Goal: Task Accomplishment & Management: Complete application form

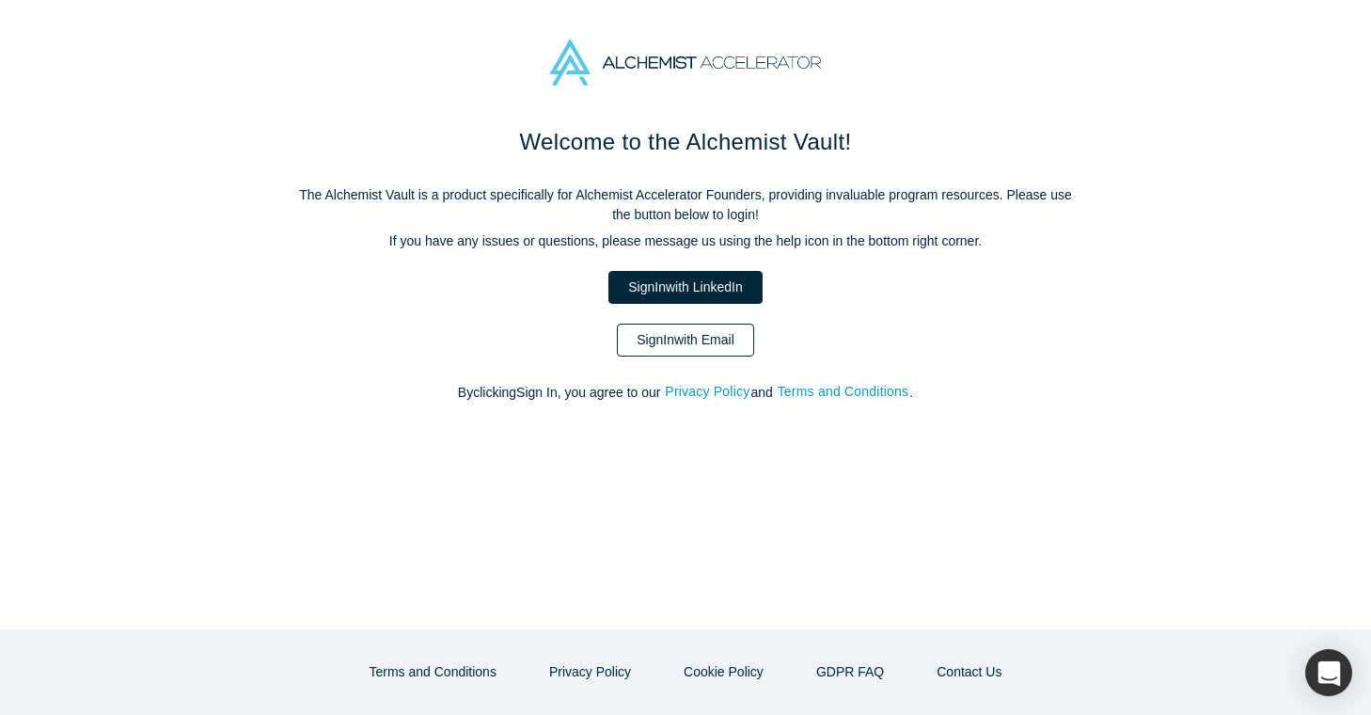
click at [686, 346] on link "Sign In with Email" at bounding box center [685, 339] width 137 height 33
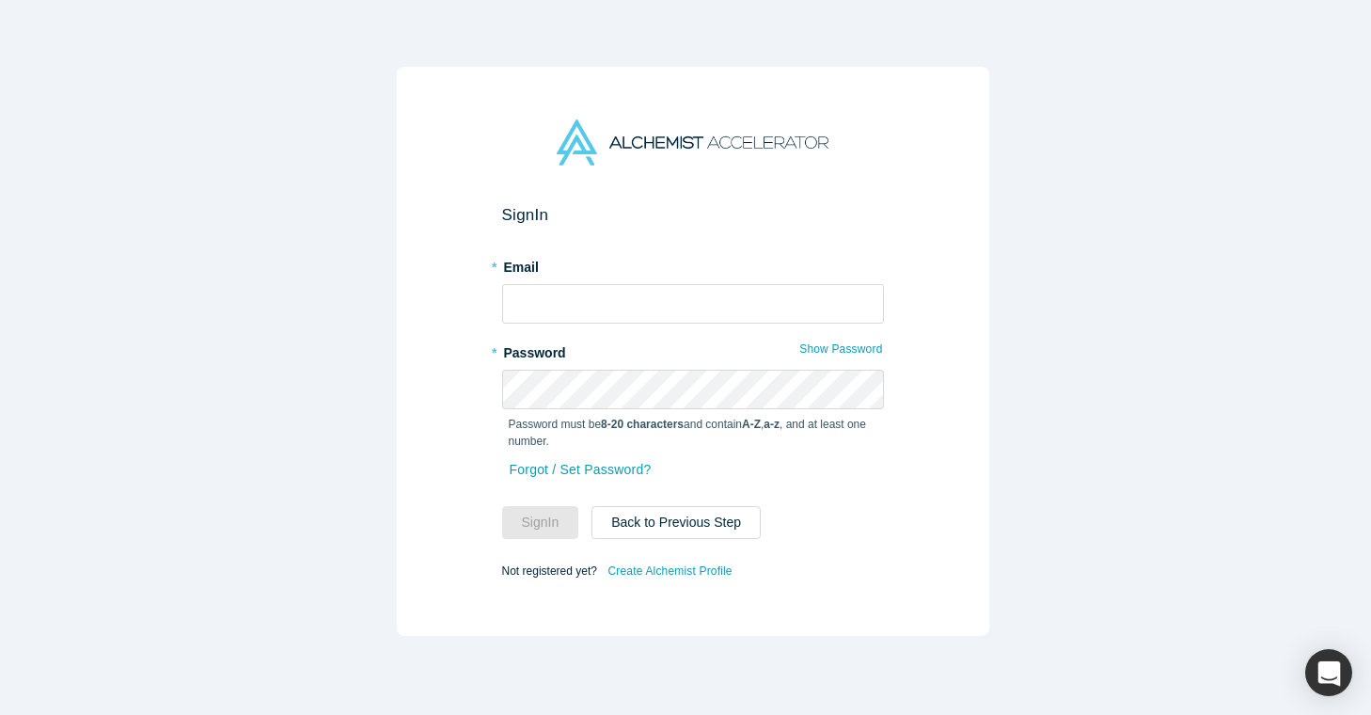
click at [607, 319] on form "Sign In * Email * Password Show Password Password must be 8-20 characters and c…" at bounding box center [693, 394] width 382 height 378
click at [610, 312] on input "text" at bounding box center [693, 303] width 382 height 39
click at [636, 302] on input "text" at bounding box center [693, 303] width 382 height 39
type input "[EMAIL_ADDRESS][DOMAIN_NAME]"
click at [502, 506] on button "Sign In" at bounding box center [540, 522] width 77 height 33
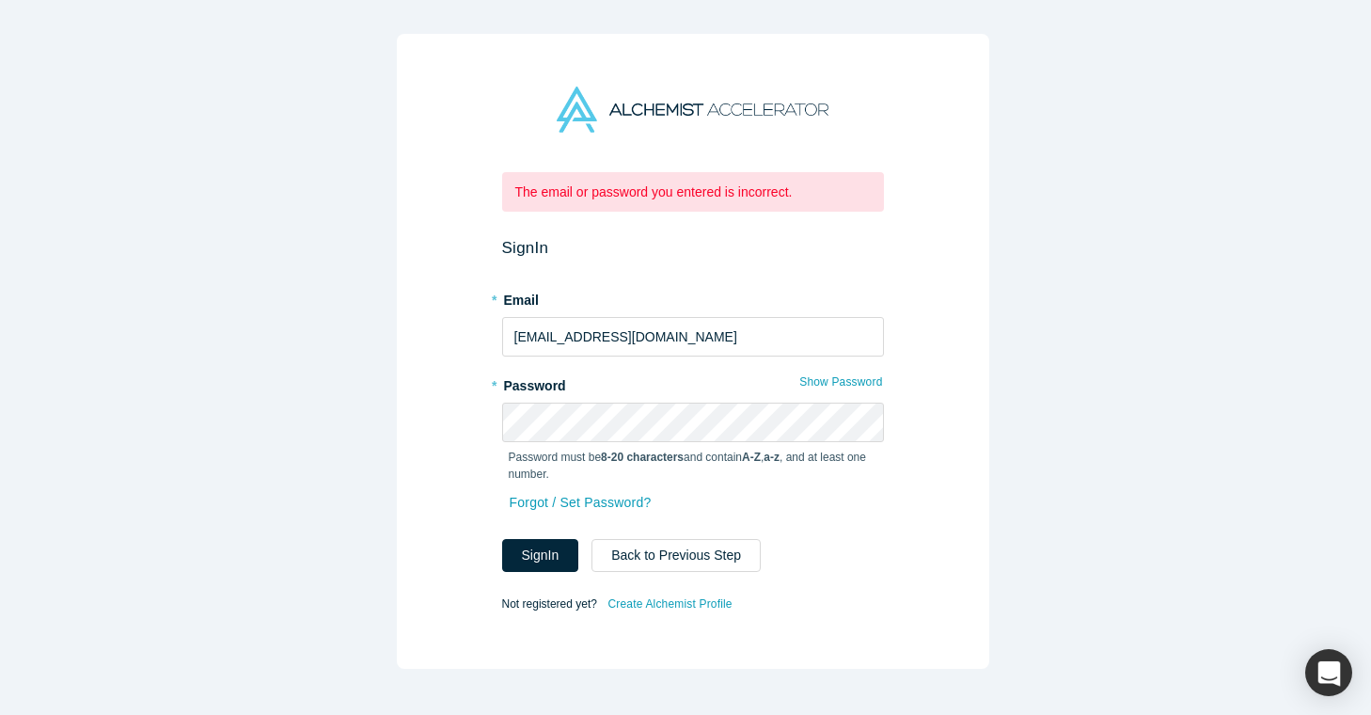
click at [676, 394] on div "* Password Show Password Password must be 8-20 characters and contain A-Z , a-z…" at bounding box center [693, 428] width 382 height 119
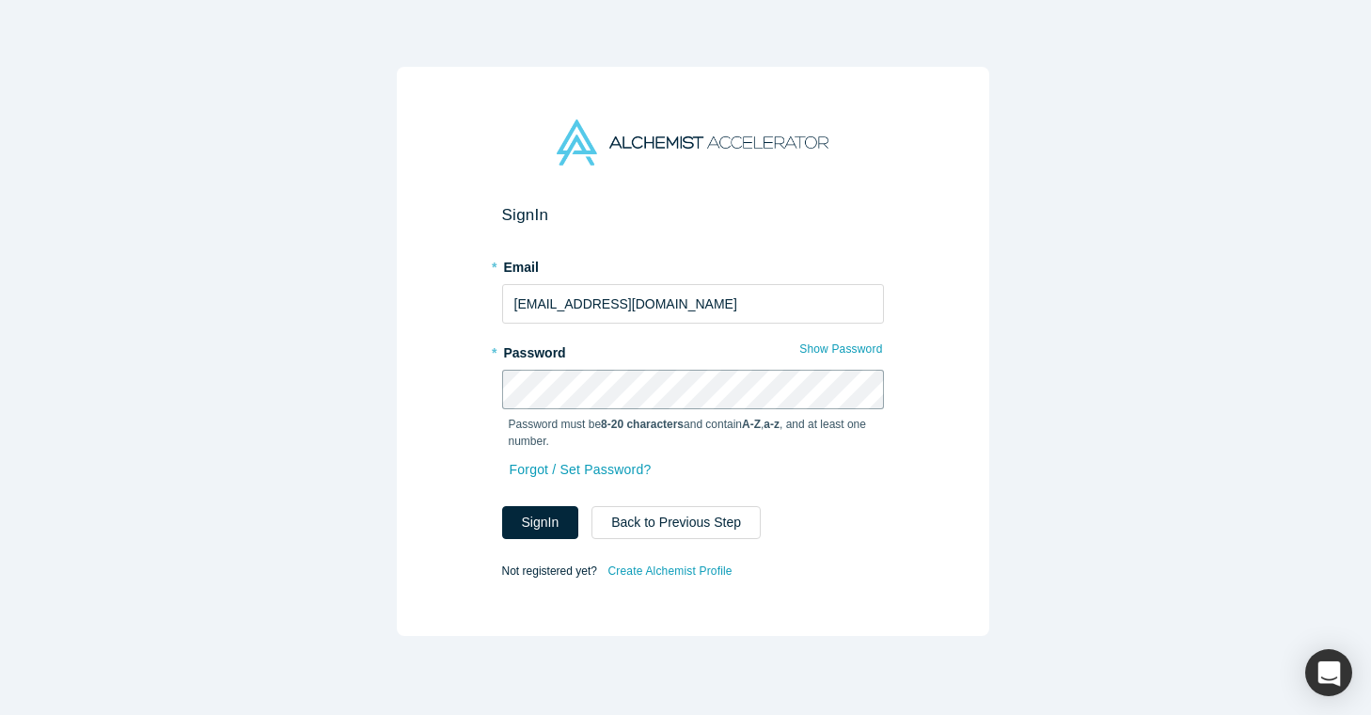
click at [502, 506] on button "Sign In" at bounding box center [540, 522] width 77 height 33
click at [603, 464] on link "Forgot / Set Password?" at bounding box center [581, 469] width 144 height 33
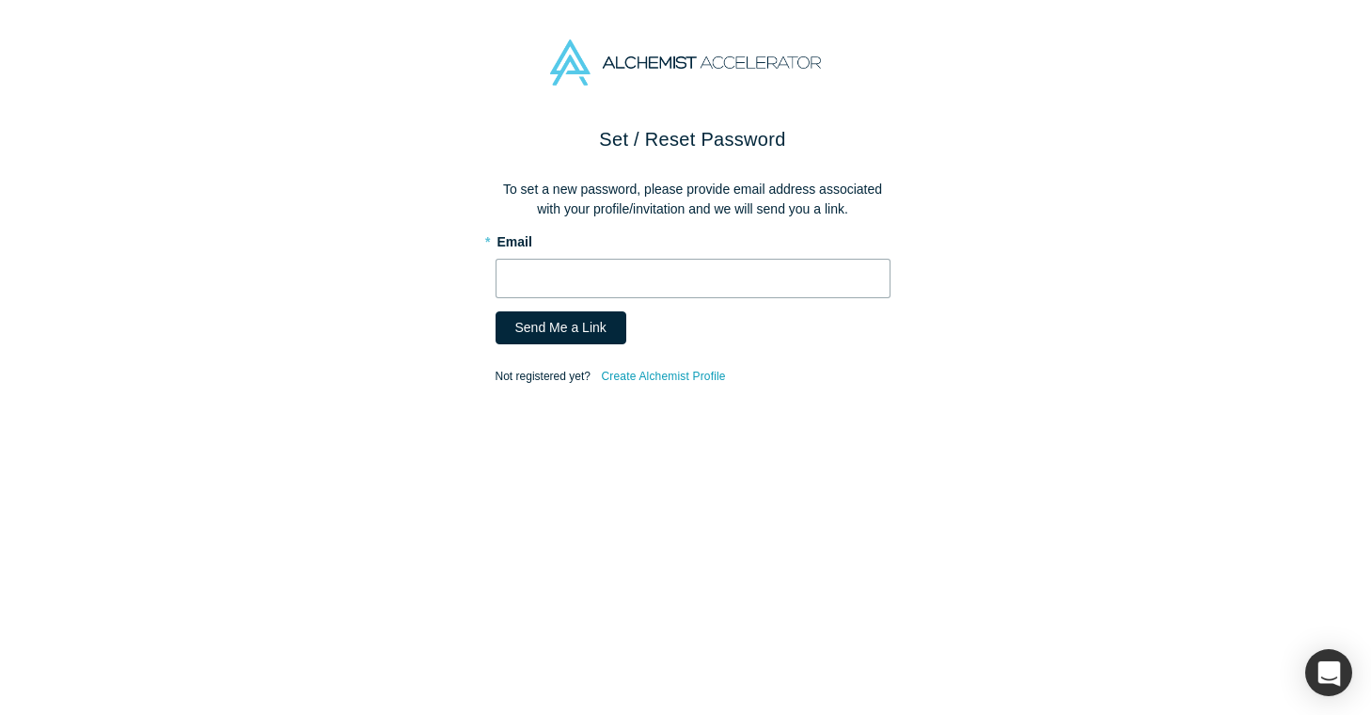
click at [639, 273] on input "text" at bounding box center [692, 278] width 395 height 39
type input "[EMAIL_ADDRESS][DOMAIN_NAME]"
click at [501, 344] on form "* Email faizan10114@gmail.com Send Me a Link Not registered yet? Create Alchemi…" at bounding box center [692, 307] width 395 height 163
click at [612, 335] on div "Send Me a Link" at bounding box center [692, 327] width 395 height 33
drag, startPoint x: 589, startPoint y: 338, endPoint x: 688, endPoint y: 339, distance: 98.7
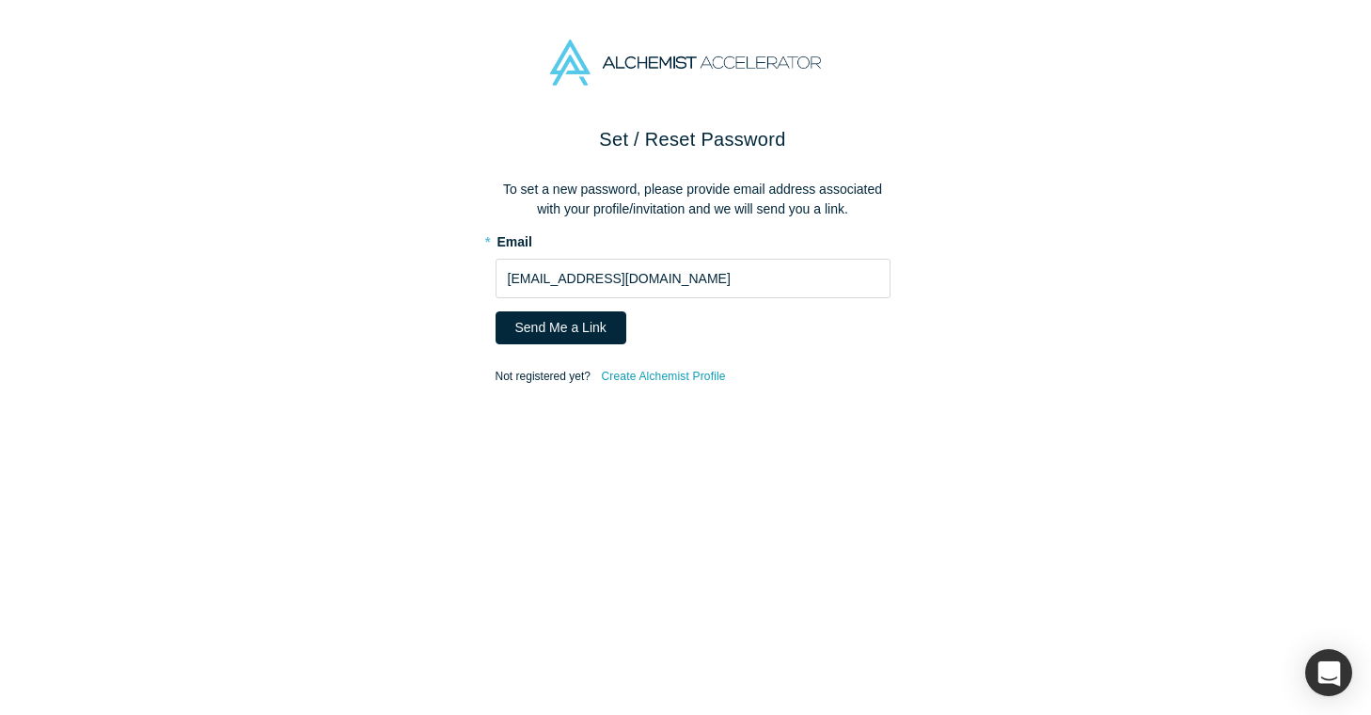
click at [589, 338] on button "Send Me a Link" at bounding box center [560, 327] width 131 height 33
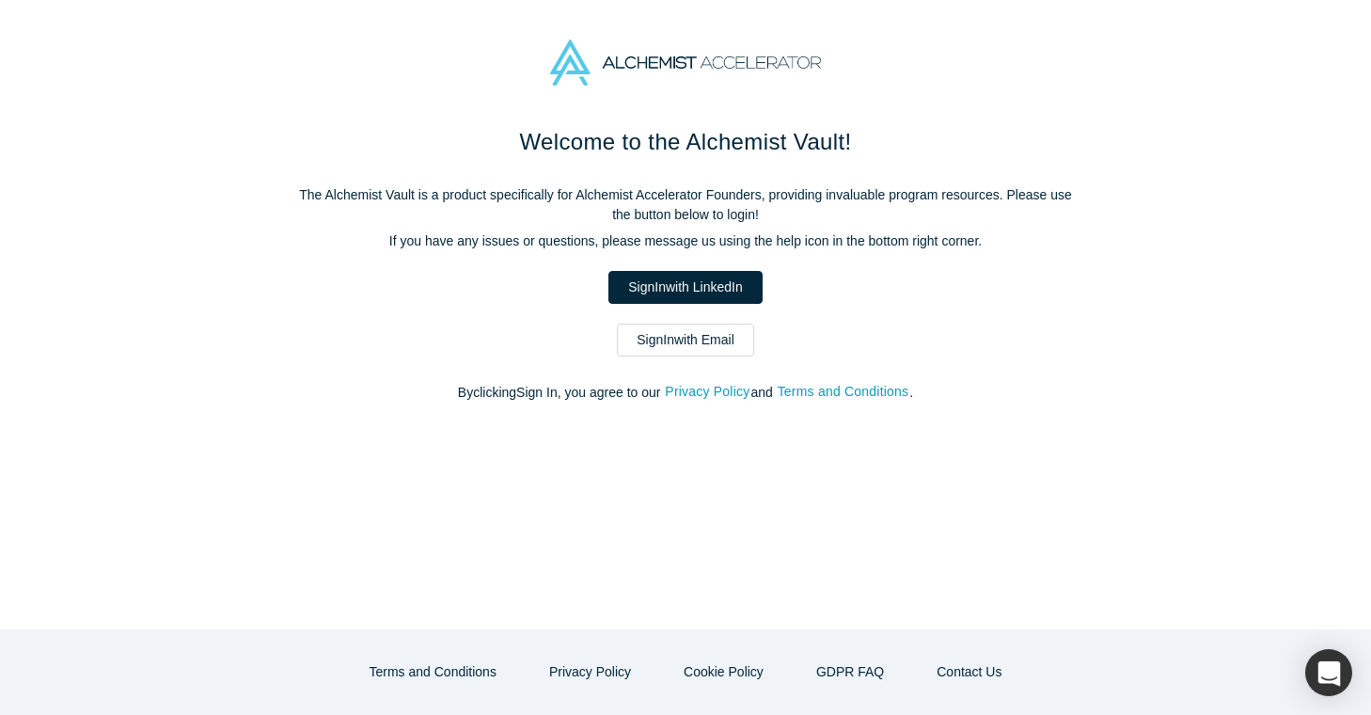
click at [736, 350] on link "Sign In with Email" at bounding box center [685, 339] width 137 height 33
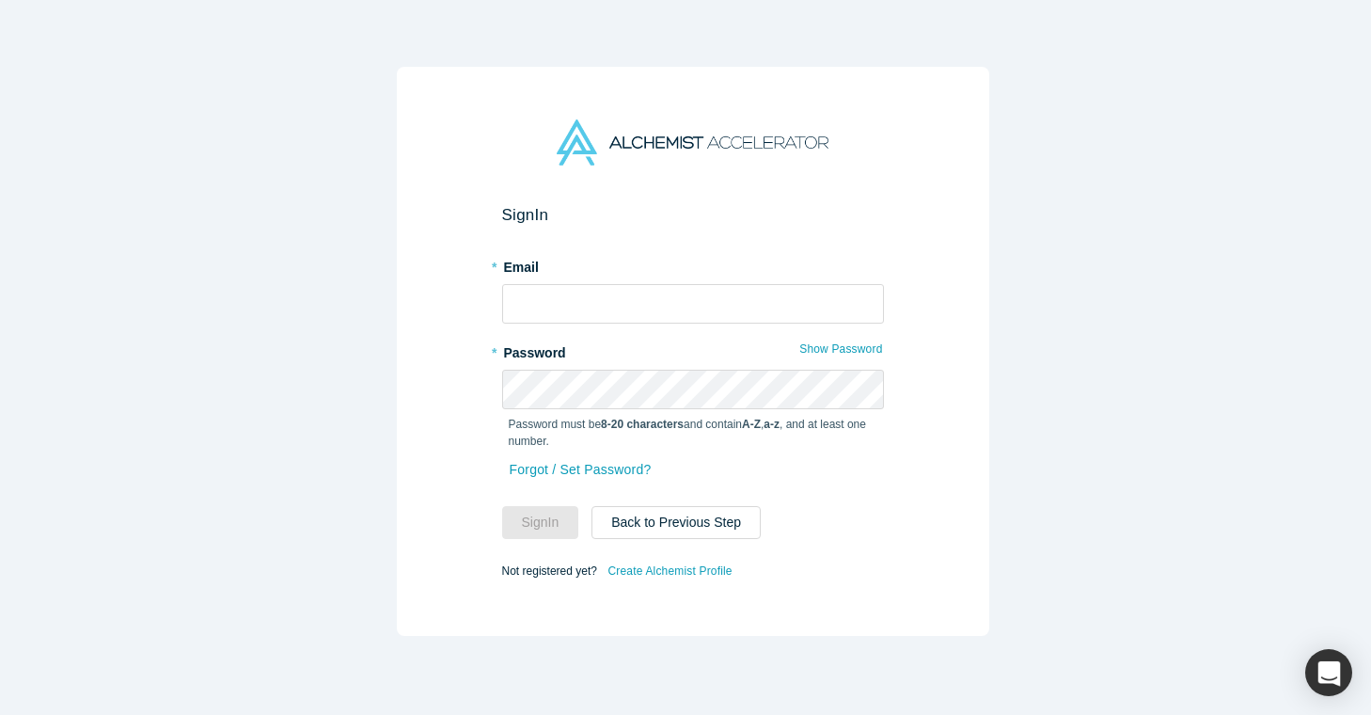
click at [661, 319] on form "Sign In * Email * Password Show Password Password must be 8-20 characters and c…" at bounding box center [693, 394] width 382 height 378
click at [653, 298] on input "text" at bounding box center [693, 303] width 382 height 39
click at [628, 286] on input "text" at bounding box center [693, 303] width 382 height 39
click at [635, 293] on input "text" at bounding box center [693, 303] width 382 height 39
type input "[EMAIL_ADDRESS][DOMAIN_NAME]"
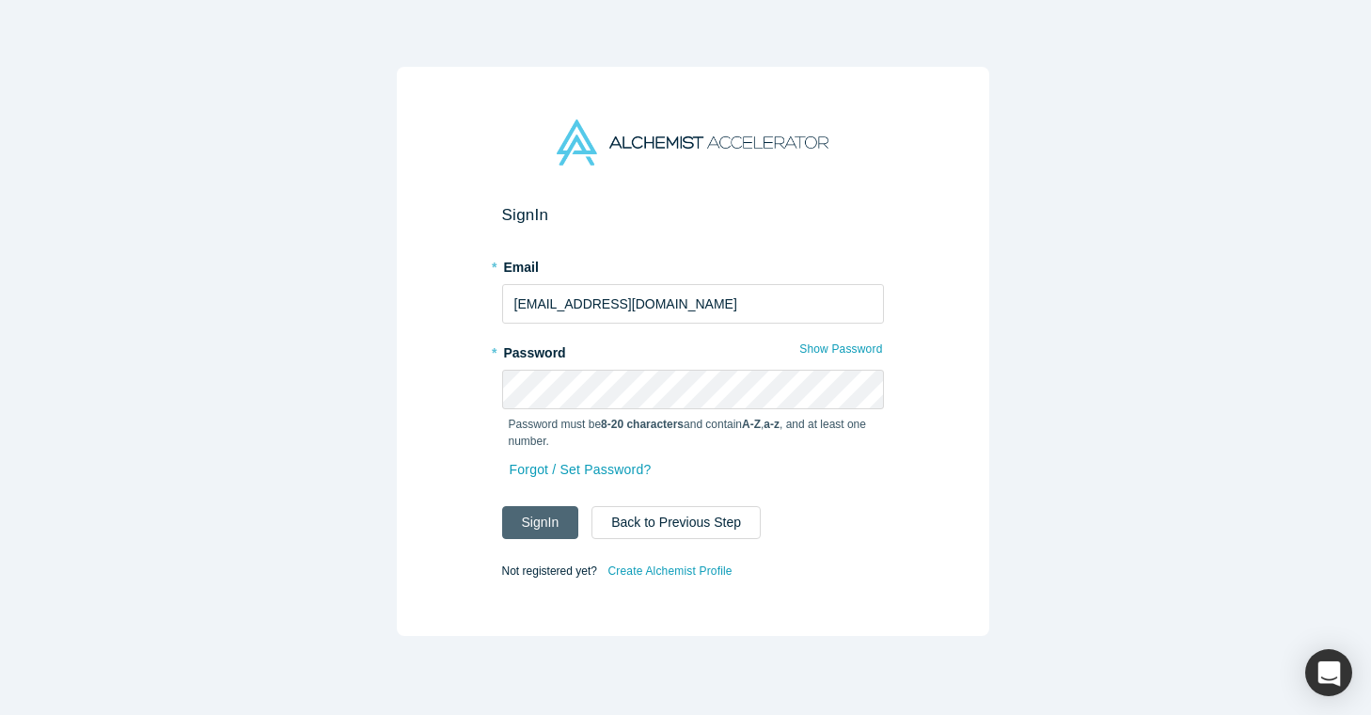
click at [544, 528] on button "Sign In" at bounding box center [540, 522] width 77 height 33
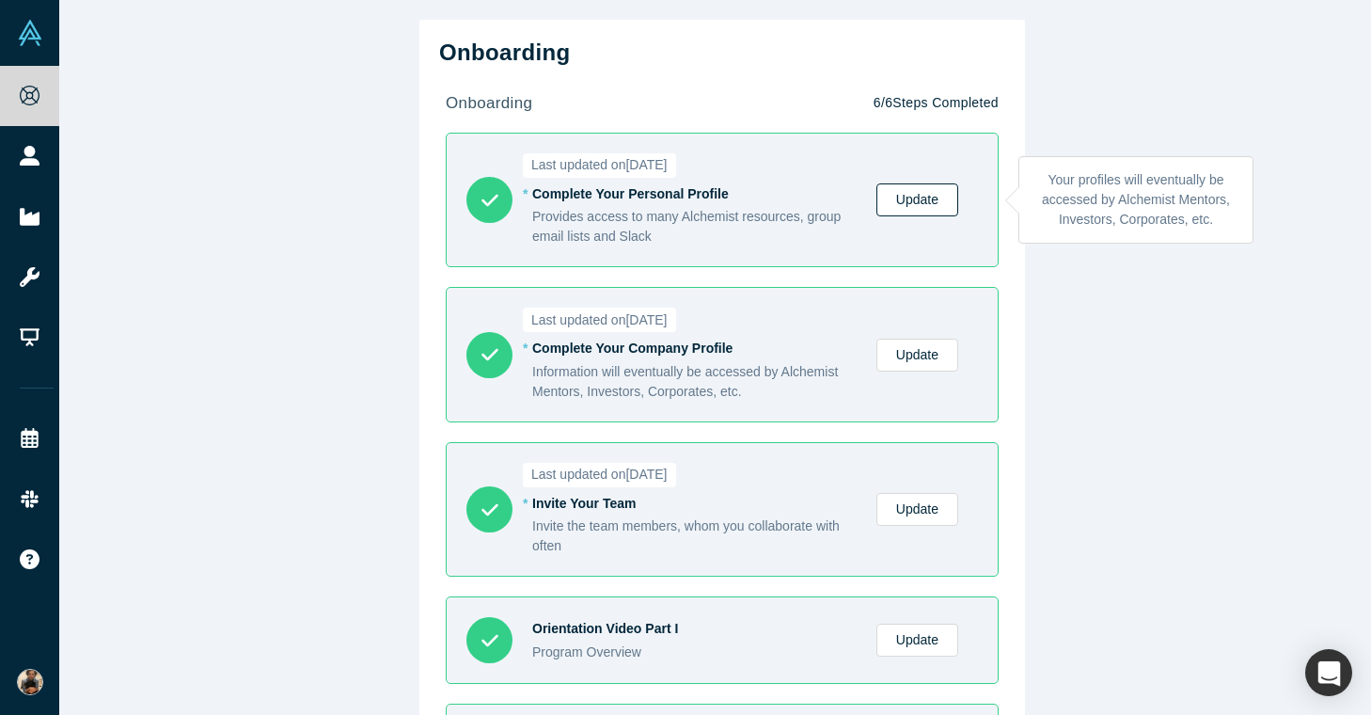
click at [888, 184] on link "Update" at bounding box center [917, 199] width 82 height 33
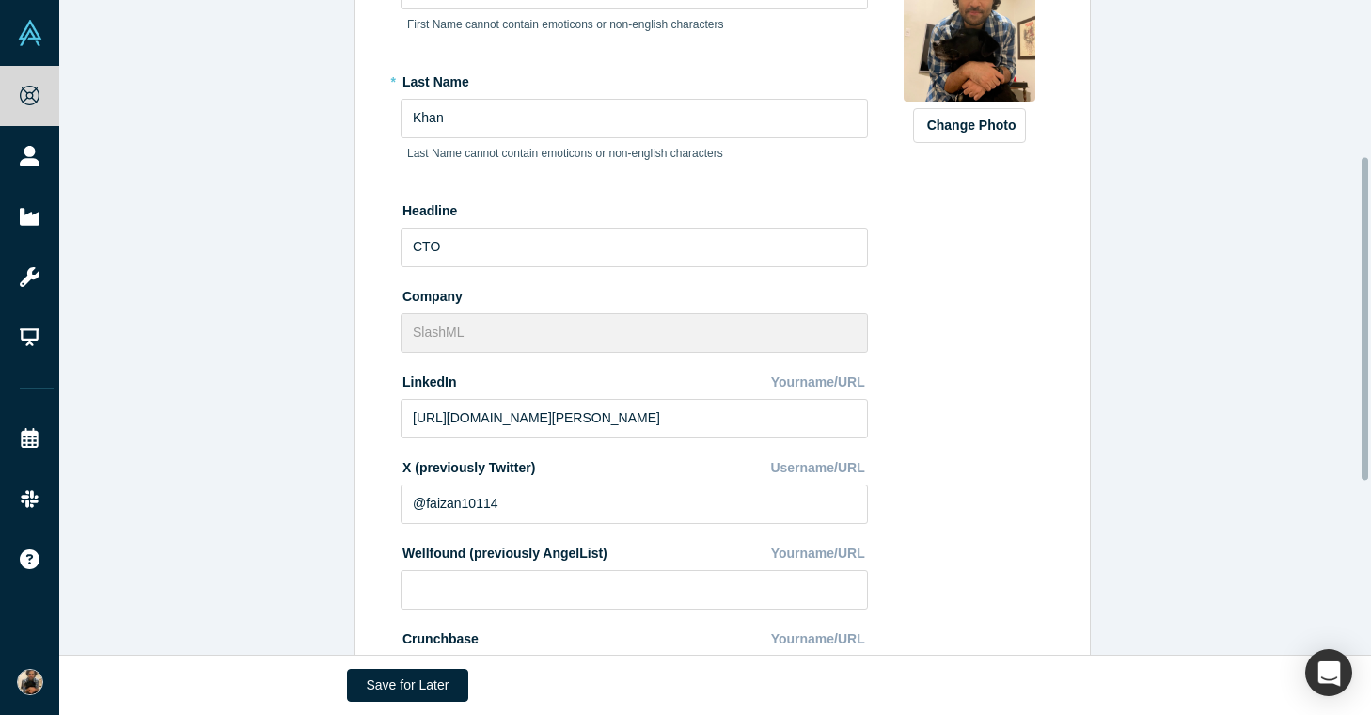
scroll to position [319, 0]
click at [491, 258] on input "CTO" at bounding box center [634, 246] width 467 height 39
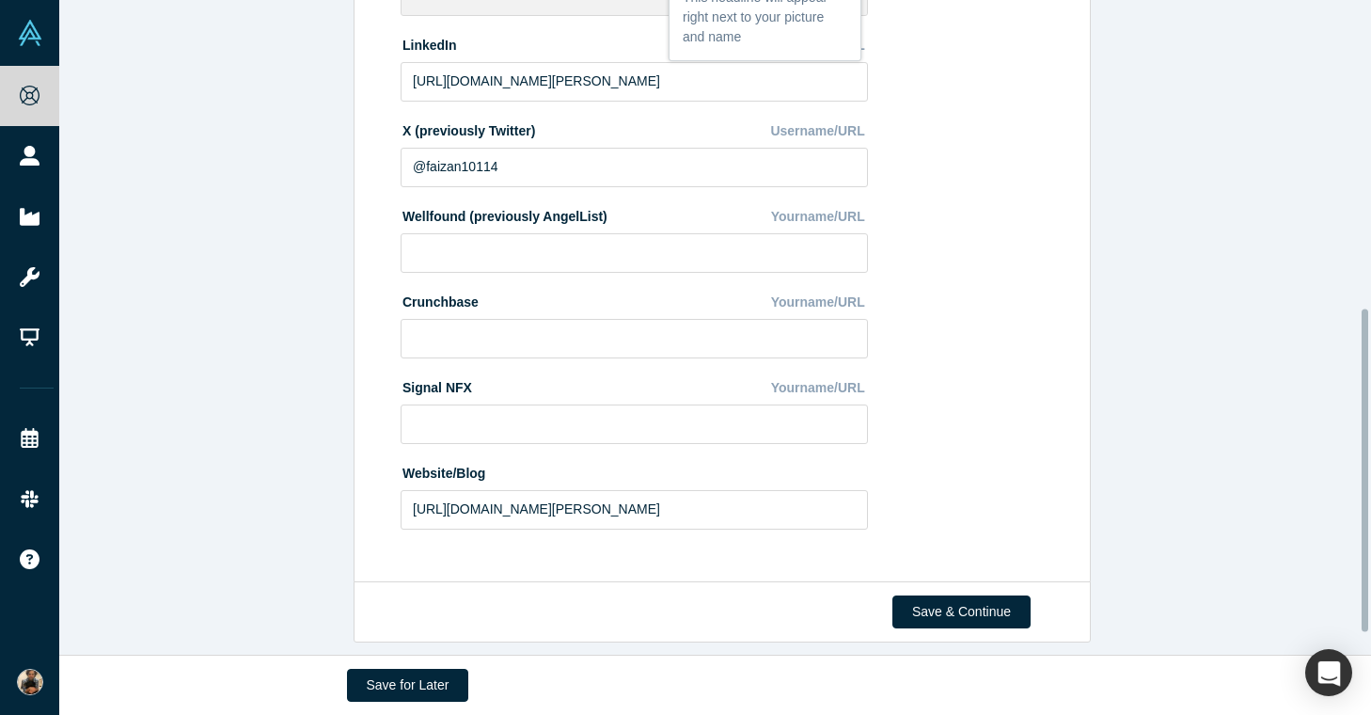
scroll to position [668, 0]
type input "CEO"
click at [551, 495] on input "[URL][DOMAIN_NAME][PERSON_NAME]" at bounding box center [634, 509] width 467 height 39
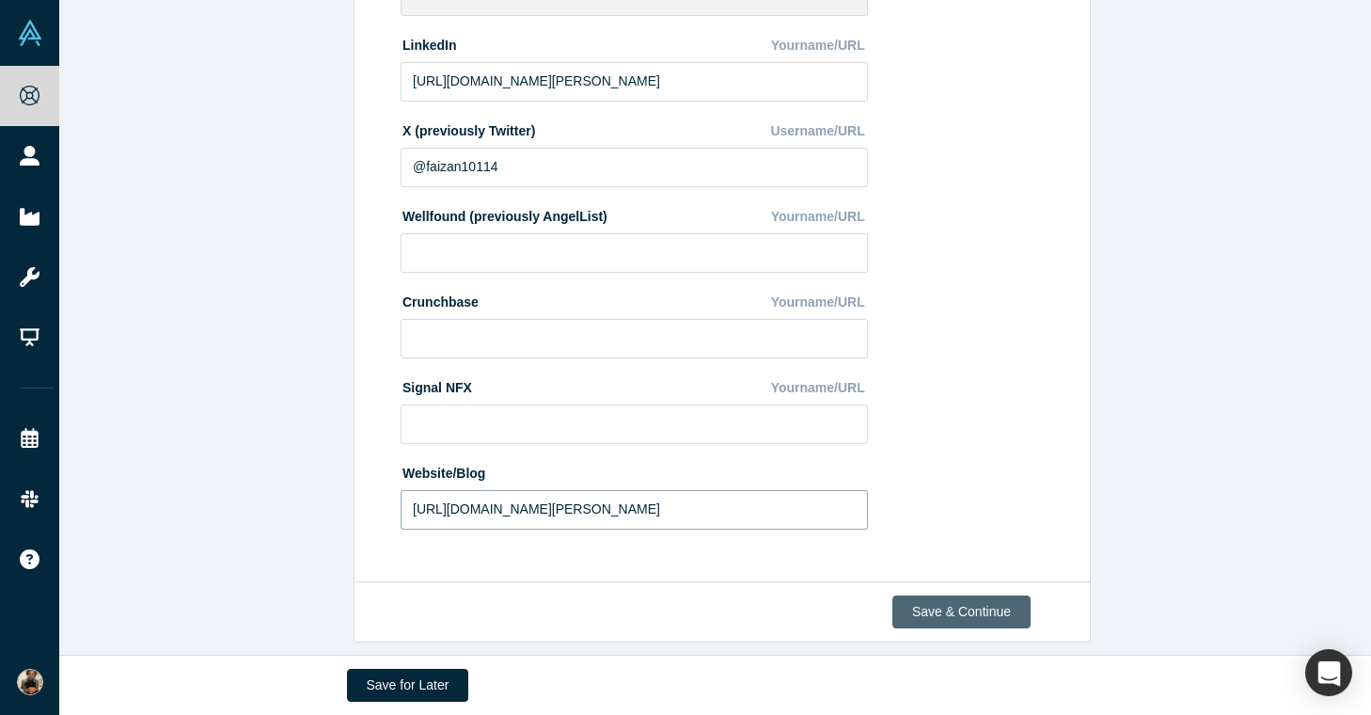
type input "https://eff-kay.github.io"
click at [949, 595] on button "Save & Continue" at bounding box center [961, 611] width 138 height 33
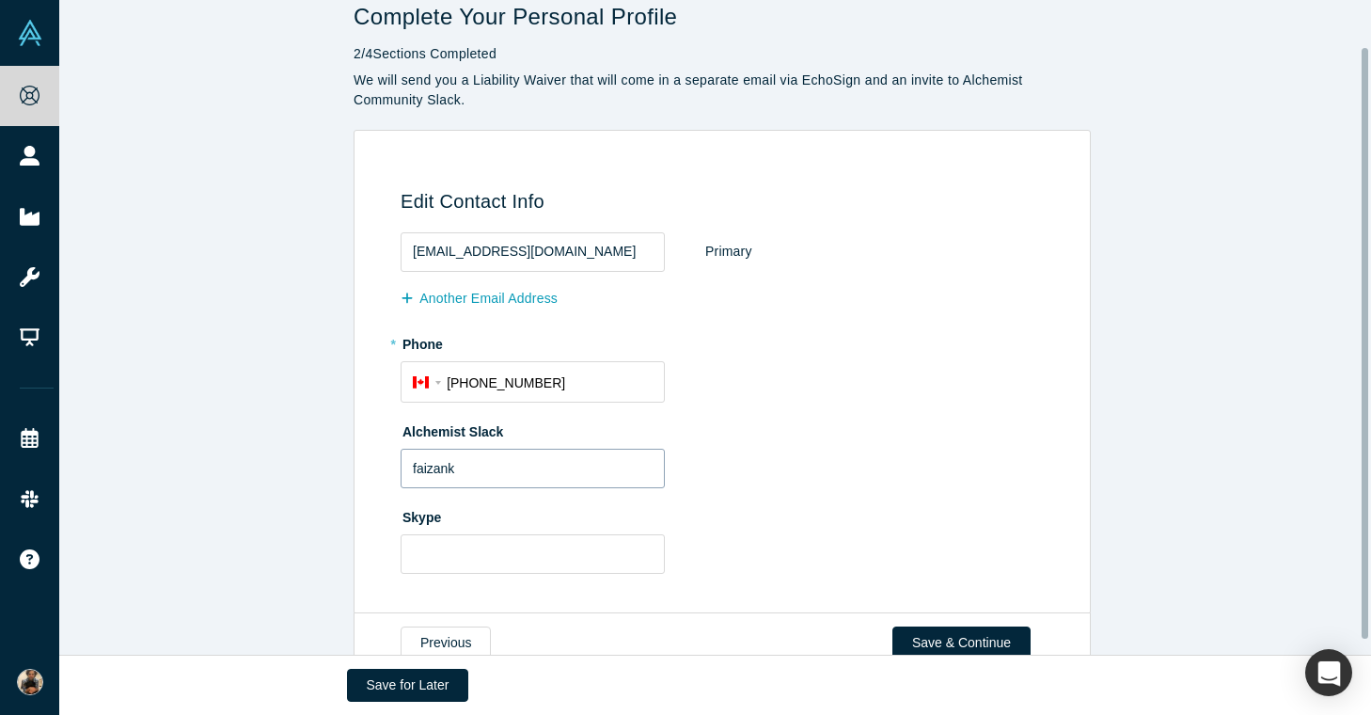
scroll to position [68, 0]
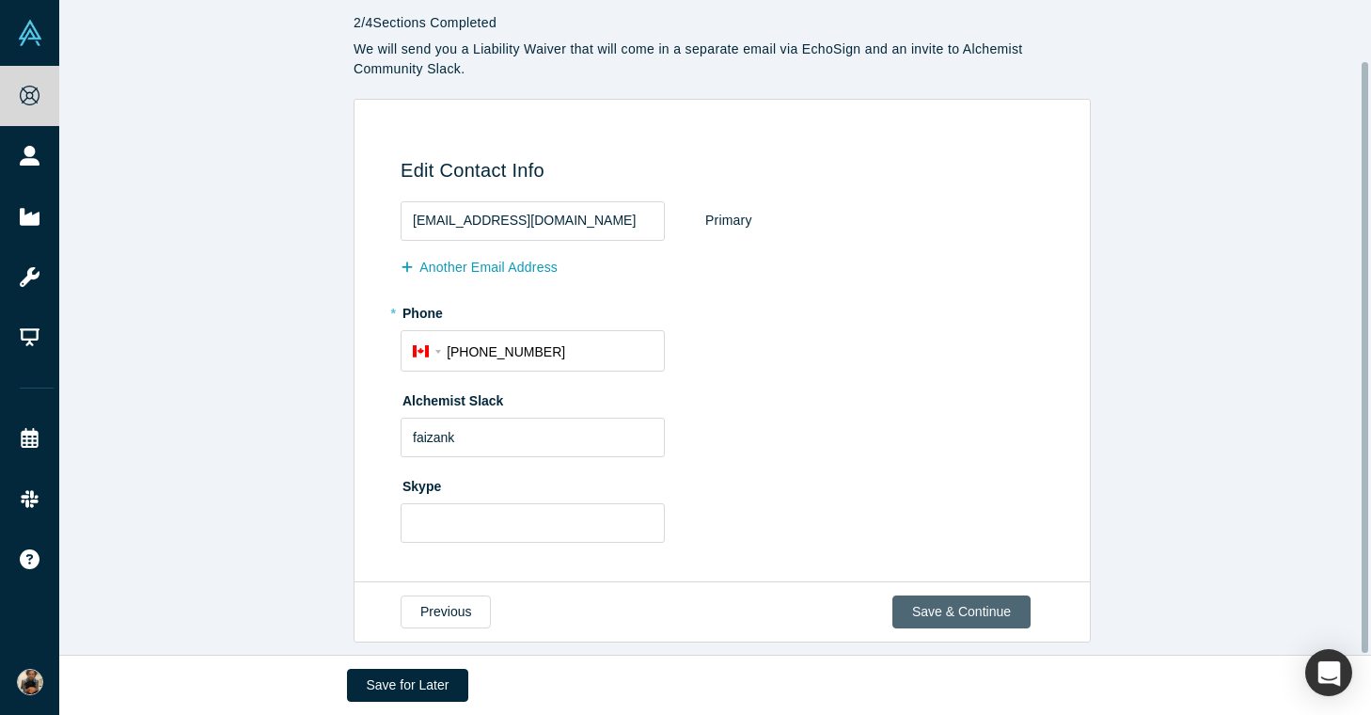
click at [960, 604] on button "Save & Continue" at bounding box center [961, 611] width 138 height 33
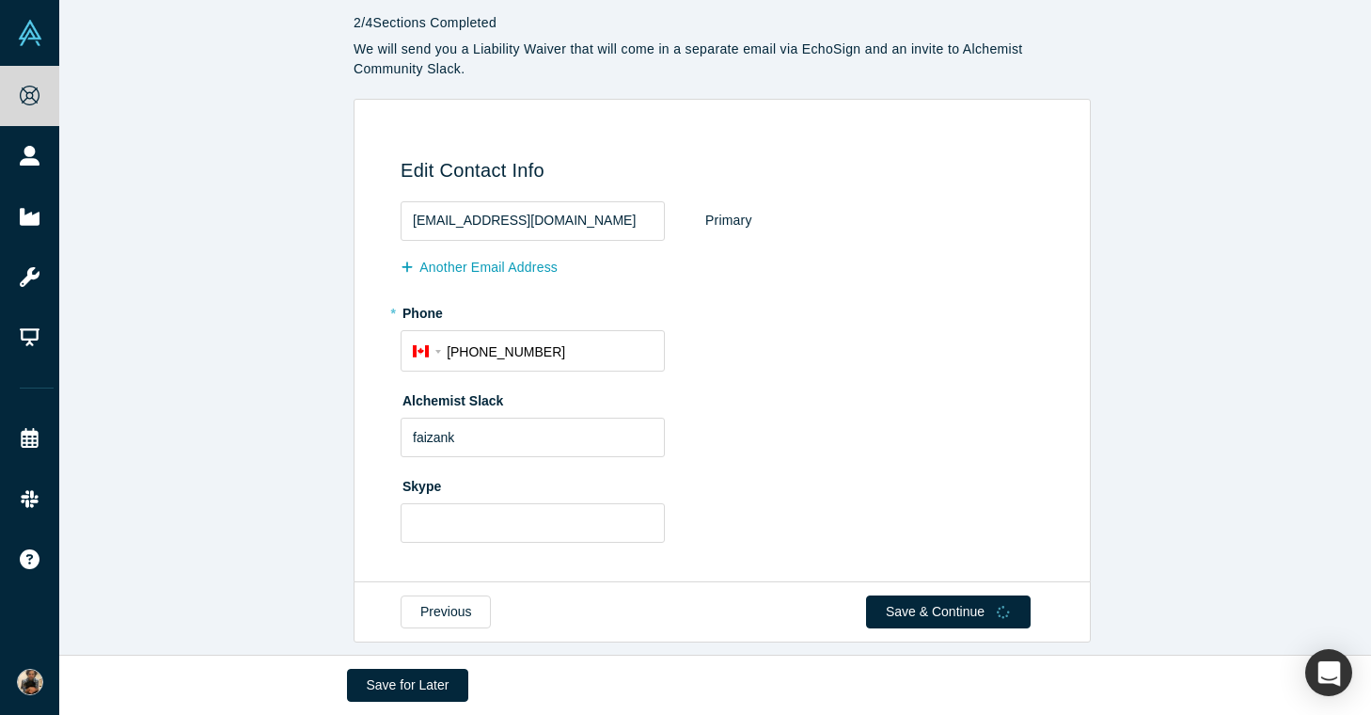
scroll to position [0, 0]
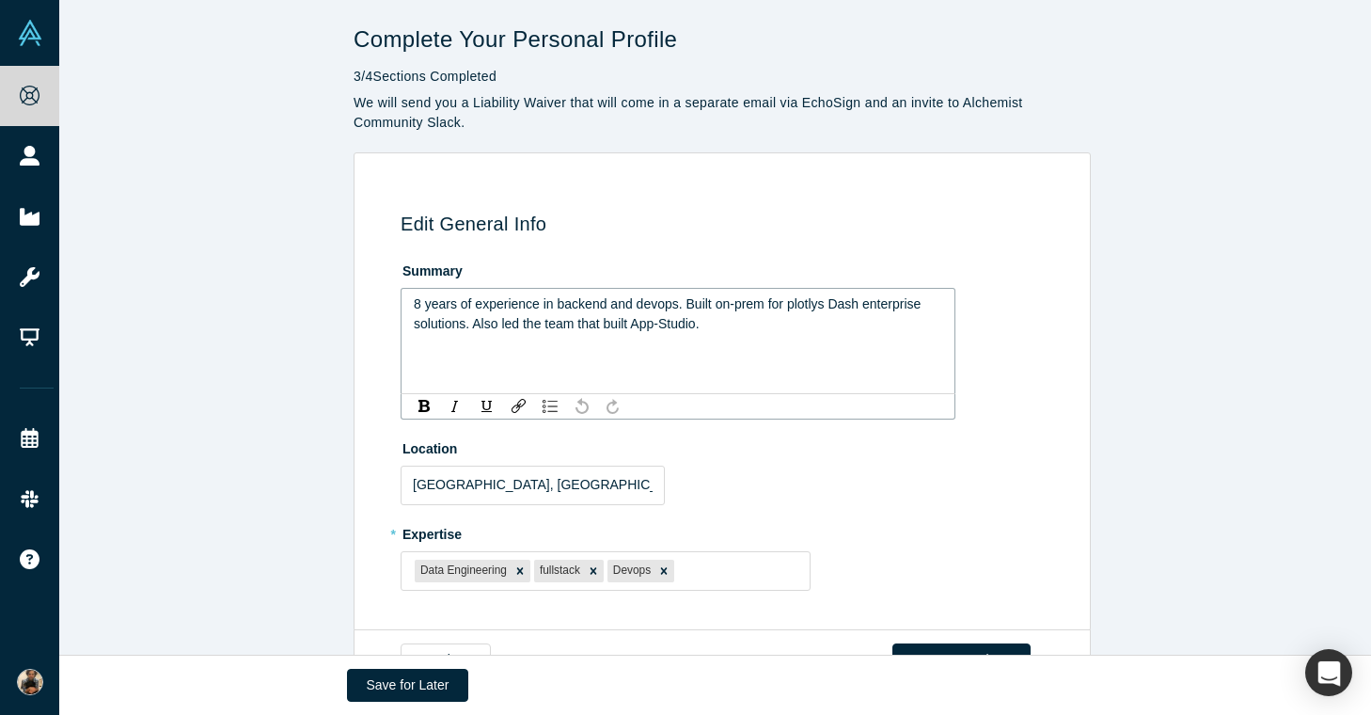
drag, startPoint x: 727, startPoint y: 334, endPoint x: 471, endPoint y: 301, distance: 257.8
click at [471, 301] on div "8 years of experience in backend and devops. Built on-prem for plotlys Dash ent…" at bounding box center [678, 341] width 555 height 106
click at [662, 328] on span "8 years of experience in backend and devops. Built on-prem for plotlys Dash ent…" at bounding box center [669, 313] width 511 height 35
drag, startPoint x: 786, startPoint y: 327, endPoint x: 683, endPoint y: 303, distance: 106.3
click at [683, 303] on div "8 years of experience in backend and devops. Built on-prem for plotlys Dash ent…" at bounding box center [678, 313] width 529 height 39
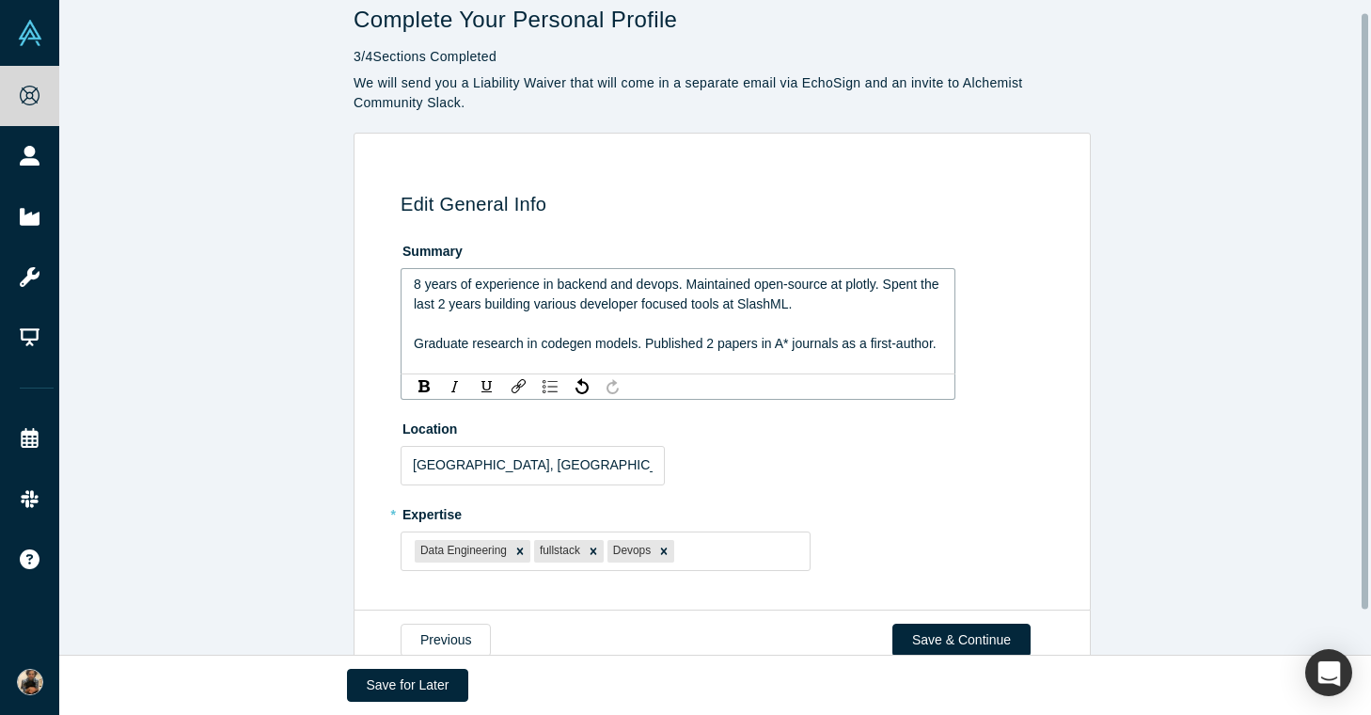
scroll to position [62, 0]
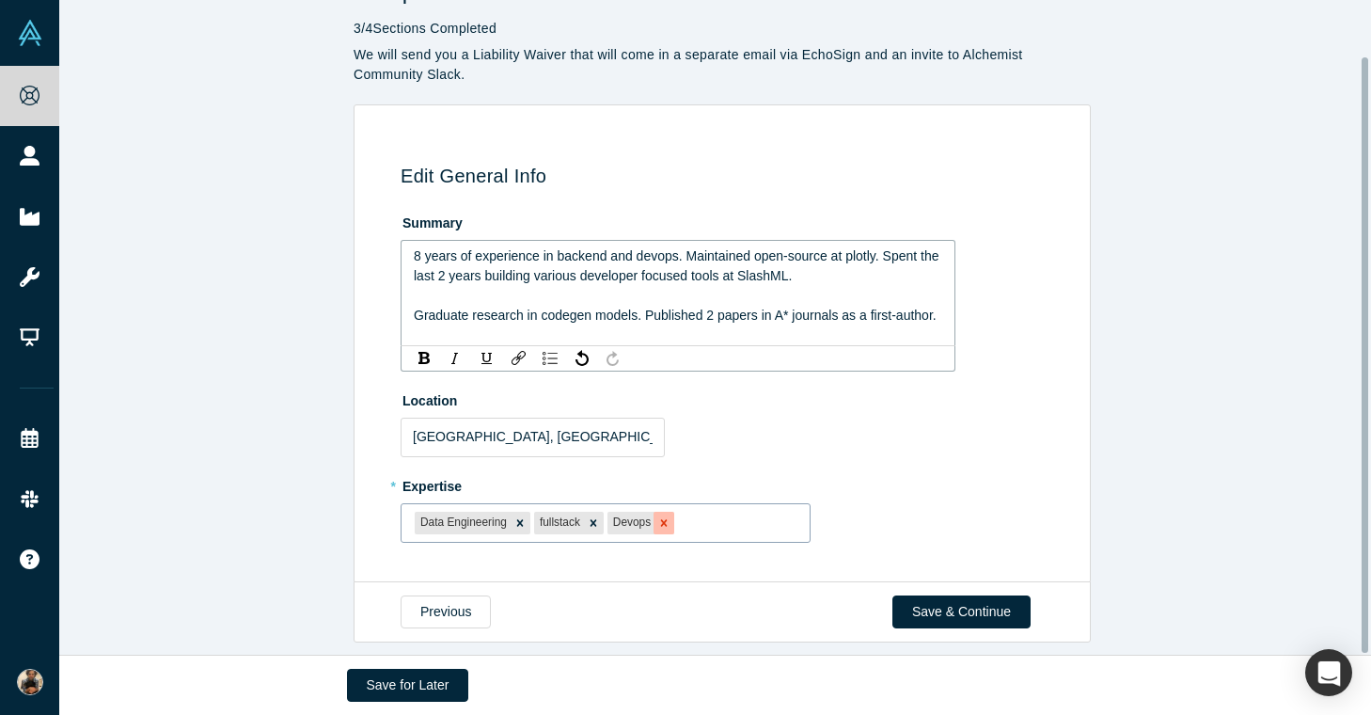
click at [661, 519] on icon "Remove Devops" at bounding box center [664, 522] width 7 height 7
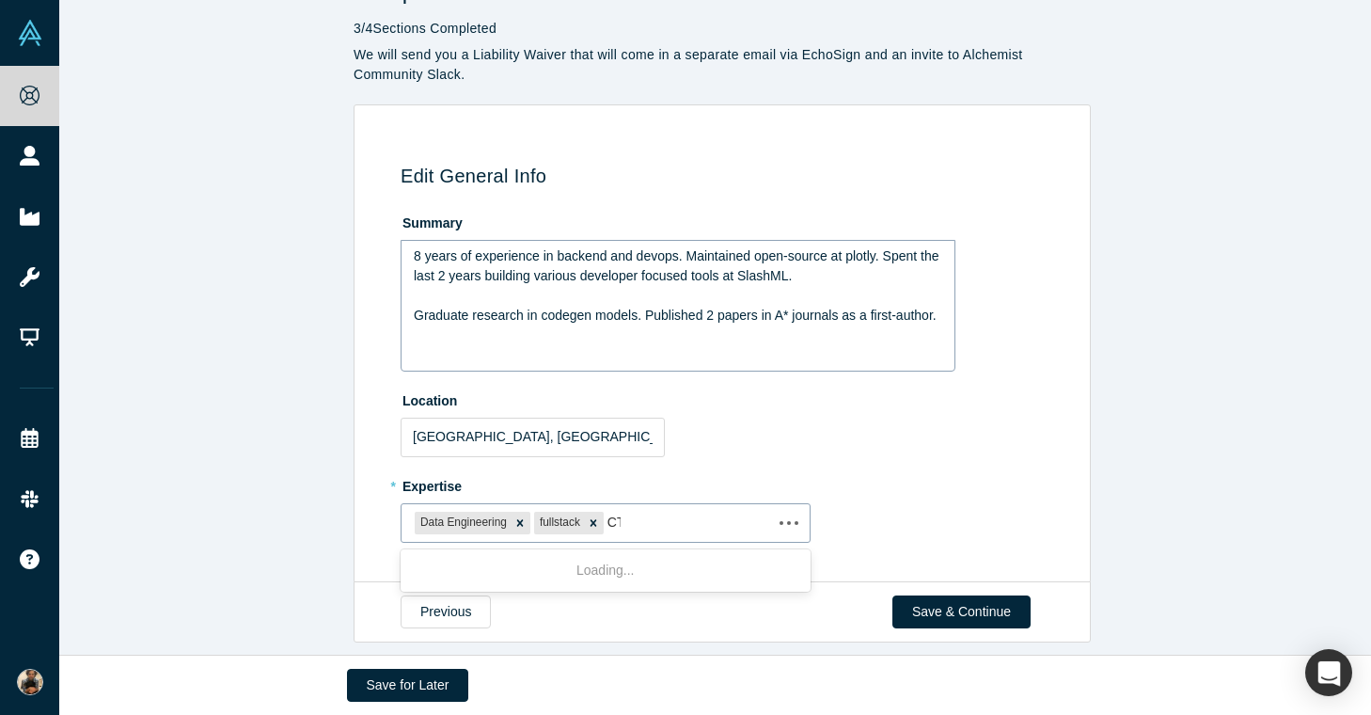
type input "CTO"
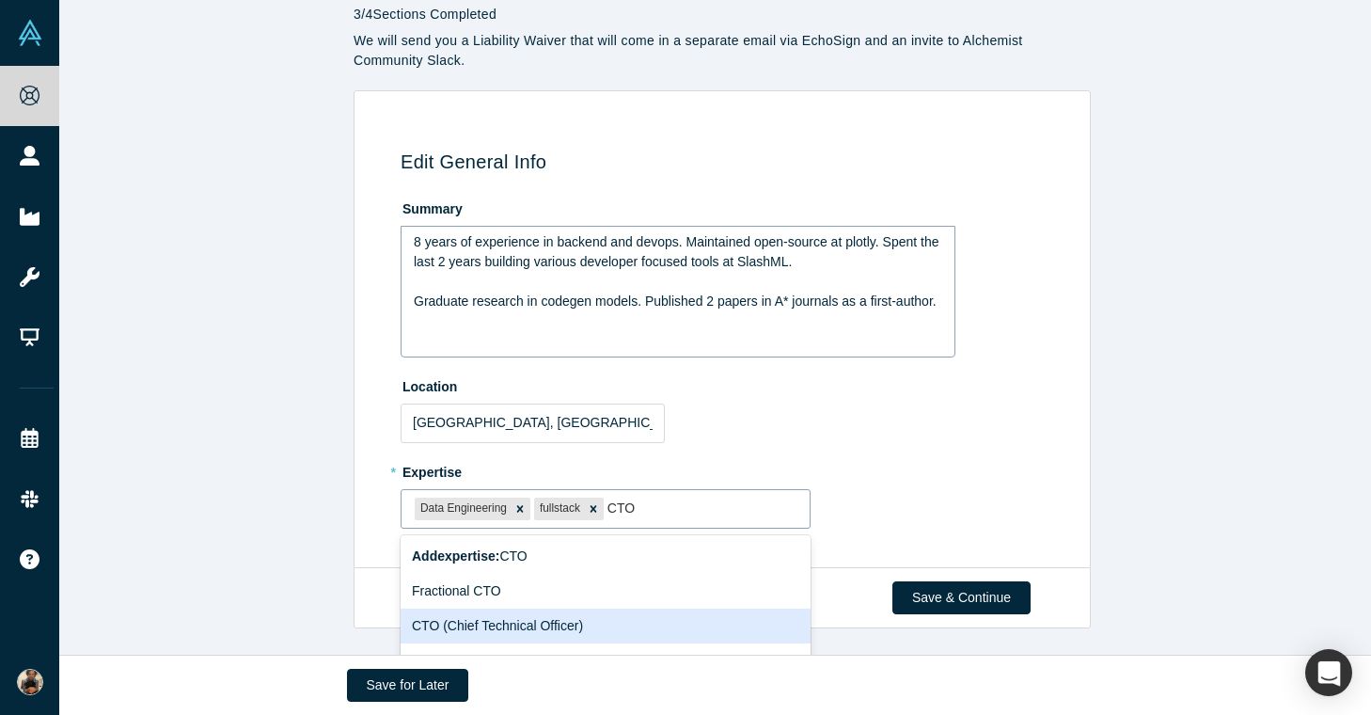
click at [666, 619] on div "CTO (Chief Technical Officer)" at bounding box center [606, 625] width 410 height 35
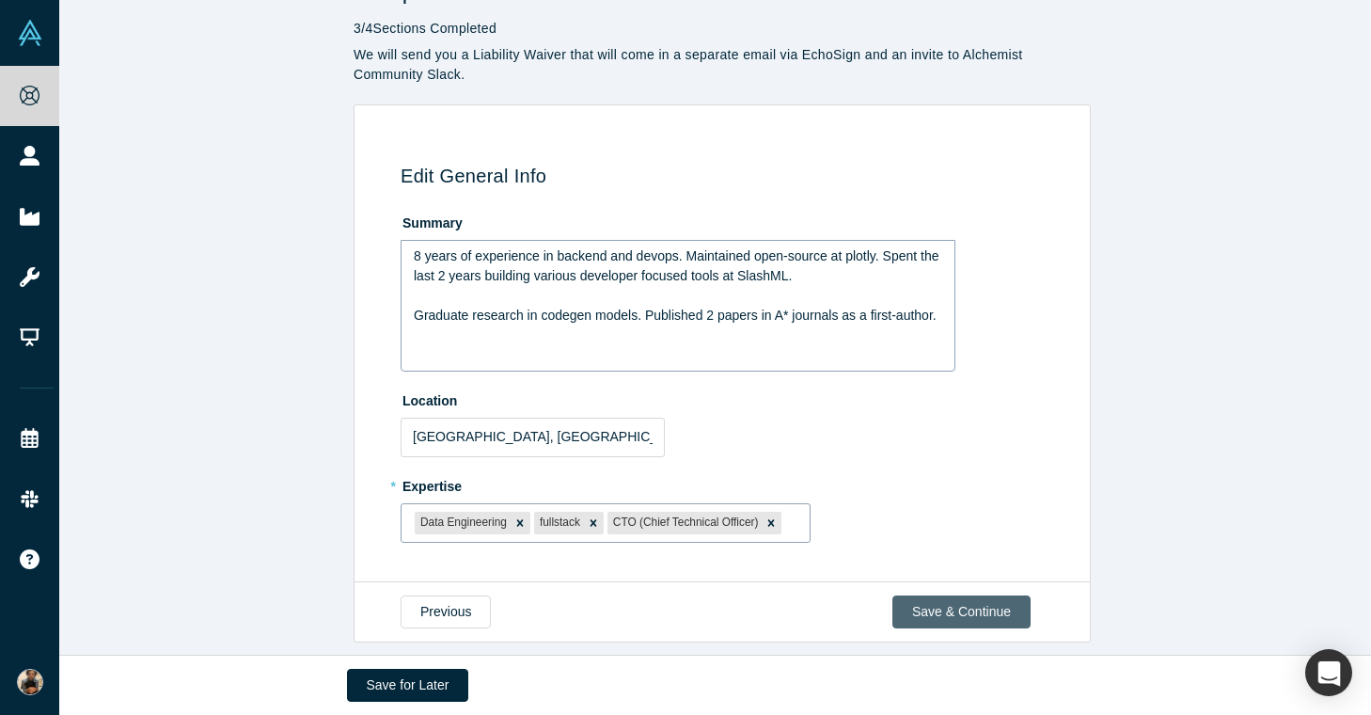
drag, startPoint x: 965, startPoint y: 580, endPoint x: 973, endPoint y: 589, distance: 12.6
click at [966, 595] on button "Save & Continue" at bounding box center [961, 611] width 138 height 33
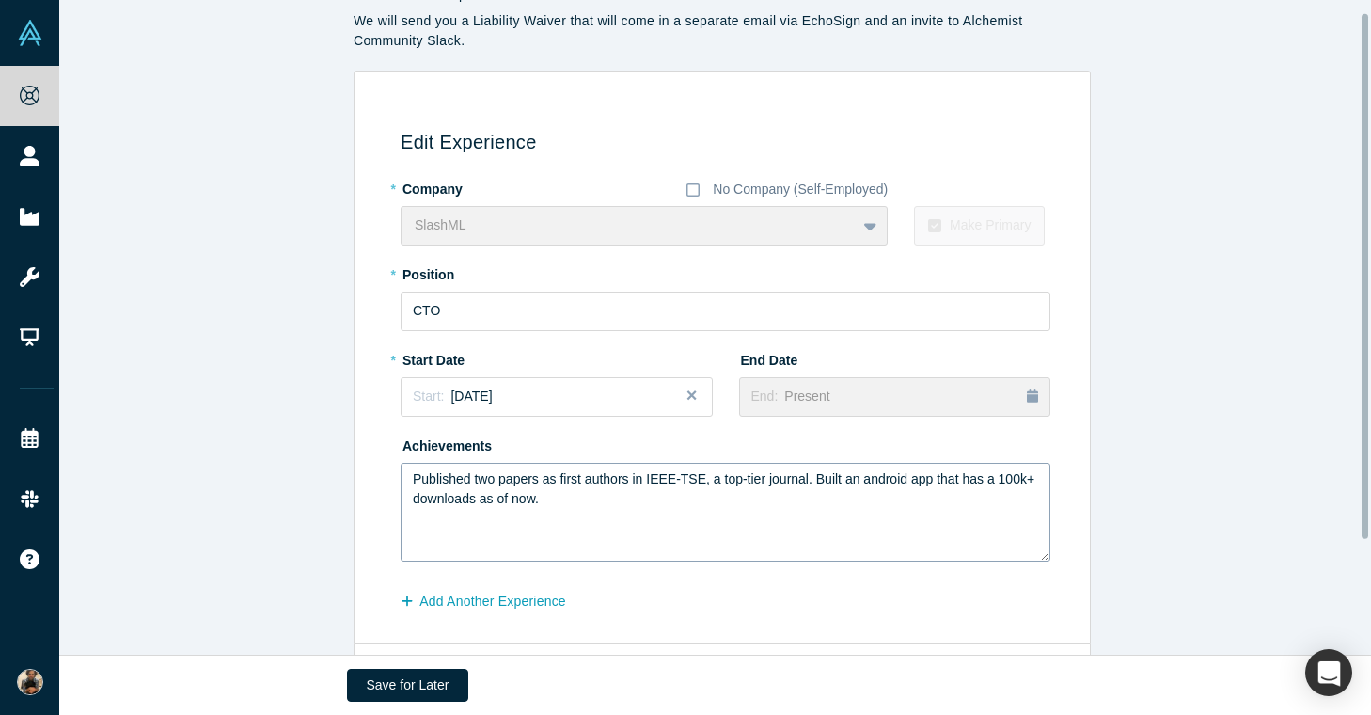
scroll to position [96, 0]
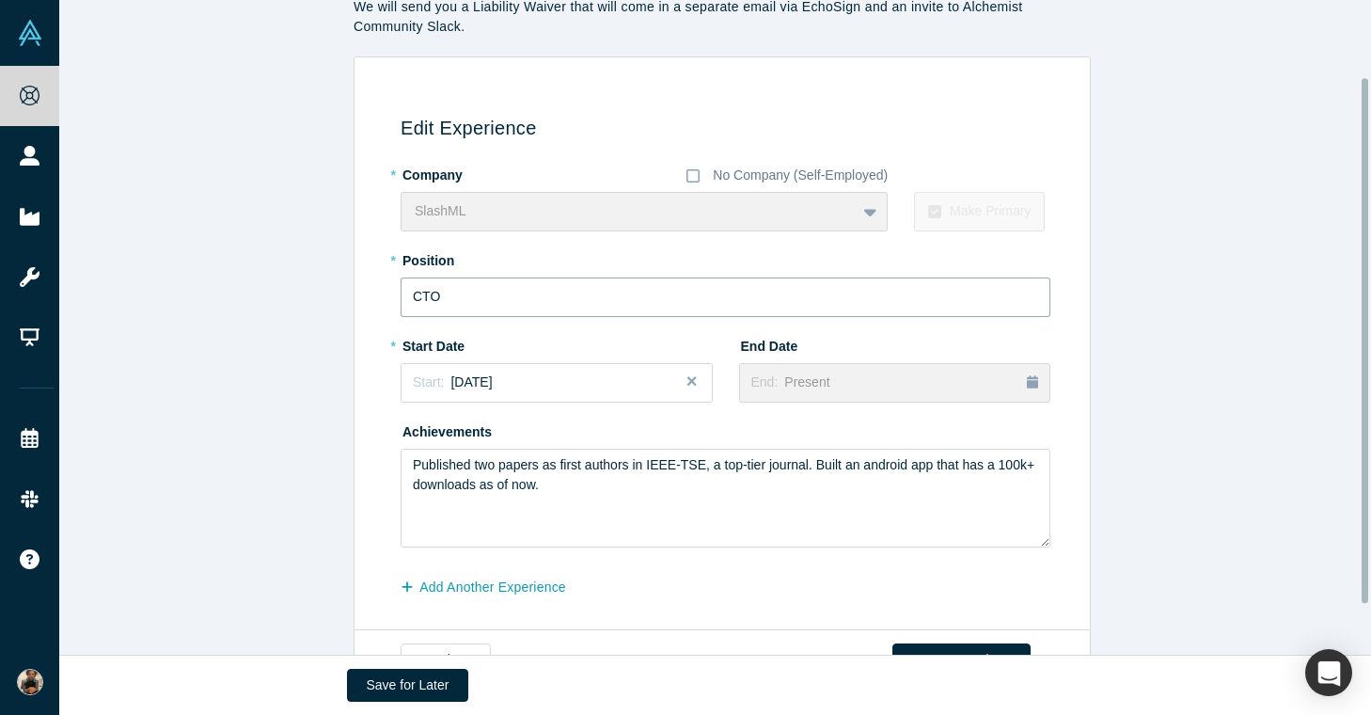
click at [511, 298] on input "CTO" at bounding box center [726, 296] width 650 height 39
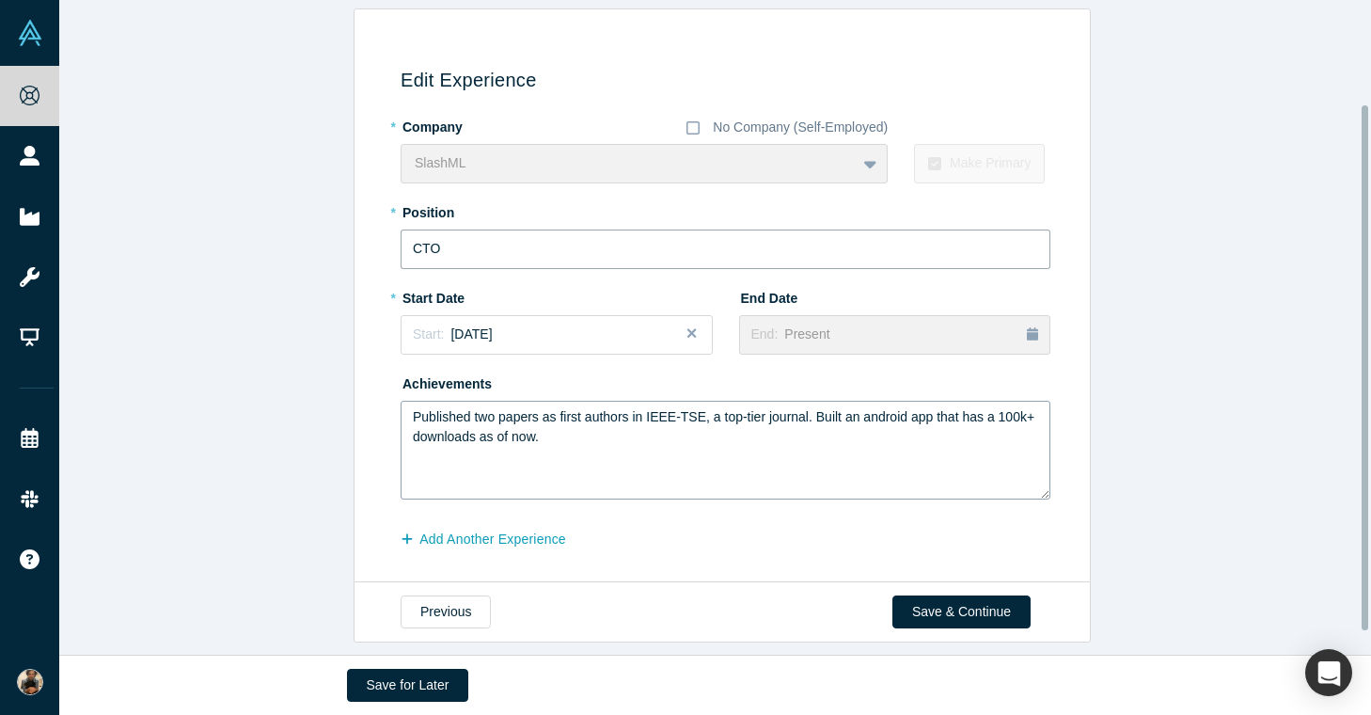
scroll to position [158, 0]
click at [951, 615] on div "Previous Save & Continue" at bounding box center [722, 611] width 737 height 61
click at [950, 604] on button "Save & Continue" at bounding box center [961, 611] width 138 height 33
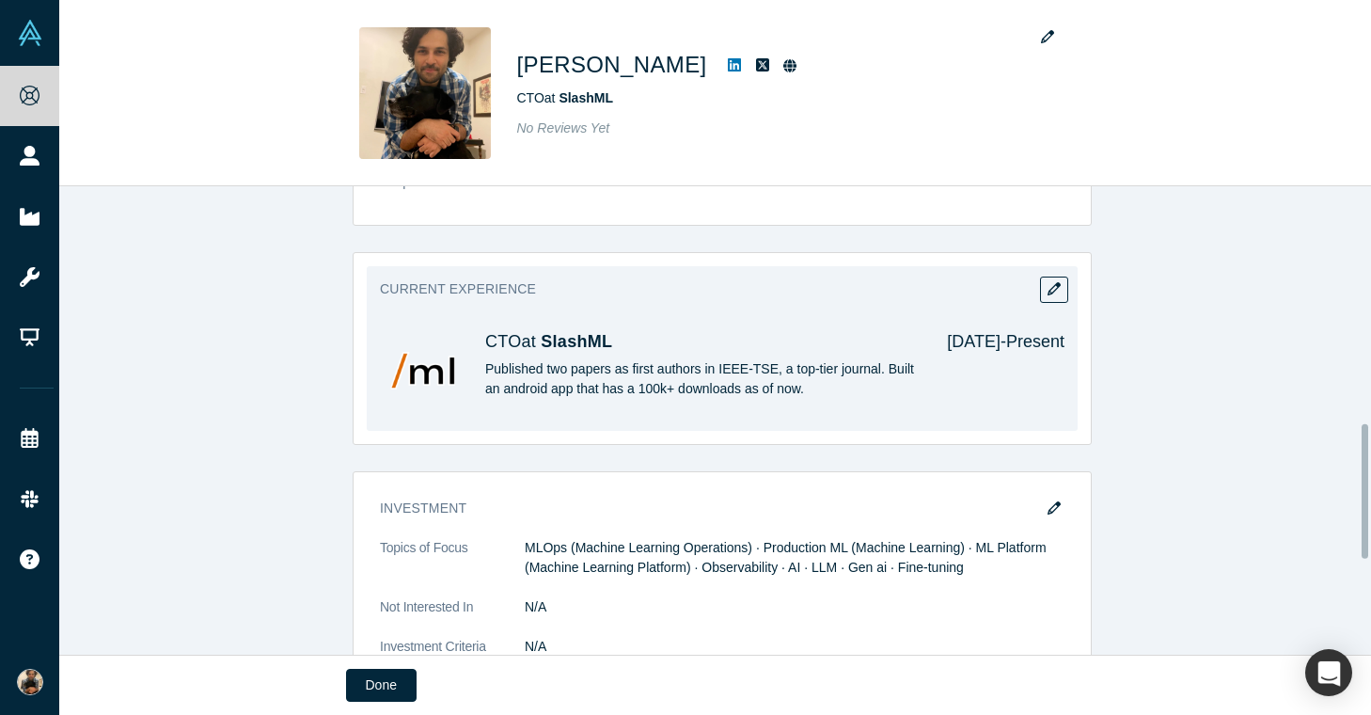
scroll to position [826, 0]
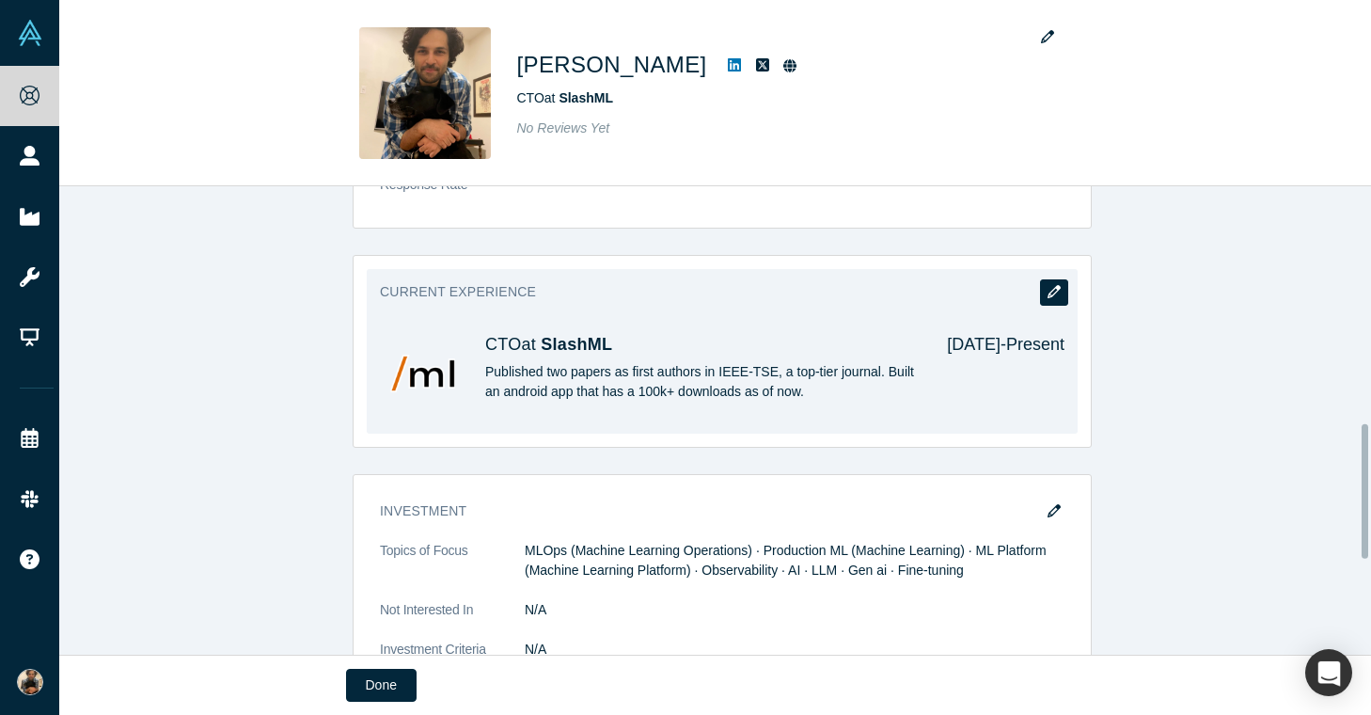
click at [1047, 292] on icon "button" at bounding box center [1053, 291] width 13 height 13
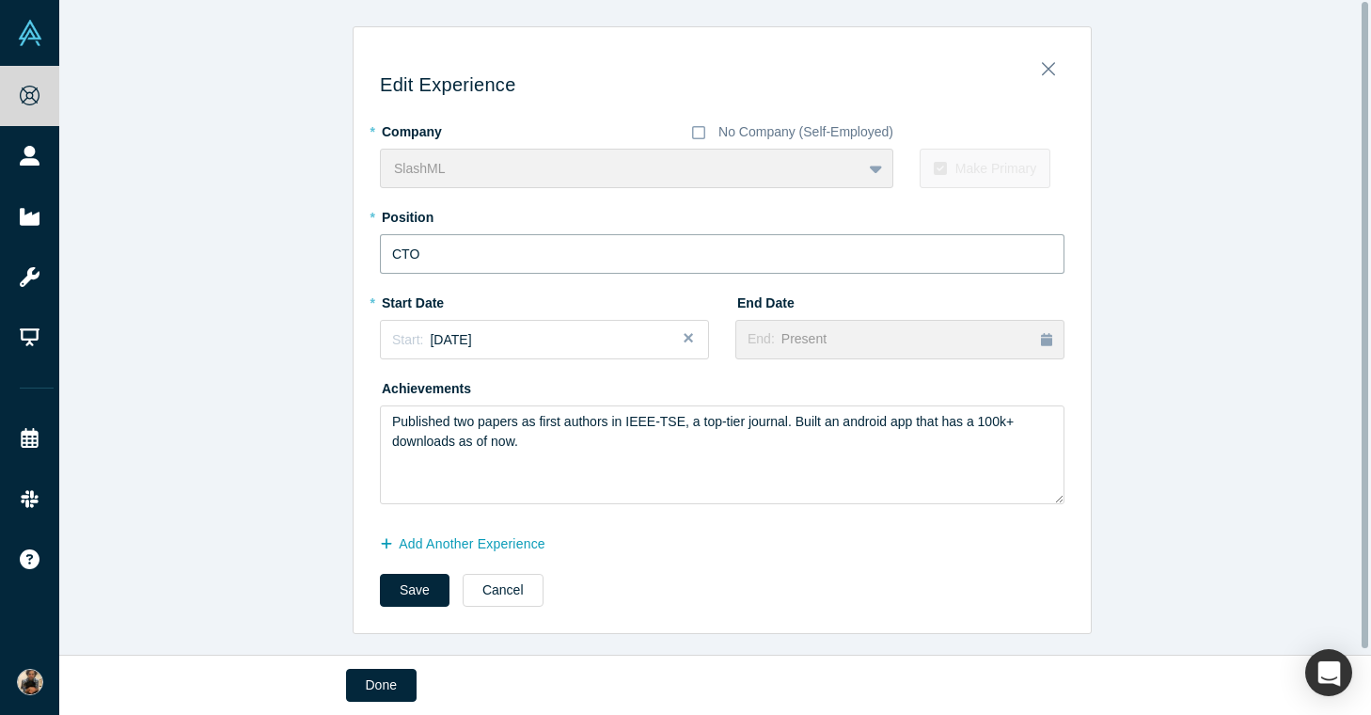
click at [477, 261] on input "CTO" at bounding box center [722, 253] width 684 height 39
type input "CEO"
click at [410, 600] on button "Save" at bounding box center [415, 589] width 70 height 33
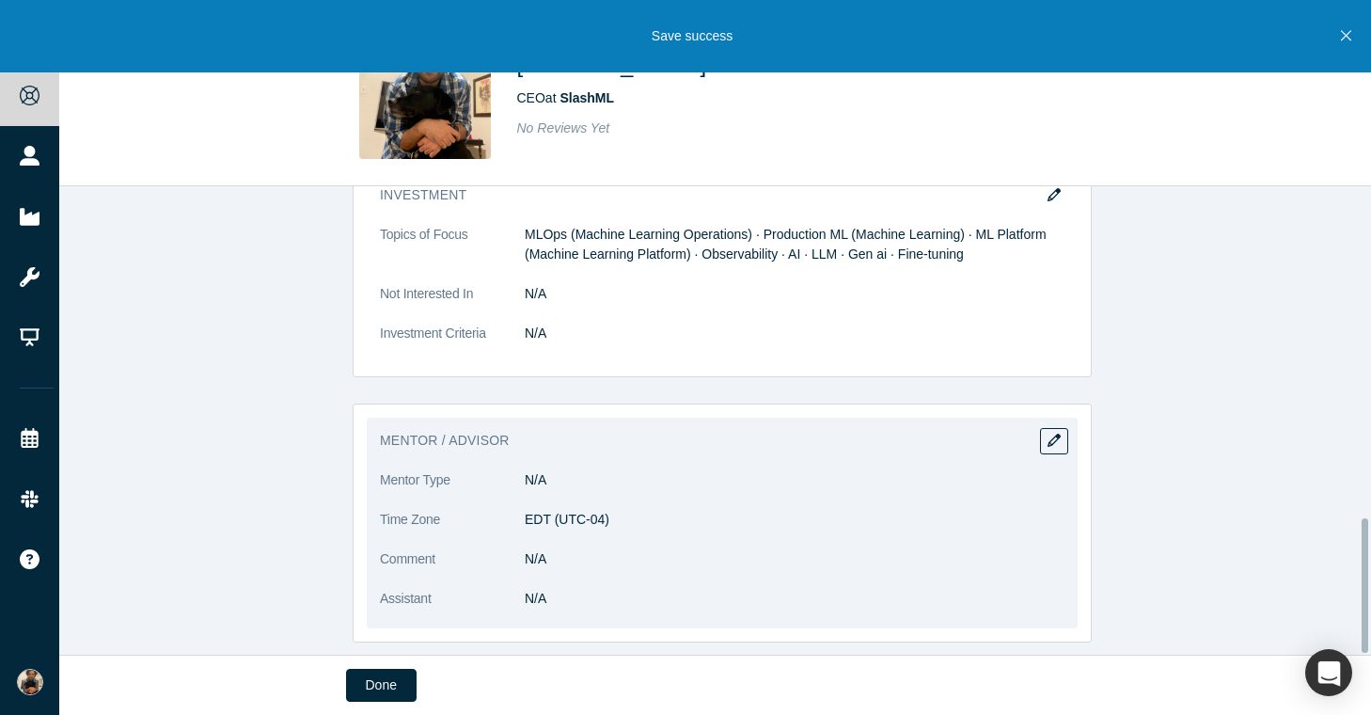
scroll to position [1156, 0]
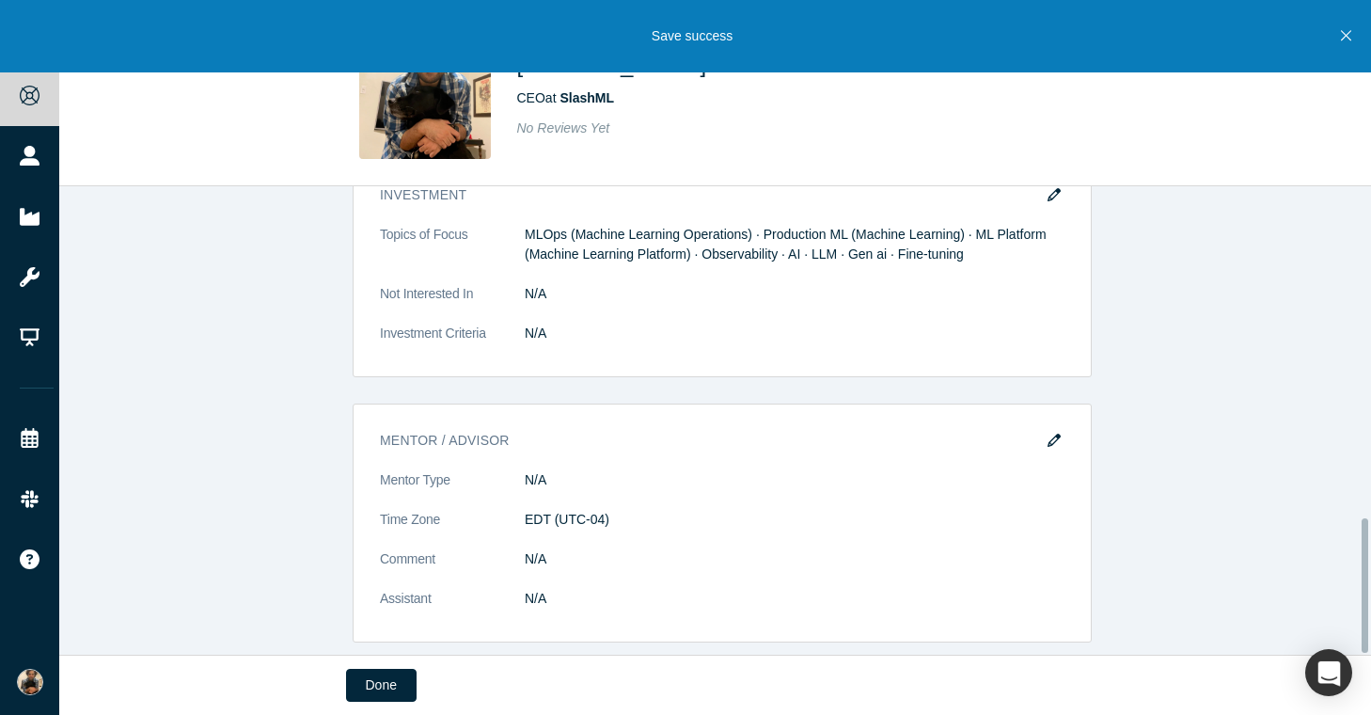
click at [396, 665] on div "Done" at bounding box center [715, 684] width 739 height 59
click at [375, 667] on div "Done" at bounding box center [715, 684] width 739 height 59
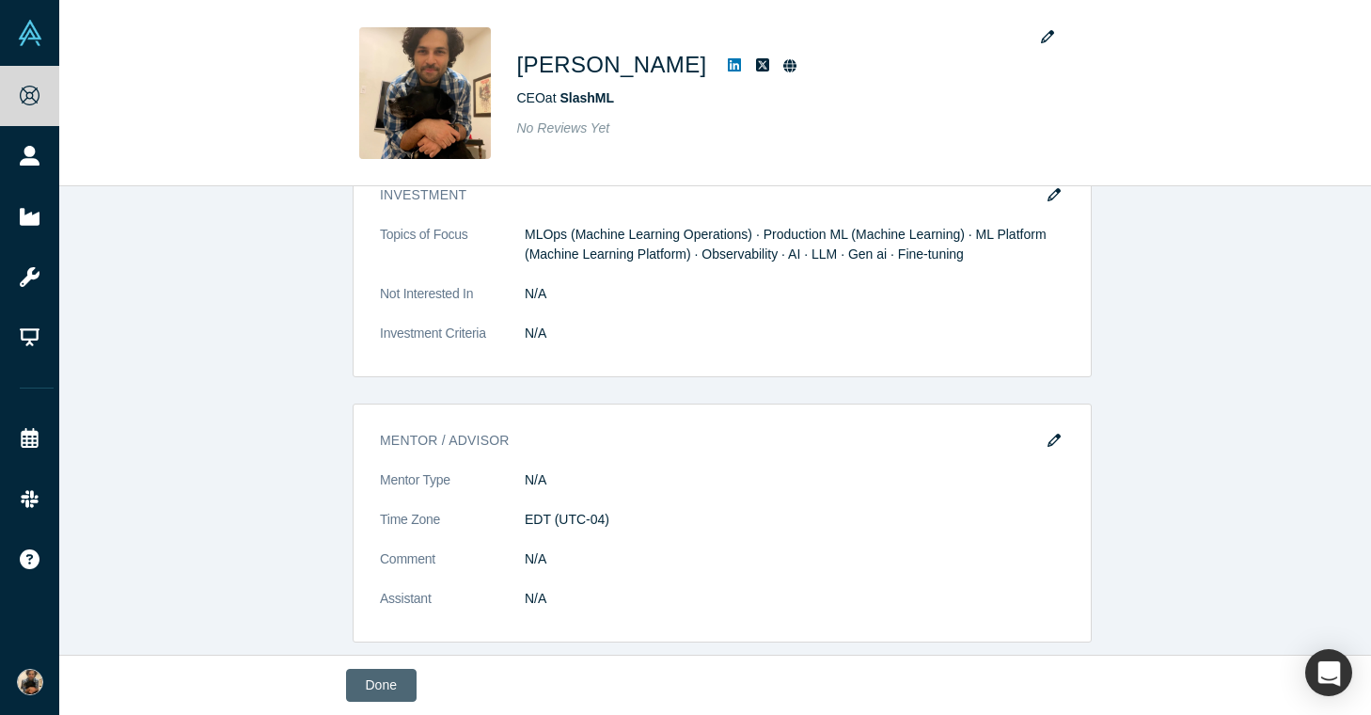
click at [378, 681] on button "Done" at bounding box center [381, 684] width 71 height 33
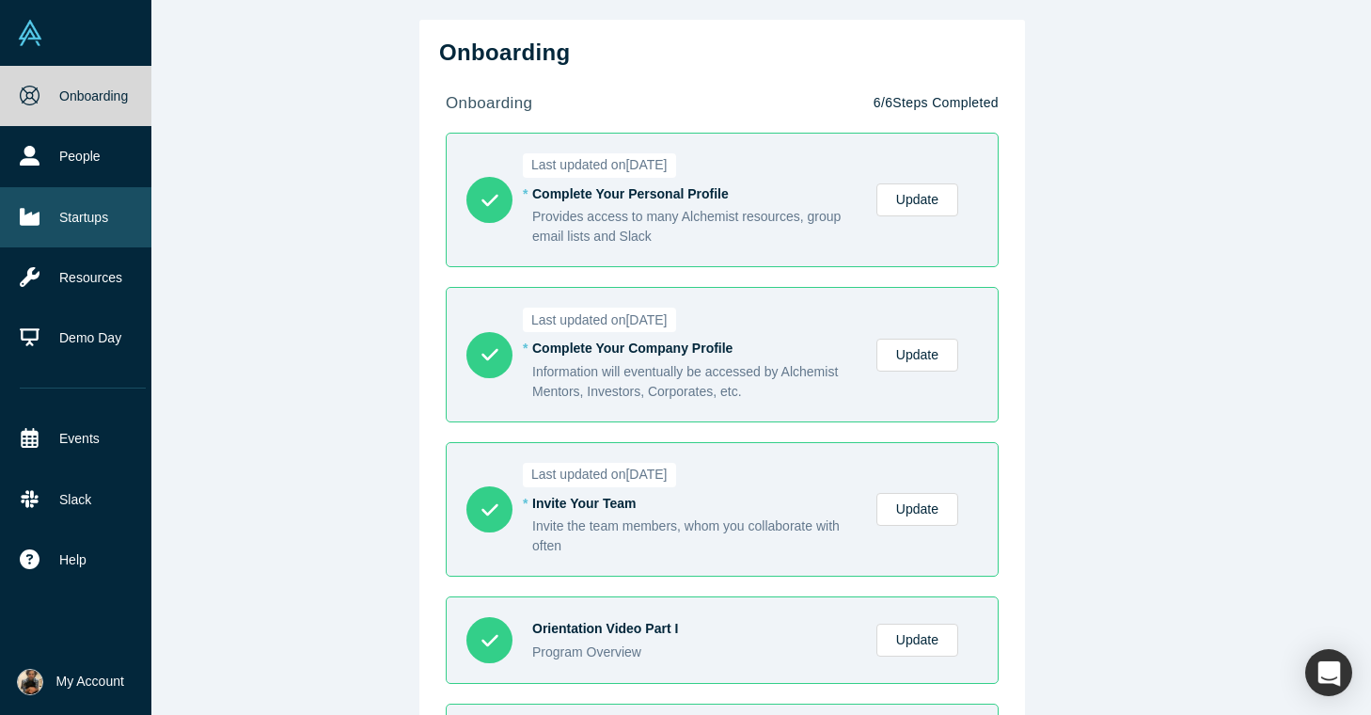
click at [86, 212] on link "Startups" at bounding box center [82, 217] width 165 height 60
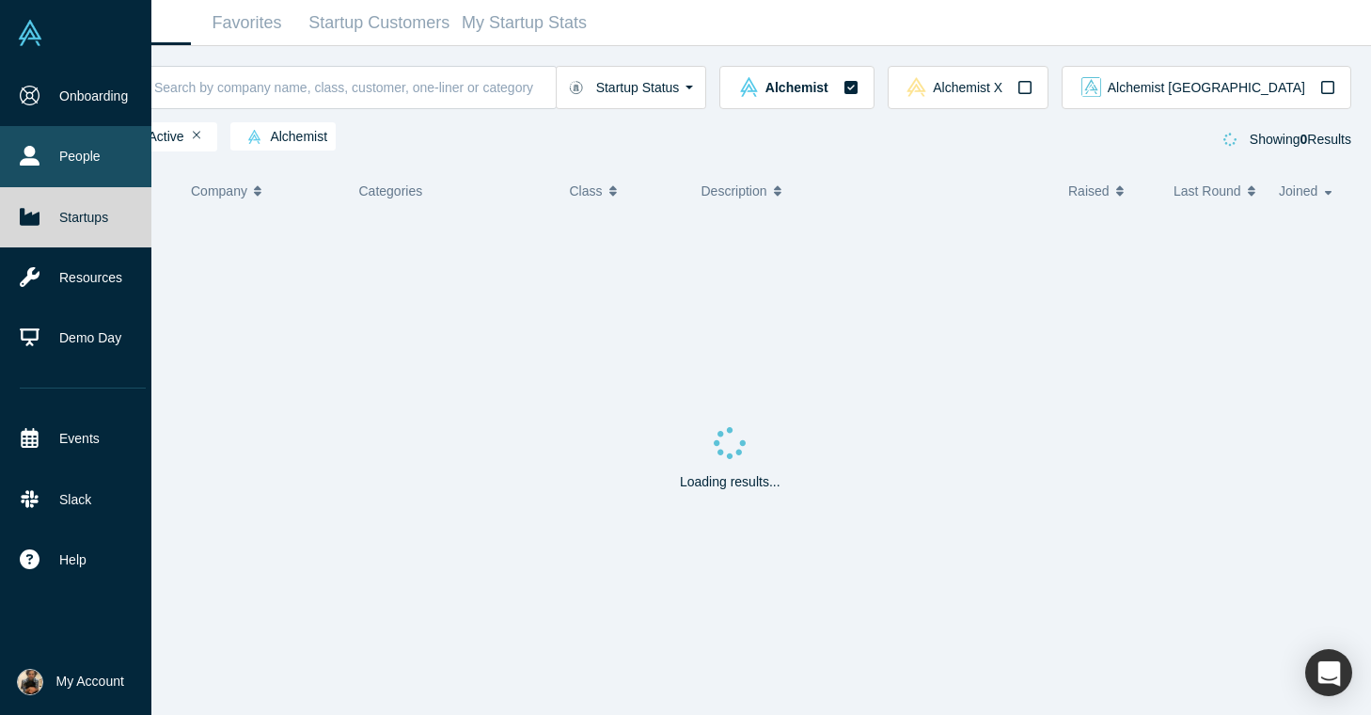
click at [58, 146] on link "People" at bounding box center [82, 156] width 165 height 60
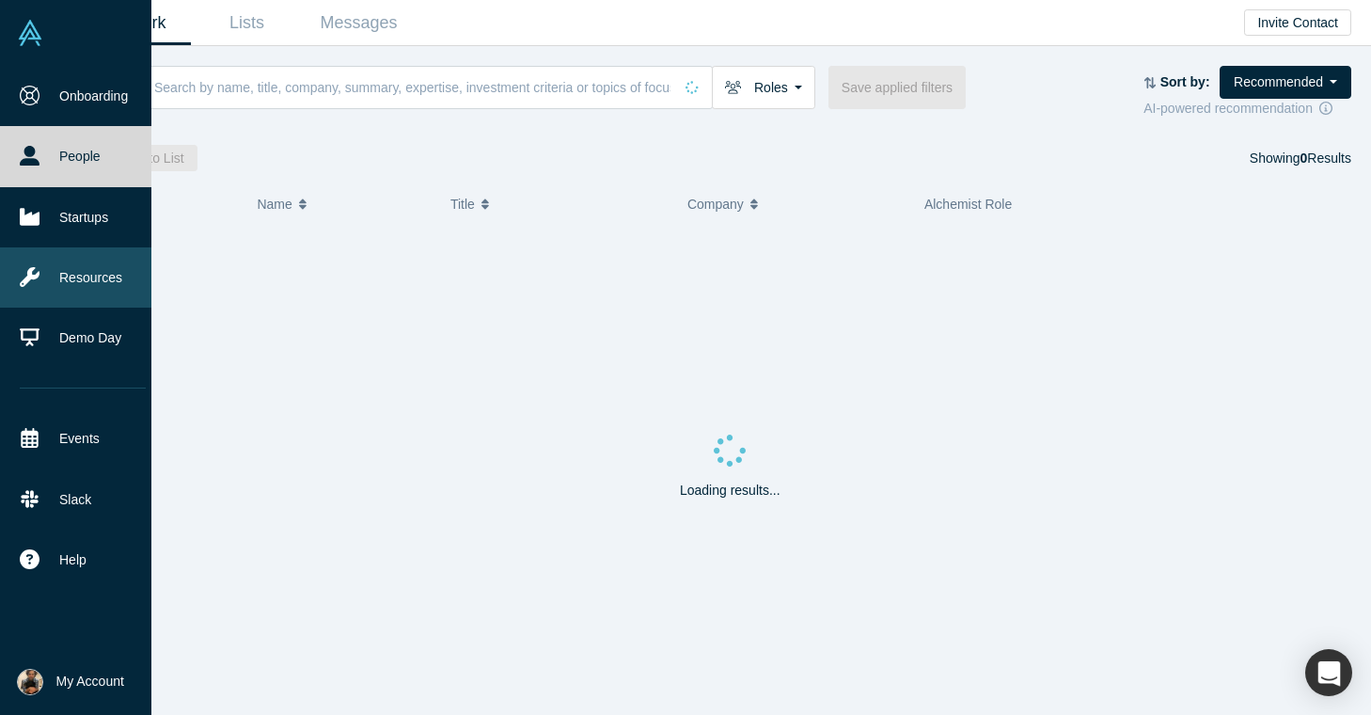
click at [69, 282] on link "Resources" at bounding box center [82, 277] width 165 height 60
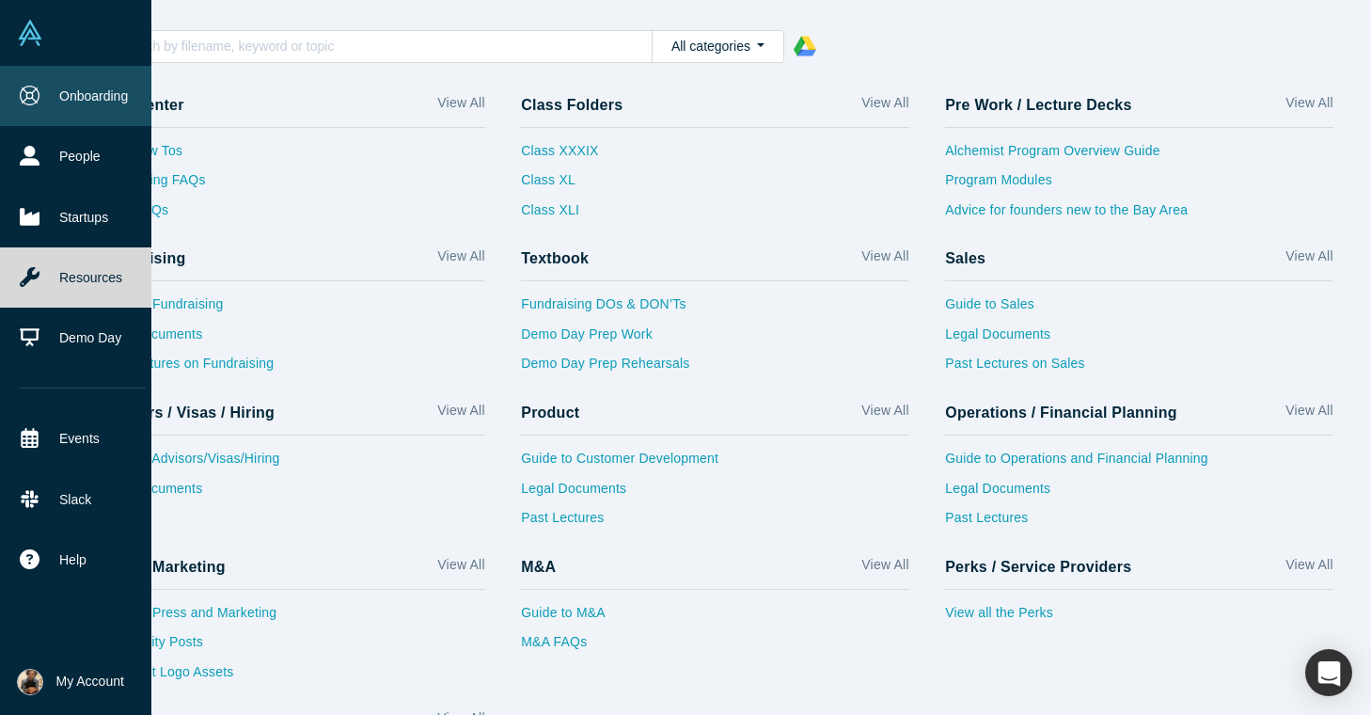
click at [71, 87] on link "Onboarding" at bounding box center [82, 96] width 165 height 60
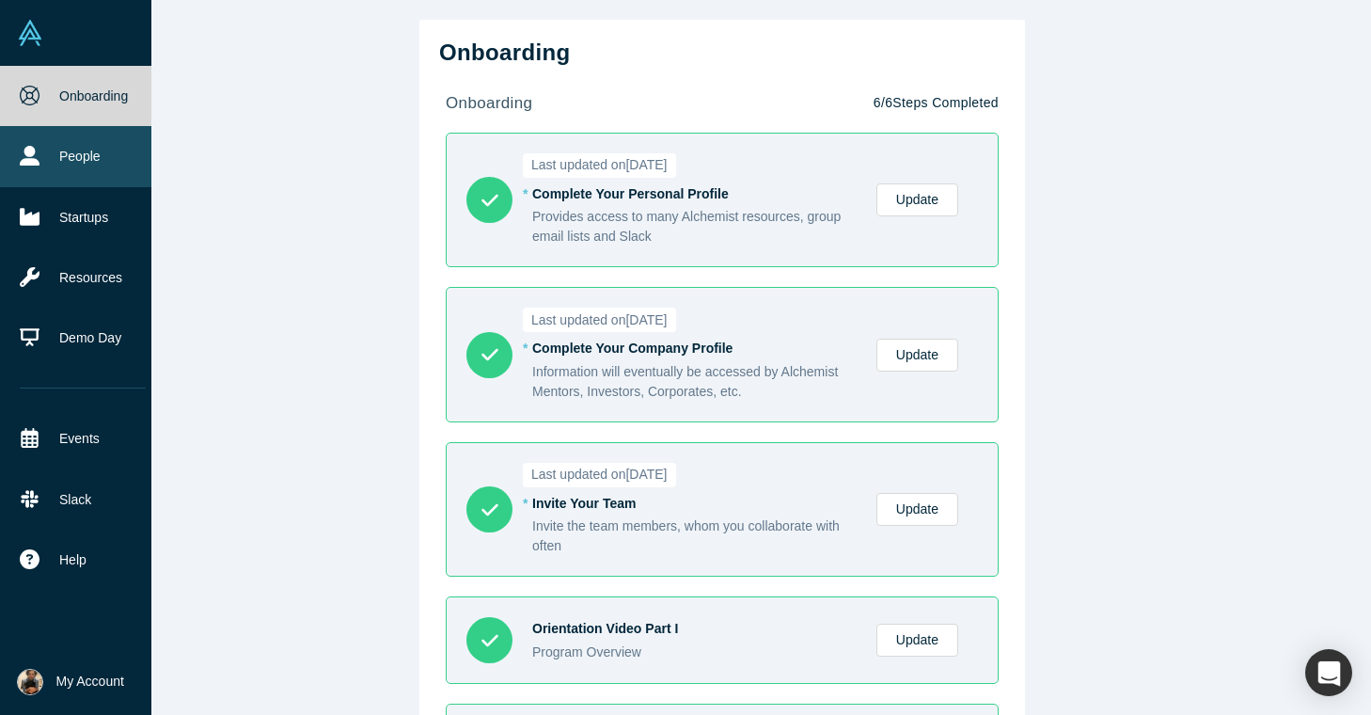
click at [70, 154] on link "People" at bounding box center [82, 156] width 165 height 60
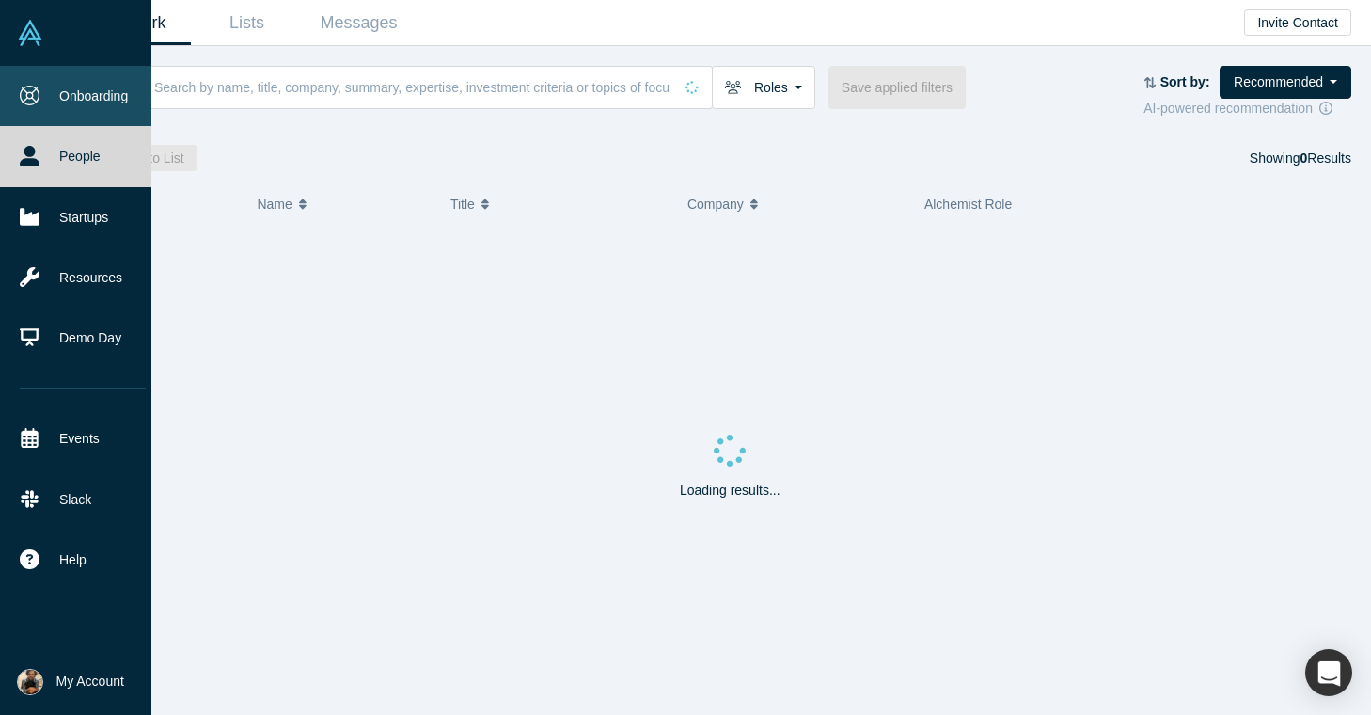
click at [74, 107] on link "Onboarding" at bounding box center [82, 96] width 165 height 60
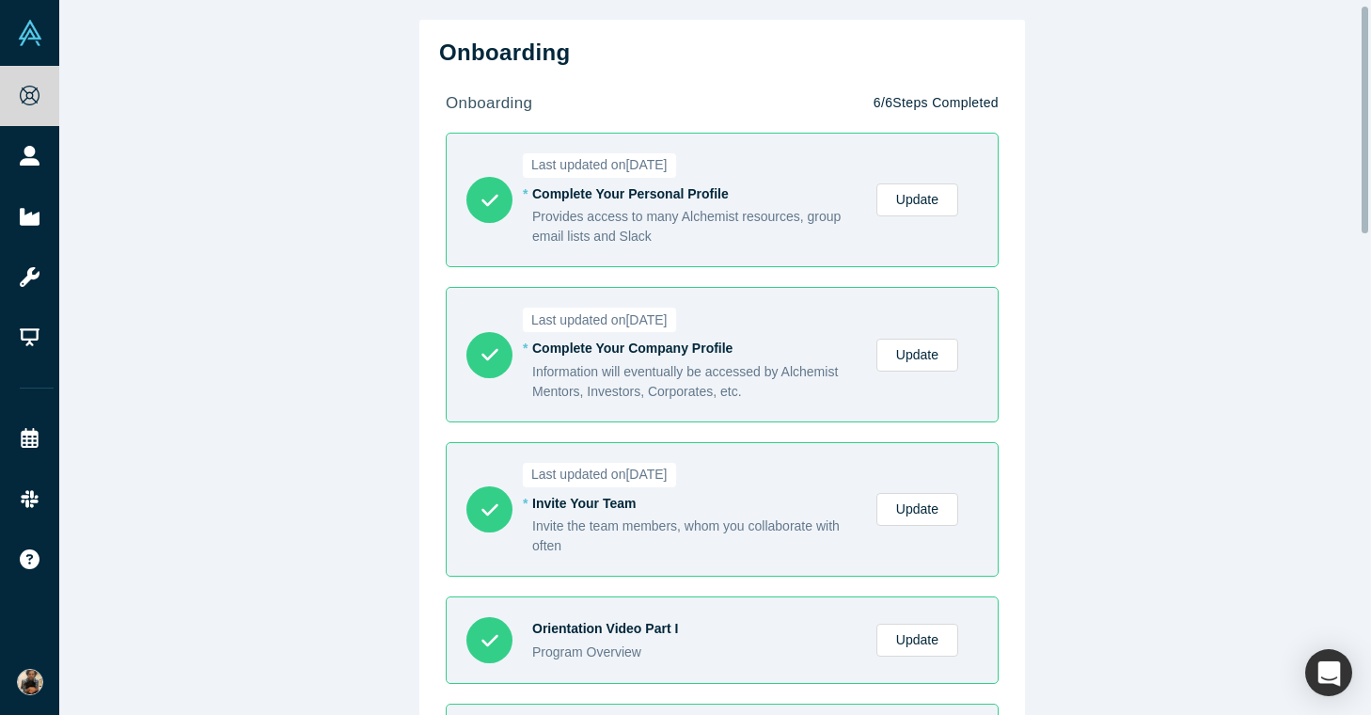
scroll to position [28, 0]
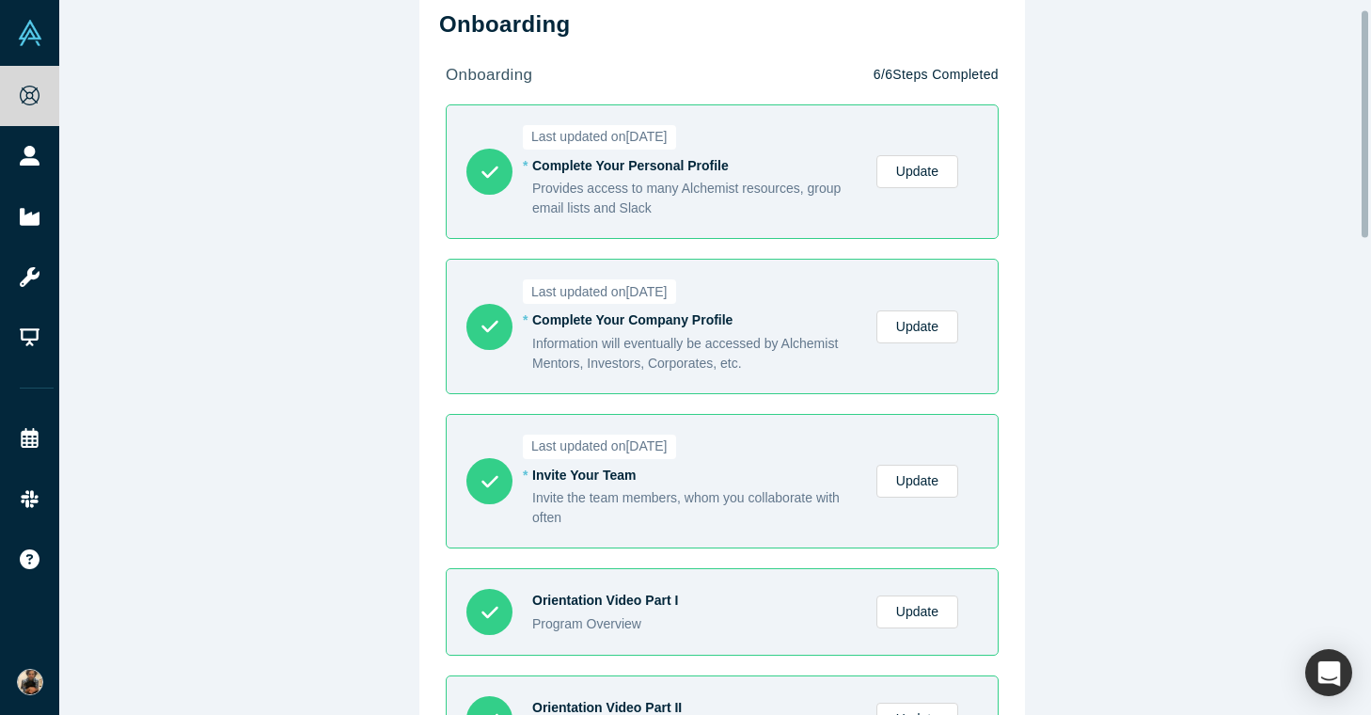
drag, startPoint x: 673, startPoint y: 298, endPoint x: 685, endPoint y: 310, distance: 17.3
click at [673, 298] on span "Last updated on February 22, 2024" at bounding box center [599, 291] width 153 height 24
click at [921, 321] on link "Update" at bounding box center [917, 326] width 82 height 33
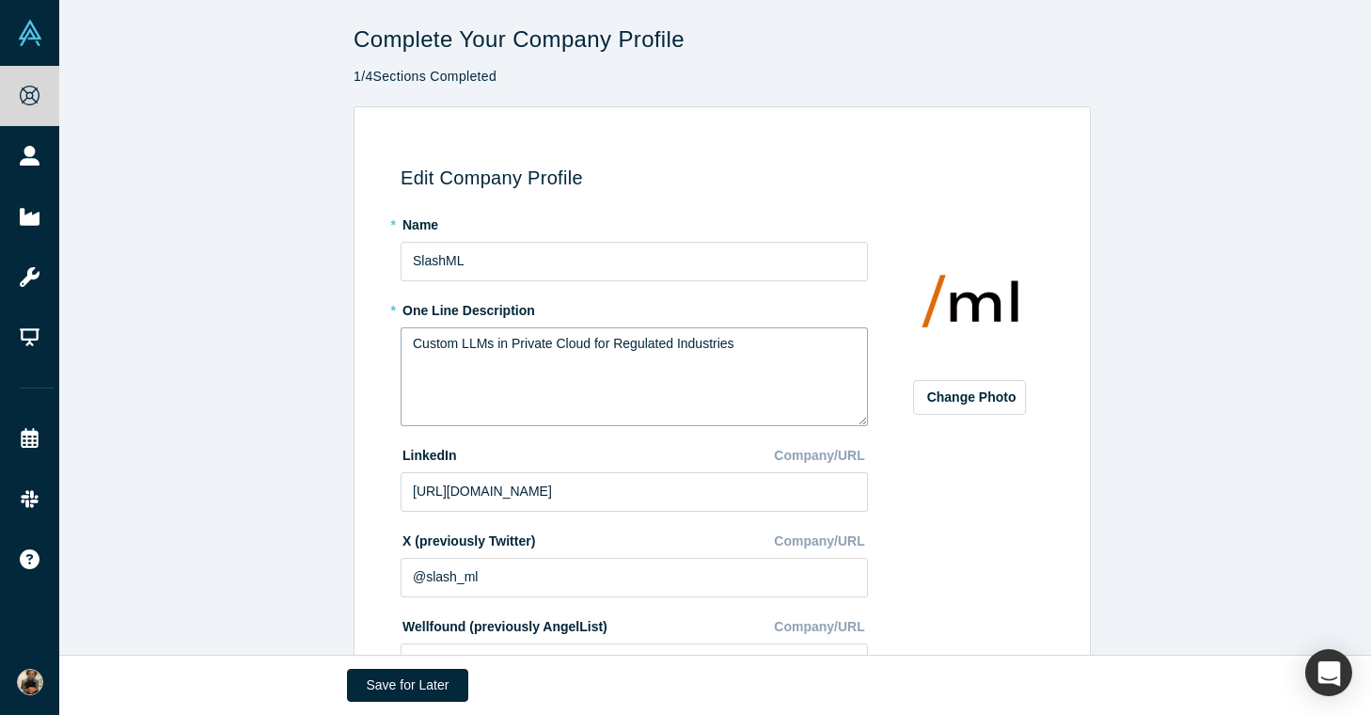
click at [596, 345] on textarea "Custom LLMs in Private Cloud for Regulated Industries" at bounding box center [634, 376] width 467 height 99
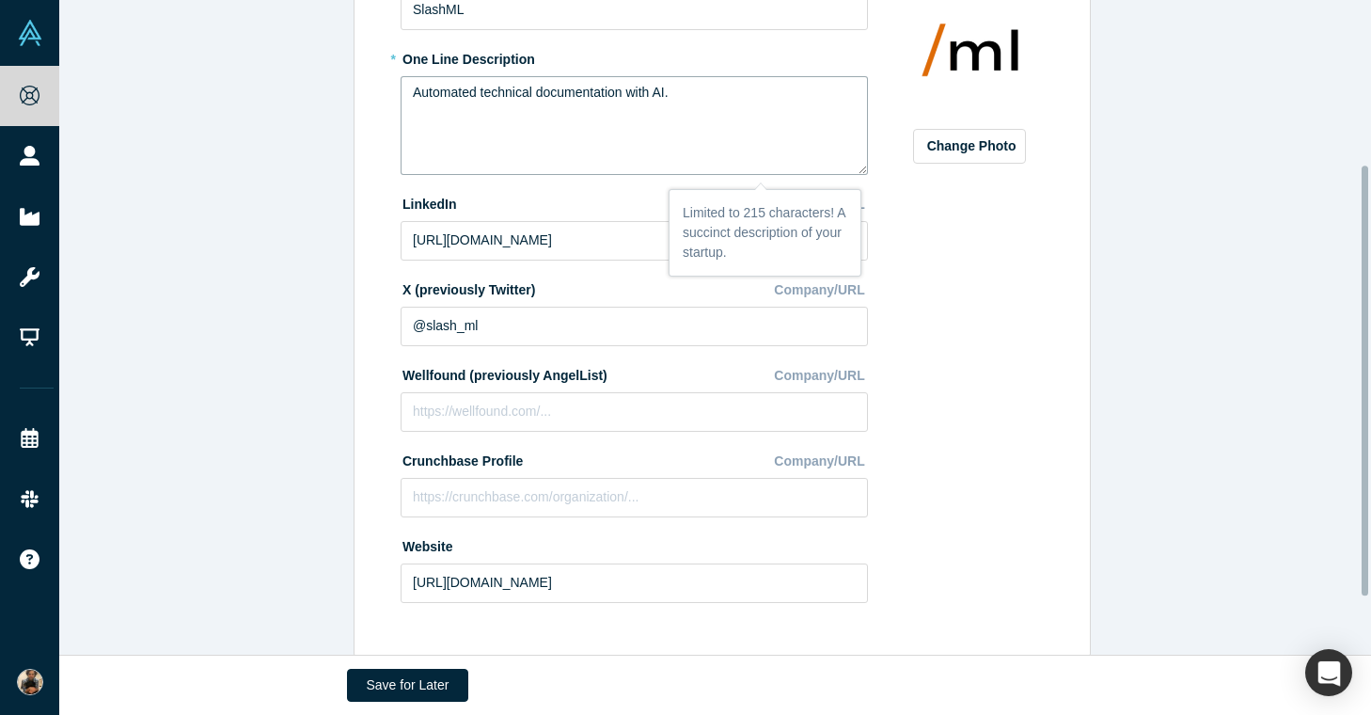
scroll to position [338, 0]
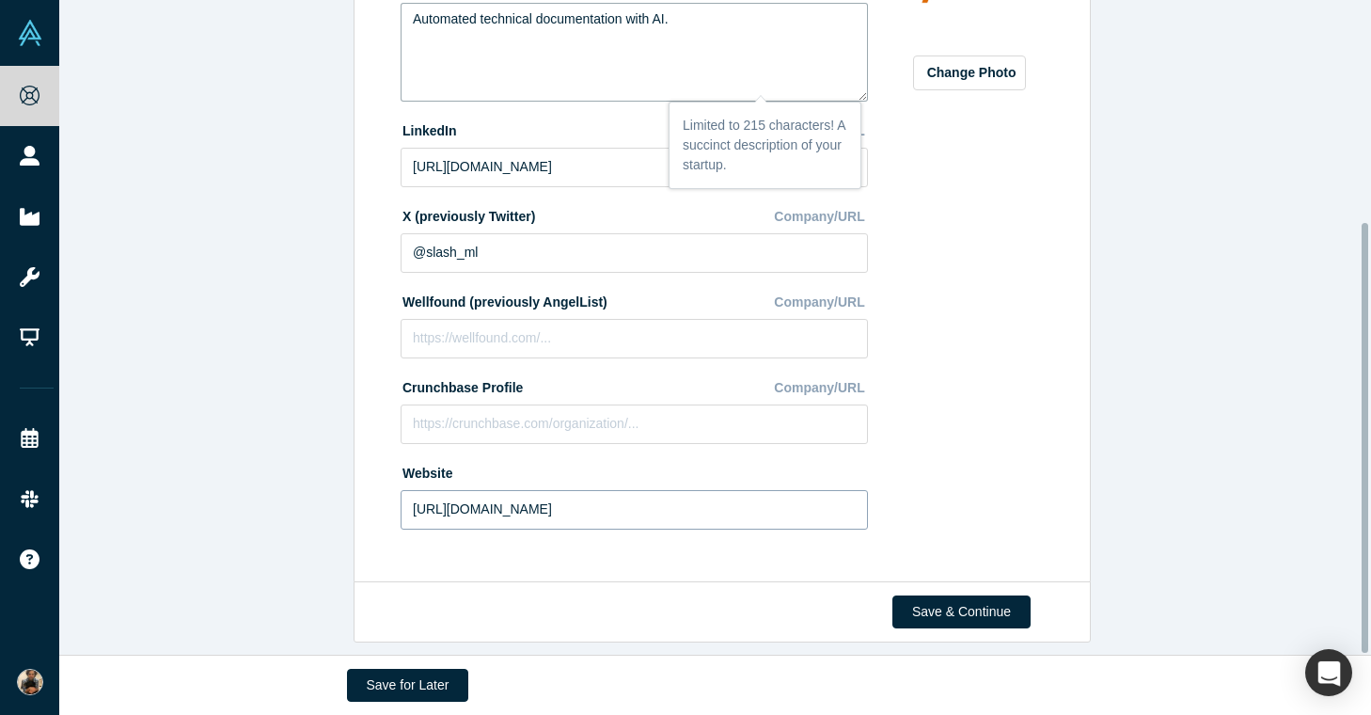
type textarea "Automated technical documentation with AI."
click at [489, 497] on input "https://slashml.com" at bounding box center [634, 509] width 467 height 39
type input "https://docsalot.dev"
drag, startPoint x: 997, startPoint y: 448, endPoint x: 972, endPoint y: 451, distance: 24.7
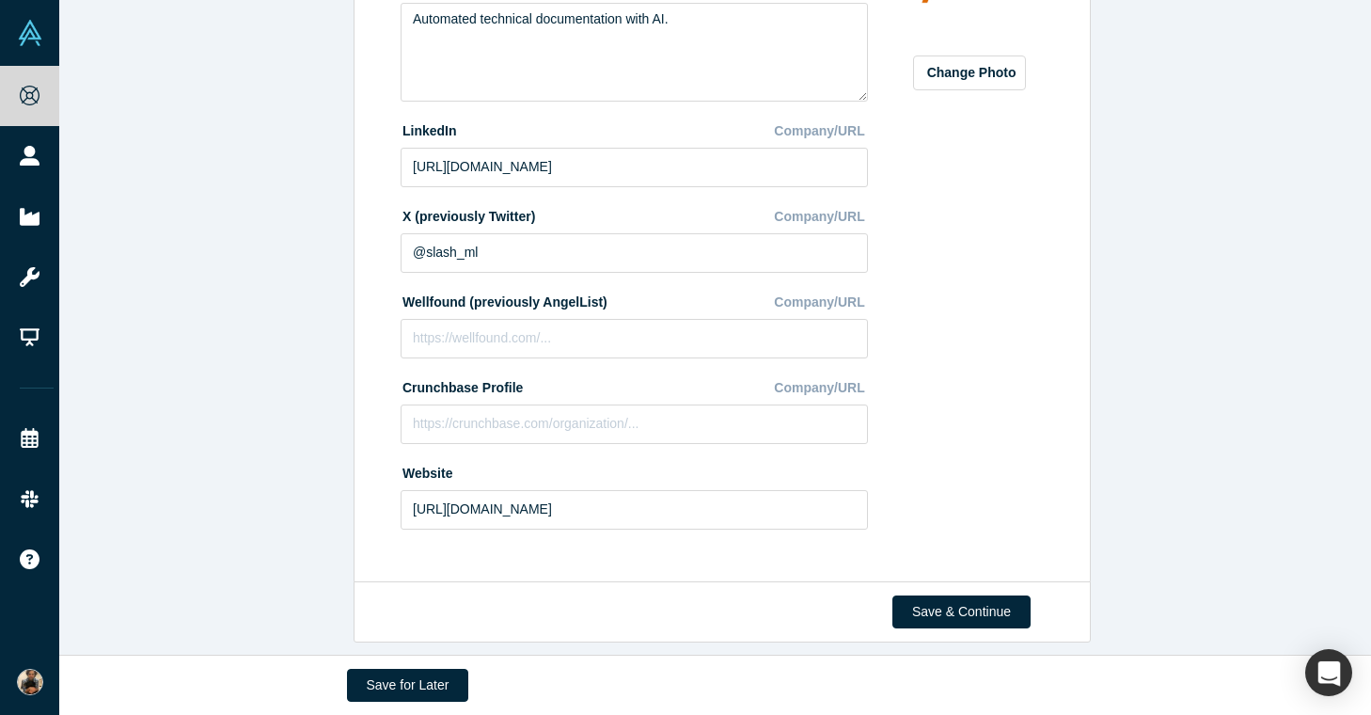
click at [997, 448] on div "Change Photo Zoom Save Remove Upload New" at bounding box center [969, 213] width 163 height 658
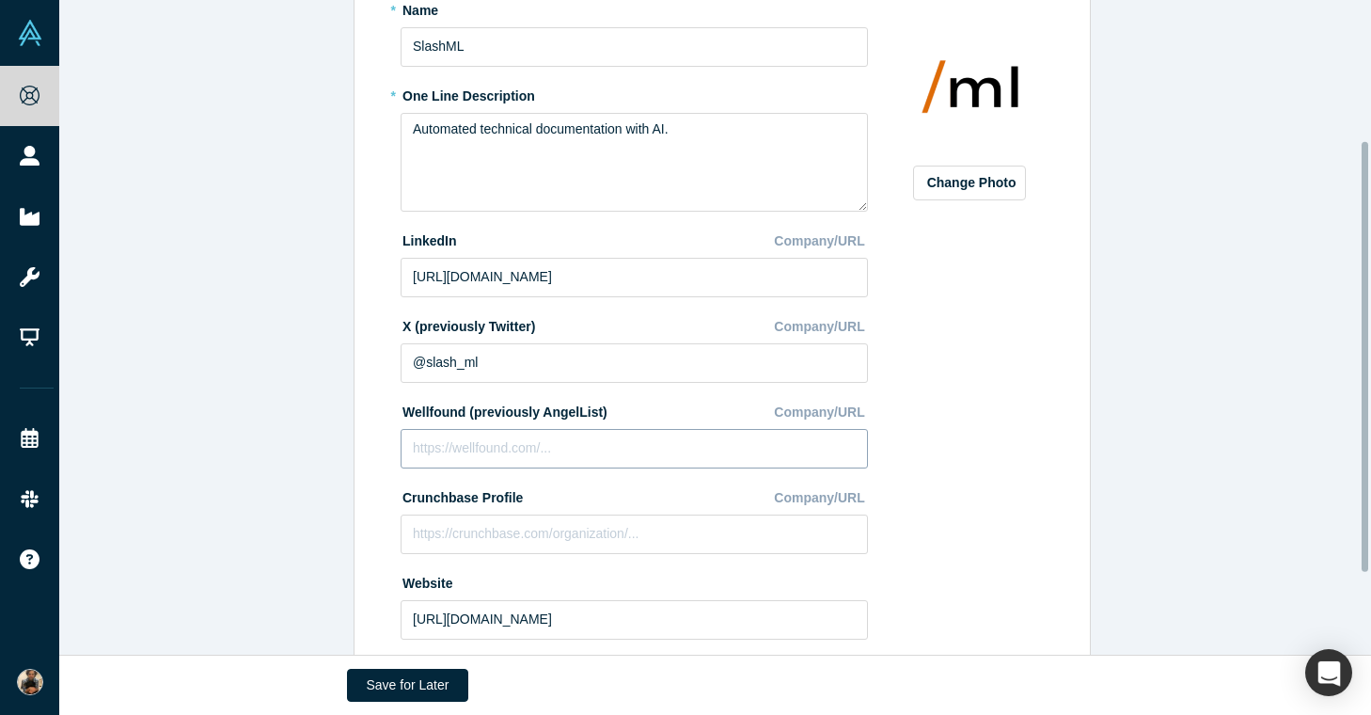
scroll to position [57, 0]
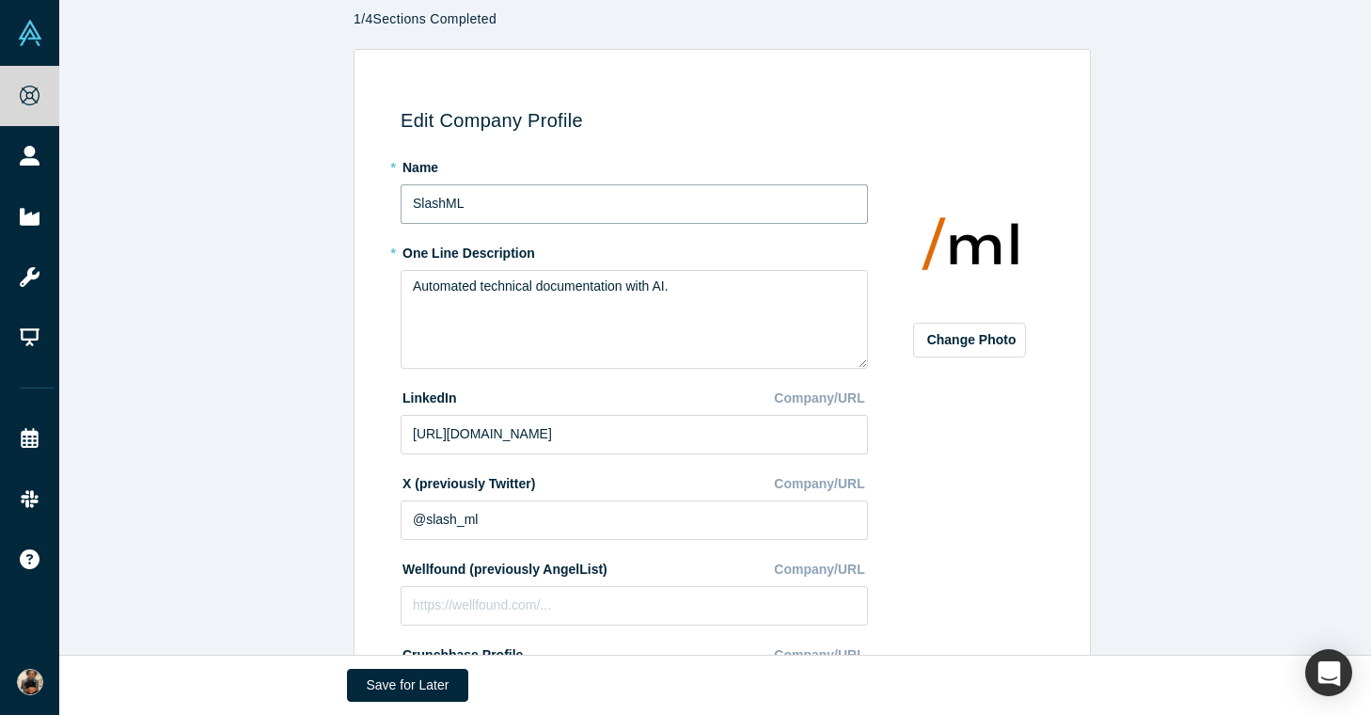
click at [402, 203] on input "SlashML" at bounding box center [634, 203] width 467 height 39
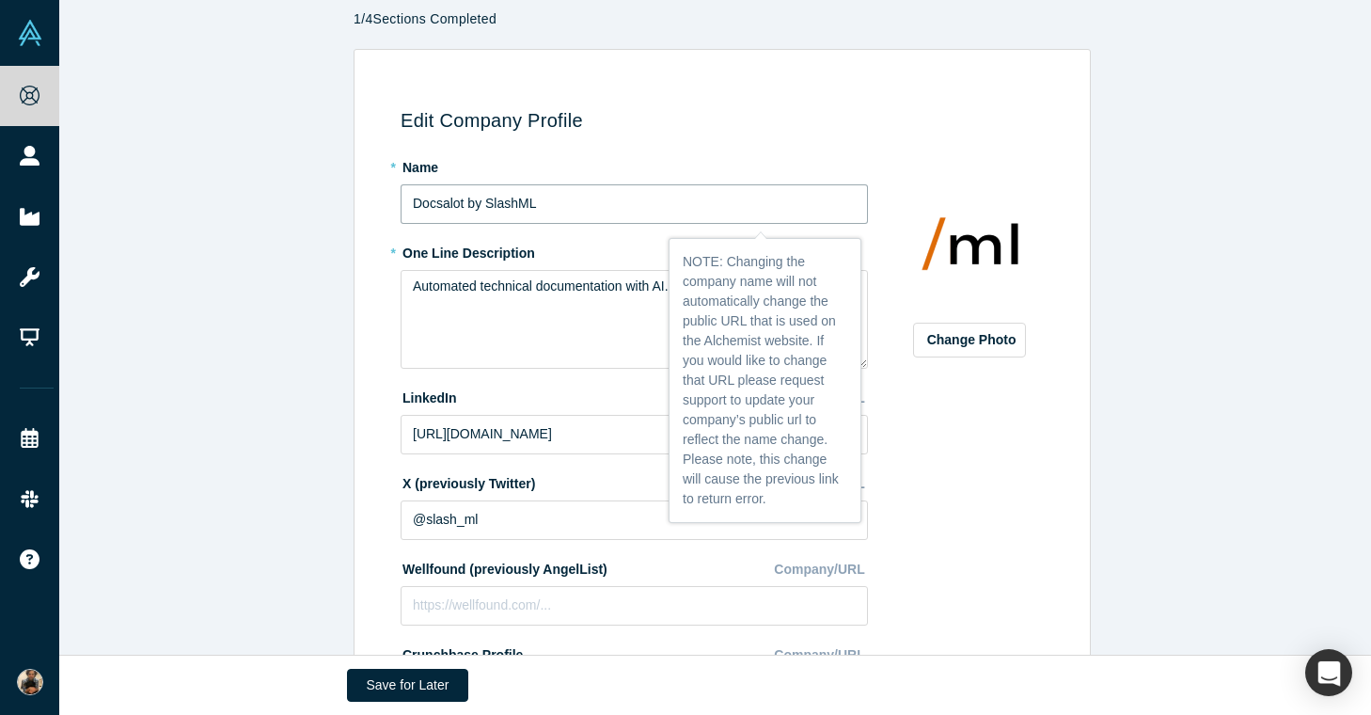
type input "Docsalot by SlashML"
click at [996, 449] on div "Change Photo Zoom Save Remove Upload New" at bounding box center [969, 480] width 163 height 658
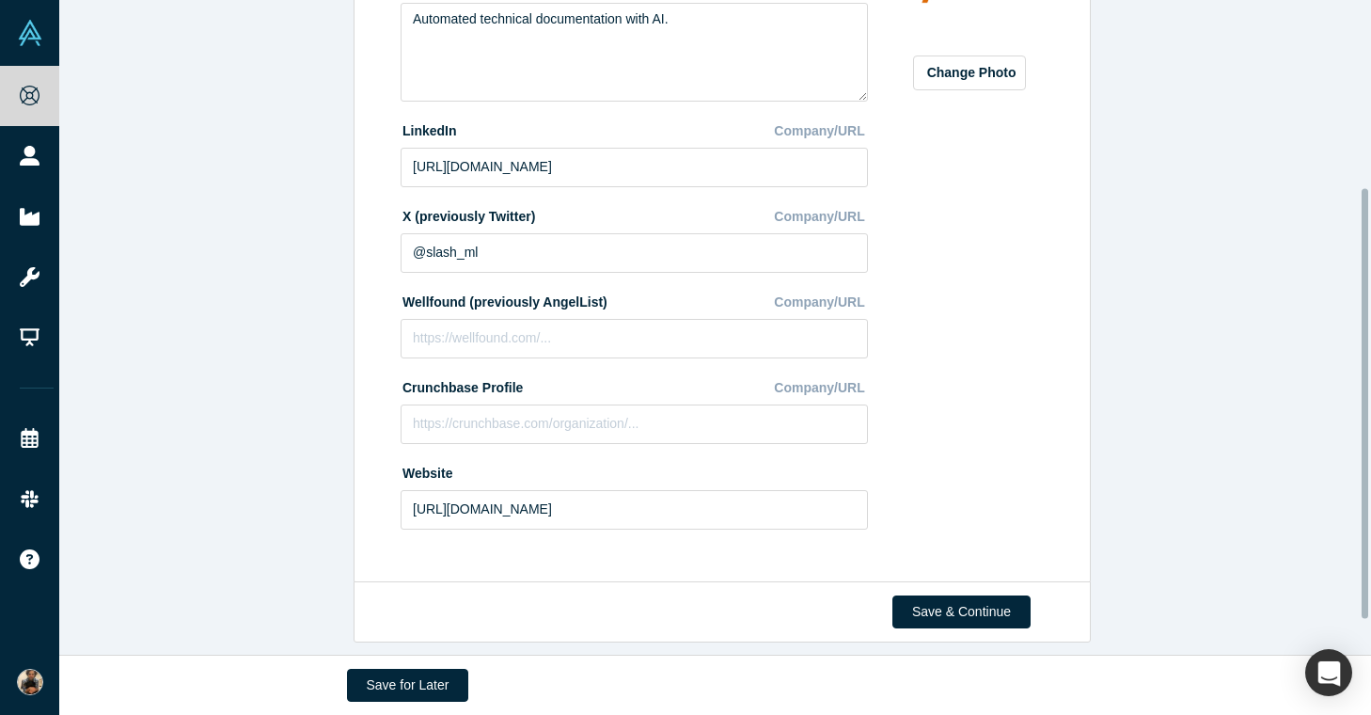
scroll to position [338, 0]
click at [967, 595] on button "Save & Continue" at bounding box center [961, 611] width 138 height 33
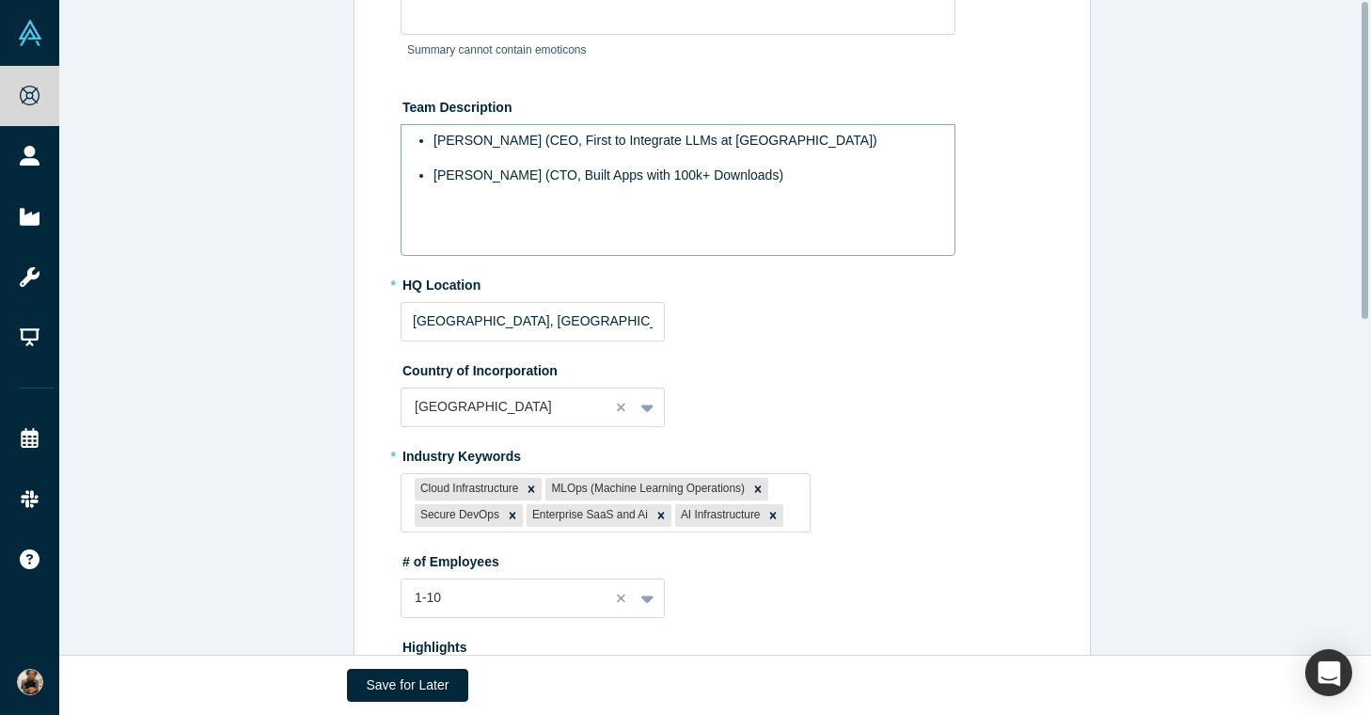
scroll to position [0, 0]
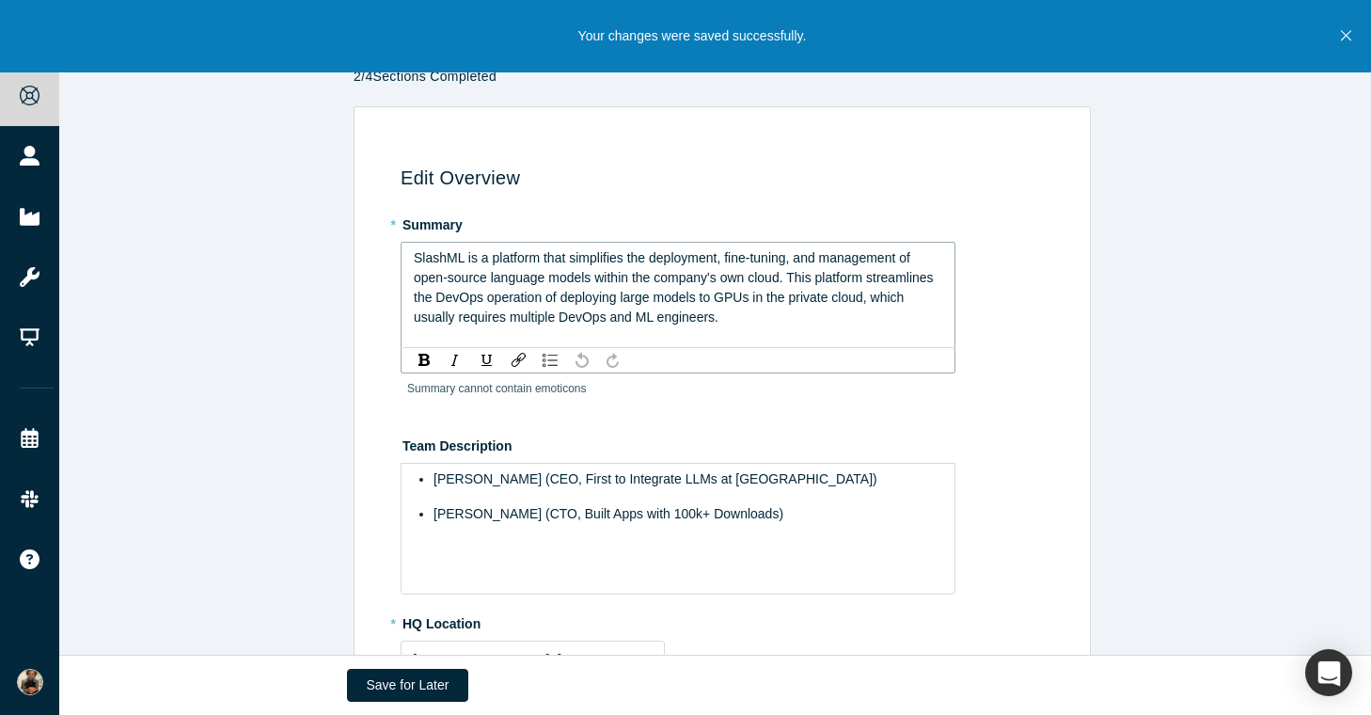
click at [660, 287] on div "SlashML is a platform that simplifies the deployment, fine-tuning, and manageme…" at bounding box center [678, 287] width 529 height 79
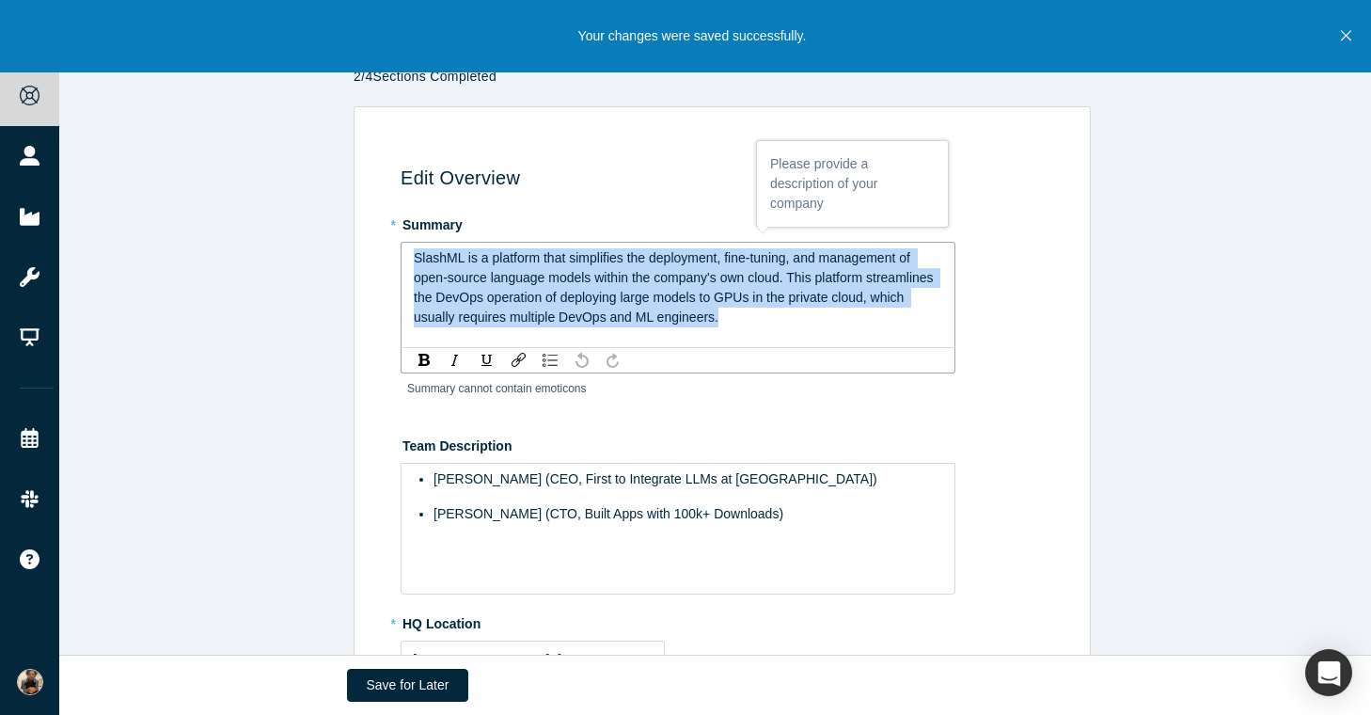
click at [660, 287] on div "SlashML is a platform that simplifies the deployment, fine-tuning, and manageme…" at bounding box center [678, 287] width 529 height 79
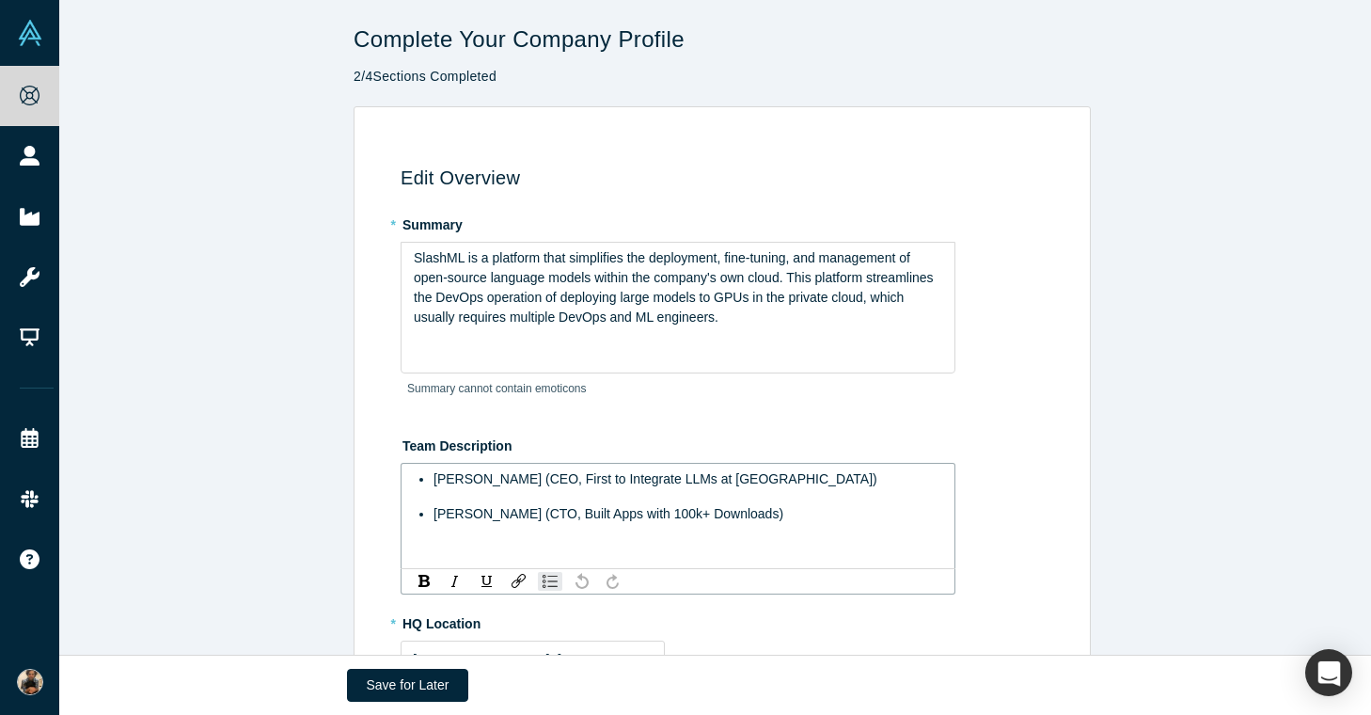
click at [701, 516] on span "Faizan Khan (CTO, Built Apps with 100k+ Downloads)" at bounding box center [608, 513] width 350 height 15
click at [605, 472] on span "Jneid Jneid (CEO, First to Integrate LLMs at TD Bank Canada)" at bounding box center [655, 478] width 444 height 15
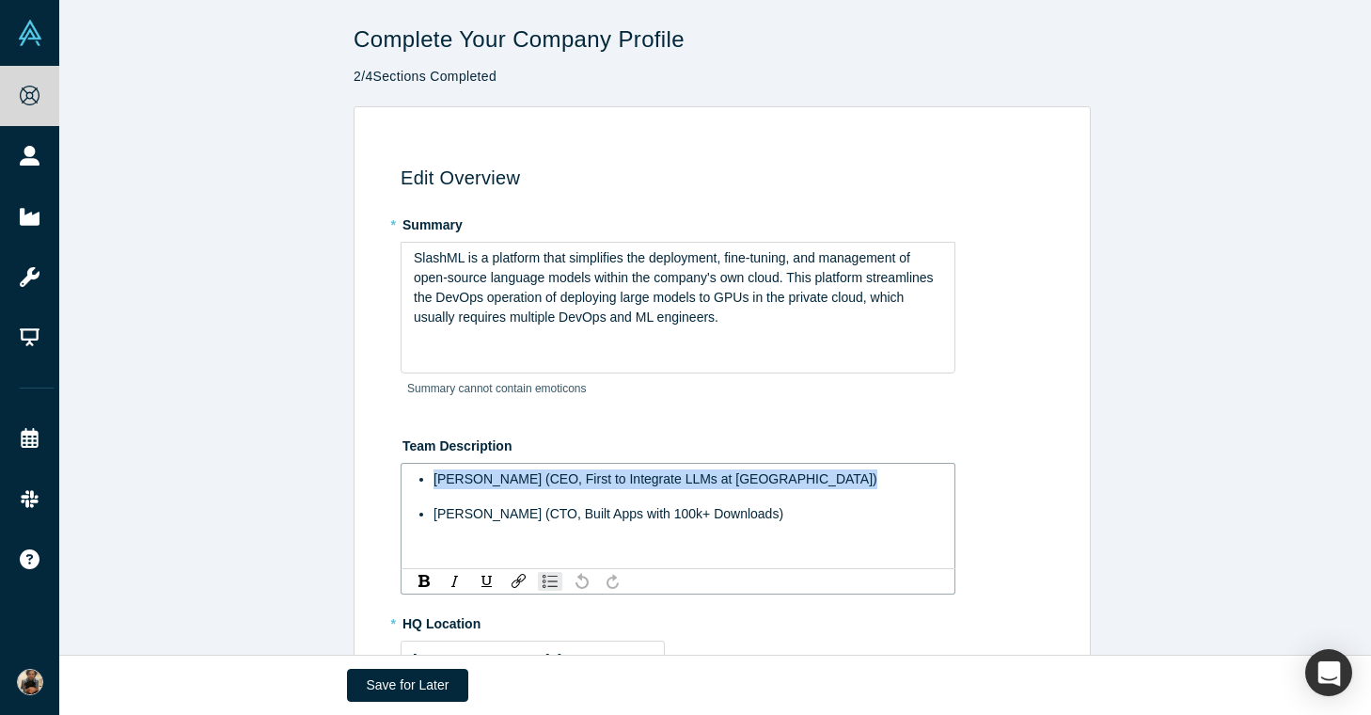
click at [605, 472] on span "Jneid Jneid (CEO, First to Integrate LLMs at TD Bank Canada)" at bounding box center [655, 478] width 444 height 15
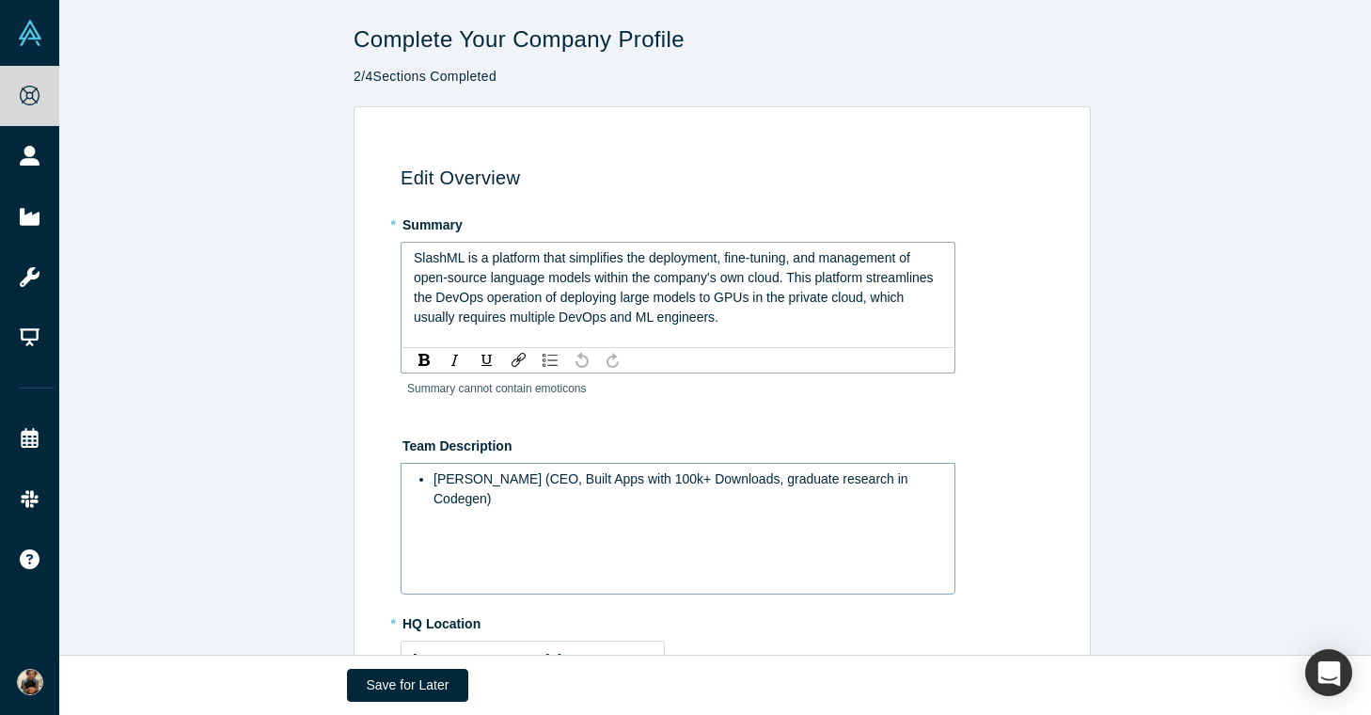
click at [699, 309] on span "SlashML is a platform that simplifies the deployment, fine-tuning, and manageme…" at bounding box center [675, 287] width 523 height 74
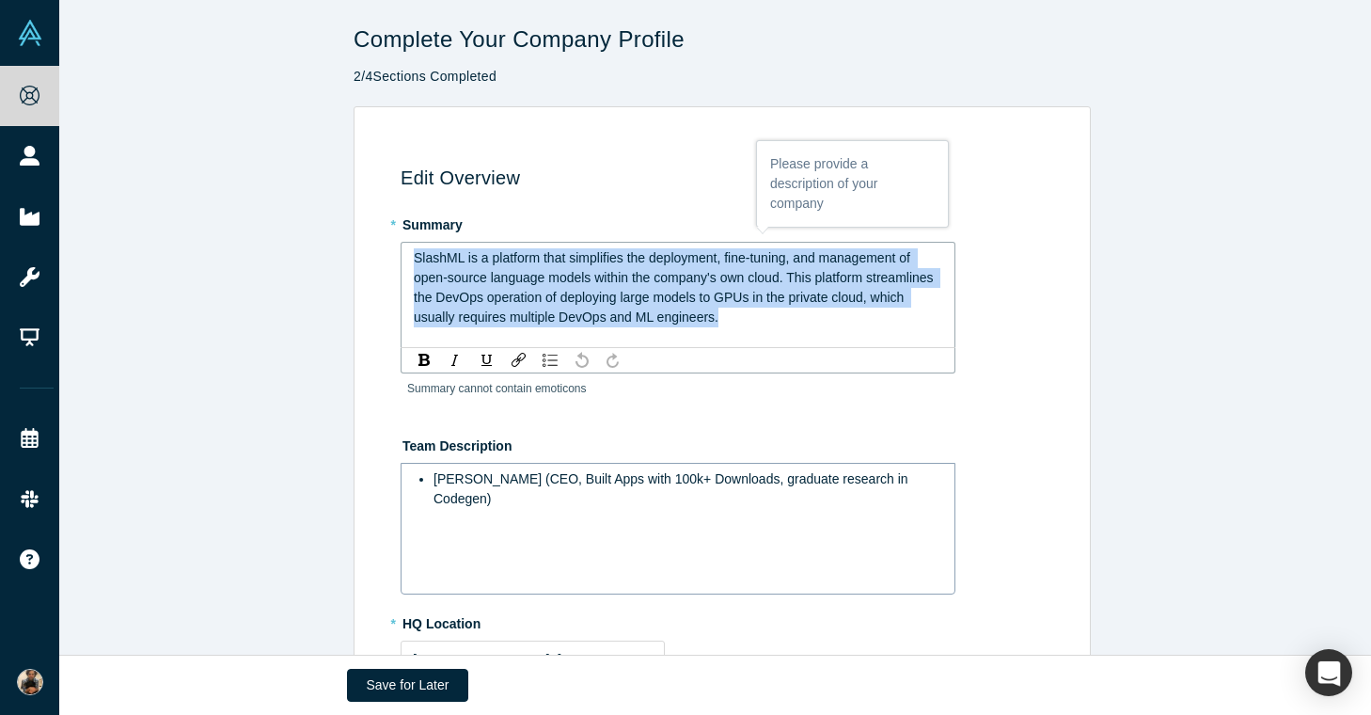
click at [699, 309] on span "SlashML is a platform that simplifies the deployment, fine-tuning, and manageme…" at bounding box center [675, 287] width 523 height 74
drag, startPoint x: 719, startPoint y: 310, endPoint x: 328, endPoint y: 241, distance: 397.2
click at [328, 241] on div "Edit Overview * Summary SlashML is a platform that simplifies the deployment, f…" at bounding box center [722, 683] width 1326 height 1154
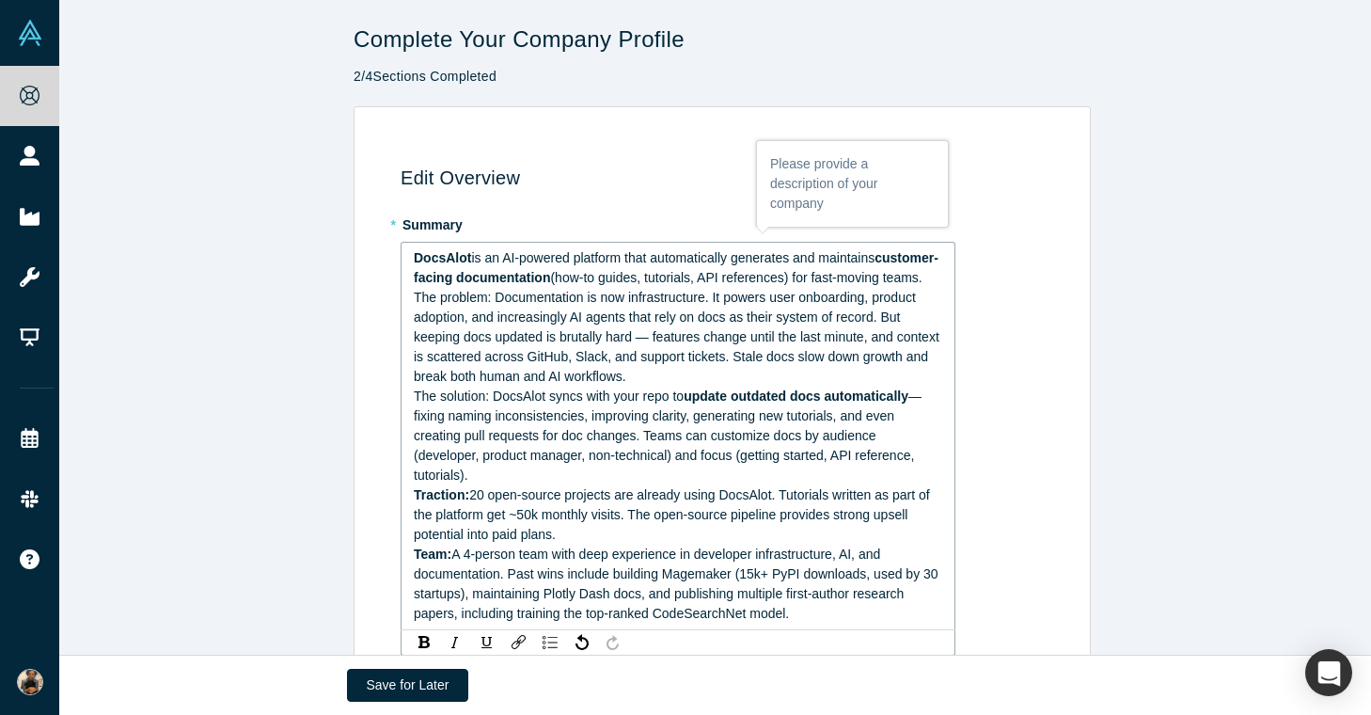
drag, startPoint x: 525, startPoint y: 299, endPoint x: 550, endPoint y: 305, distance: 26.0
click at [525, 288] on div "DocsAlot is an AI-powered platform that automatically generates and maintains c…" at bounding box center [678, 267] width 529 height 39
click at [705, 386] on div "The problem: Documentation is now infrastructure. It powers user onboarding, pr…" at bounding box center [678, 337] width 529 height 99
click at [490, 338] on span "The problem: Documentation is now infrastructure. It powers user onboarding, pr…" at bounding box center [678, 337] width 529 height 94
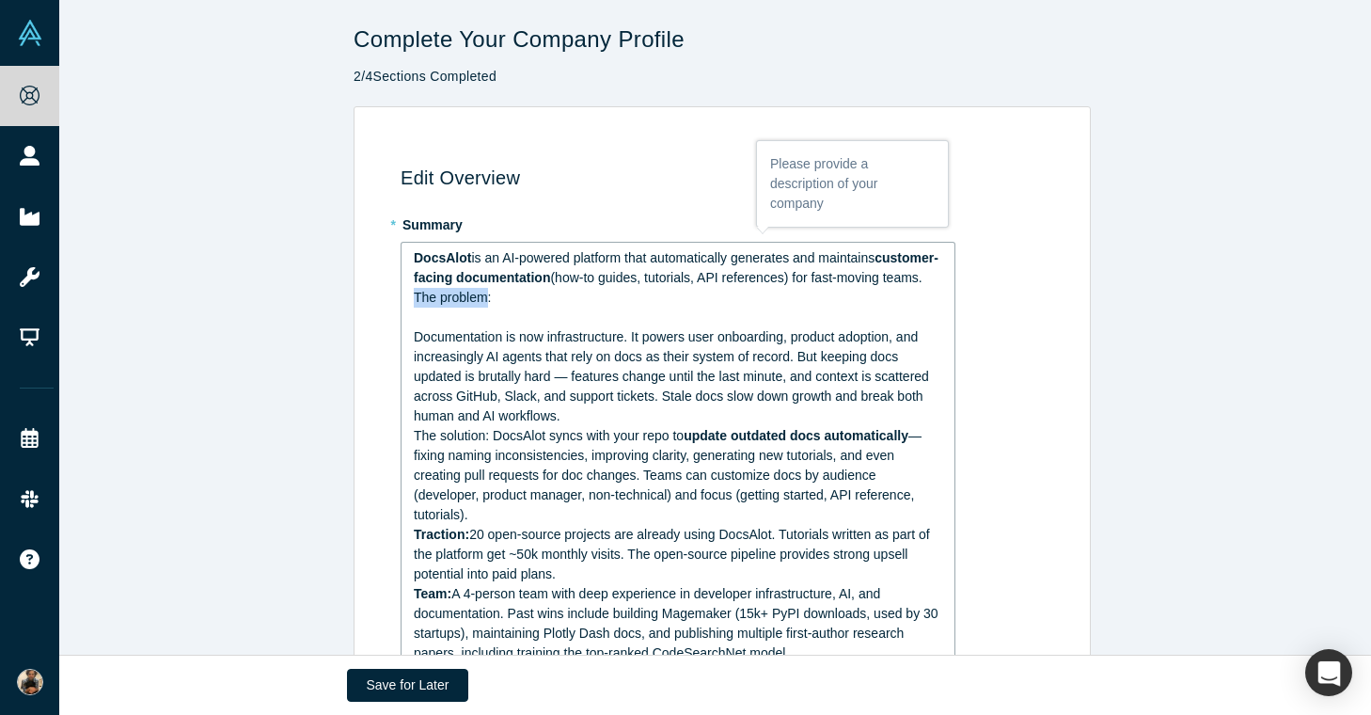
drag, startPoint x: 481, startPoint y: 339, endPoint x: 376, endPoint y: 341, distance: 105.3
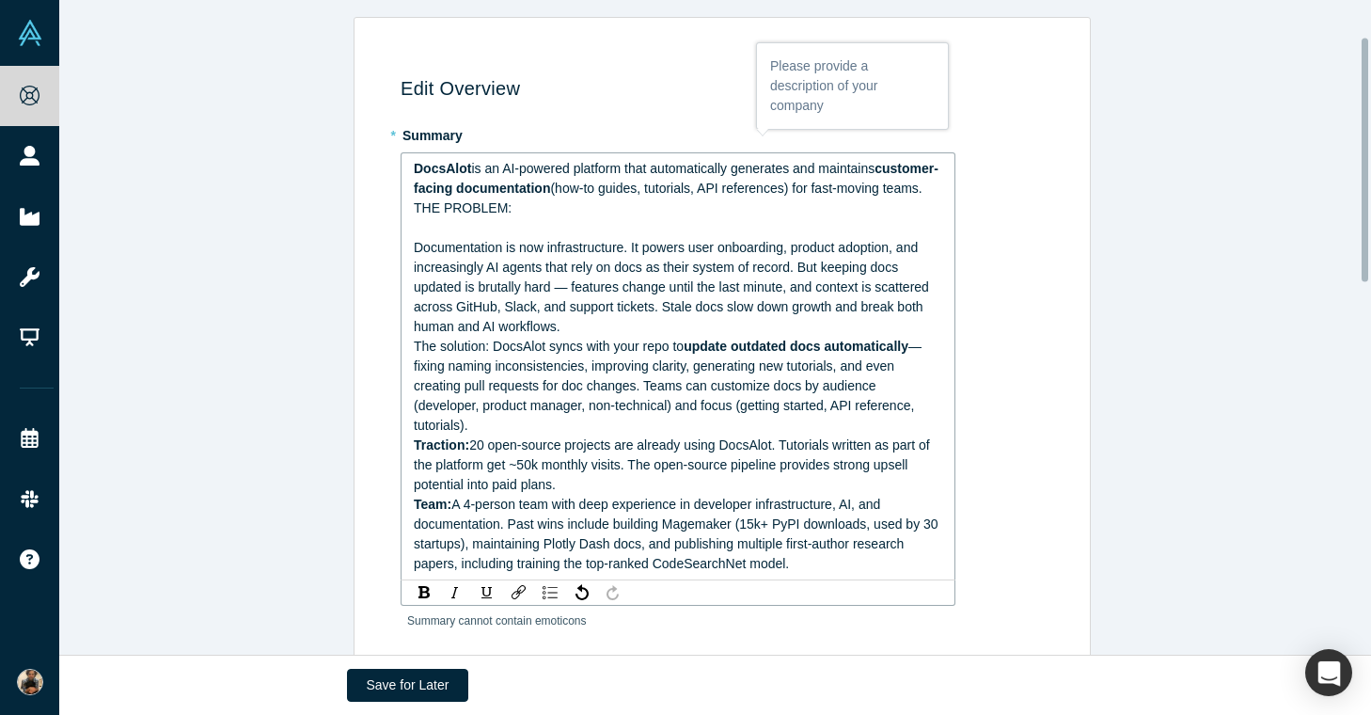
scroll to position [88, 0]
click at [570, 330] on span "THE PROBLEM: Documentation is now infrastructure. It powers user onboarding, pr…" at bounding box center [673, 268] width 519 height 134
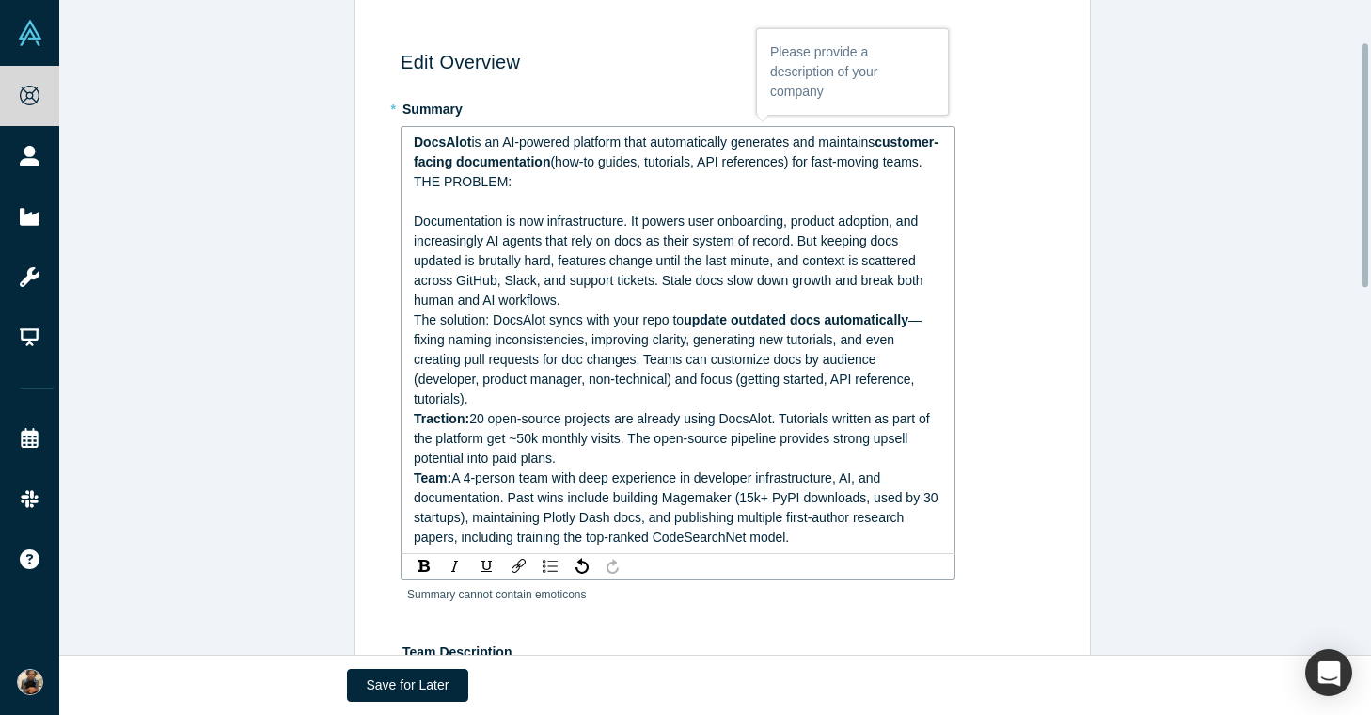
scroll to position [117, 0]
click at [489, 326] on span "The solution: DocsAlot syncs with your repo to" at bounding box center [549, 318] width 270 height 15
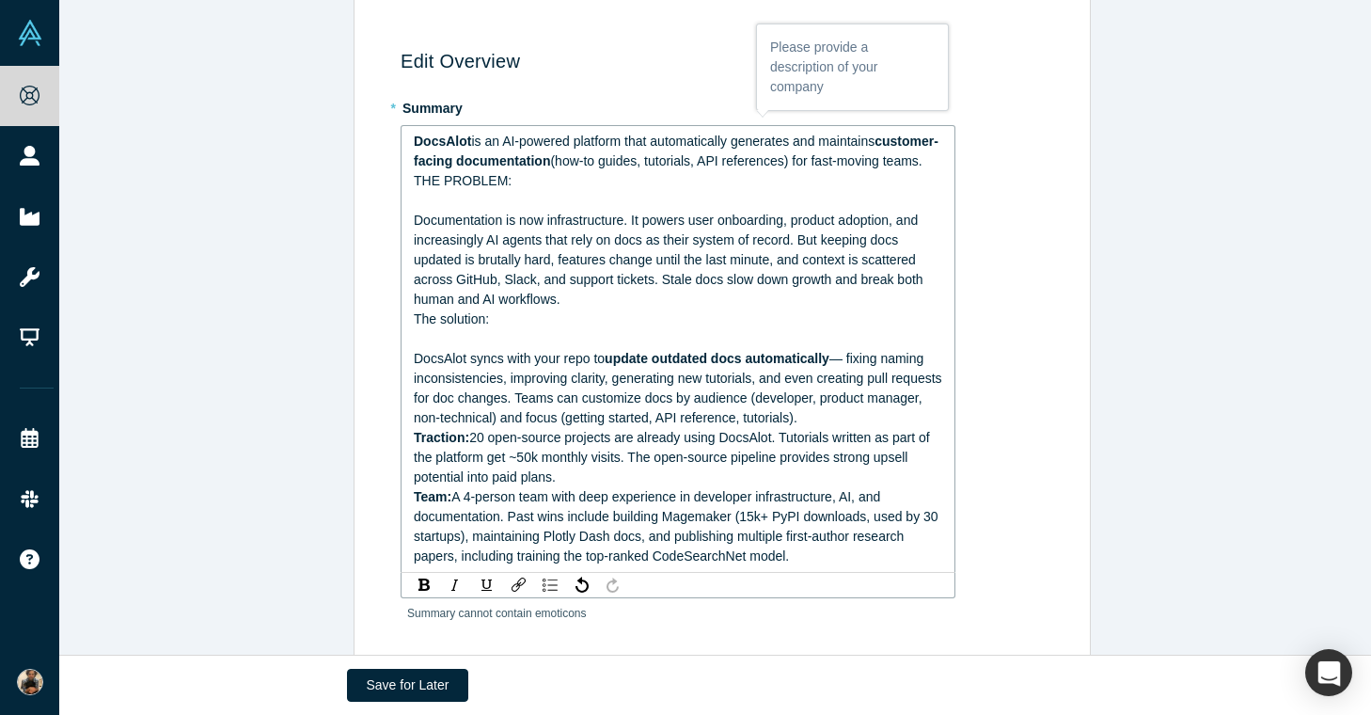
click at [464, 366] on span "The solution: DocsAlot syncs with your repo to" at bounding box center [509, 338] width 191 height 55
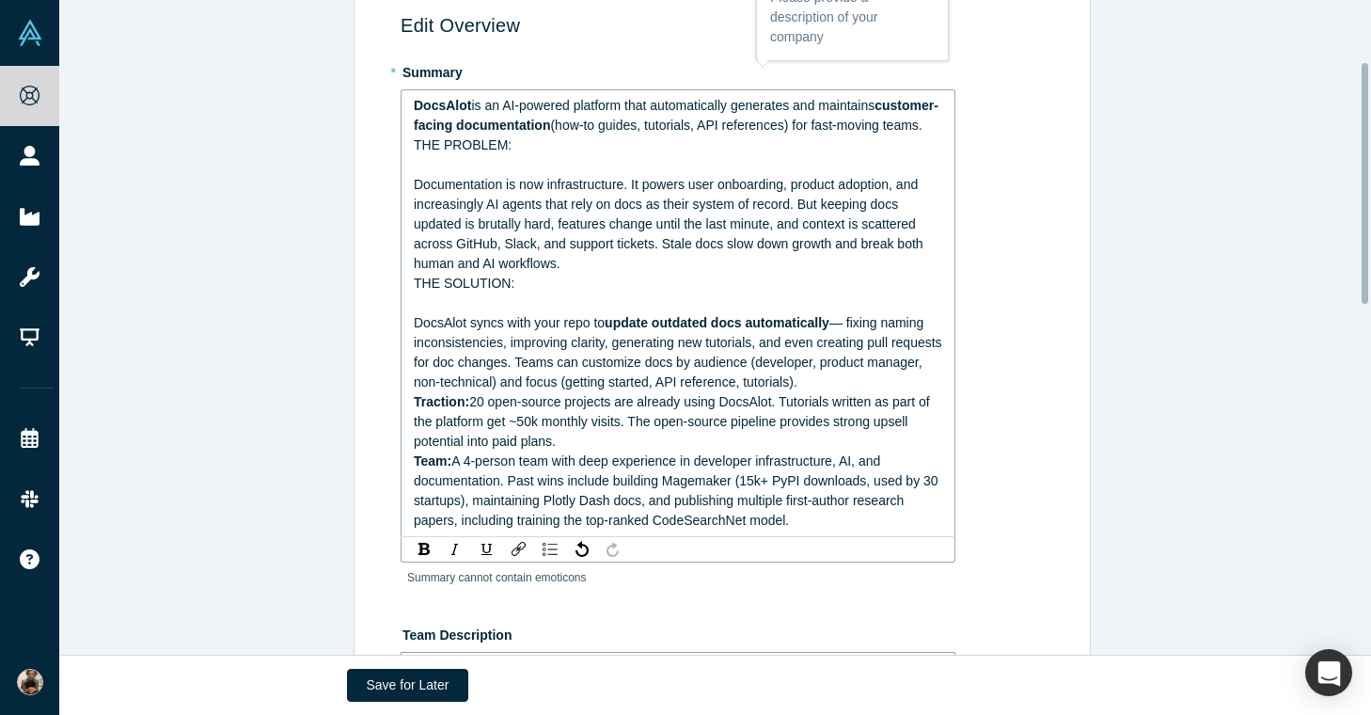
scroll to position [169, 0]
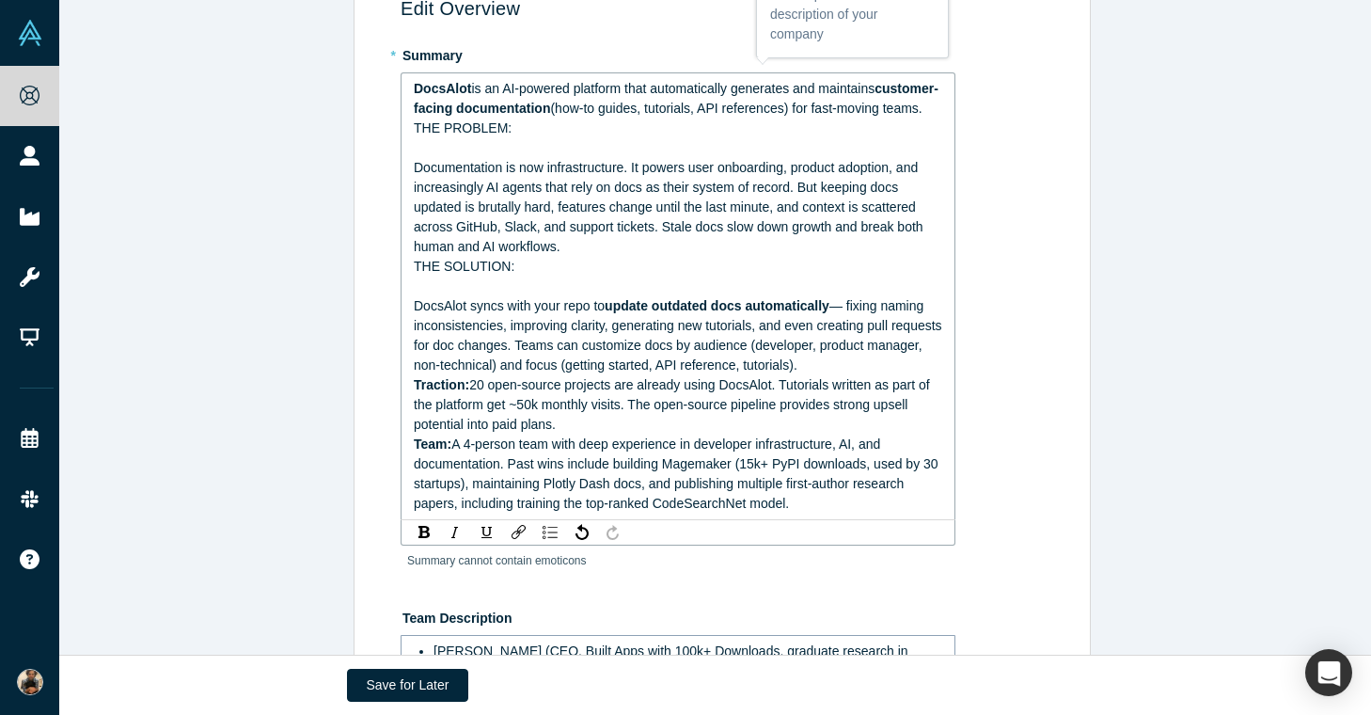
click at [853, 372] on span "— fixing naming inconsistencies, improving clarity, generating new tutorials, a…" at bounding box center [679, 335] width 531 height 74
drag, startPoint x: 609, startPoint y: 407, endPoint x: 853, endPoint y: 384, distance: 244.6
click at [853, 372] on span "— fixing naming inconsistencies, improving clarity, generating new tutorials, a…" at bounding box center [679, 335] width 531 height 74
click at [482, 370] on div "THE SOLUTION: DocsAlot syncs with your repo to update outdated docs automatical…" at bounding box center [678, 316] width 529 height 118
click at [578, 375] on div "THE SOLUTION: DocsAlot syncs with your repo to update outdated docs automatical…" at bounding box center [678, 316] width 529 height 118
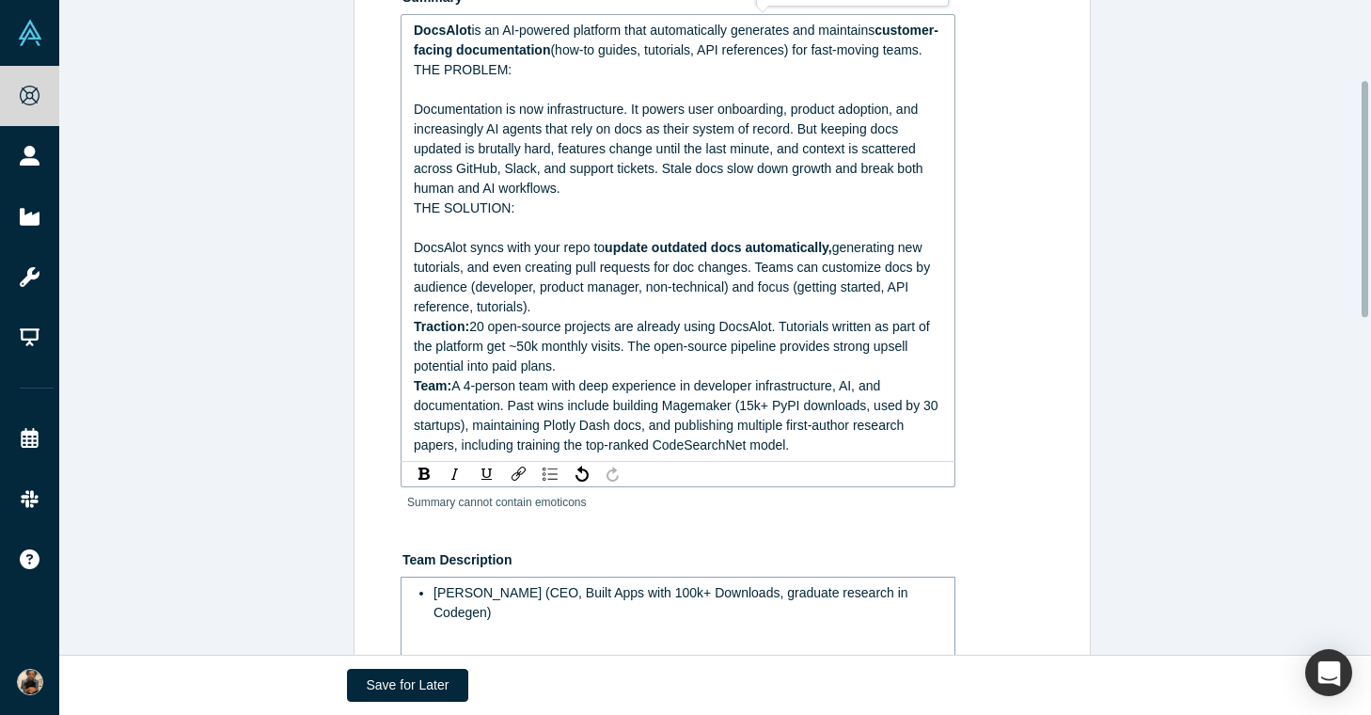
scroll to position [229, 0]
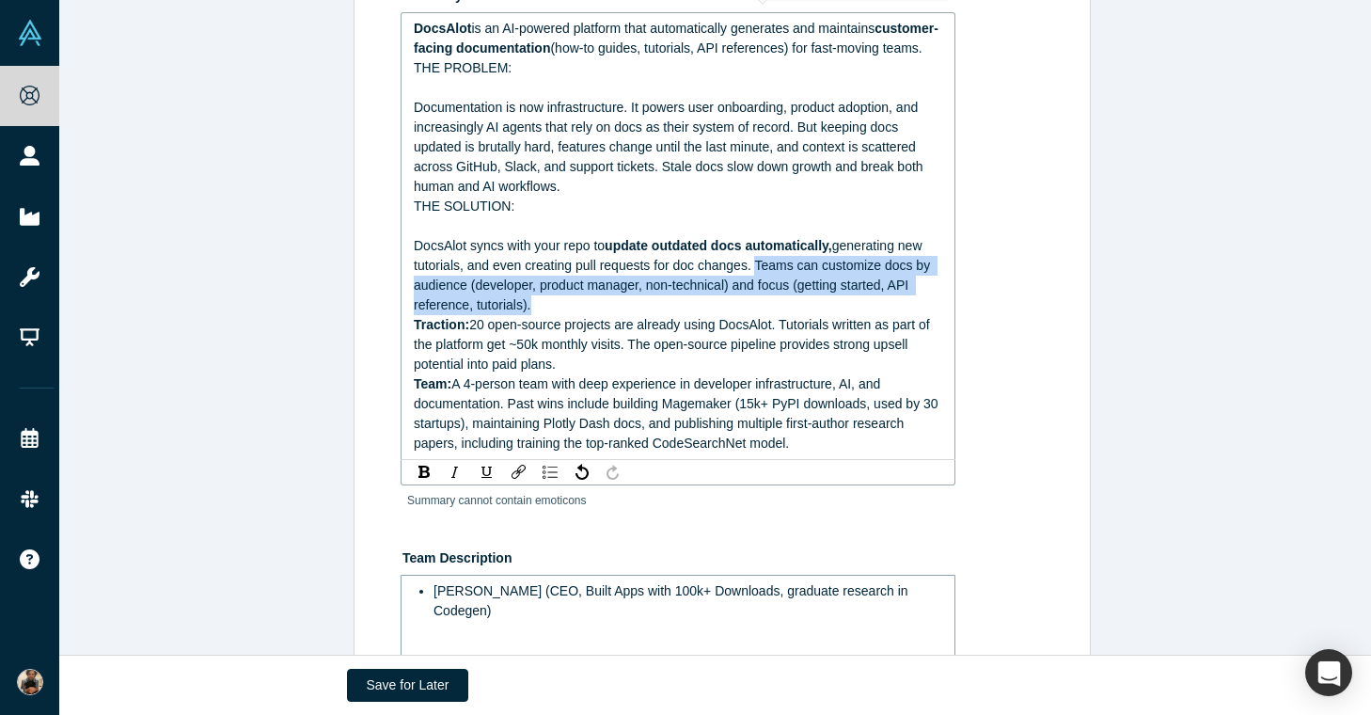
drag, startPoint x: 537, startPoint y: 391, endPoint x: 753, endPoint y: 348, distance: 220.5
click at [753, 315] on div "THE SOLUTION: DocsAlot syncs with your repo to update outdated docs automatical…" at bounding box center [678, 255] width 529 height 118
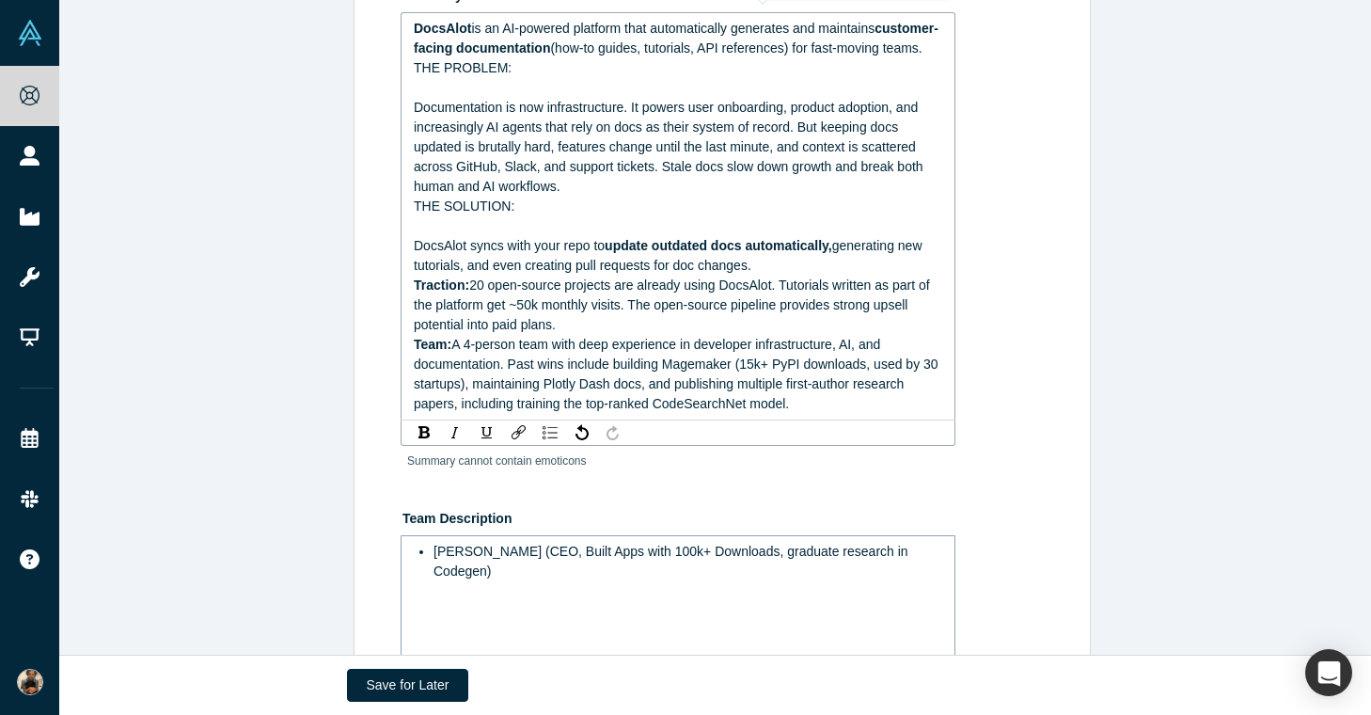
click at [648, 335] on div "Traction: 20 open-source projects are already using DocsAlot. Tutorials written…" at bounding box center [678, 304] width 529 height 59
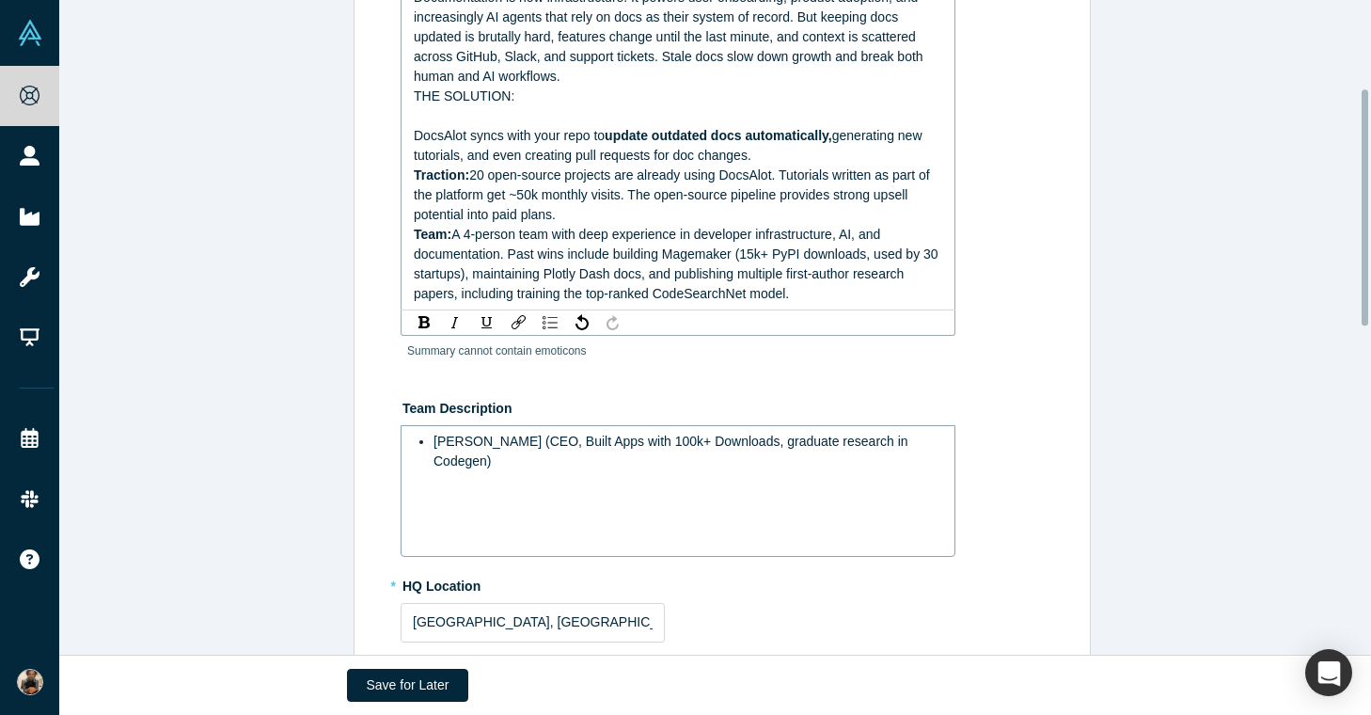
scroll to position [341, 0]
click at [484, 220] on span "20 open-source projects are already using DocsAlot. Tutorials written as part o…" at bounding box center [673, 192] width 519 height 55
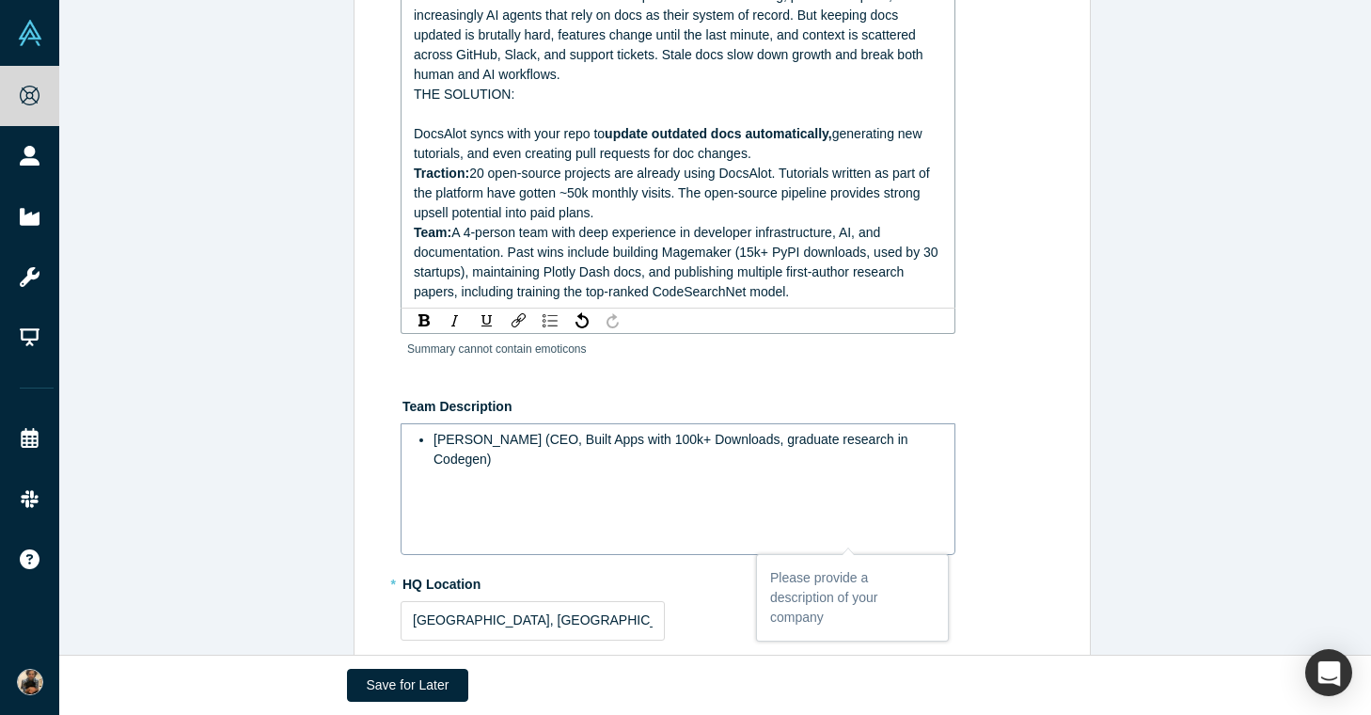
click at [521, 223] on div "Traction: 20 open-source projects are already using DocsAlot. Tutorials written…" at bounding box center [678, 193] width 529 height 59
drag, startPoint x: 589, startPoint y: 316, endPoint x: 555, endPoint y: 324, distance: 34.9
click at [555, 223] on div "Traction: 20 open-source projects are already using DocsAlot. Tutorials written…" at bounding box center [678, 193] width 529 height 59
click at [590, 223] on div "Traction: 20 open-source projects are already using DocsAlot. Tutorials written…" at bounding box center [678, 193] width 529 height 59
click at [565, 200] on span "~50k" at bounding box center [571, 192] width 30 height 15
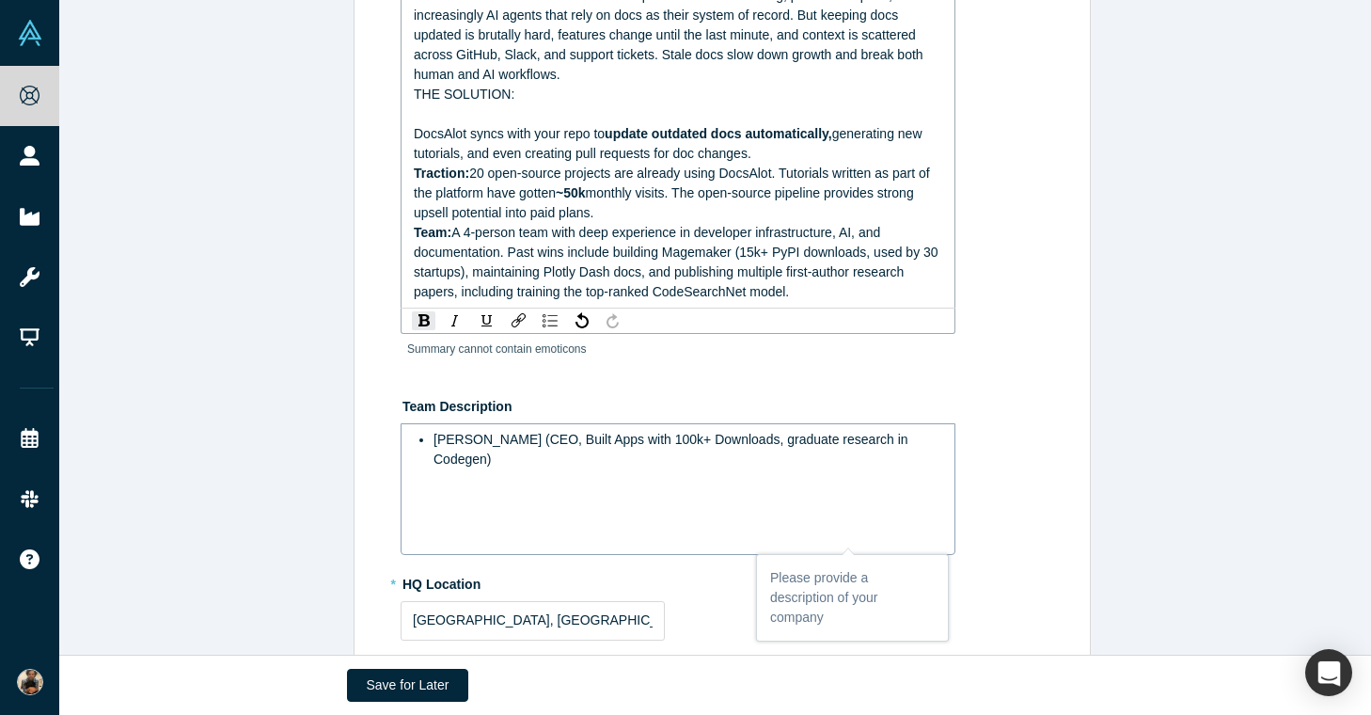
click at [668, 220] on span "monthly visits. The open-source pipeline provides strong upsell potential into …" at bounding box center [666, 202] width 504 height 35
click at [644, 223] on div "Traction: 20 open-source projects are already using DocsAlot. Tutorials written…" at bounding box center [678, 193] width 529 height 59
drag, startPoint x: 649, startPoint y: 351, endPoint x: 713, endPoint y: 316, distance: 72.8
click at [713, 223] on div "Traction: 20 open-source projects are already using DocsAlot. Tutorials written…" at bounding box center [678, 193] width 529 height 59
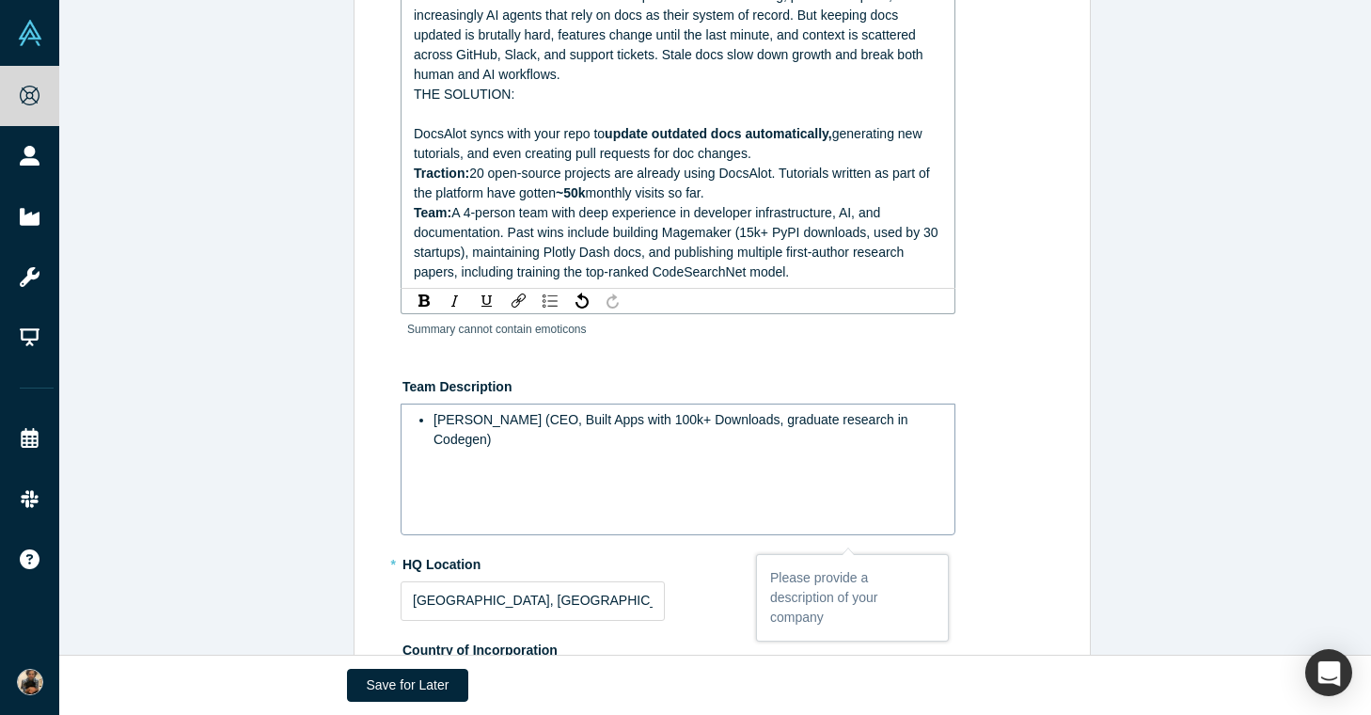
click at [713, 203] on div "Traction: 20 open-source projects are already using DocsAlot. Tutorials written…" at bounding box center [678, 183] width 529 height 39
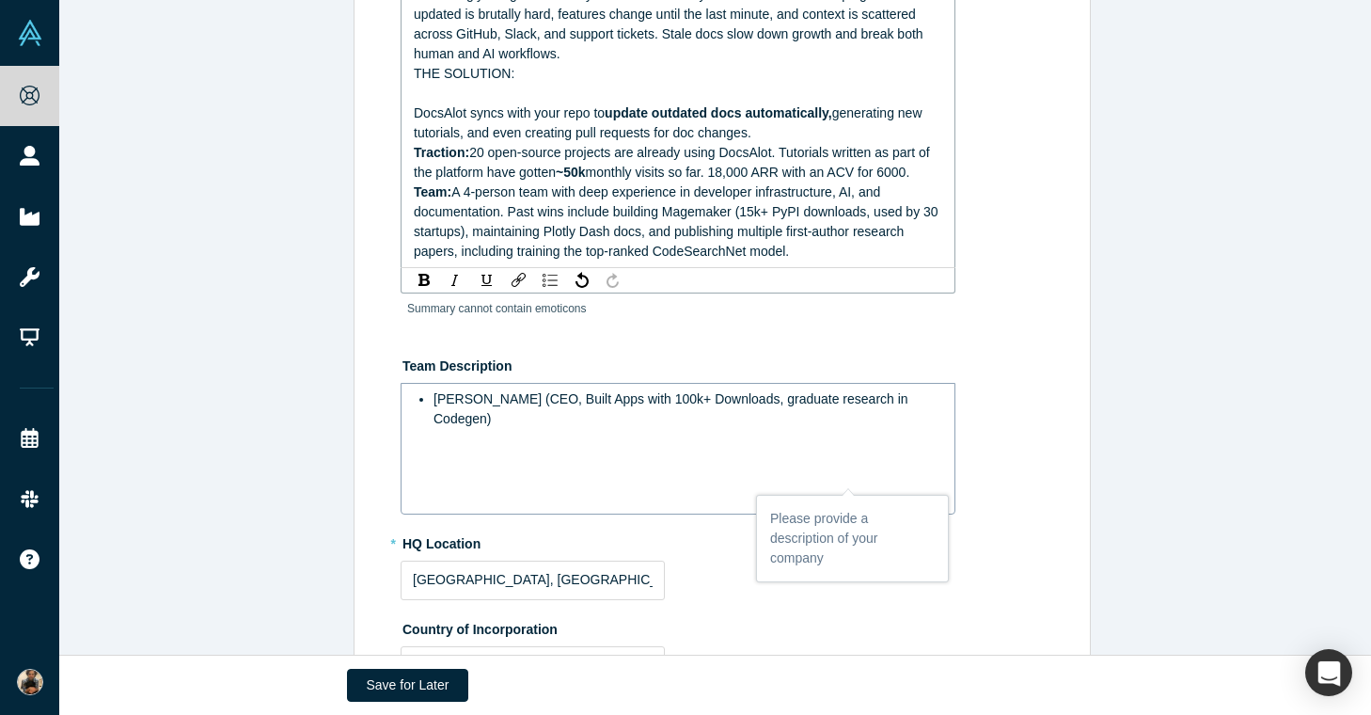
click at [860, 261] on div "Team: A 4-person team with deep experience in developer infrastructure, AI, and…" at bounding box center [678, 221] width 529 height 79
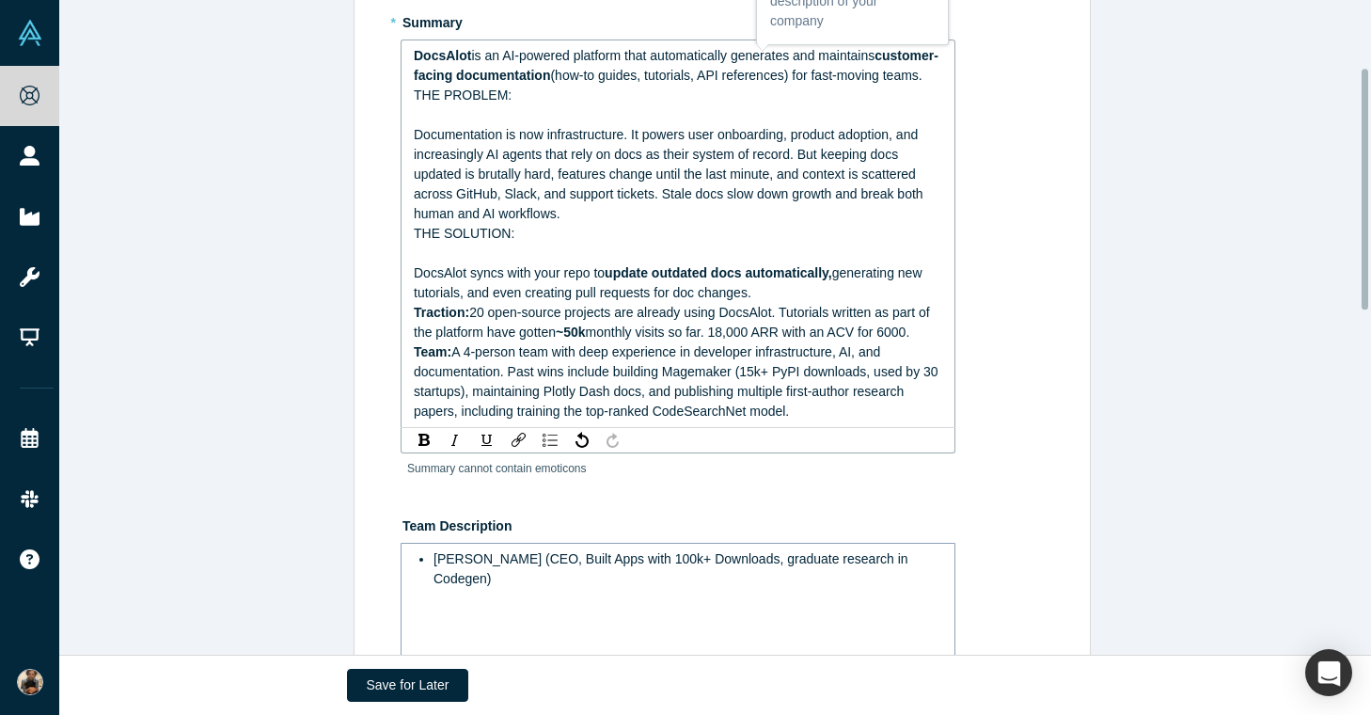
scroll to position [207, 0]
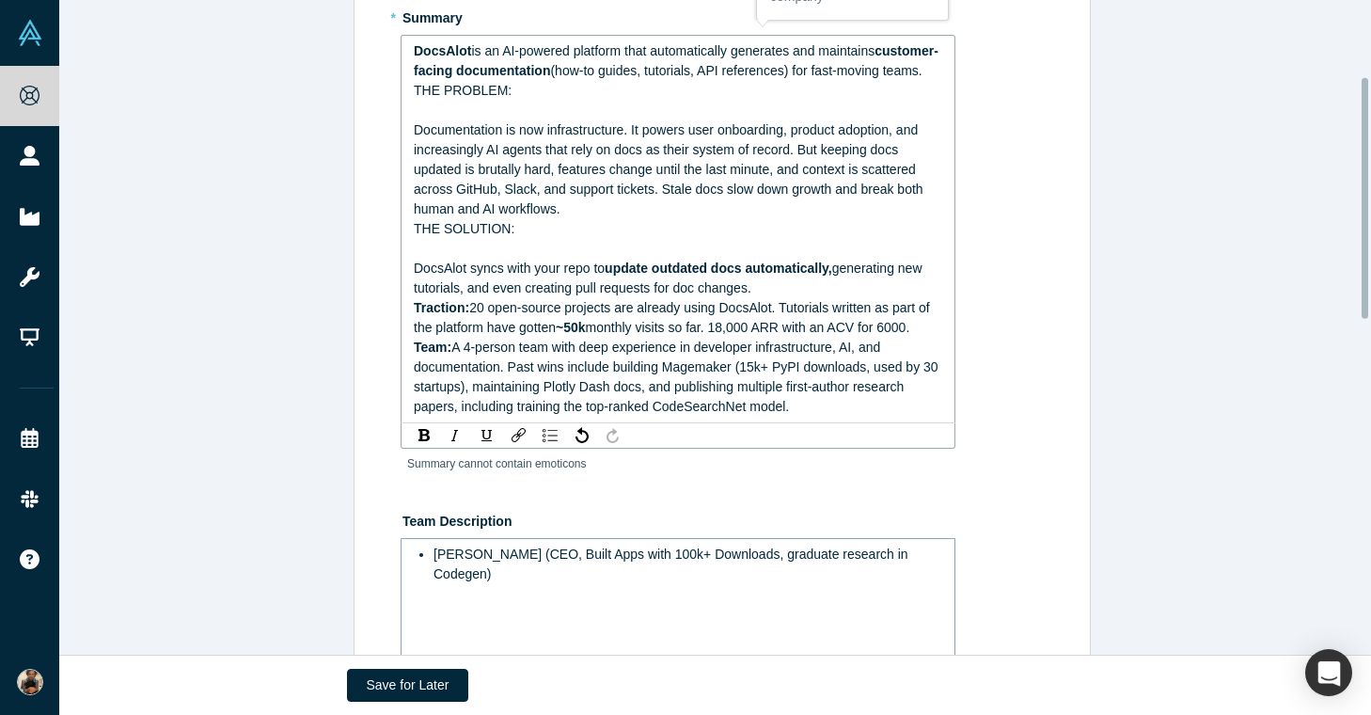
click at [489, 275] on span "THE SOLUTION: DocsAlot syncs with your repo to" at bounding box center [509, 248] width 191 height 55
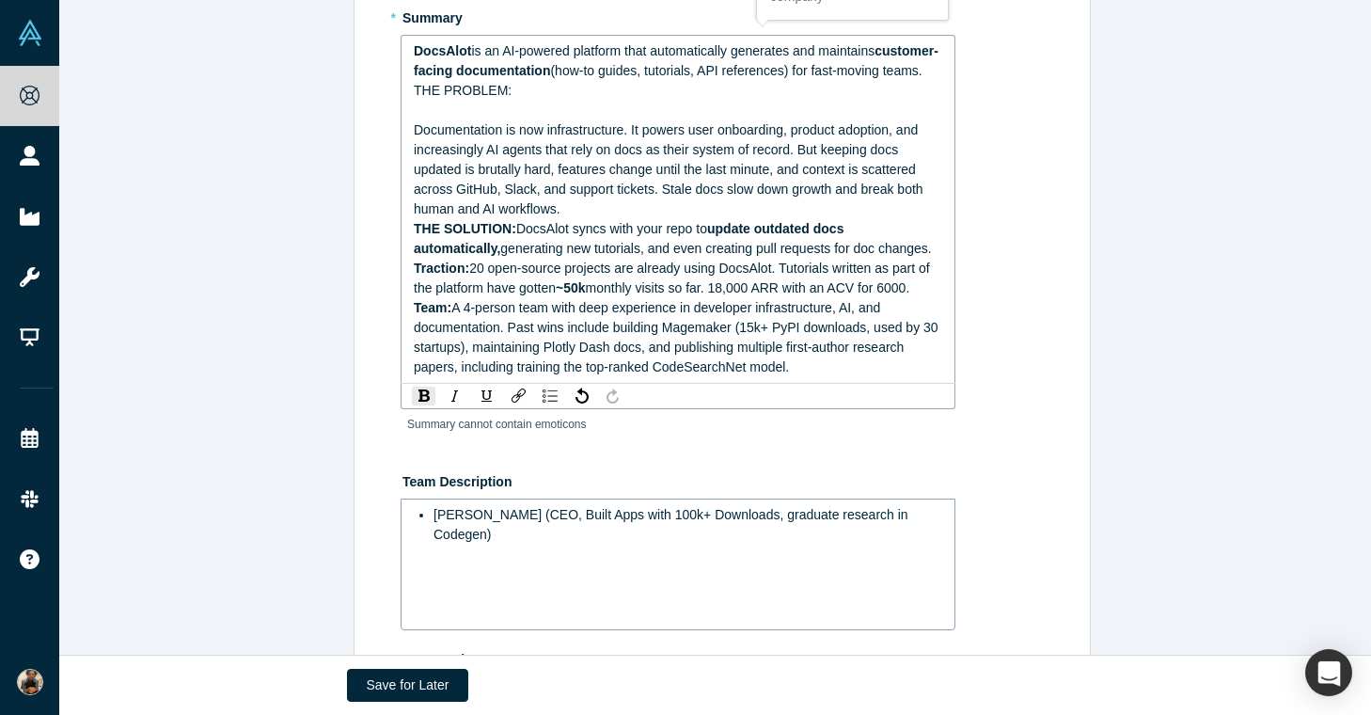
click at [462, 138] on span "THE PROBLEM: Documentation is now infrastructure. It powers user onboarding, pr…" at bounding box center [670, 150] width 513 height 134
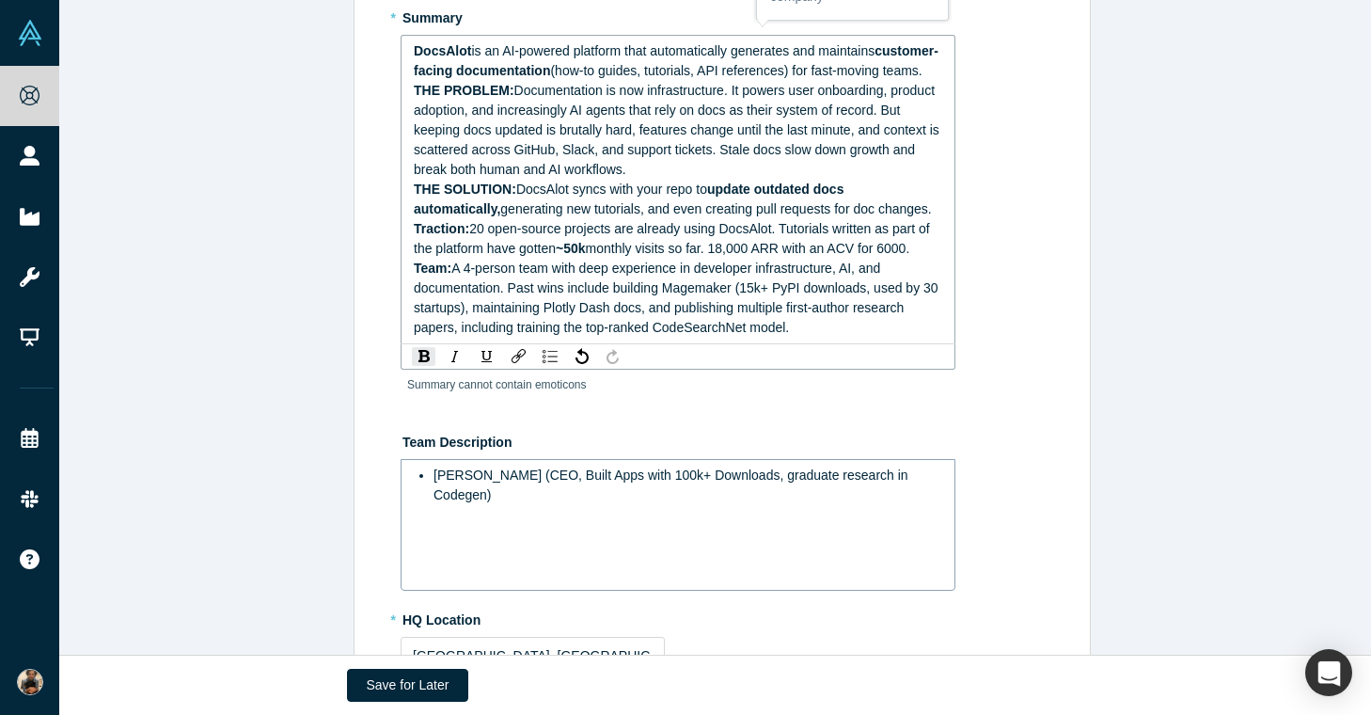
click at [466, 256] on span "20 open-source projects are already using DocsAlot. Tutorials written as part o…" at bounding box center [673, 238] width 519 height 35
click at [425, 236] on span "Traction:" at bounding box center [441, 228] width 55 height 15
click at [454, 335] on span "A 4-person team with deep experience in developer infrastructure, AI, and docum…" at bounding box center [678, 297] width 528 height 74
click at [424, 275] on span "Team:" at bounding box center [433, 267] width 38 height 15
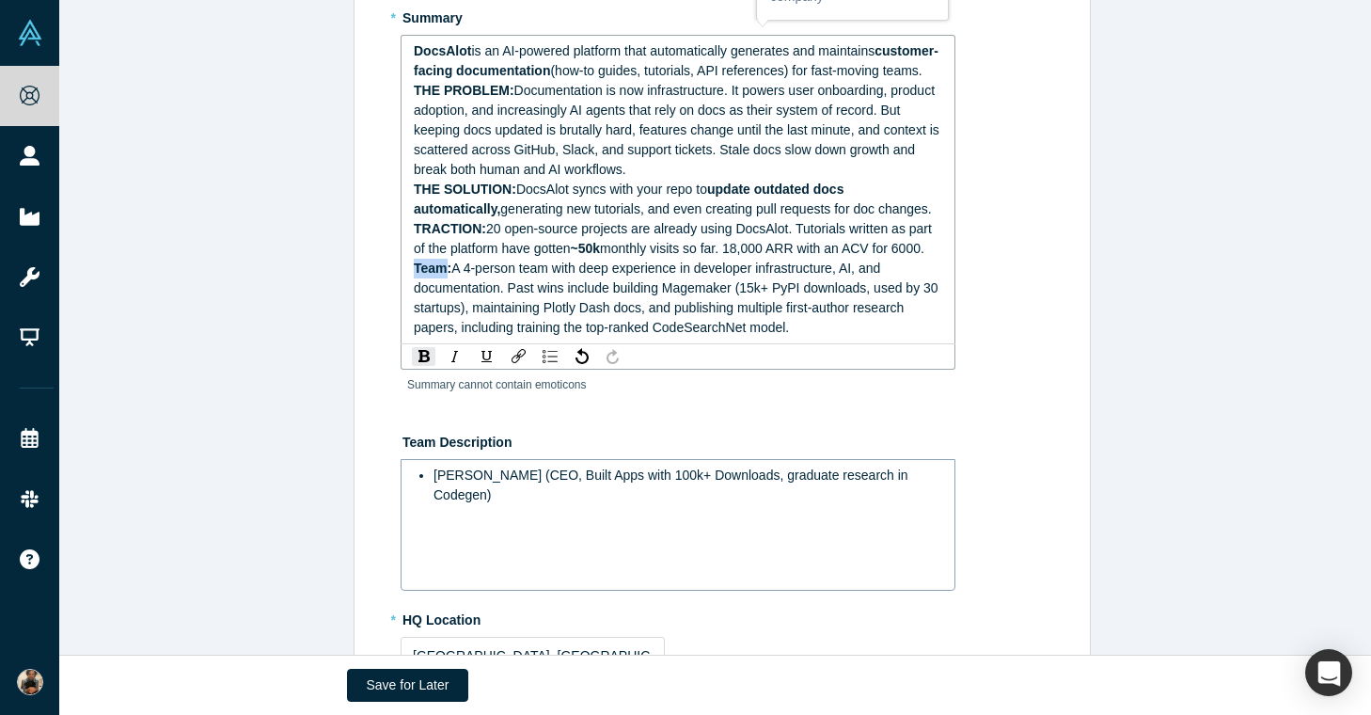
click at [424, 275] on span "Team:" at bounding box center [433, 267] width 38 height 15
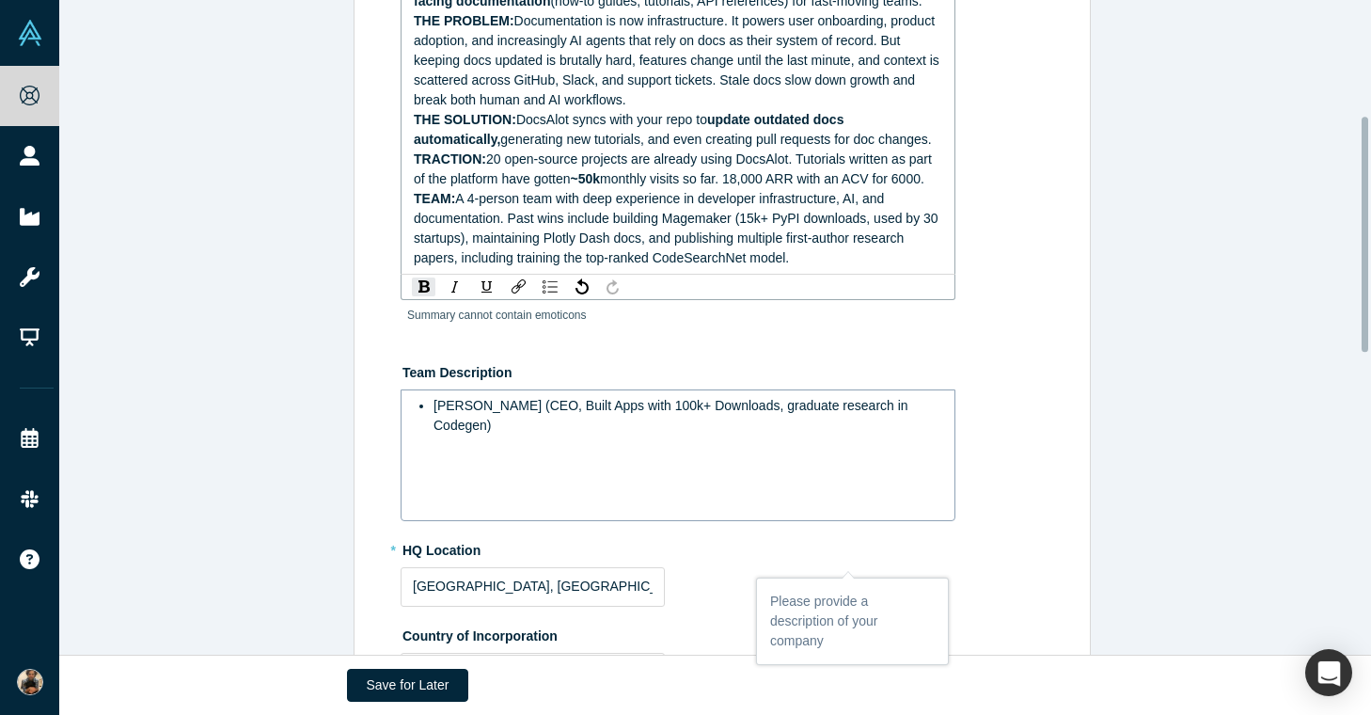
scroll to position [322, 0]
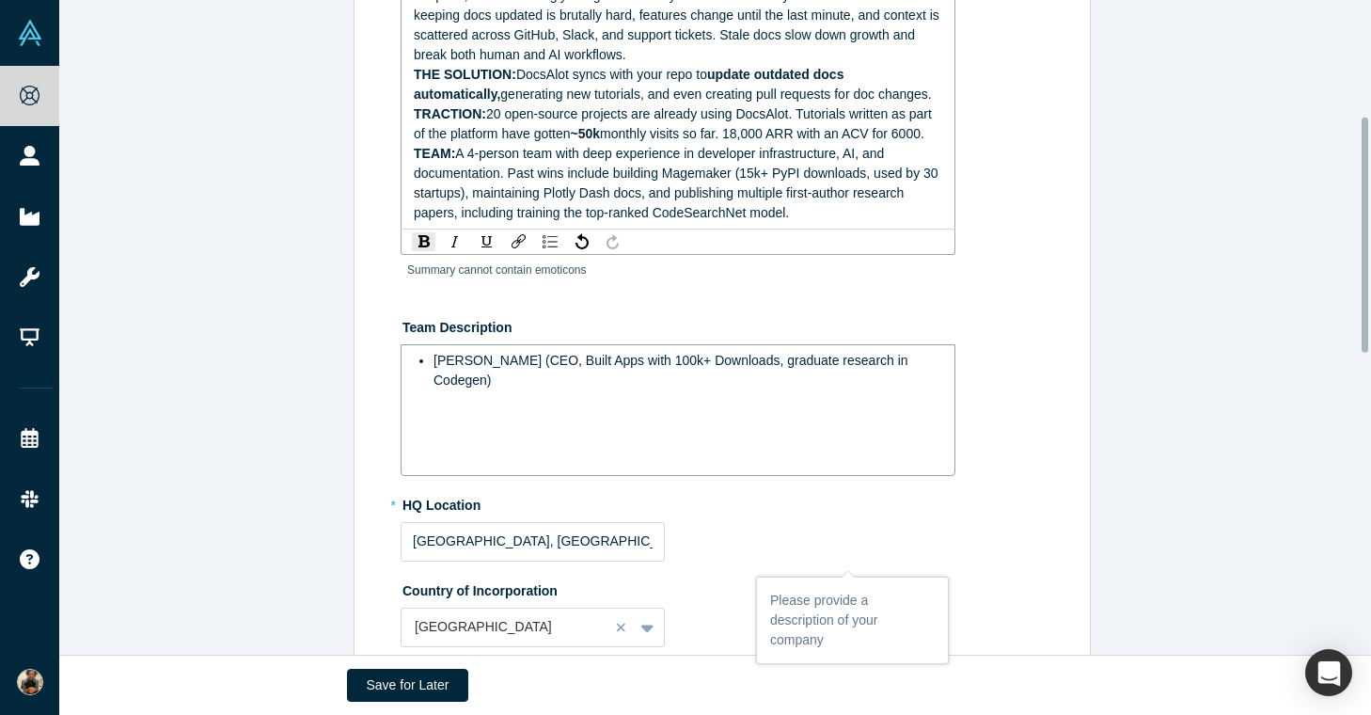
click at [804, 223] on div "TEAM: A 4-person team with deep experience in developer infrastructure, AI, and…" at bounding box center [678, 183] width 529 height 79
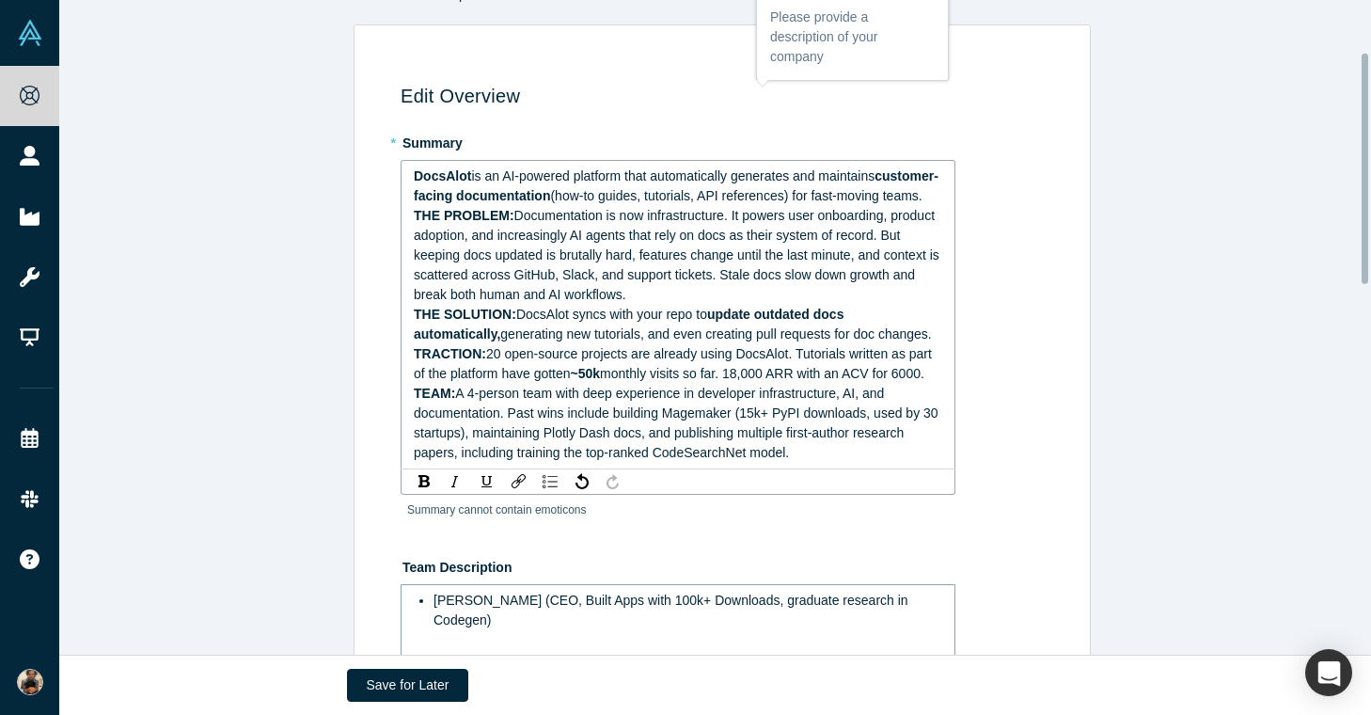
scroll to position [167, 0]
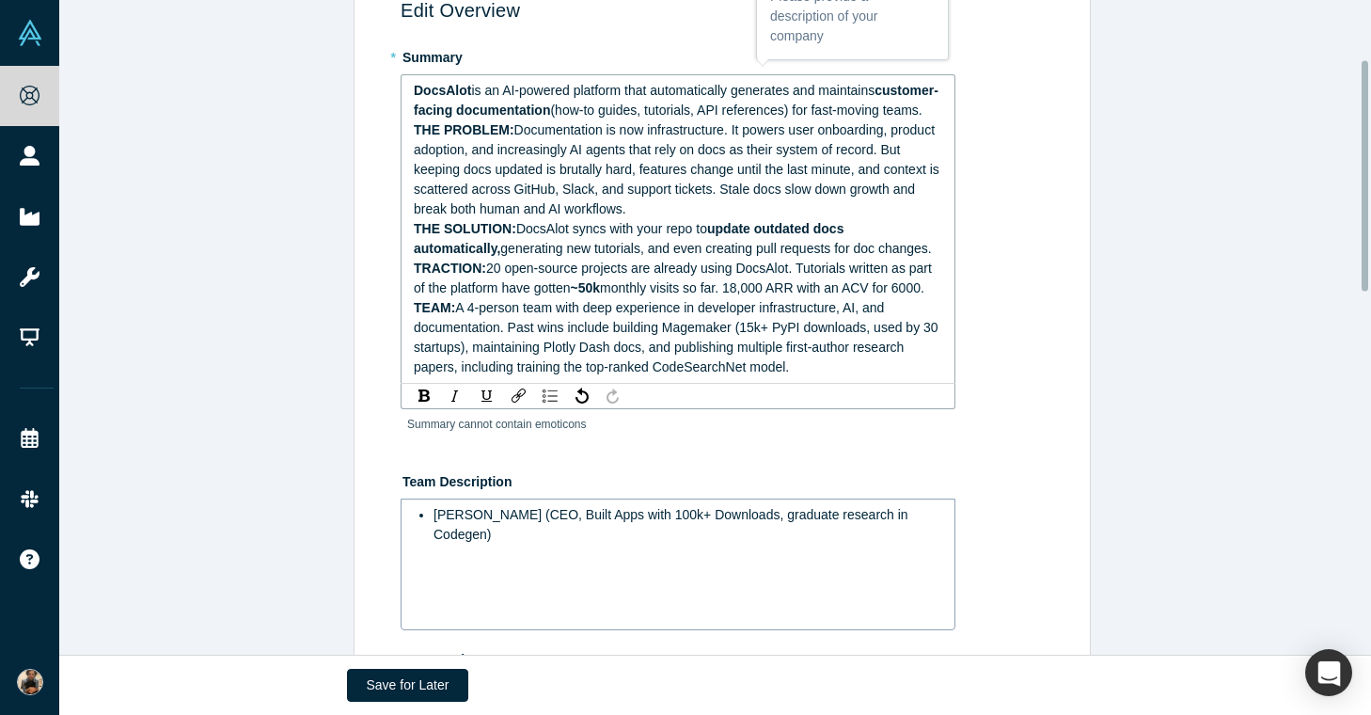
click at [510, 259] on div "THE SOLUTION: DocsAlot syncs with your repo to update outdated docs automatical…" at bounding box center [678, 238] width 529 height 39
click at [522, 183] on div "THE PROBLEM: Documentation is now infrastructure. It powers user onboarding, pr…" at bounding box center [678, 169] width 529 height 99
click at [556, 181] on div "THE PROBLEM: Documentation is now infrastructure. It powers user onboarding, pr…" at bounding box center [678, 169] width 529 height 99
click at [538, 259] on div "THE SOLUTION: DocsAlot syncs with your repo to update outdated docs automatical…" at bounding box center [678, 238] width 529 height 39
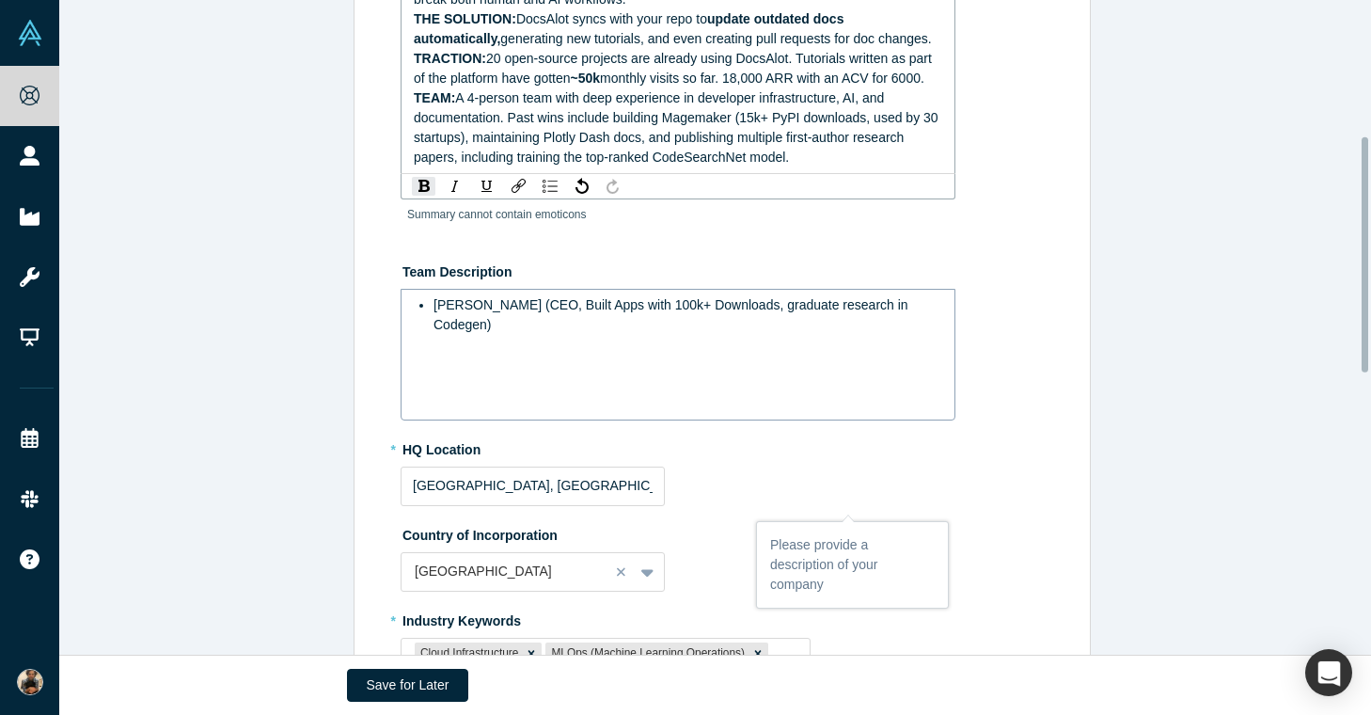
scroll to position [525, 0]
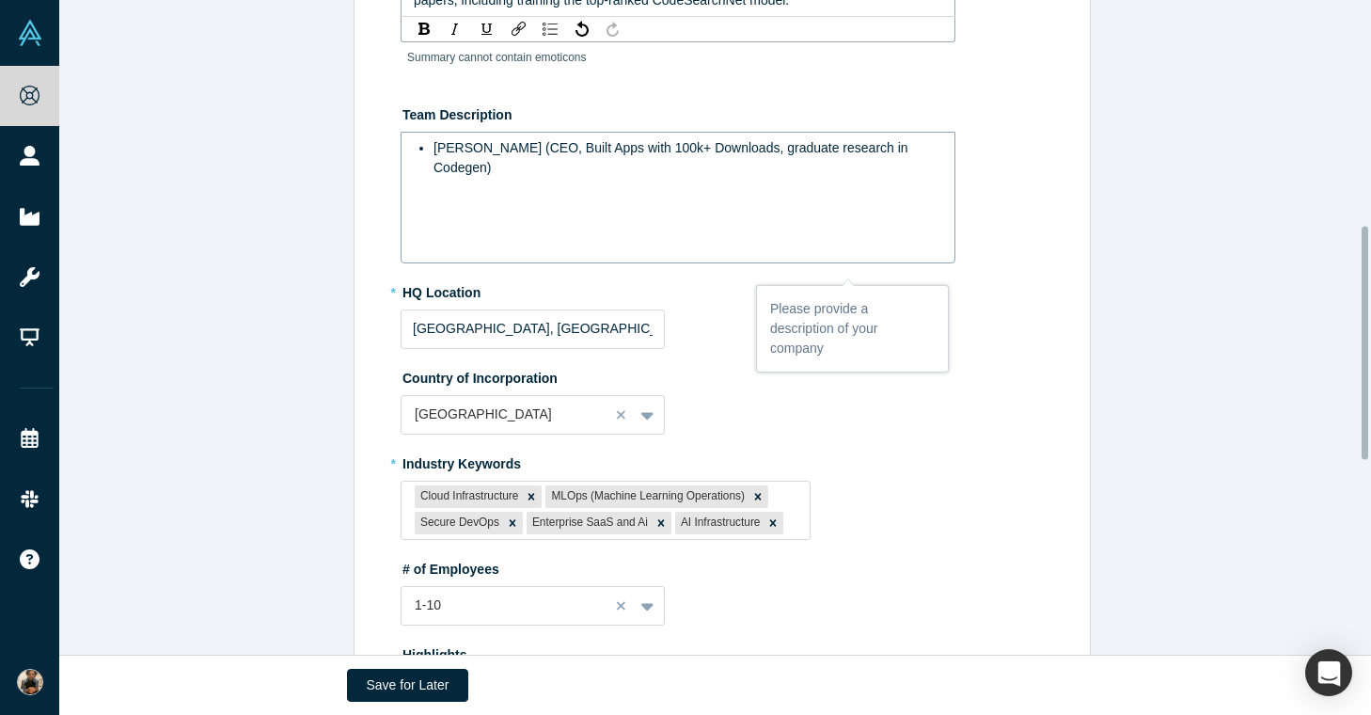
scroll to position [675, 0]
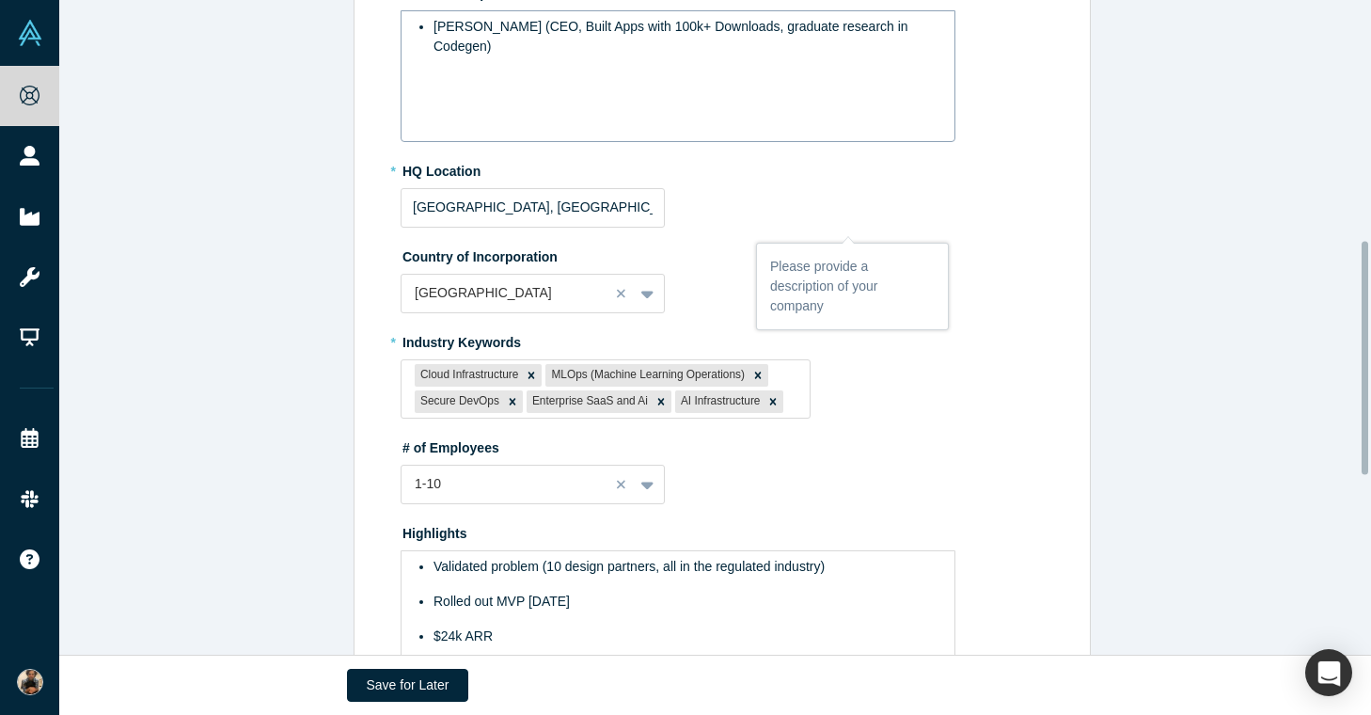
click at [548, 383] on fieldset "* Summary DocsAlot is an AI-powered platform that automatically generates and m…" at bounding box center [726, 157] width 650 height 1247
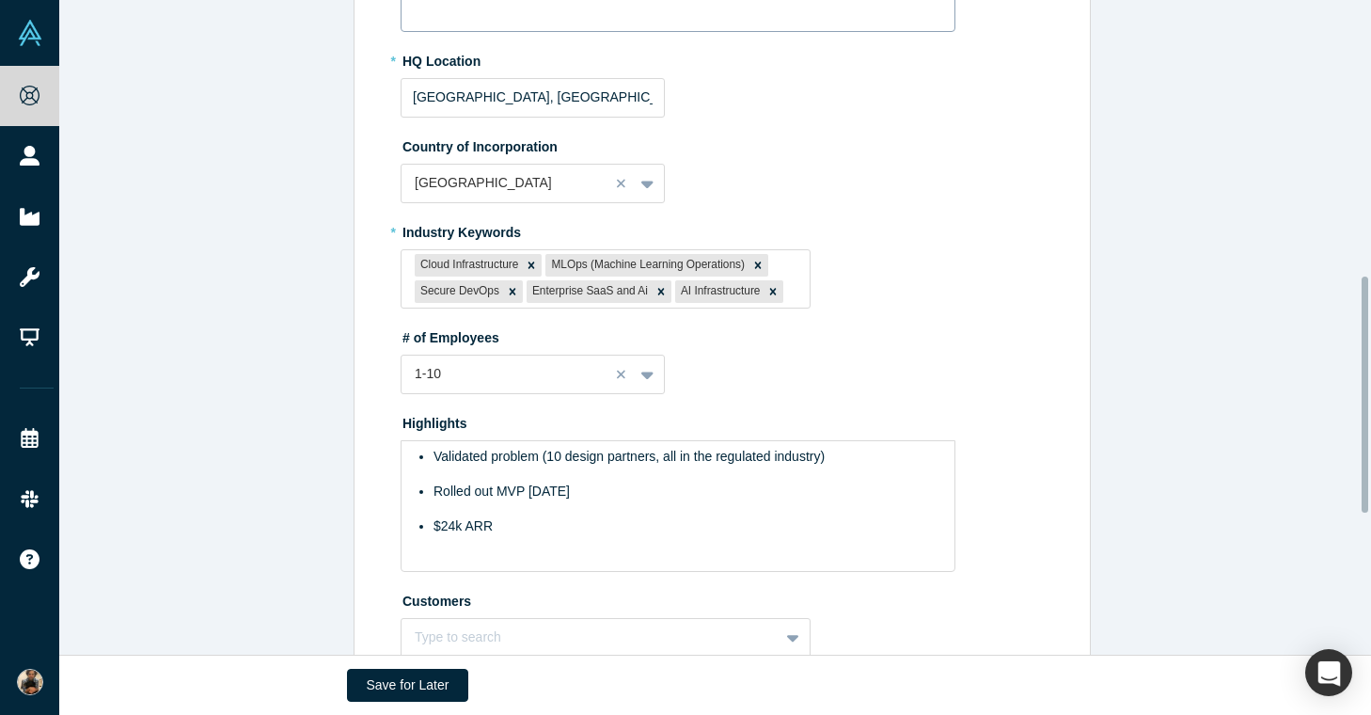
scroll to position [759, 0]
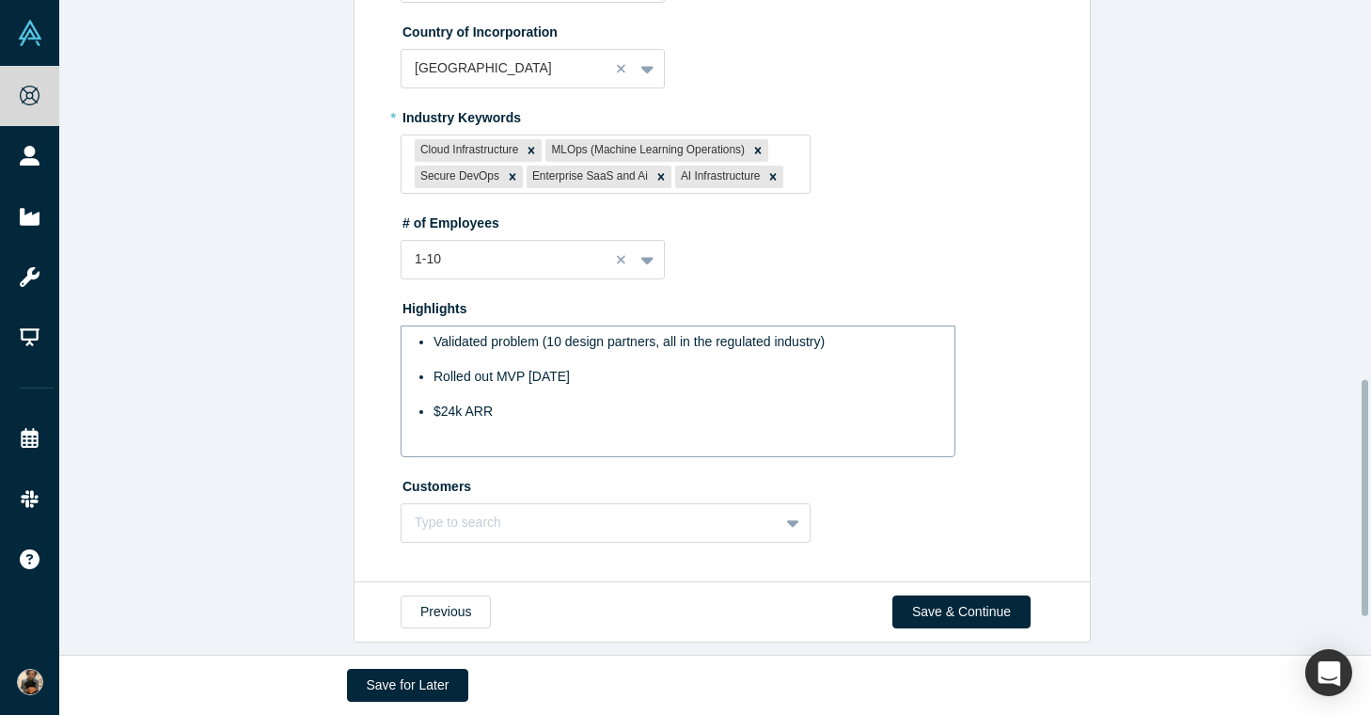
scroll to position [1054, 0]
click at [526, 157] on icon "Remove Cloud Infrastructure" at bounding box center [531, 150] width 13 height 13
type input "devtools"
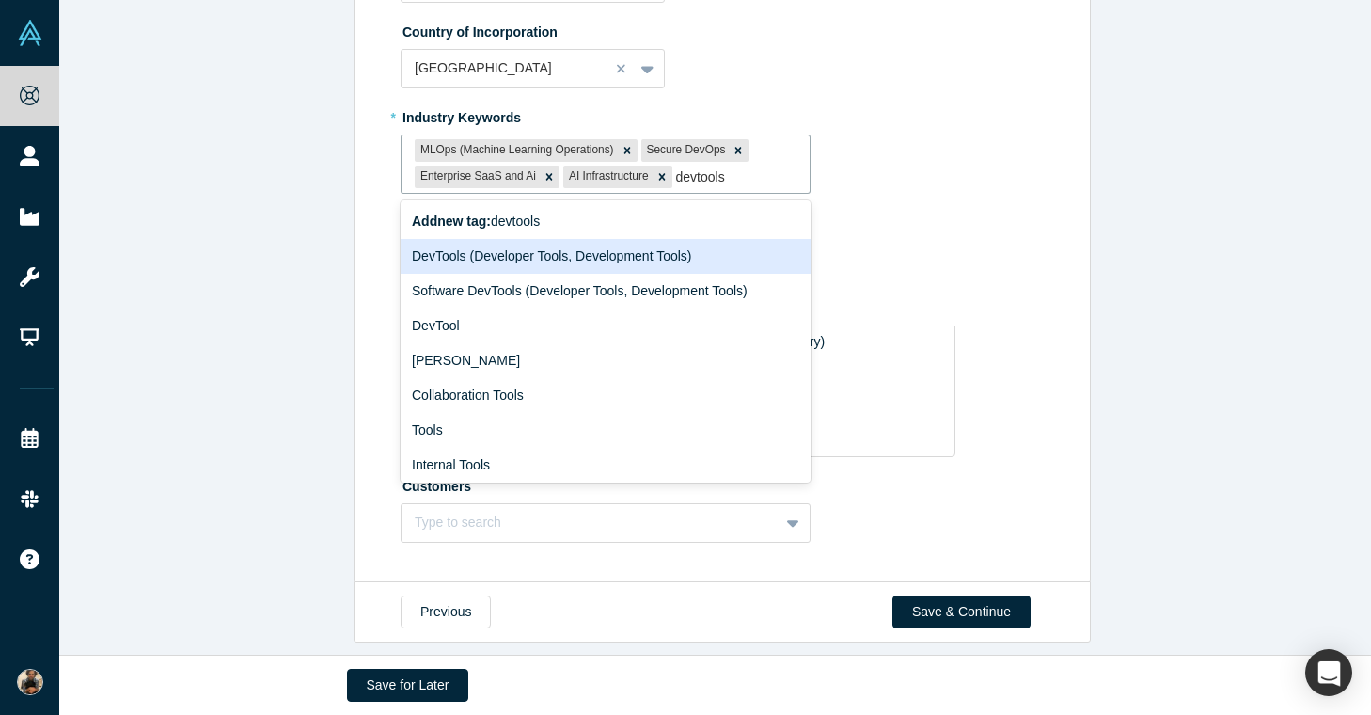
click at [682, 274] on div "DevTools (Developer Tools, Development Tools)" at bounding box center [606, 256] width 410 height 35
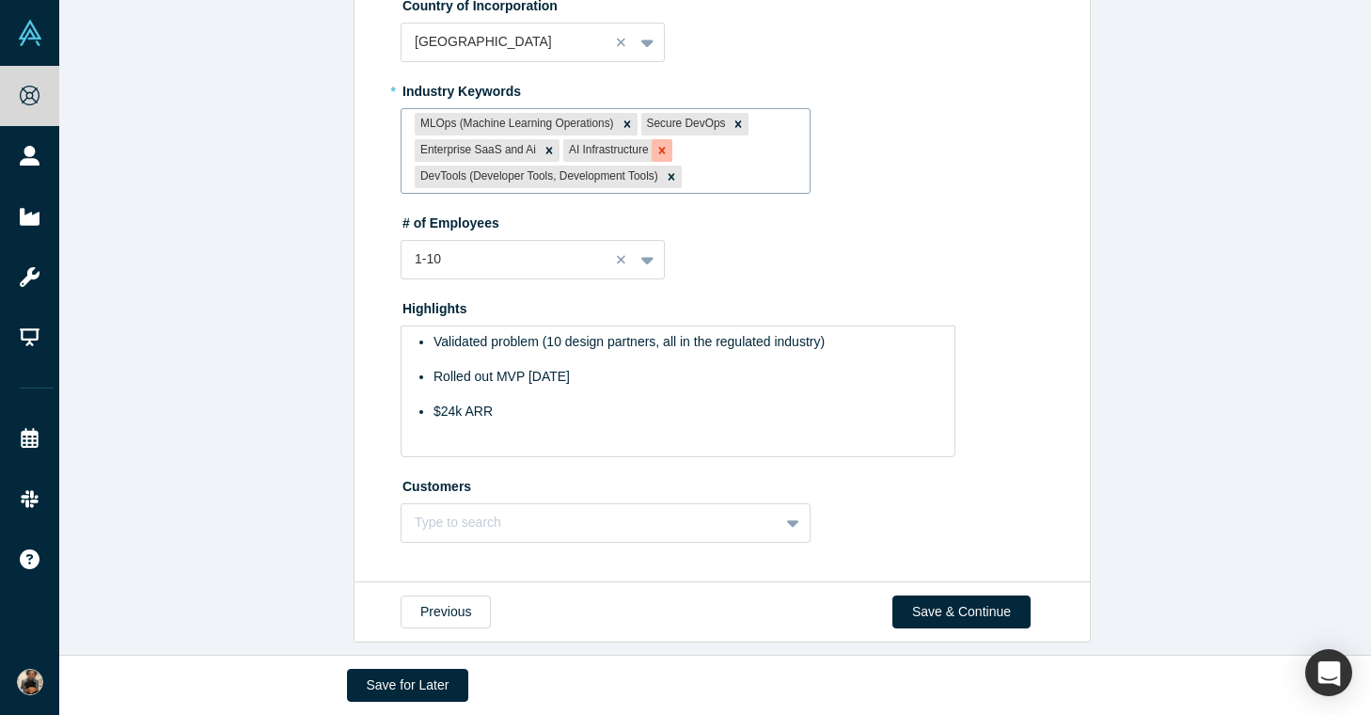
click at [658, 157] on icon "Remove AI Infrastructure" at bounding box center [661, 150] width 13 height 13
click at [731, 131] on icon "Remove Secure DevOps" at bounding box center [737, 124] width 13 height 13
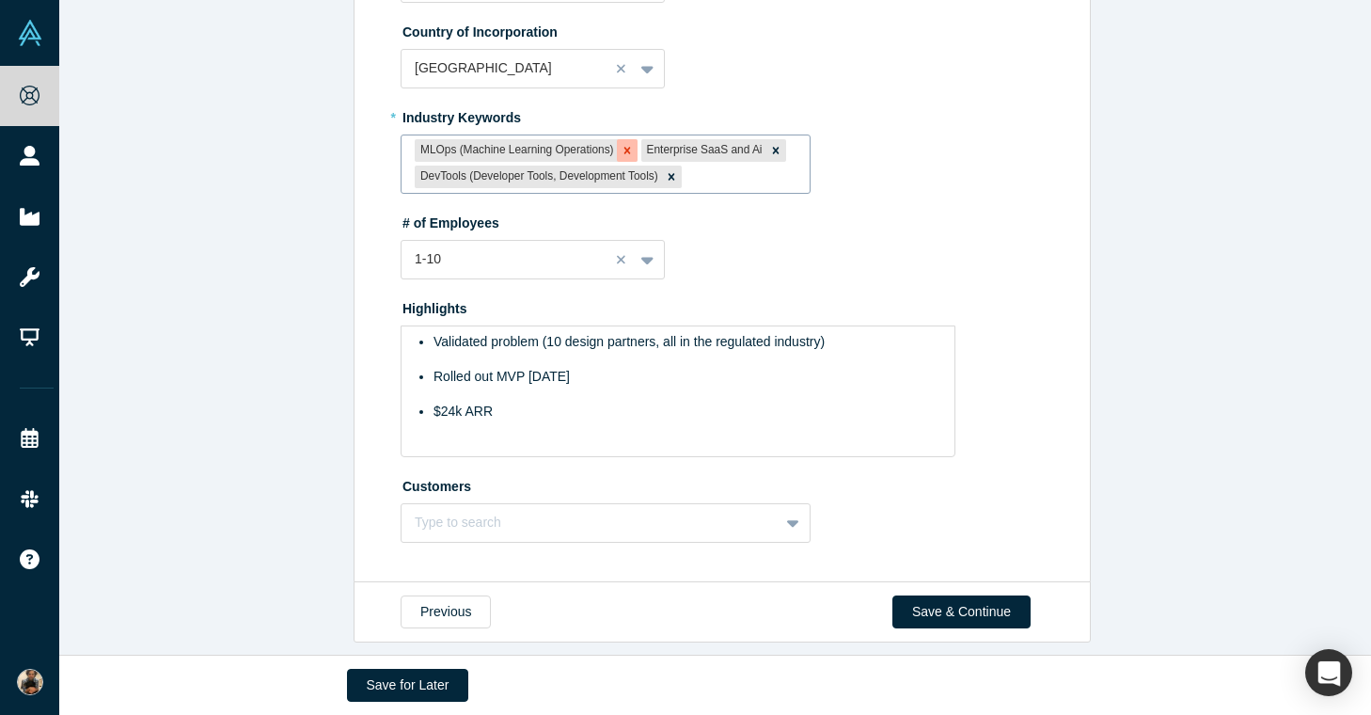
click at [626, 162] on div "Remove MLOps (Machine Learning Operations)" at bounding box center [627, 150] width 21 height 23
click at [716, 189] on div at bounding box center [740, 177] width 111 height 24
type input "d"
type input "knowledge"
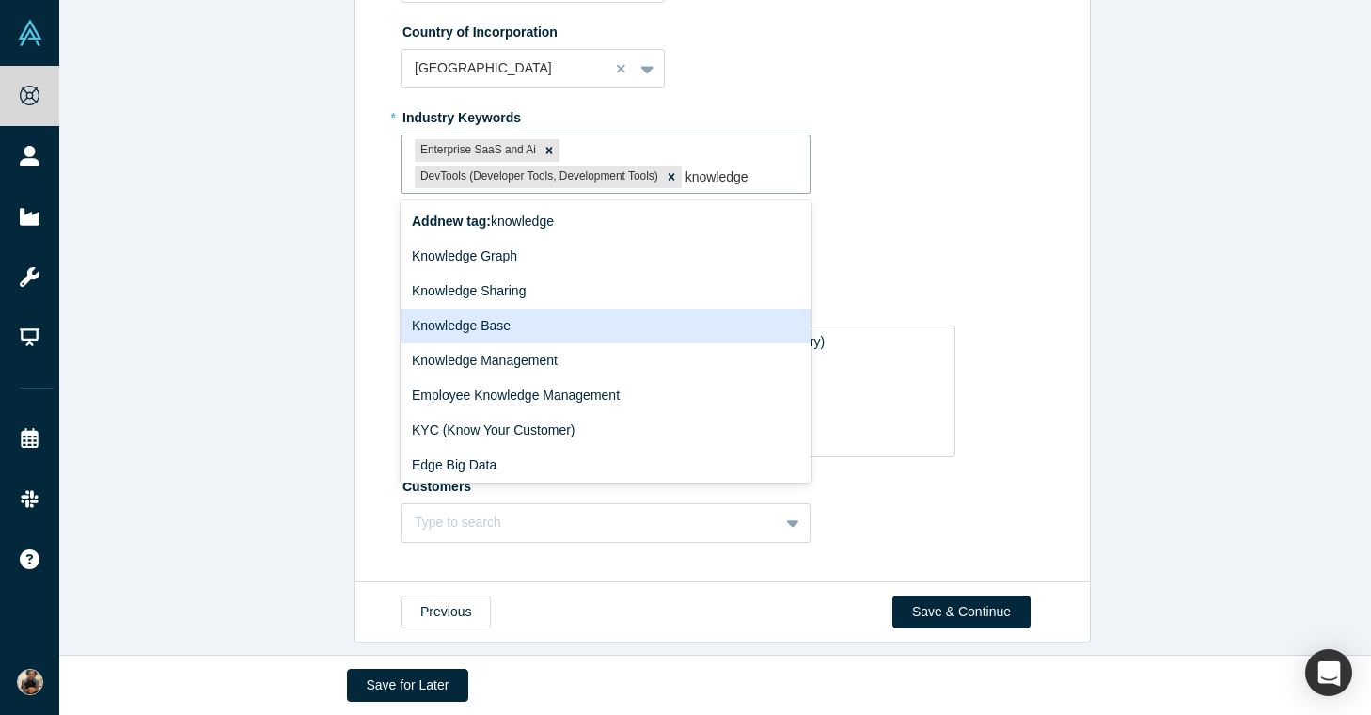
click at [665, 343] on div "Knowledge Base" at bounding box center [606, 325] width 410 height 35
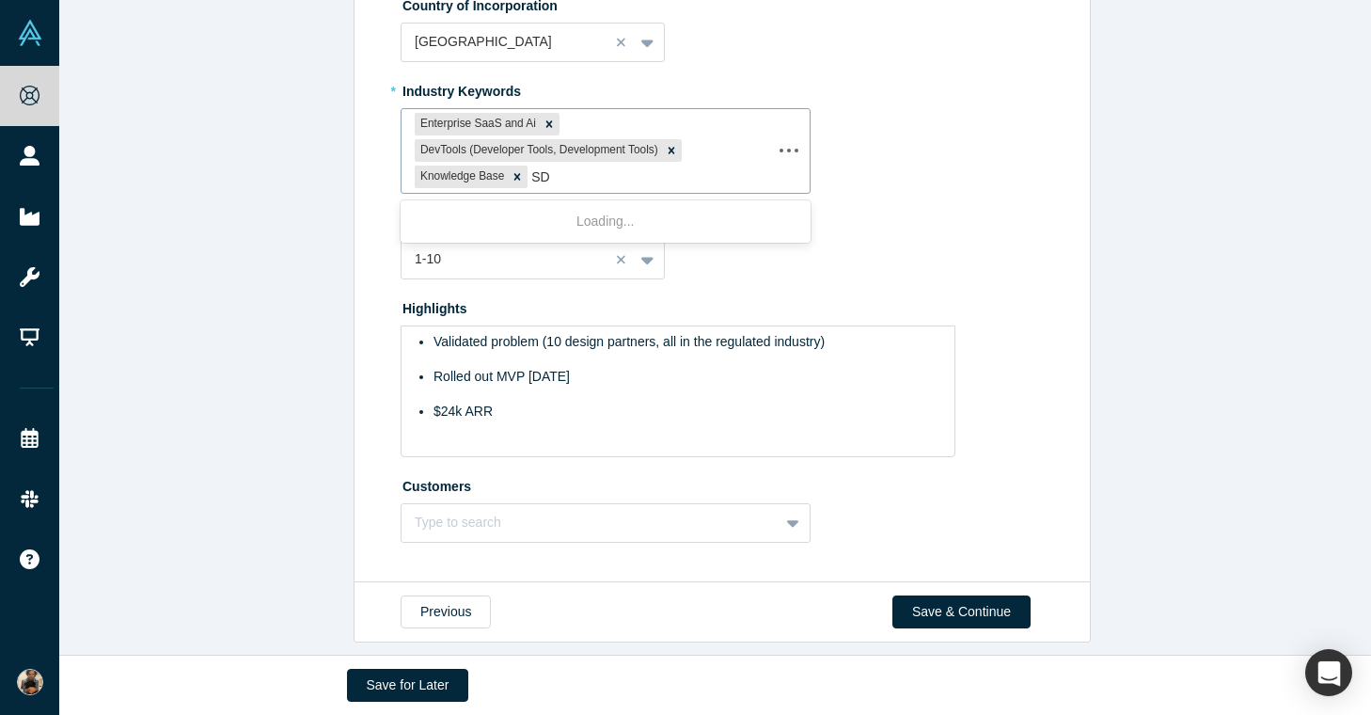
type input "SDK"
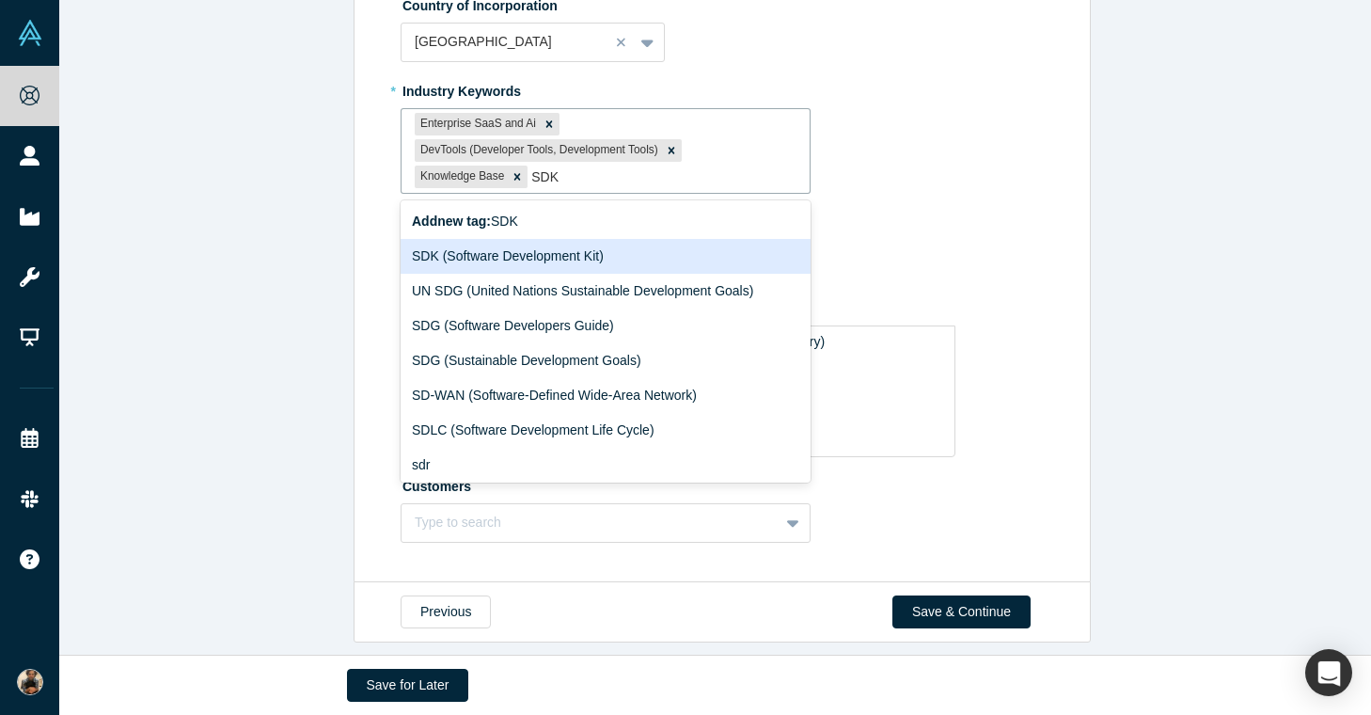
click at [560, 274] on div "SDK (Software Development Kit)" at bounding box center [606, 256] width 410 height 35
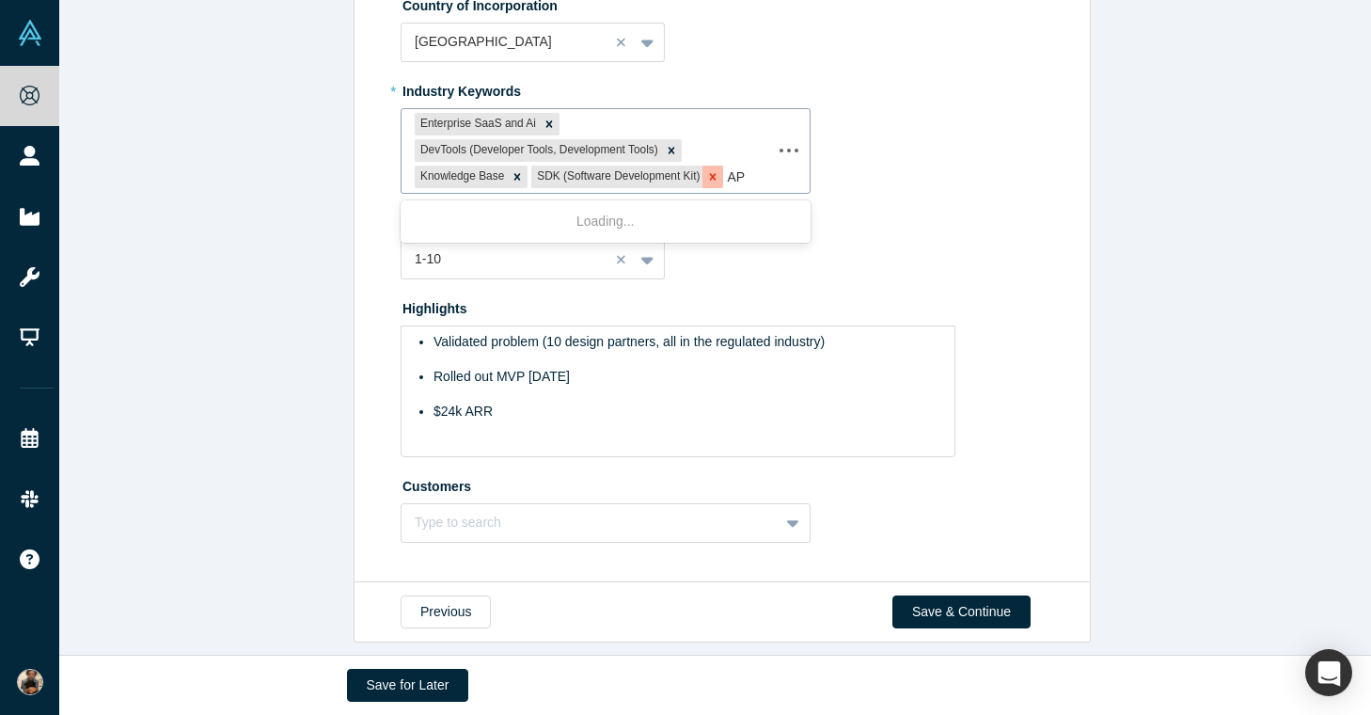
type input "API"
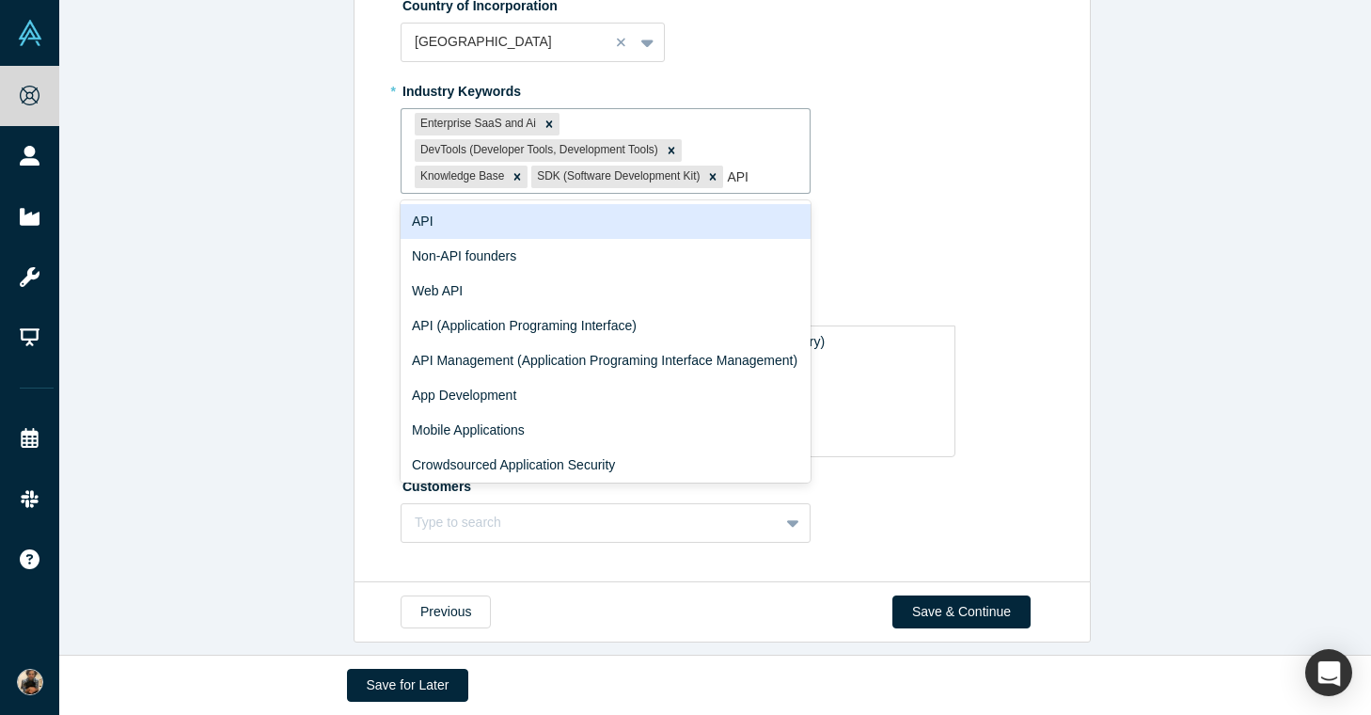
click at [669, 239] on div "API" at bounding box center [606, 221] width 410 height 35
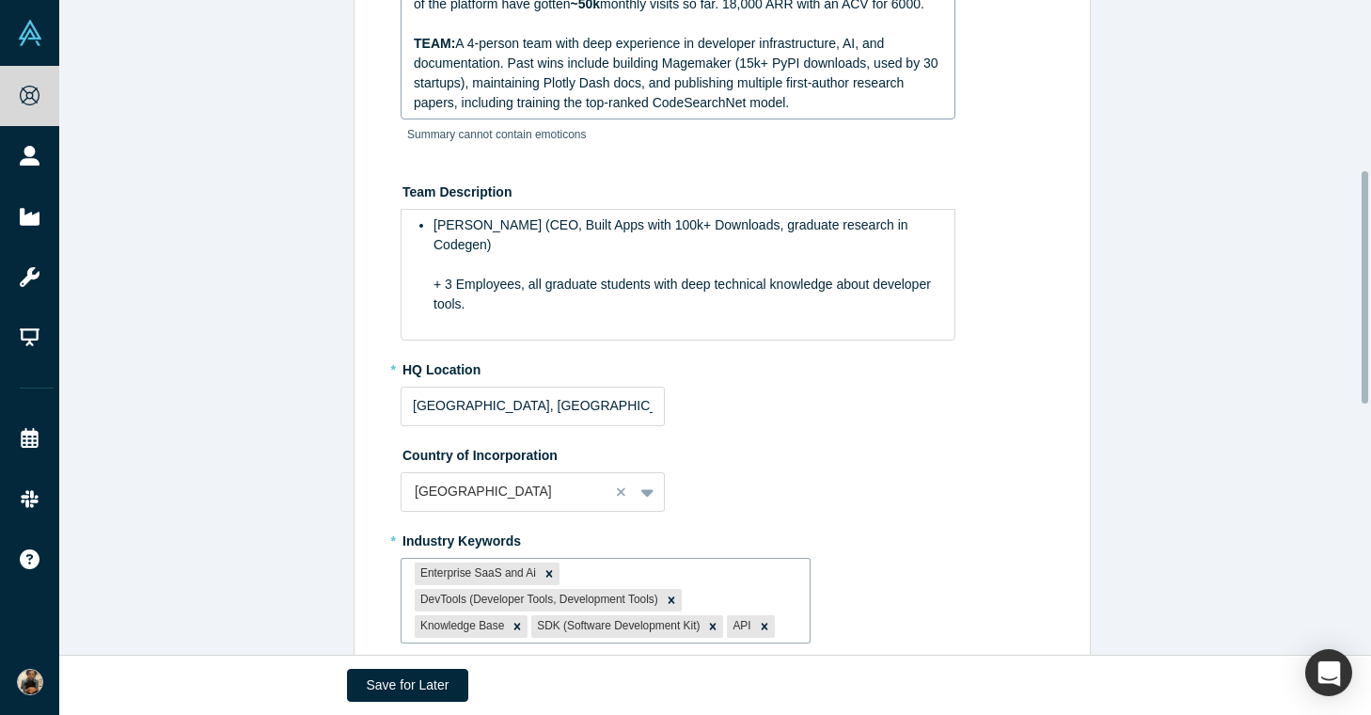
scroll to position [438, 0]
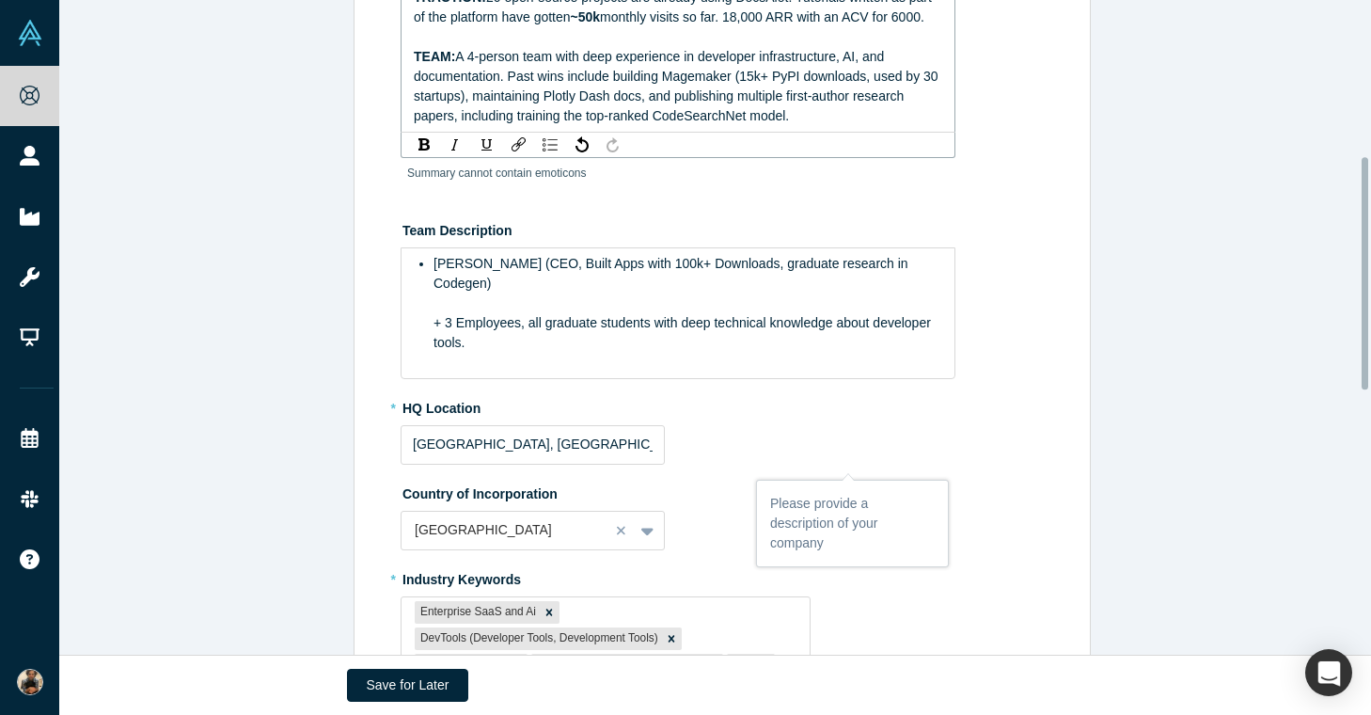
drag, startPoint x: 910, startPoint y: 202, endPoint x: 385, endPoint y: 165, distance: 526.8
click at [385, 165] on div "Edit Overview * Summary DocsAlot is an AI-powered platform that automatically g…" at bounding box center [718, 375] width 715 height 1361
copy div "TRACTION: 20 open-source projects are already using DocsAlot. Tutorials written…"
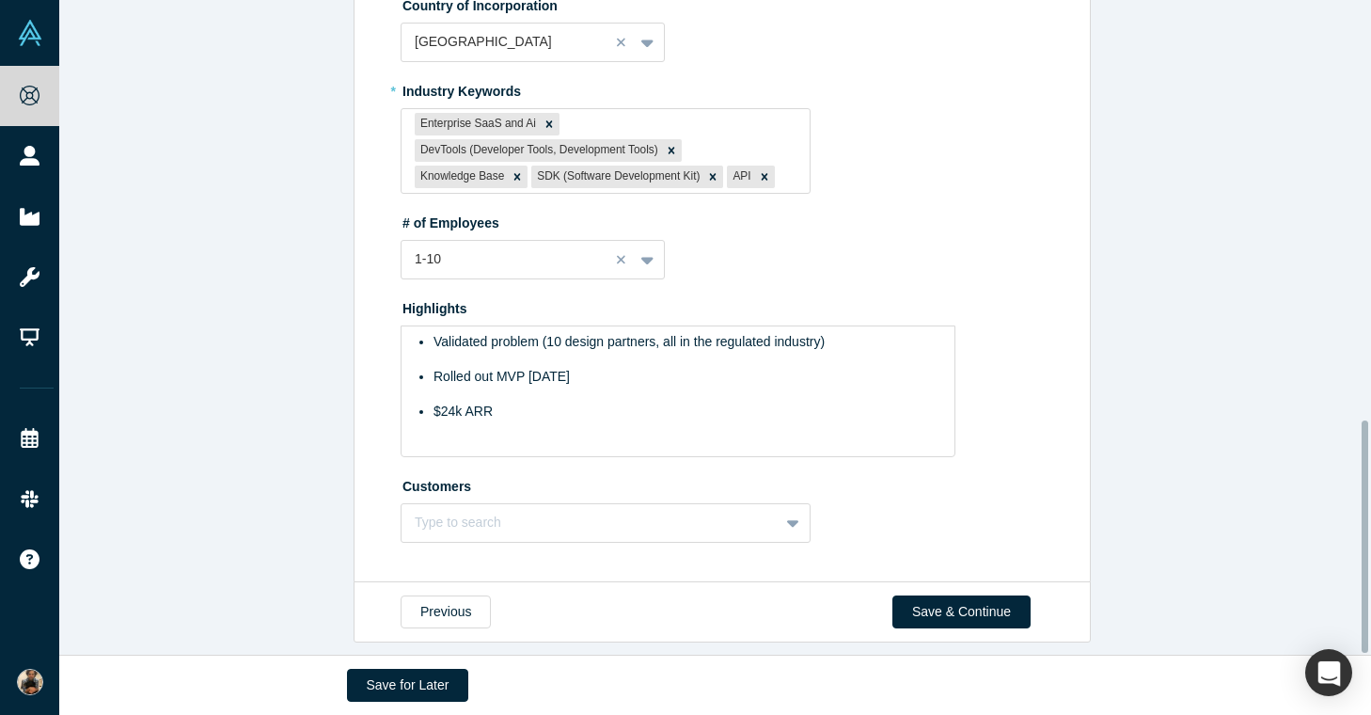
scroll to position [1179, 0]
drag, startPoint x: 511, startPoint y: 408, endPoint x: 371, endPoint y: 337, distance: 156.4
click at [462, 401] on div "$24k ARR" at bounding box center [688, 411] width 510 height 20
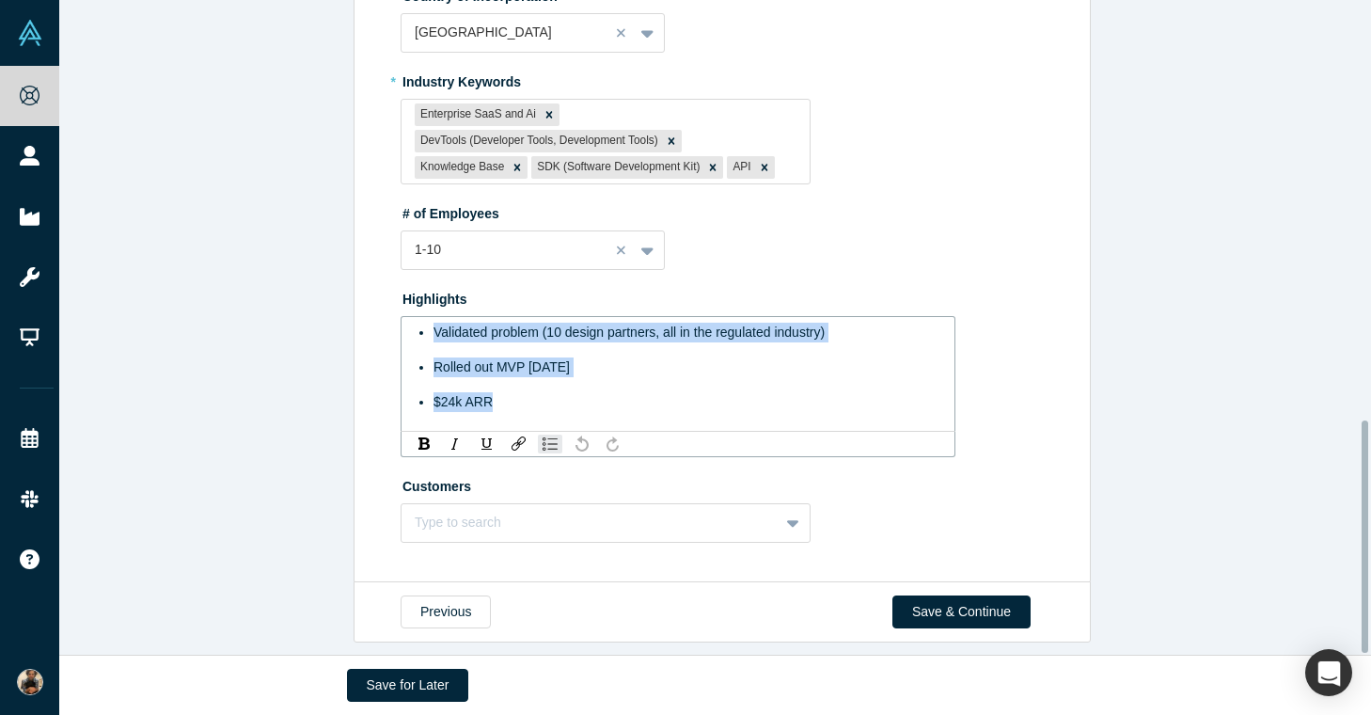
drag, startPoint x: 496, startPoint y: 395, endPoint x: 358, endPoint y: 322, distance: 156.0
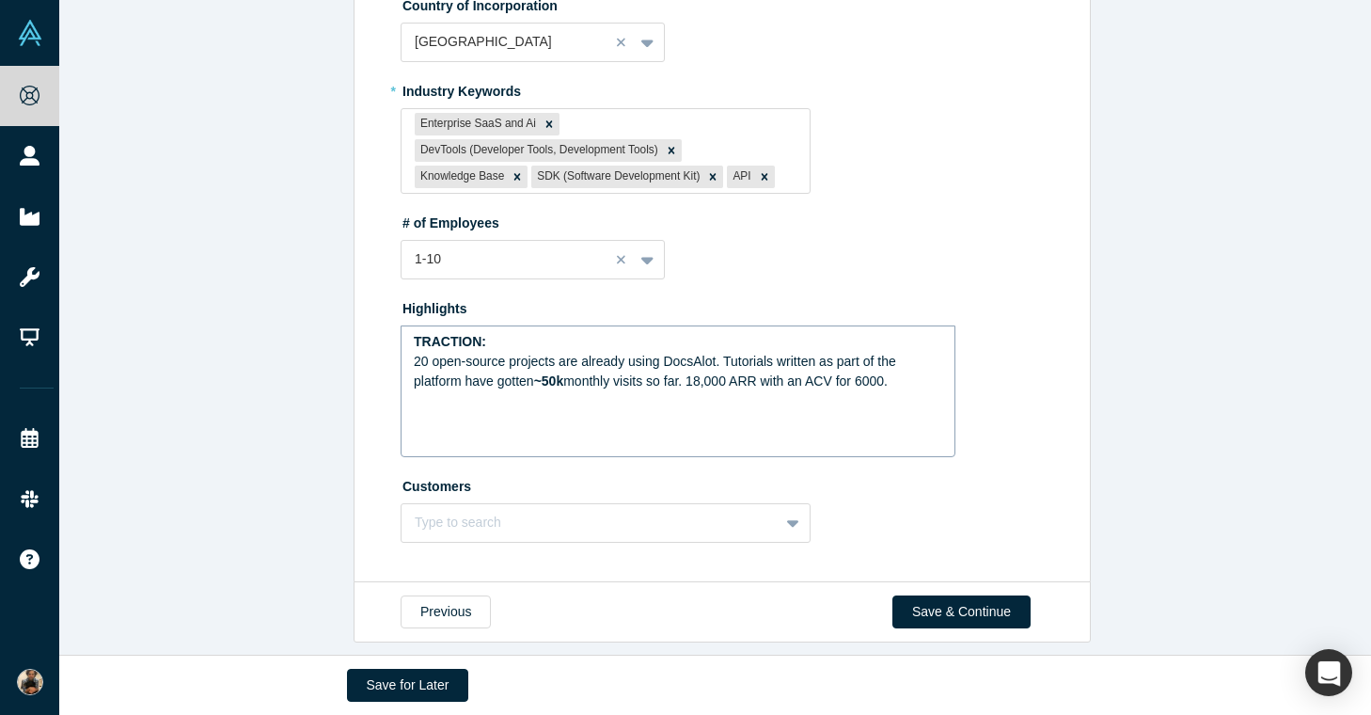
click at [843, 395] on div "TRACTION: 20 open-source projects are already using DocsAlot. Tutorials written…" at bounding box center [678, 391] width 555 height 132
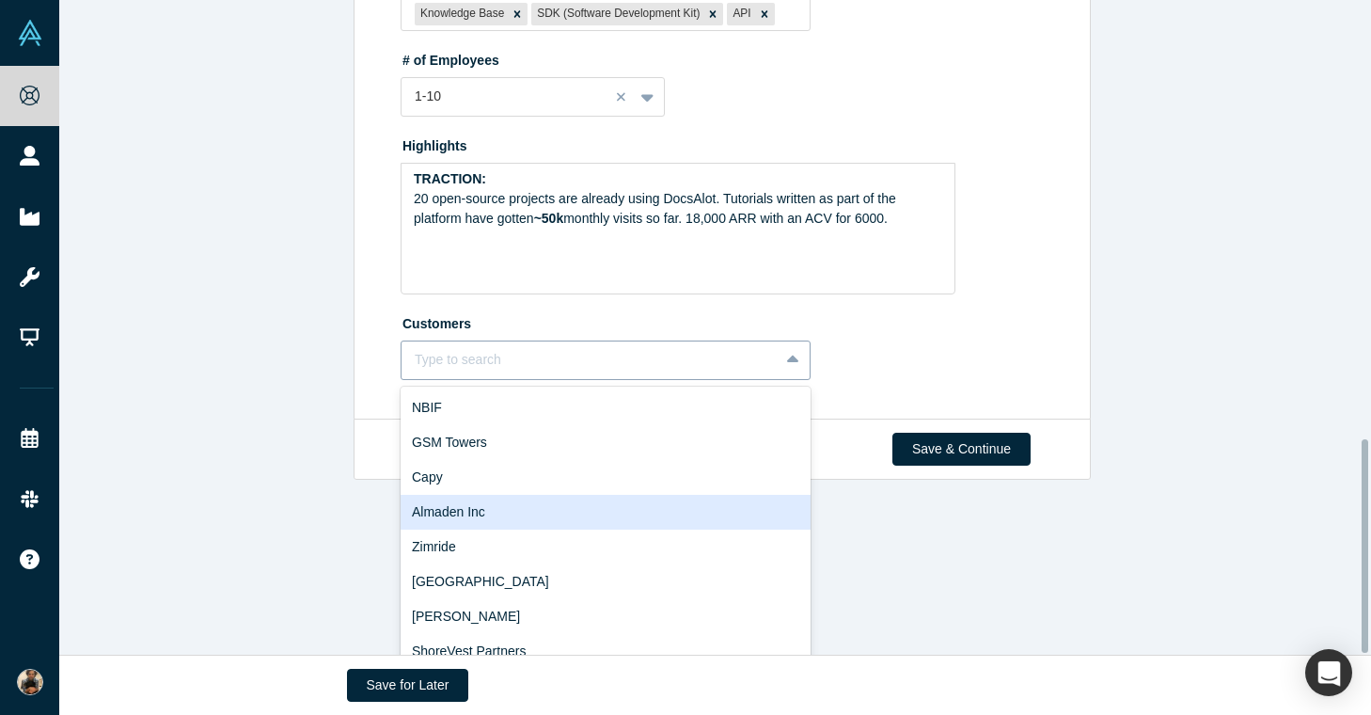
click at [733, 380] on div "Almaden Inc, 4 of 10. 10 results available. Use Up and Down to choose options, …" at bounding box center [606, 359] width 410 height 39
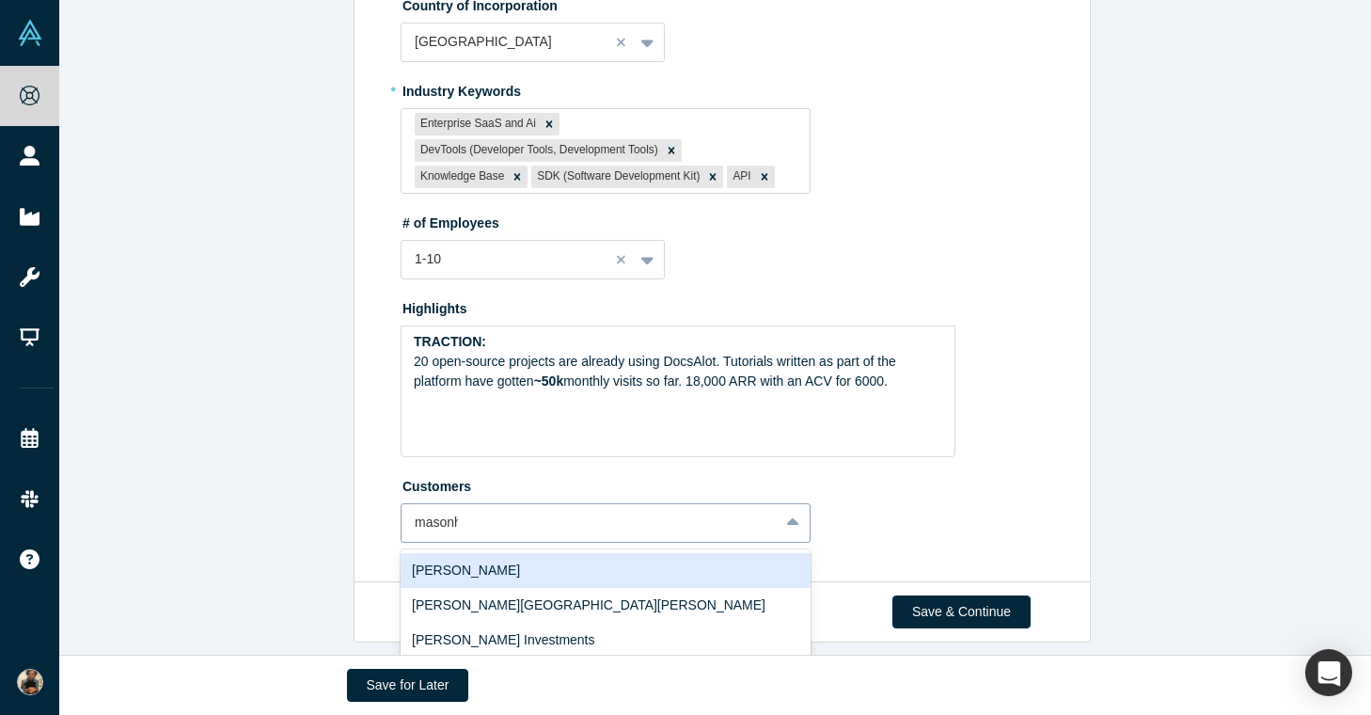
type input "masonhub"
click at [566, 559] on div "Add company: masonhub" at bounding box center [606, 570] width 410 height 35
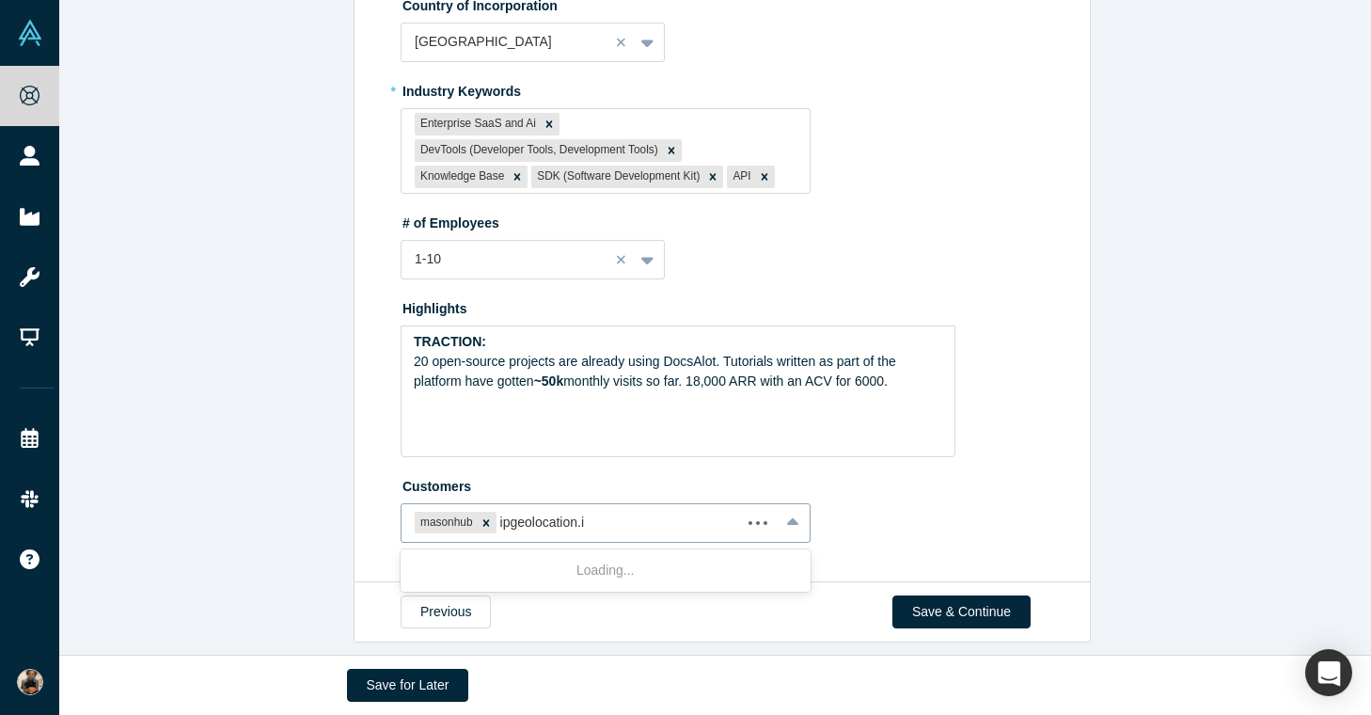
type input "ipgeolocation.io"
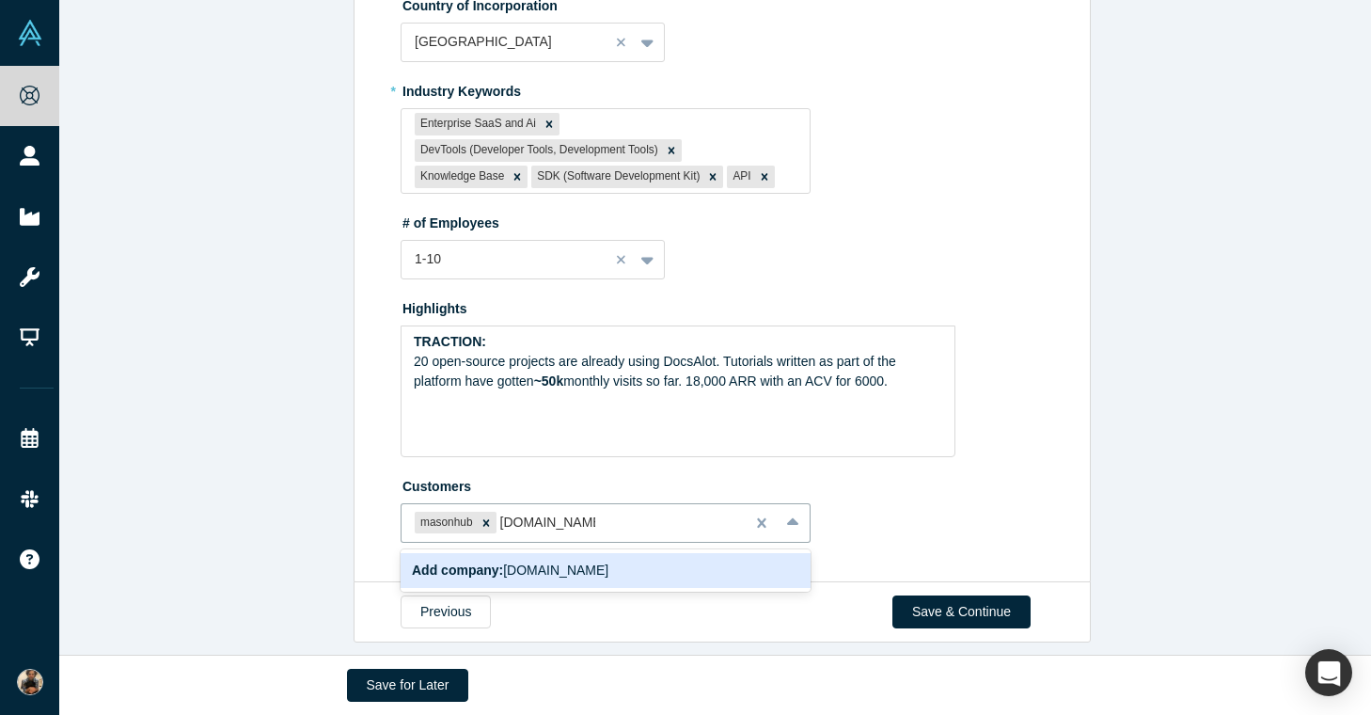
click at [589, 562] on span "Add company: ipgeolocation.io" at bounding box center [510, 569] width 196 height 15
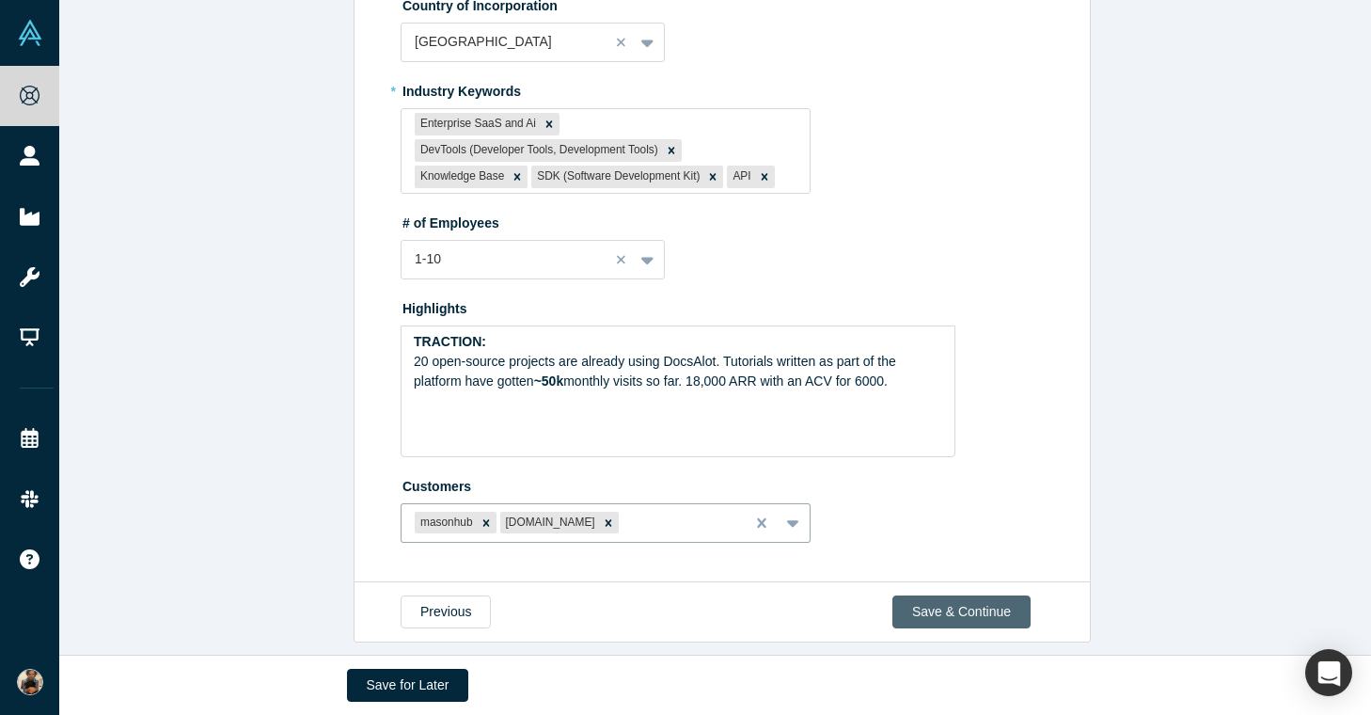
click at [955, 599] on button "Save & Continue" at bounding box center [961, 611] width 138 height 33
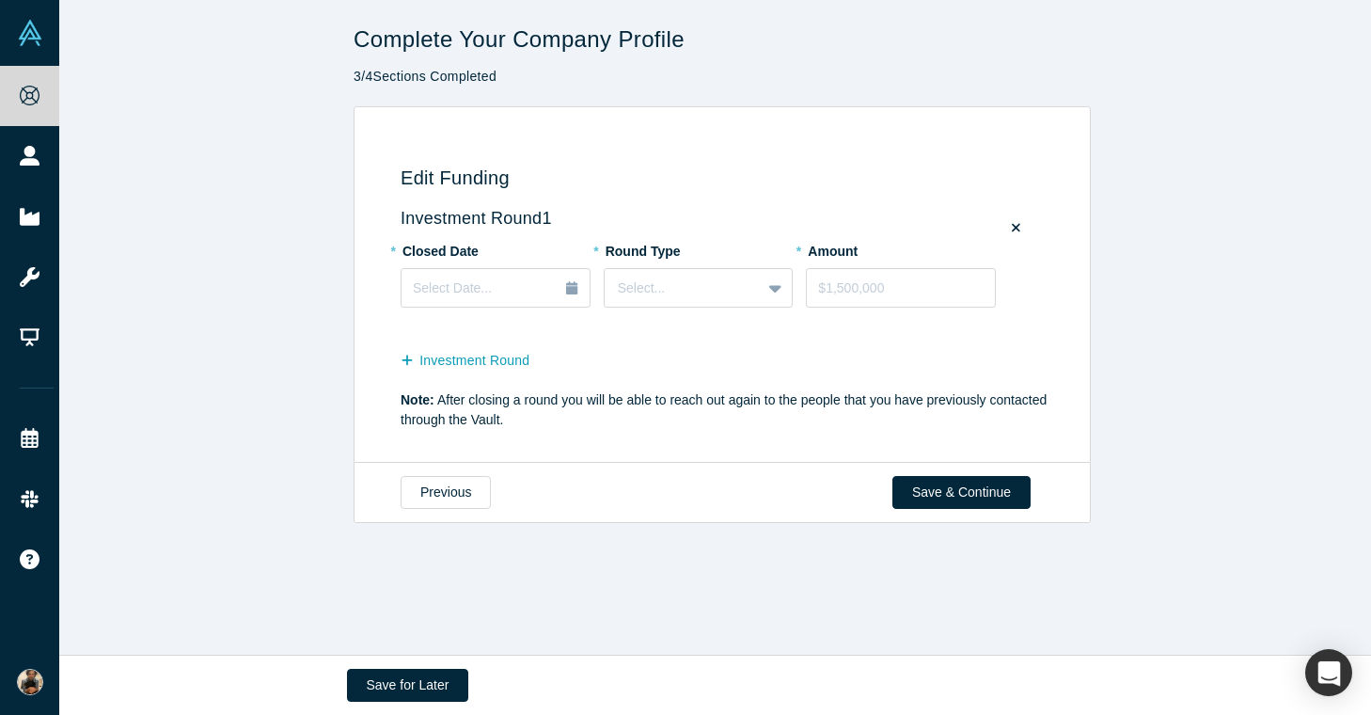
scroll to position [0, 0]
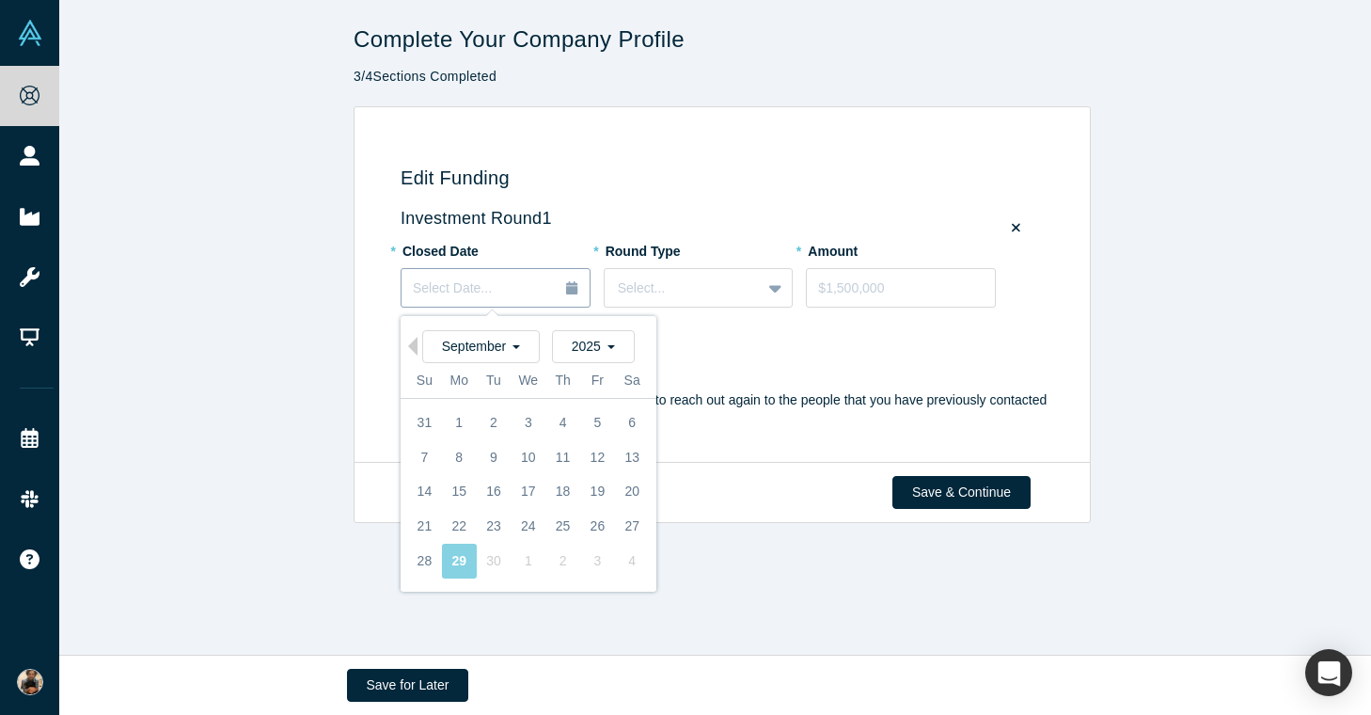
click at [479, 297] on div "Select Date..." at bounding box center [456, 288] width 86 height 21
click at [464, 349] on span "September" at bounding box center [481, 345] width 78 height 15
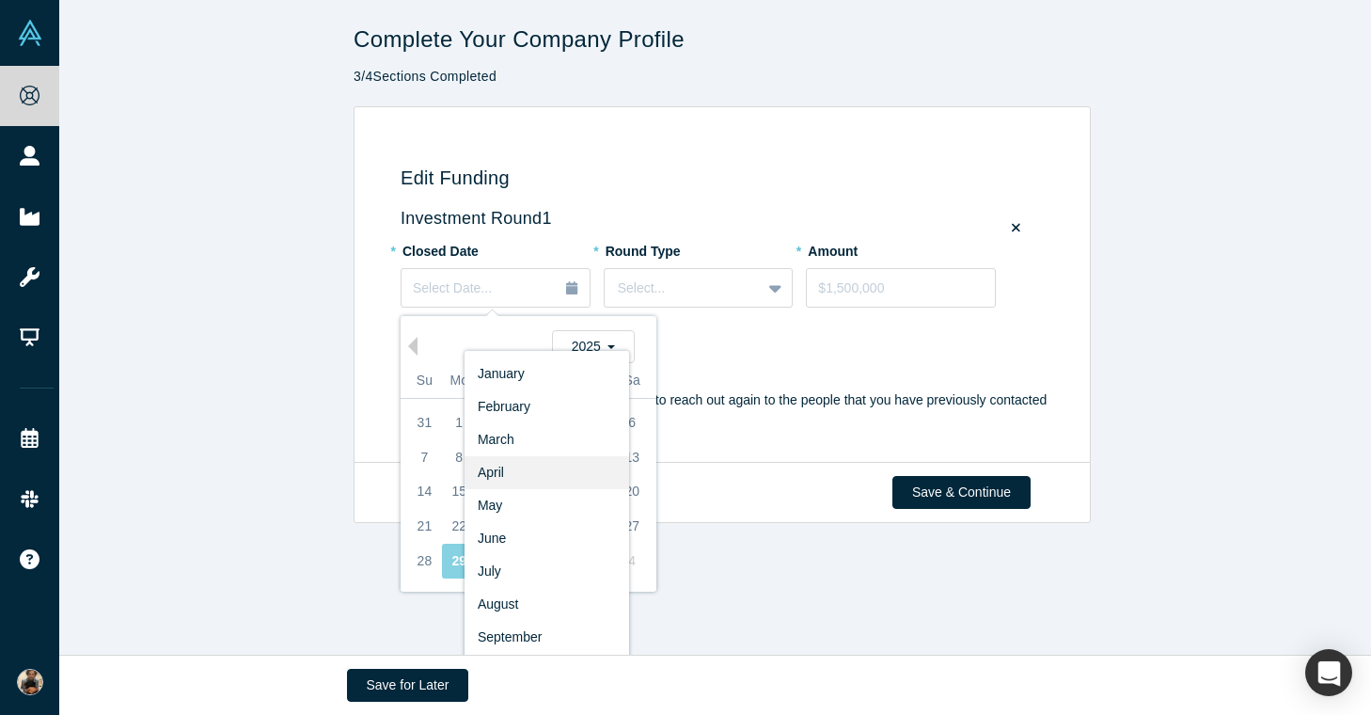
click at [508, 463] on div "April" at bounding box center [546, 472] width 165 height 33
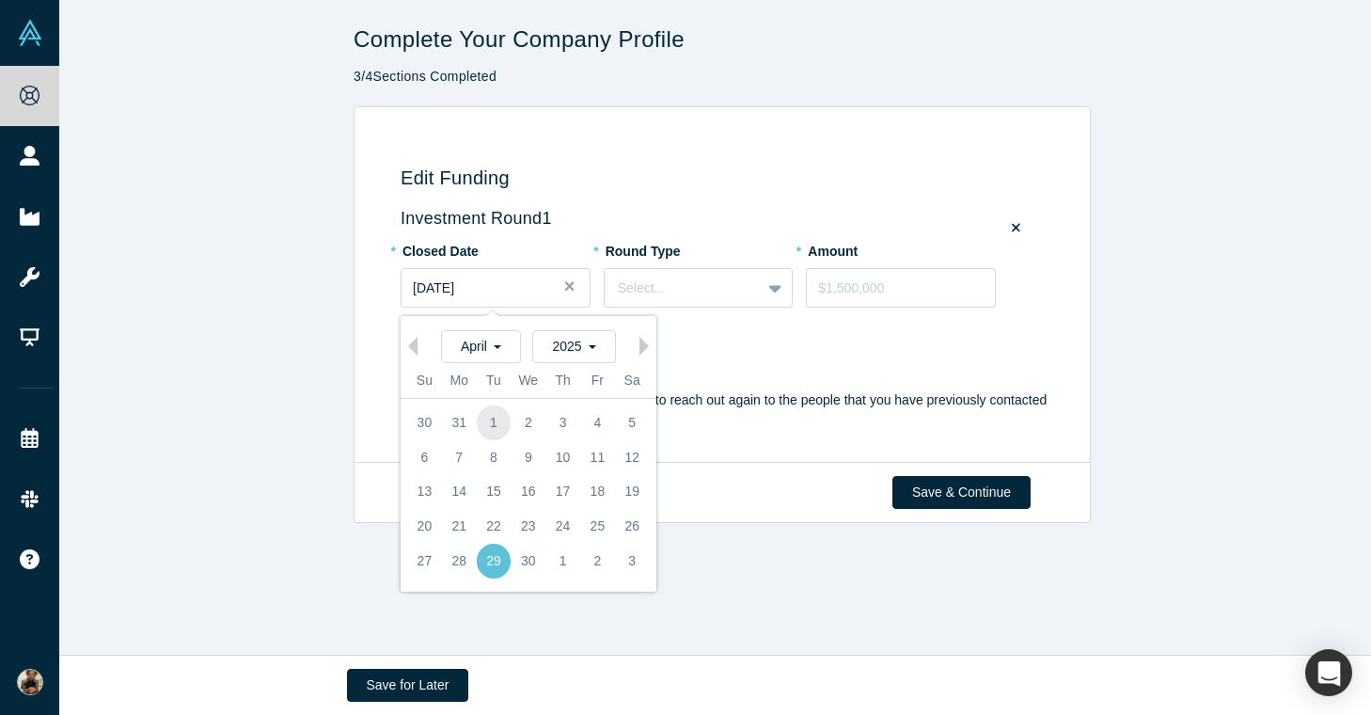
click at [490, 427] on div "1" at bounding box center [494, 422] width 35 height 35
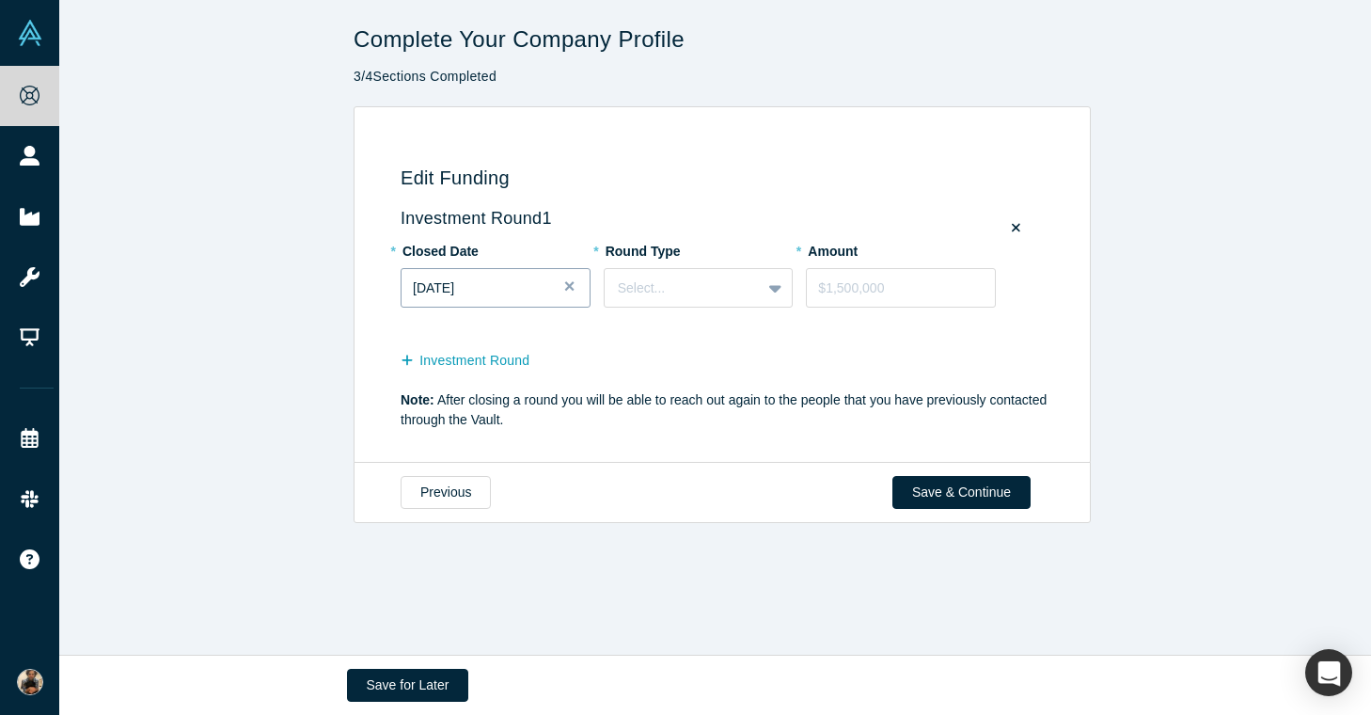
click at [524, 289] on div "Apr 01, 2025" at bounding box center [495, 288] width 165 height 20
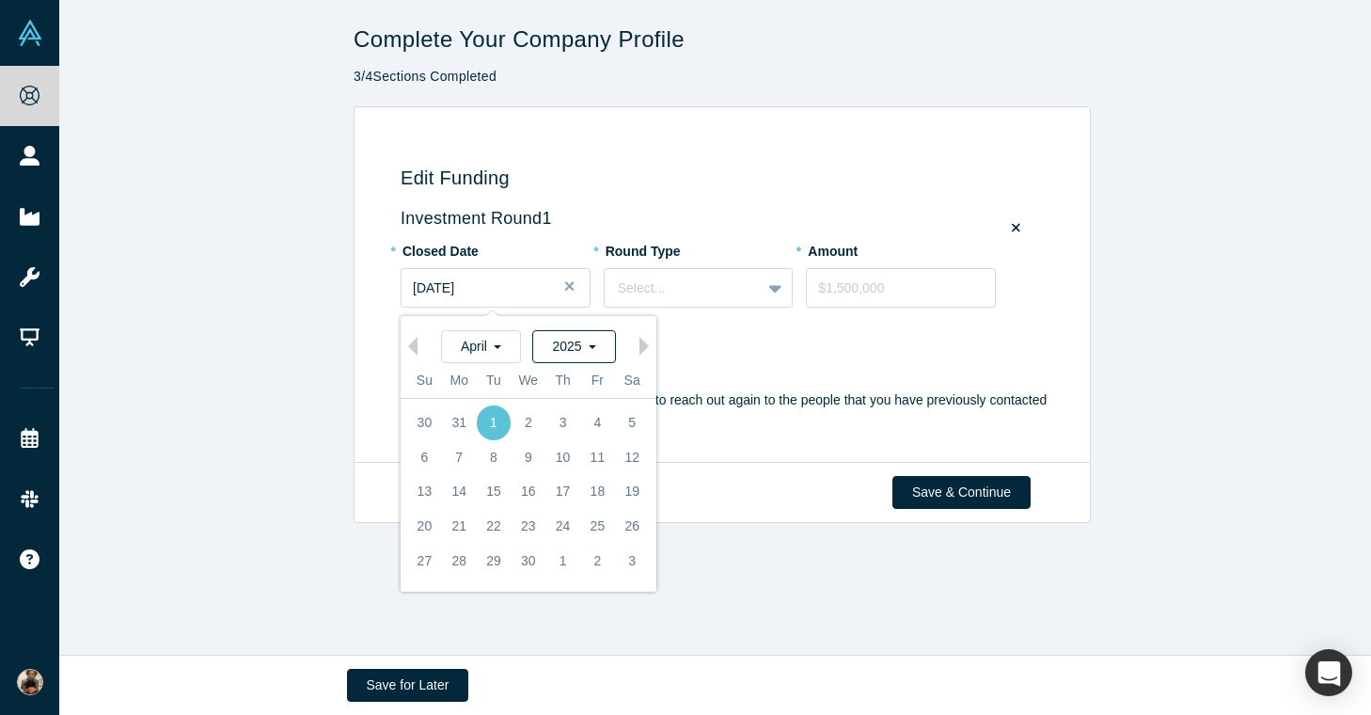
click at [571, 360] on div "2025" at bounding box center [573, 346] width 83 height 33
click at [532, 408] on div "2024" at bounding box center [546, 406] width 165 height 33
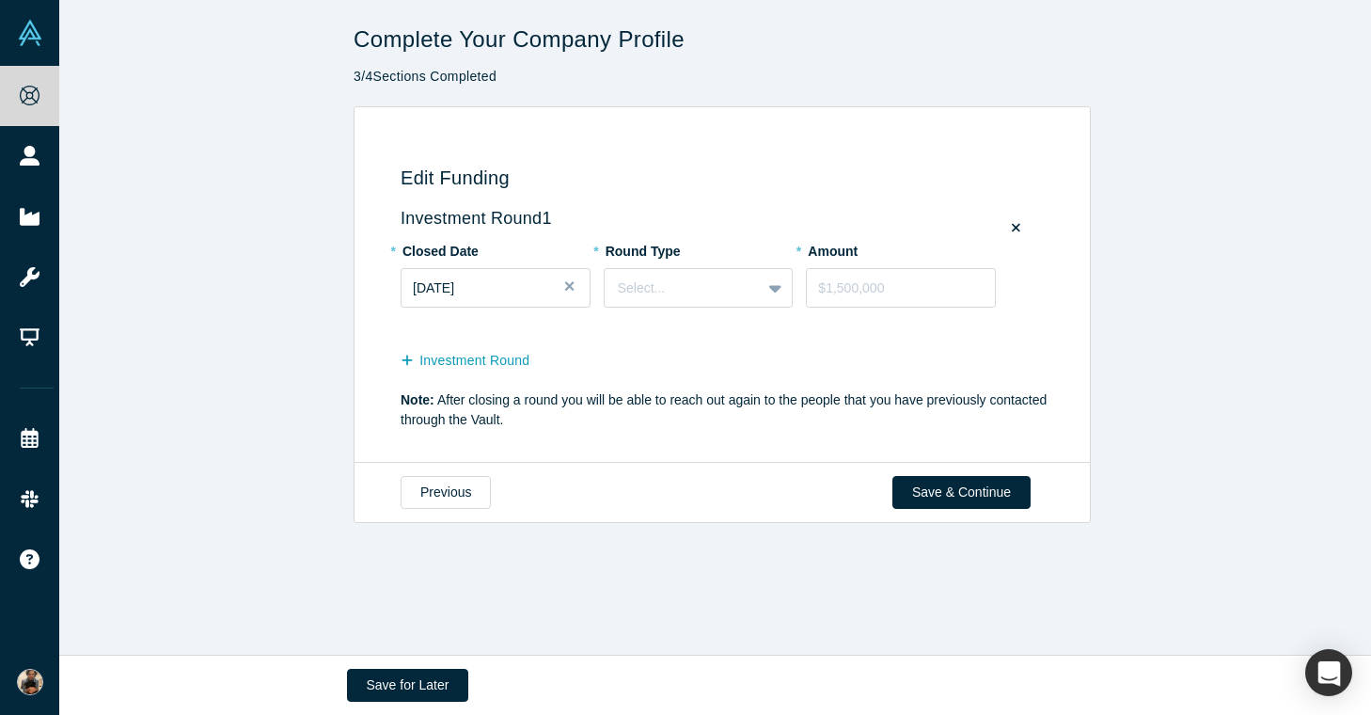
click at [717, 376] on div "Investment Round" at bounding box center [726, 358] width 650 height 37
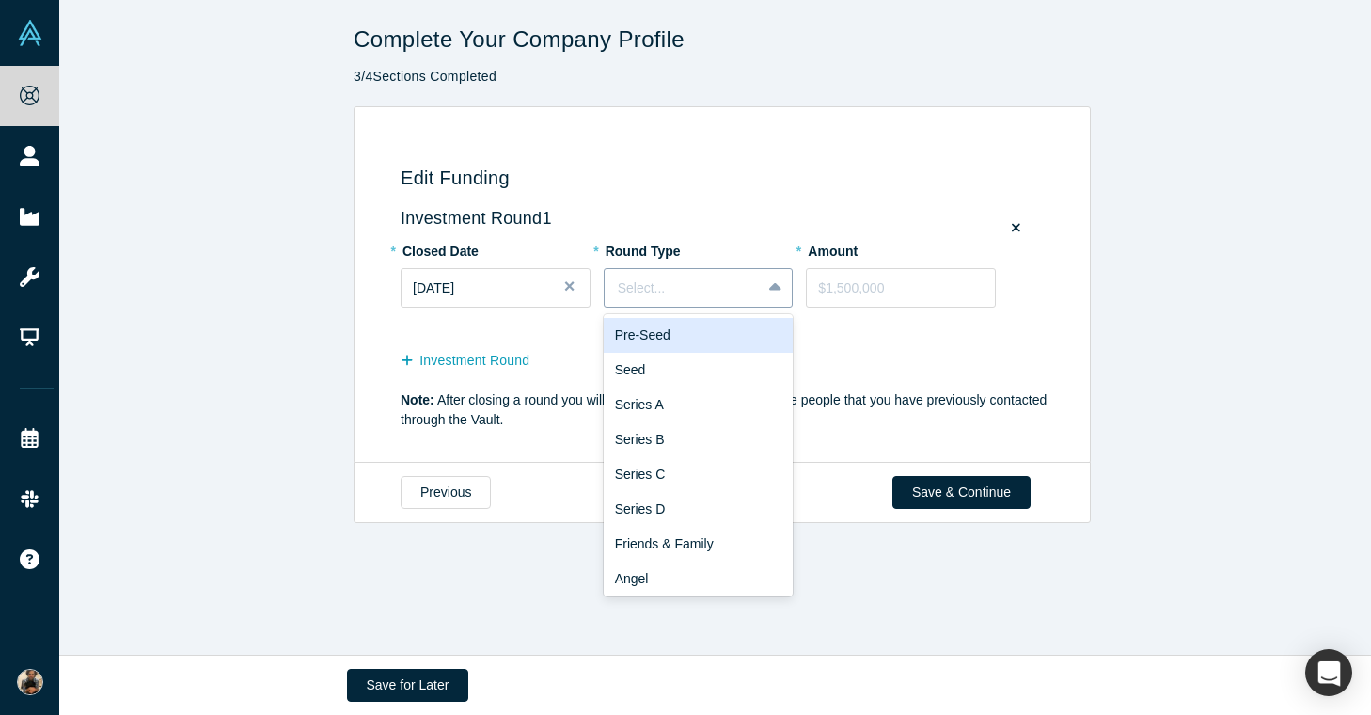
click at [654, 273] on div "Select..." at bounding box center [683, 288] width 157 height 31
click at [668, 335] on div "Pre-Seed" at bounding box center [699, 335] width 190 height 35
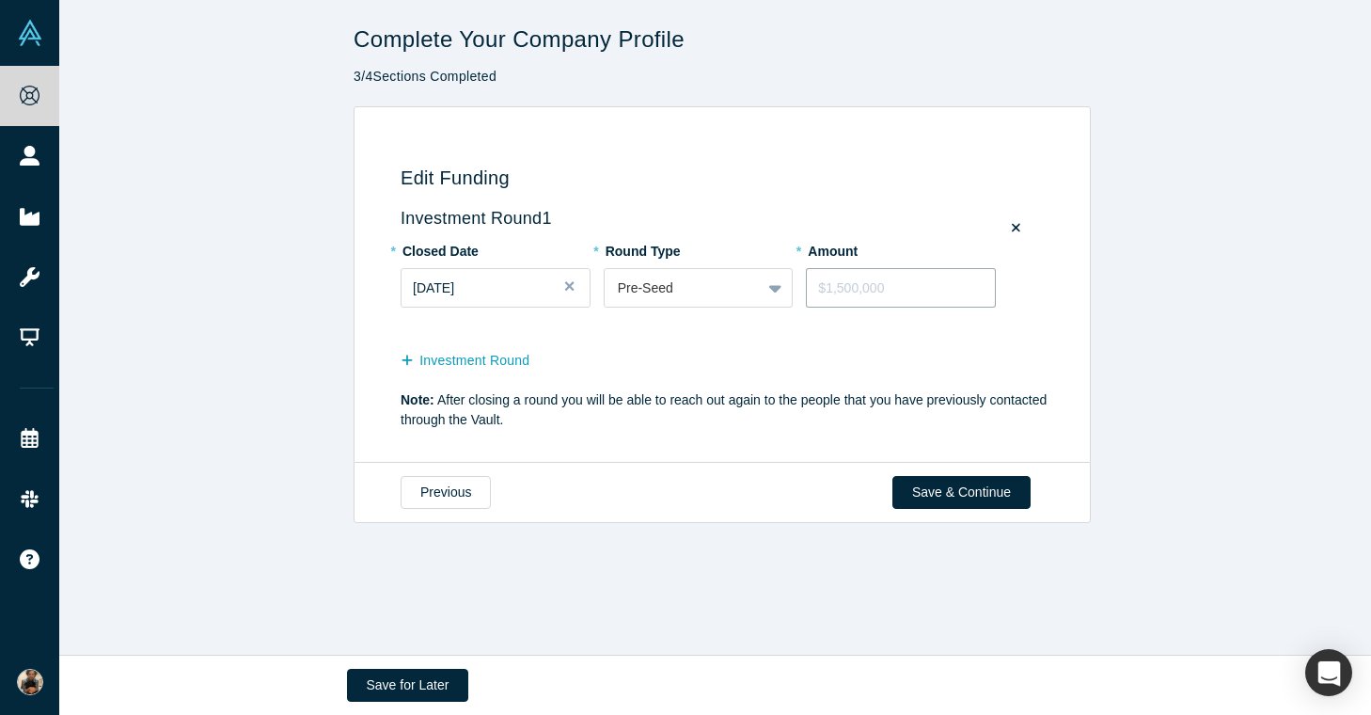
click at [872, 283] on input "tel" at bounding box center [901, 287] width 190 height 39
type input "$4"
type input "$45,000"
click at [448, 352] on button "Investment Round" at bounding box center [475, 360] width 149 height 33
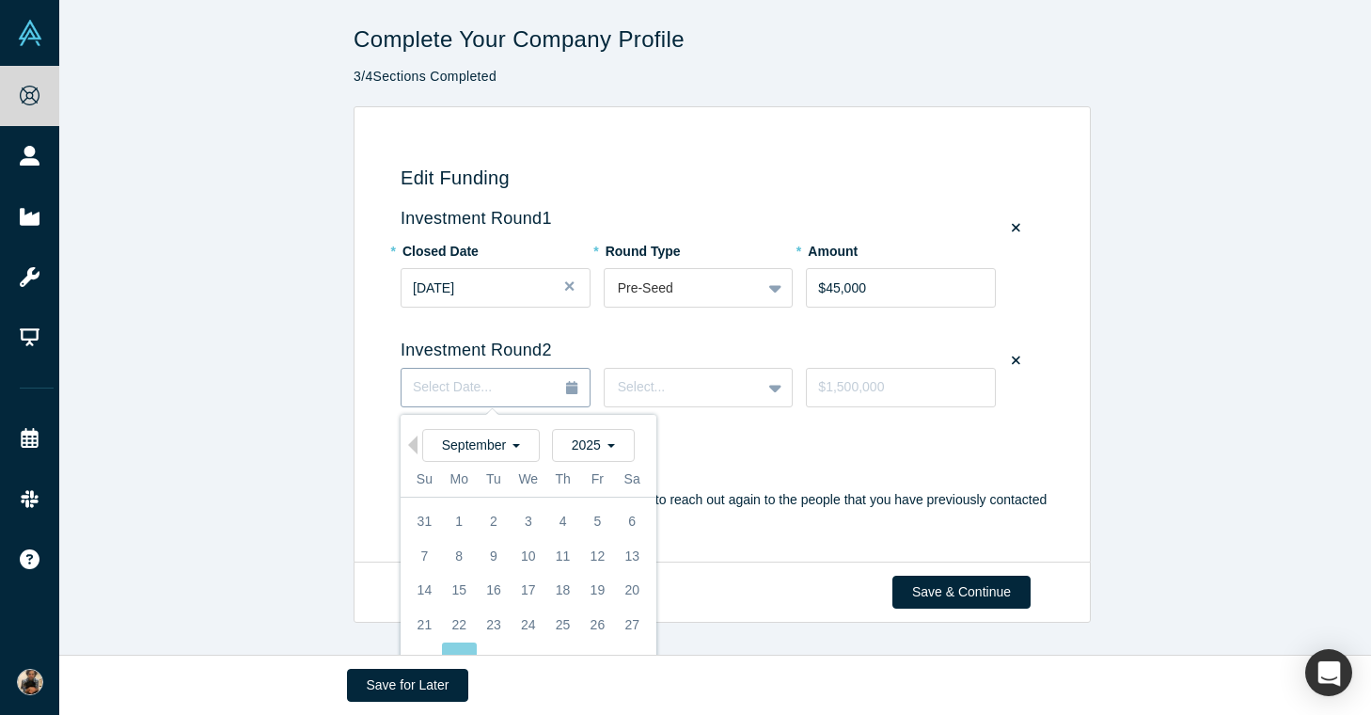
click at [475, 375] on button "Select Date..." at bounding box center [496, 387] width 190 height 39
click at [524, 449] on div "September" at bounding box center [481, 445] width 118 height 33
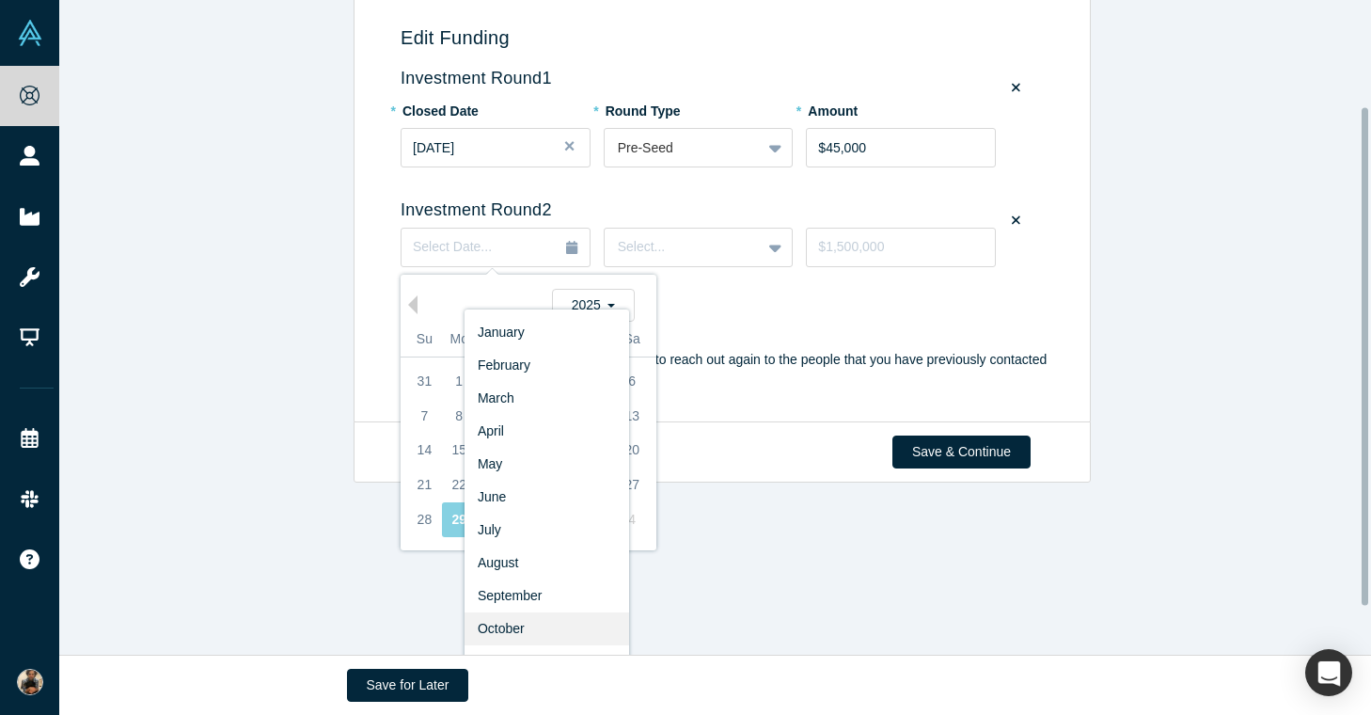
scroll to position [203, 0]
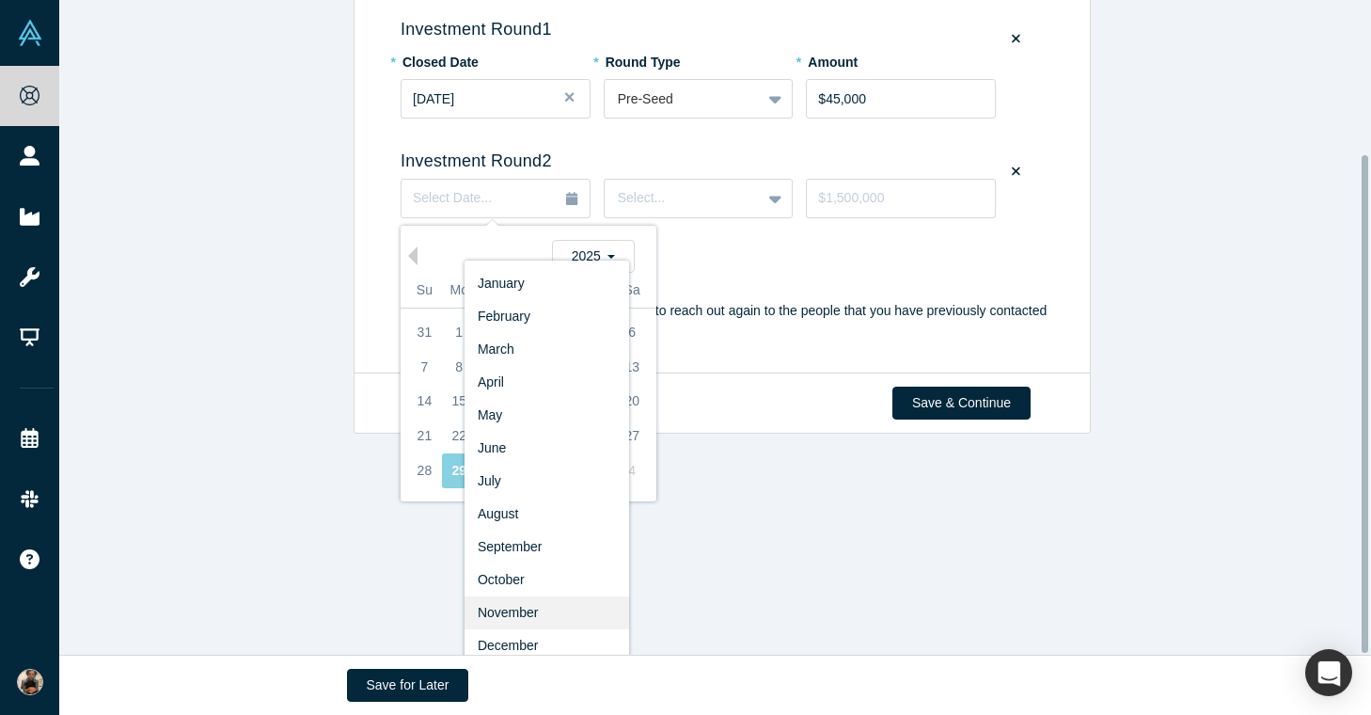
click at [526, 605] on div "November" at bounding box center [546, 612] width 165 height 33
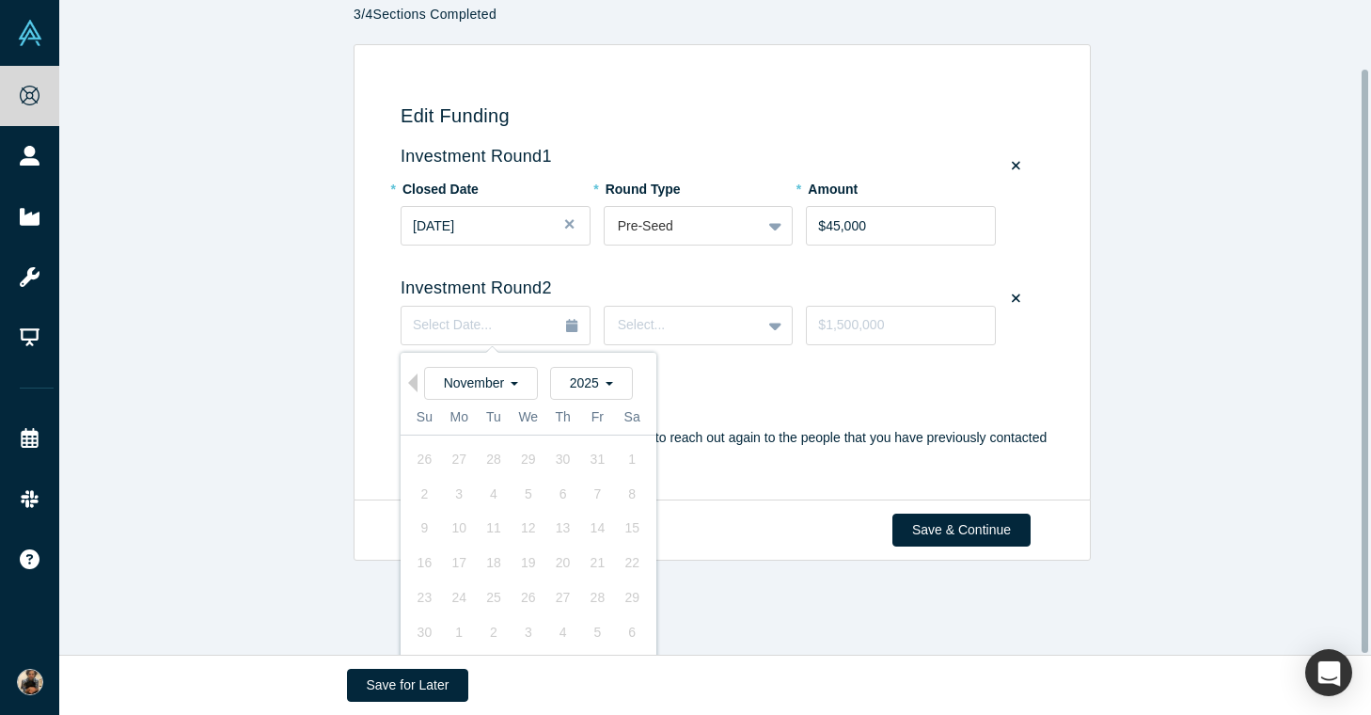
scroll to position [76, 0]
click at [580, 379] on div "2025" at bounding box center [591, 383] width 83 height 33
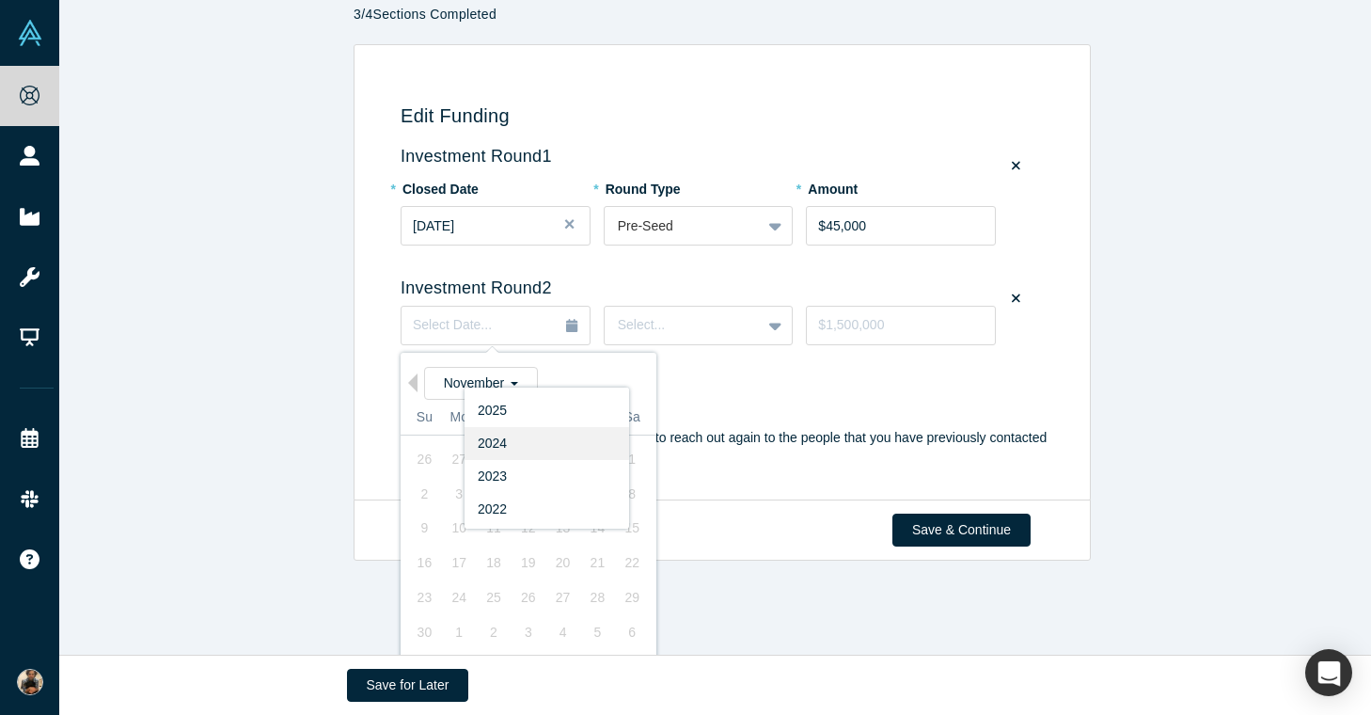
click at [535, 433] on div "2024" at bounding box center [546, 443] width 165 height 33
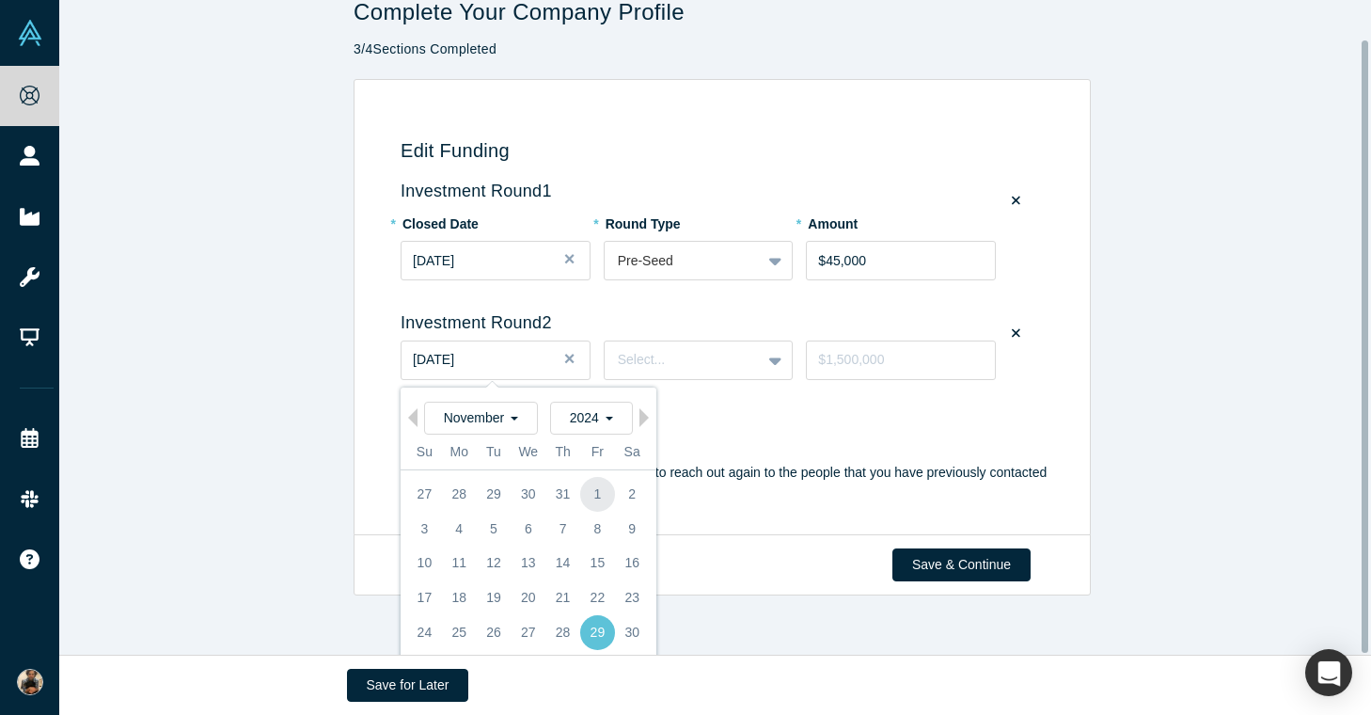
click at [587, 483] on div "1" at bounding box center [597, 494] width 35 height 35
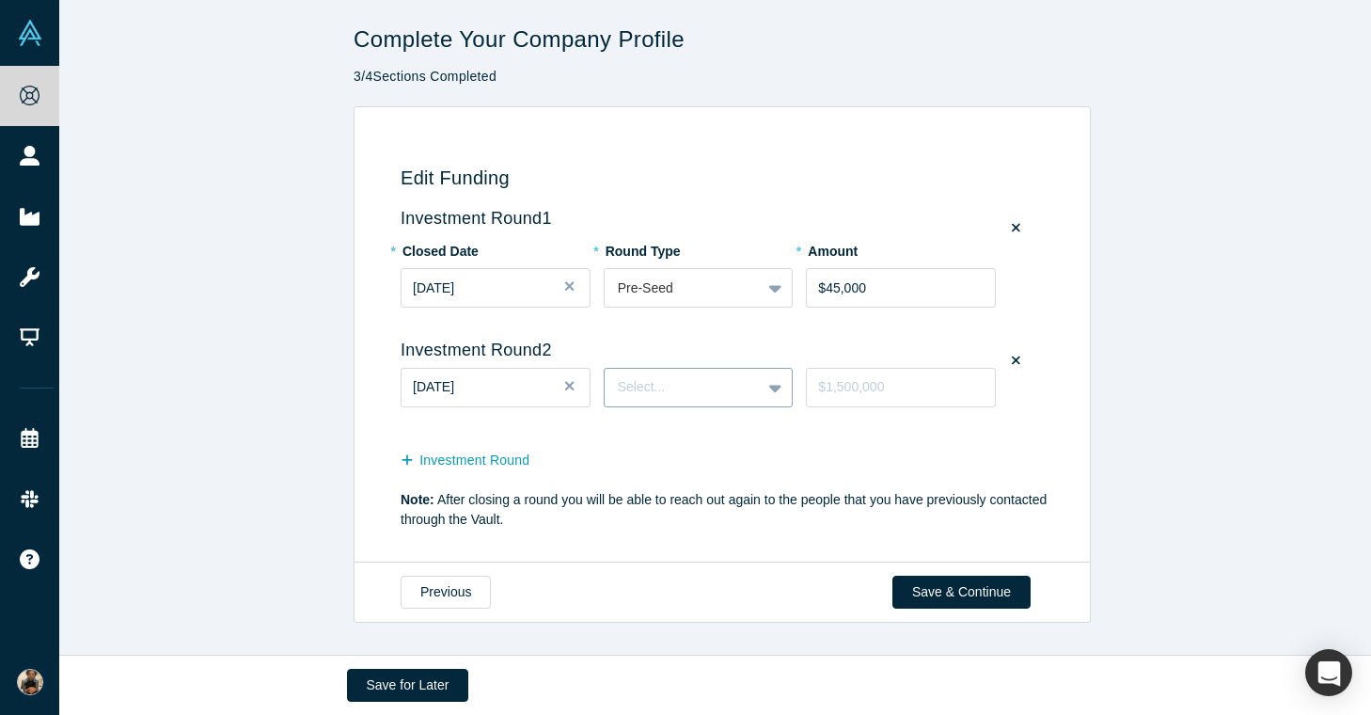
click at [642, 376] on div at bounding box center [683, 387] width 131 height 24
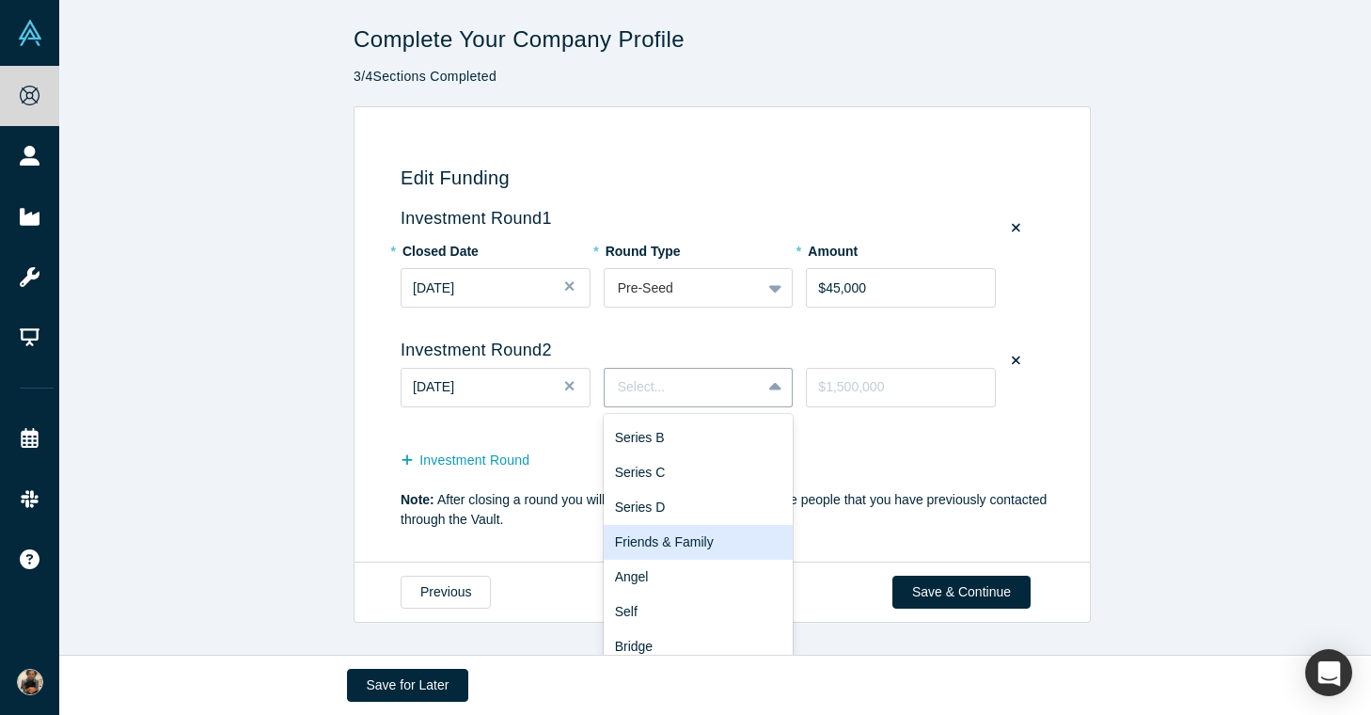
scroll to position [108, 0]
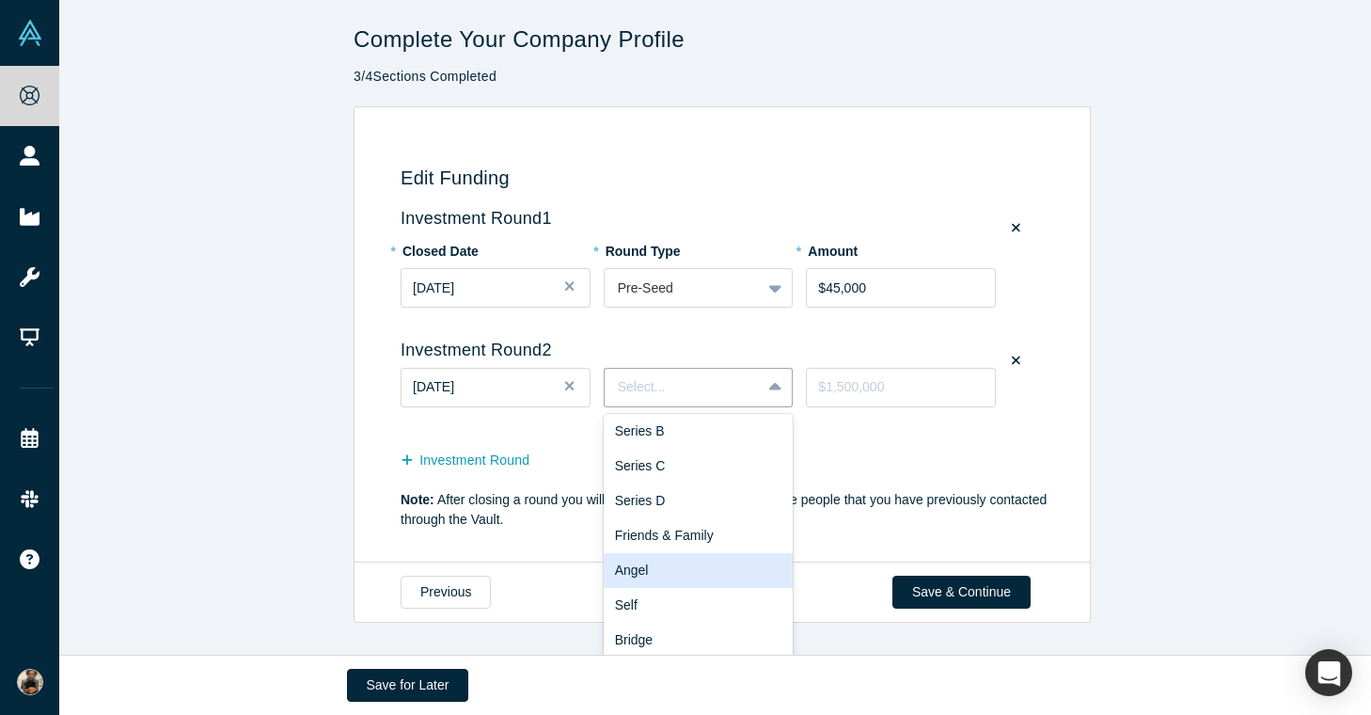
click at [698, 558] on div "Angel" at bounding box center [699, 570] width 190 height 35
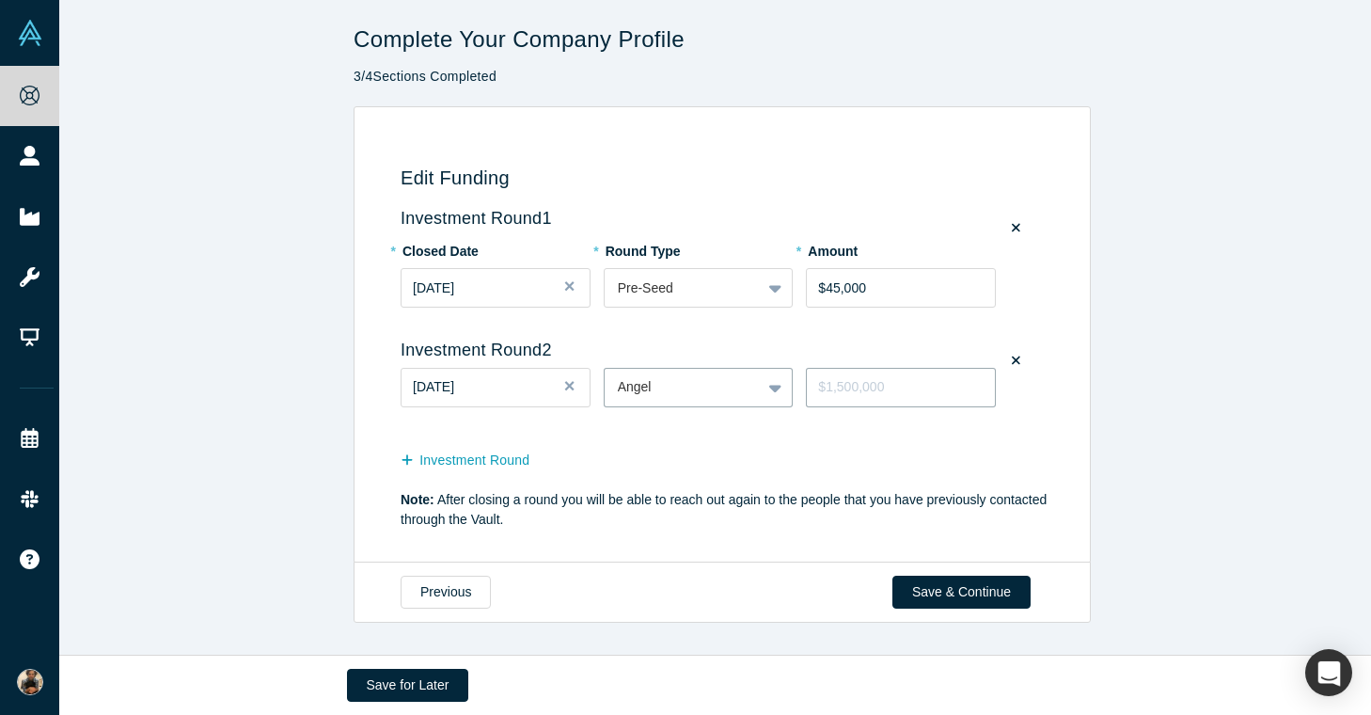
click at [901, 382] on input "tel" at bounding box center [901, 387] width 190 height 39
type input "$50,000"
click at [966, 608] on button "Save & Continue" at bounding box center [961, 591] width 138 height 33
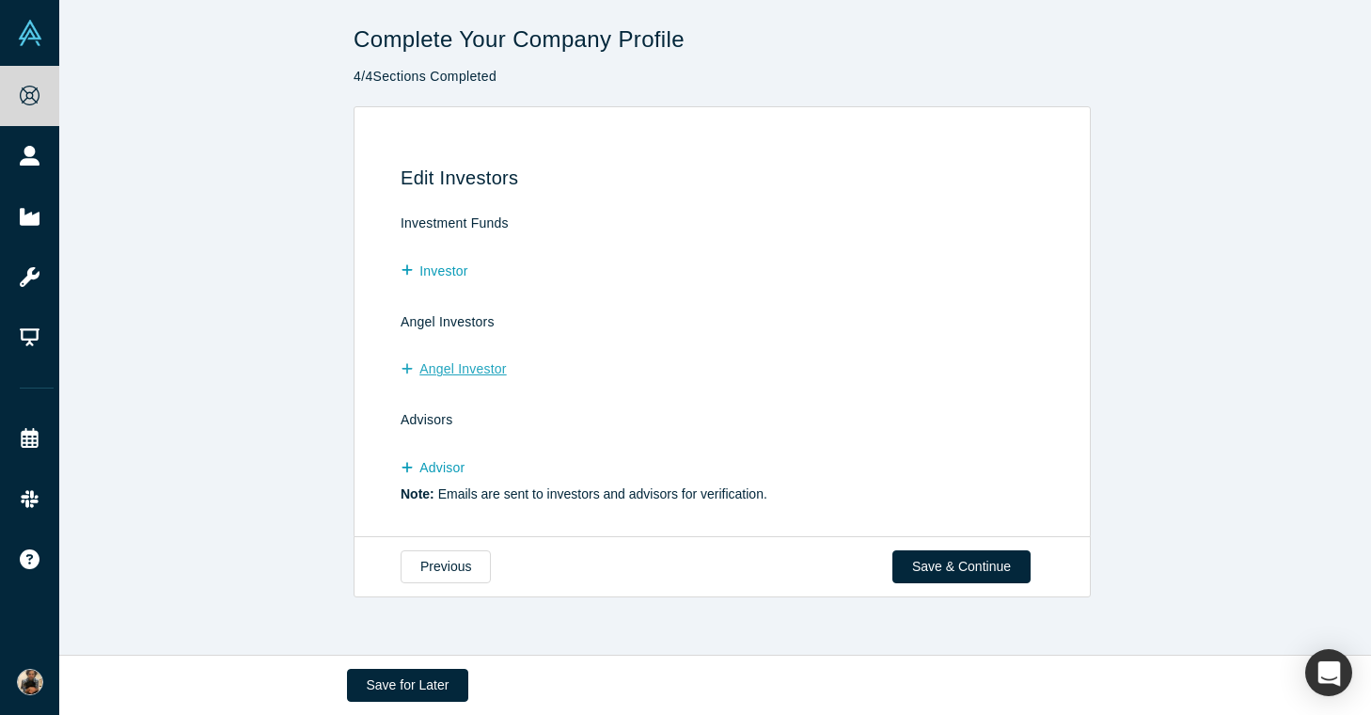
click at [448, 377] on button "Angel Investor" at bounding box center [464, 369] width 126 height 33
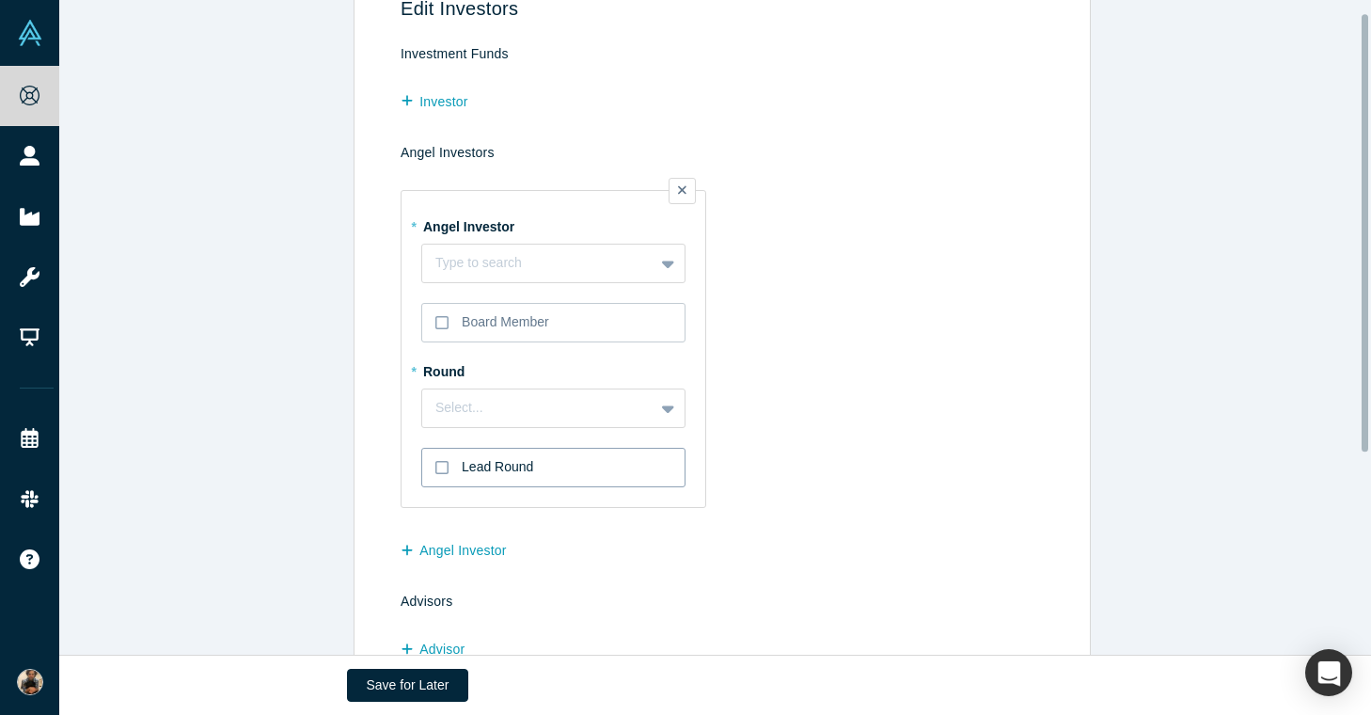
scroll to position [245, 0]
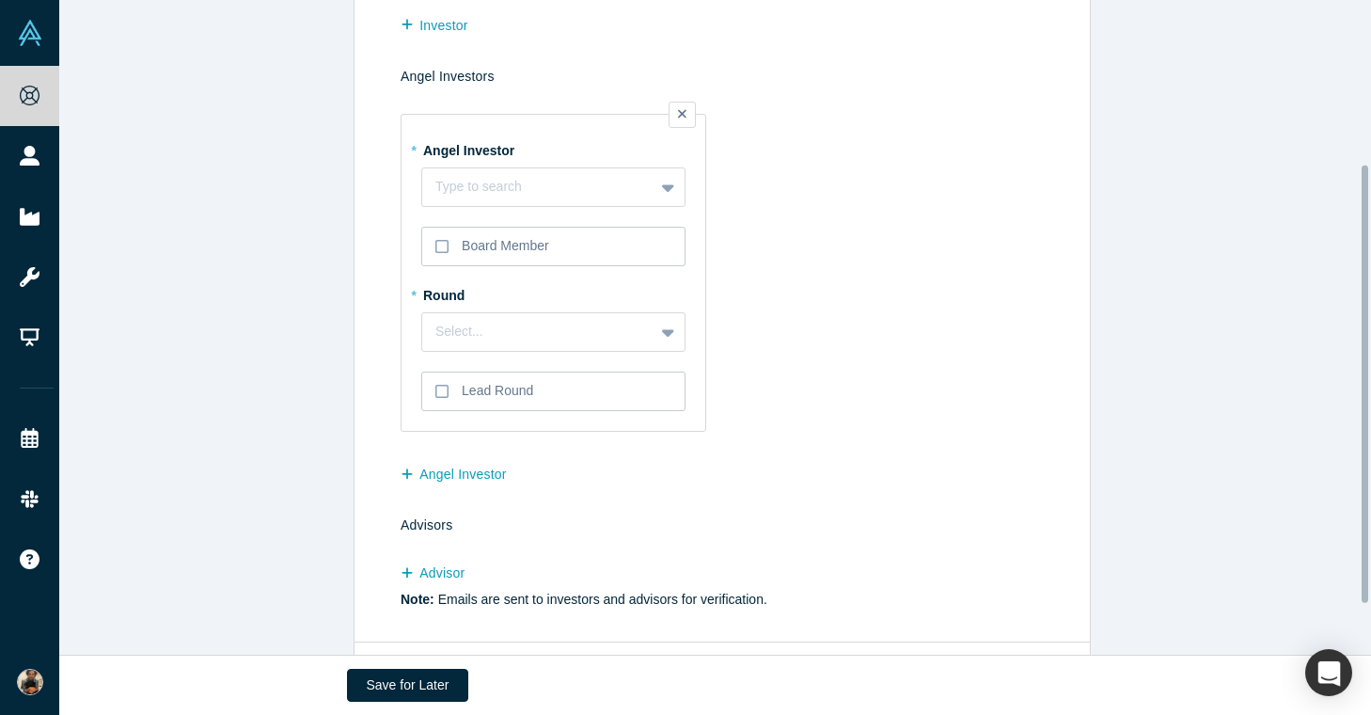
click at [499, 162] on div "* Angel Investor Type to search To pick up a draggable item, press the space ba…" at bounding box center [553, 170] width 264 height 72
click at [510, 180] on div at bounding box center [537, 187] width 205 height 21
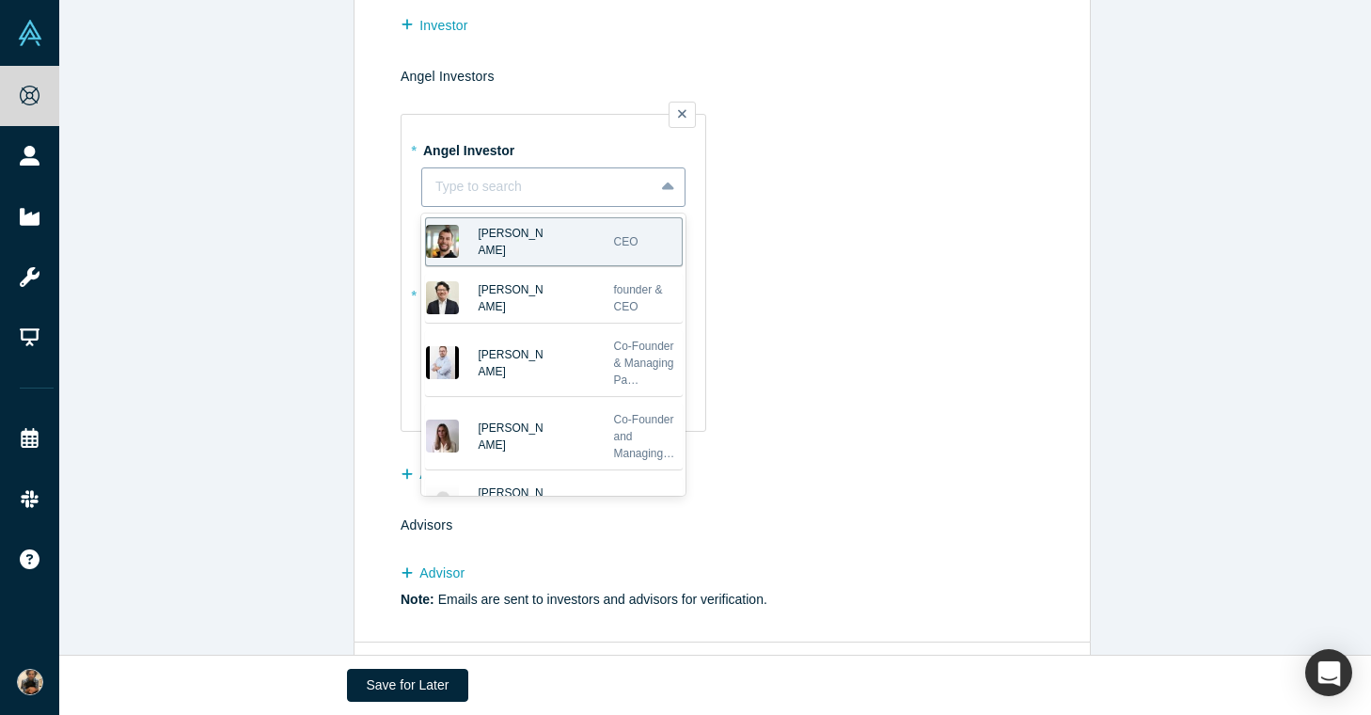
type input "j"
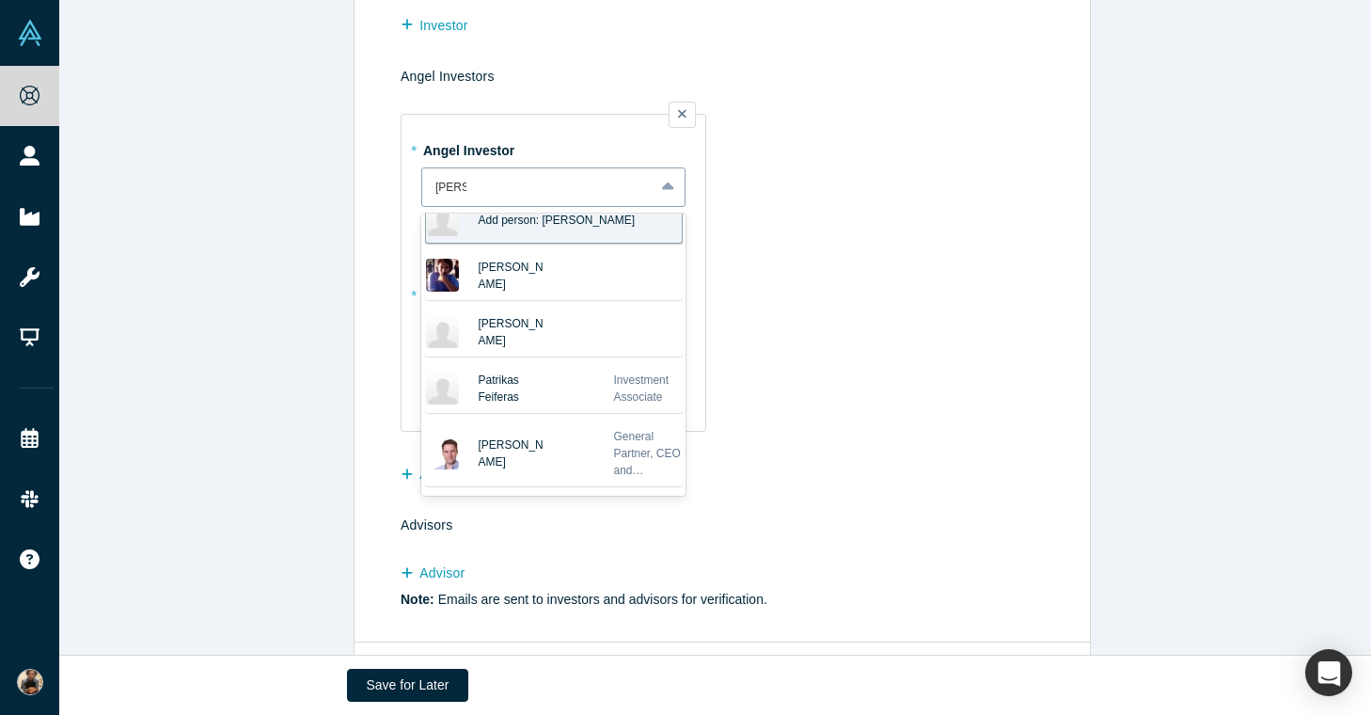
scroll to position [0, 0]
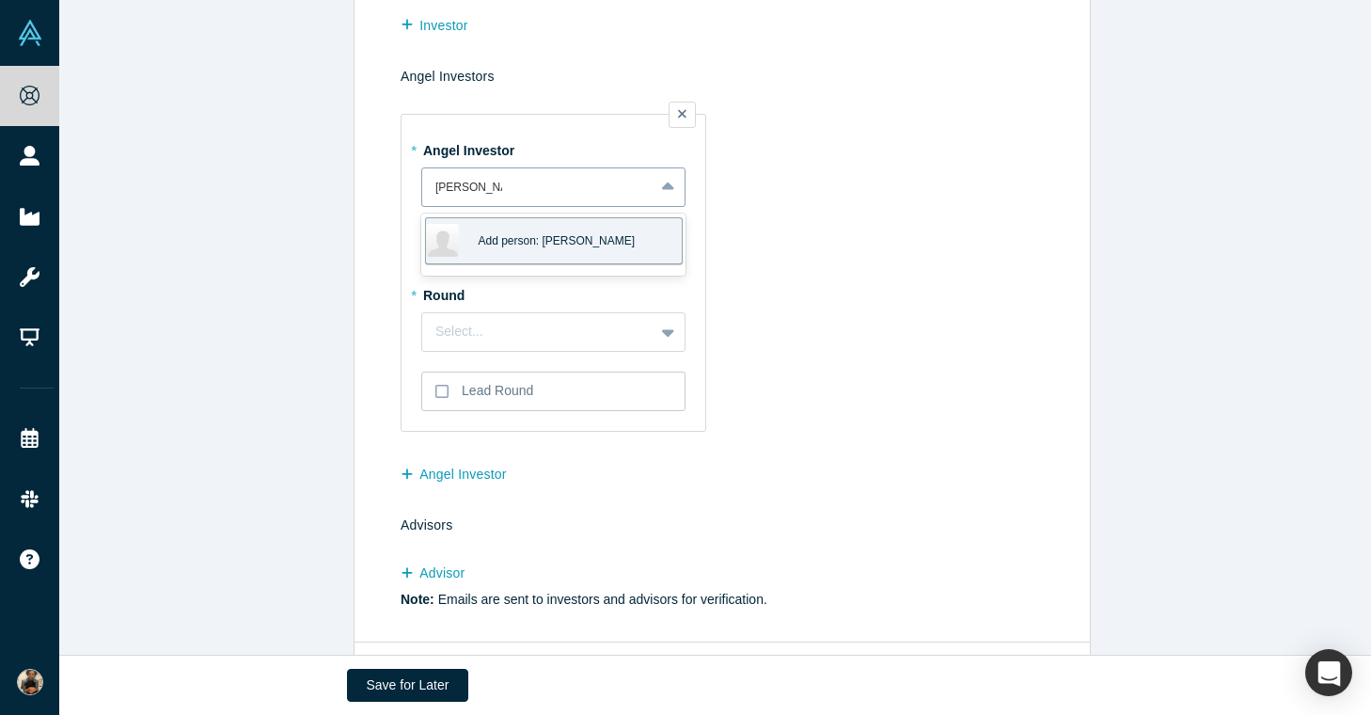
type input "patrik"
type input "constantino"
click at [884, 318] on td "* Angel Investor constantino, 1 of 2. 2 results available for search term const…" at bounding box center [726, 265] width 650 height 351
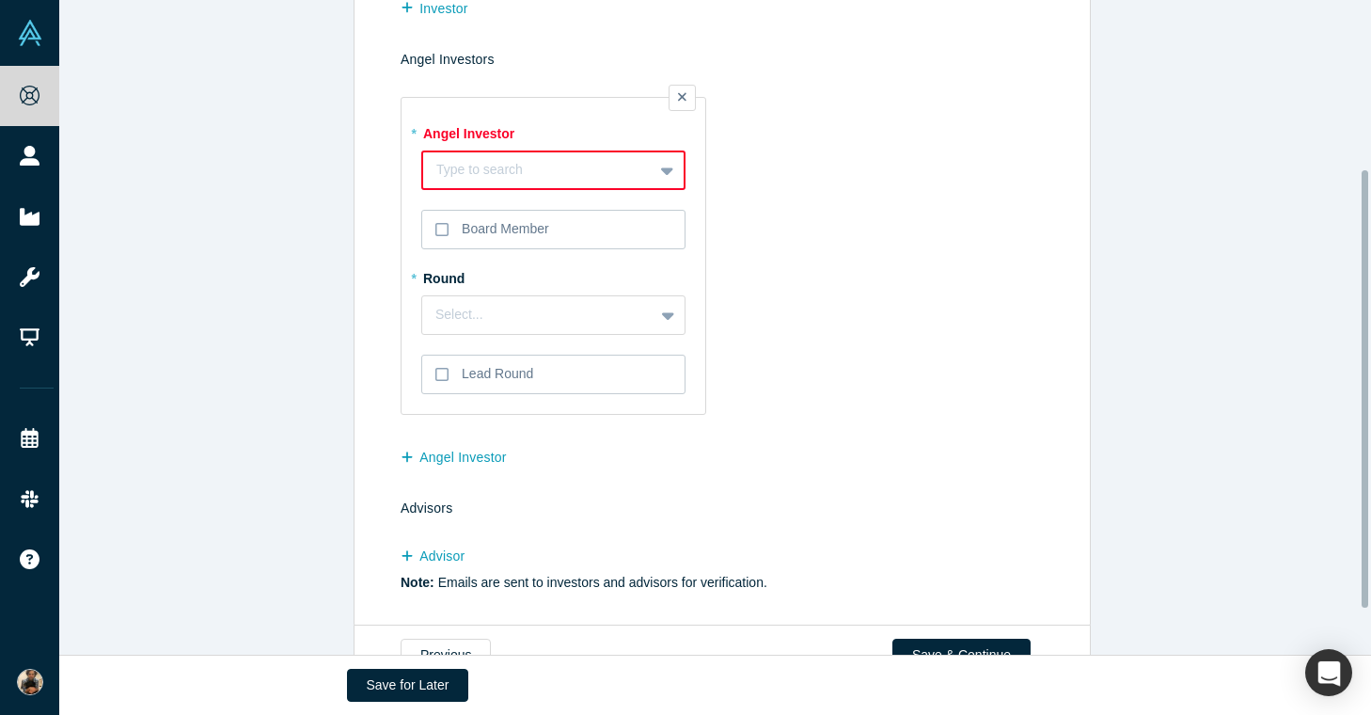
scroll to position [321, 0]
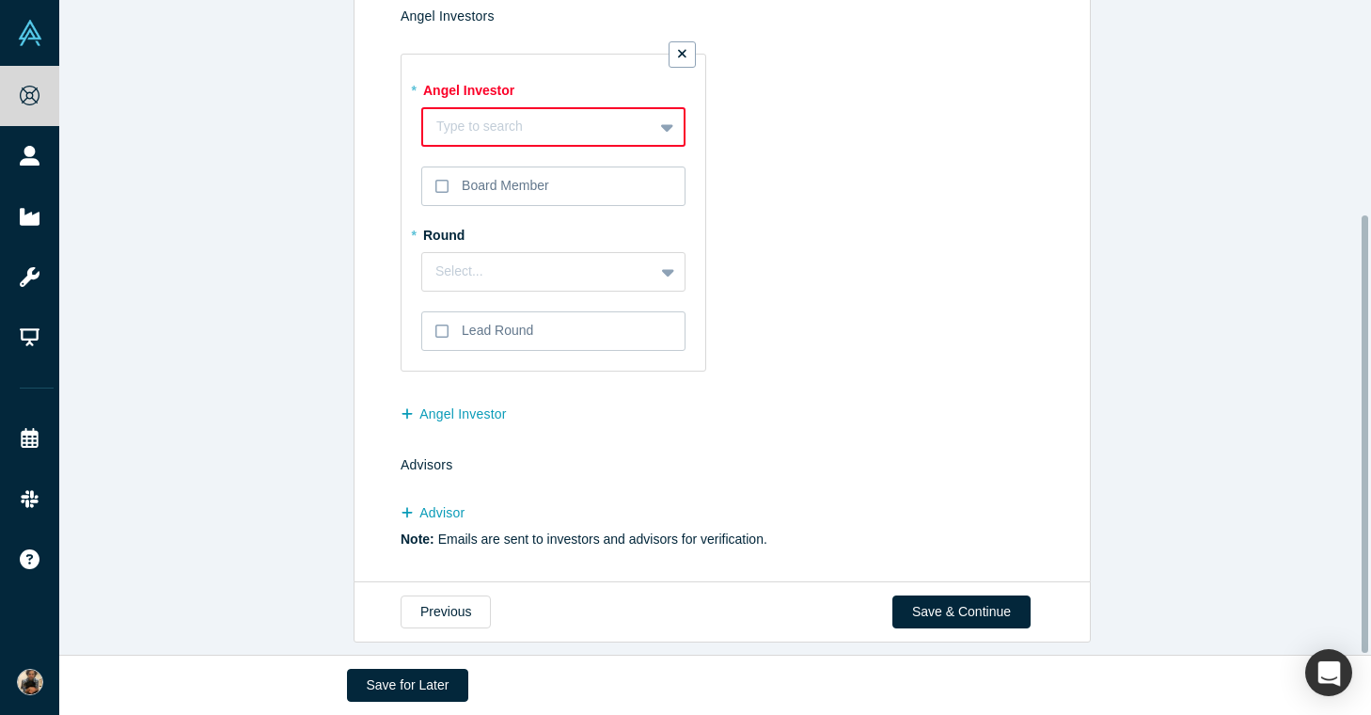
click at [678, 50] on icon at bounding box center [682, 54] width 8 height 8
click at [0, 0] on input "checkbox" at bounding box center [0, 0] width 0 height 0
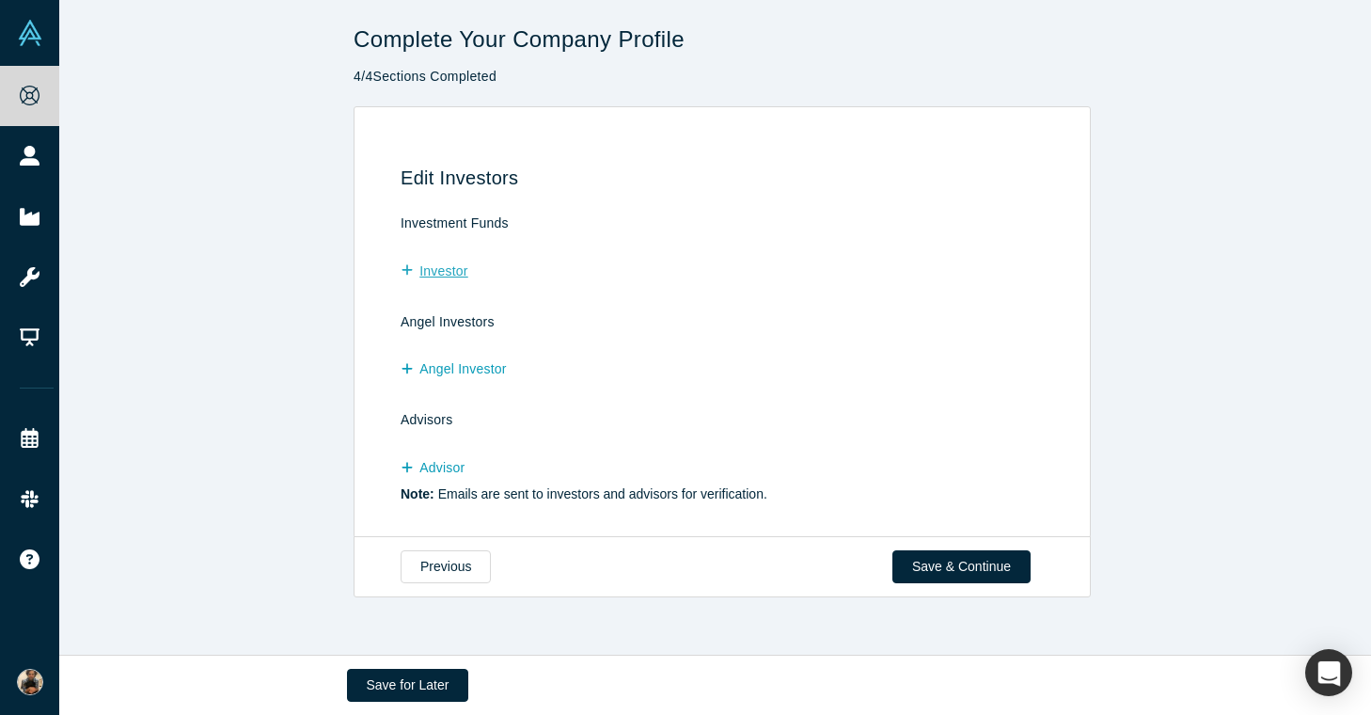
click at [445, 263] on button "Investor" at bounding box center [444, 271] width 87 height 33
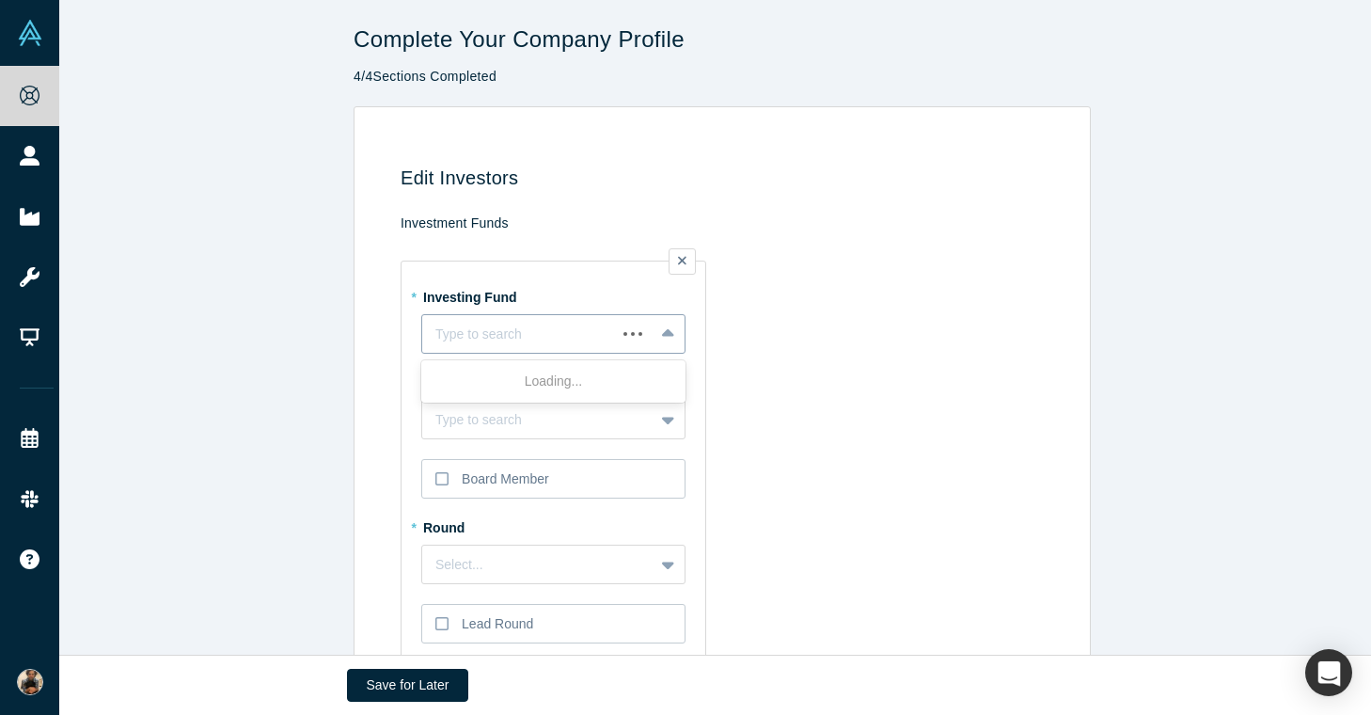
click at [571, 332] on div at bounding box center [518, 334] width 167 height 24
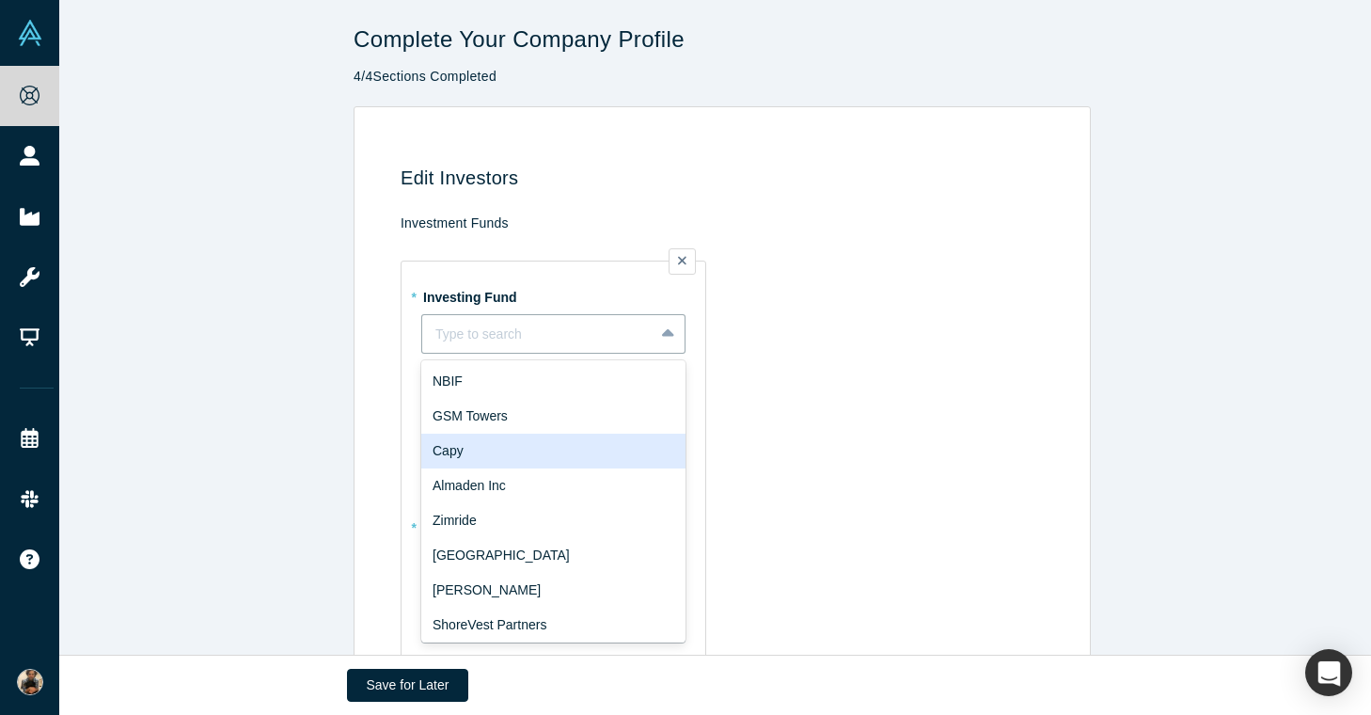
scroll to position [73, 0]
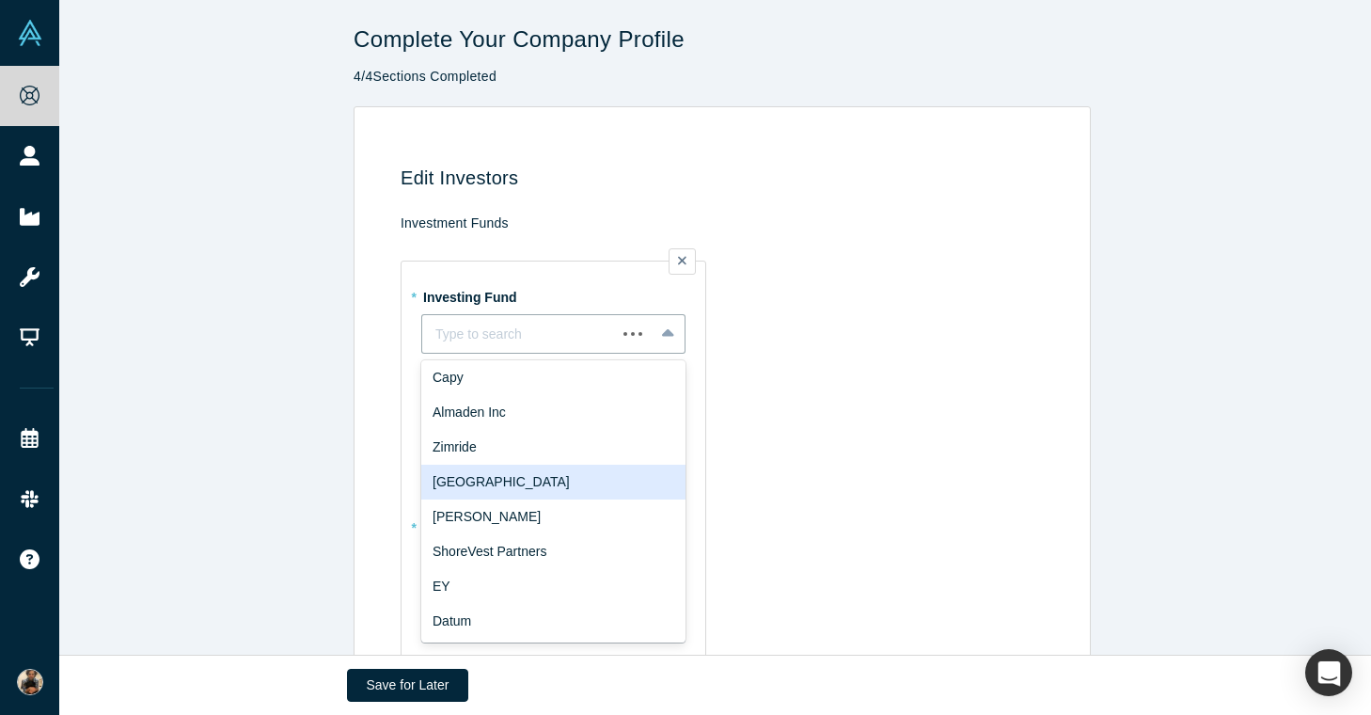
click at [843, 482] on td "* Investing Fund Gold House, 6 of 10. Use Up and Down to choose options, press …" at bounding box center [726, 456] width 650 height 436
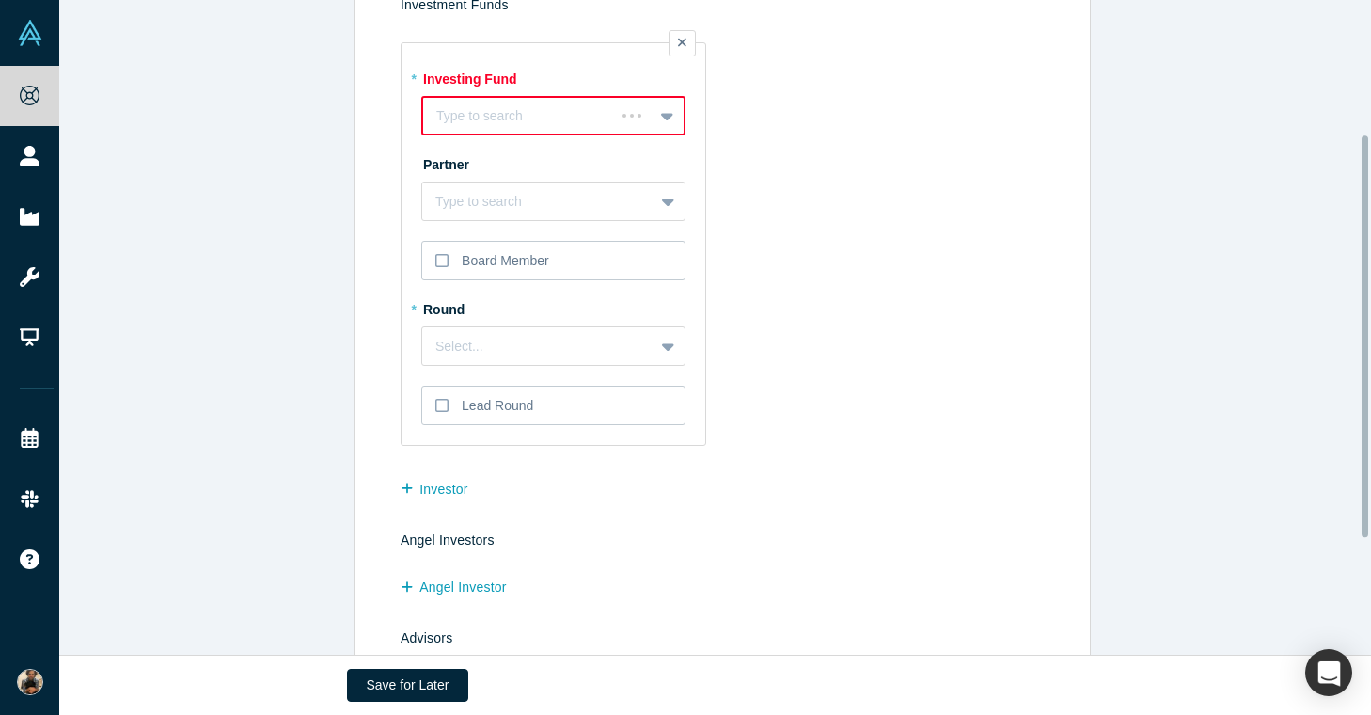
scroll to position [406, 0]
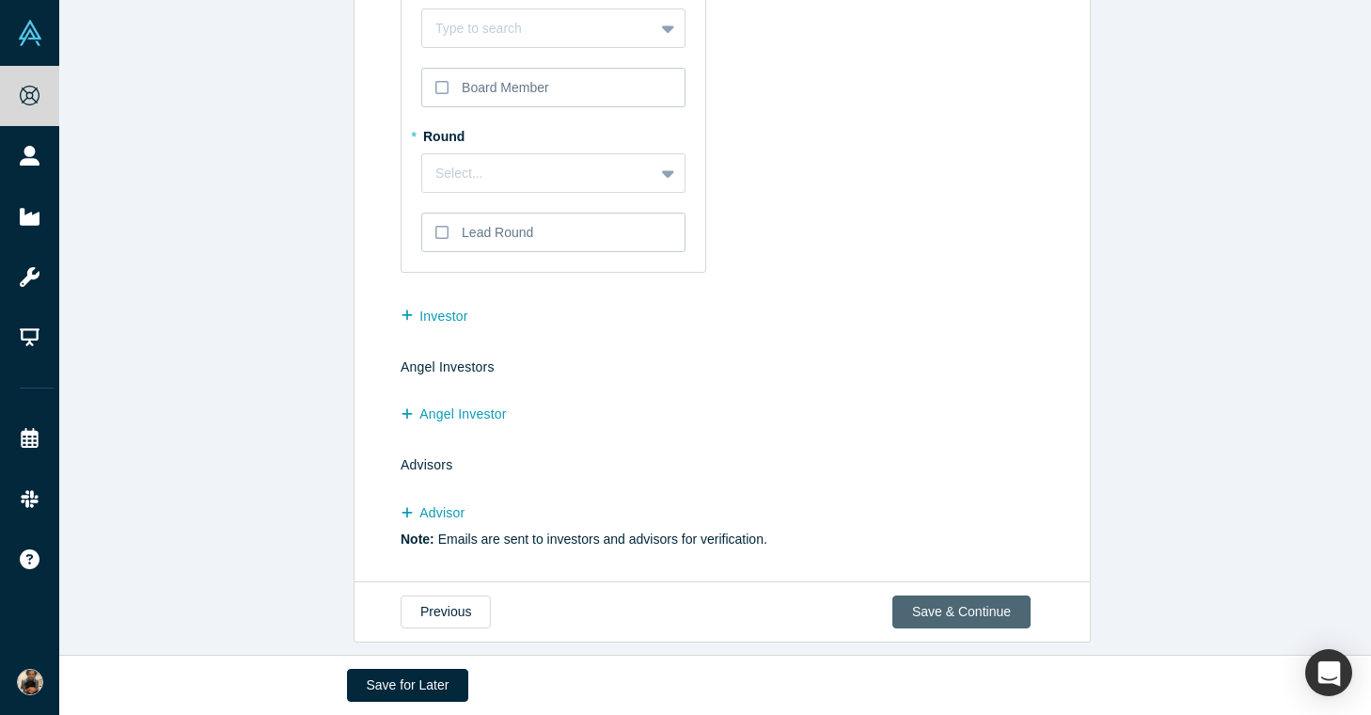
click at [921, 595] on button "Save & Continue" at bounding box center [961, 611] width 138 height 33
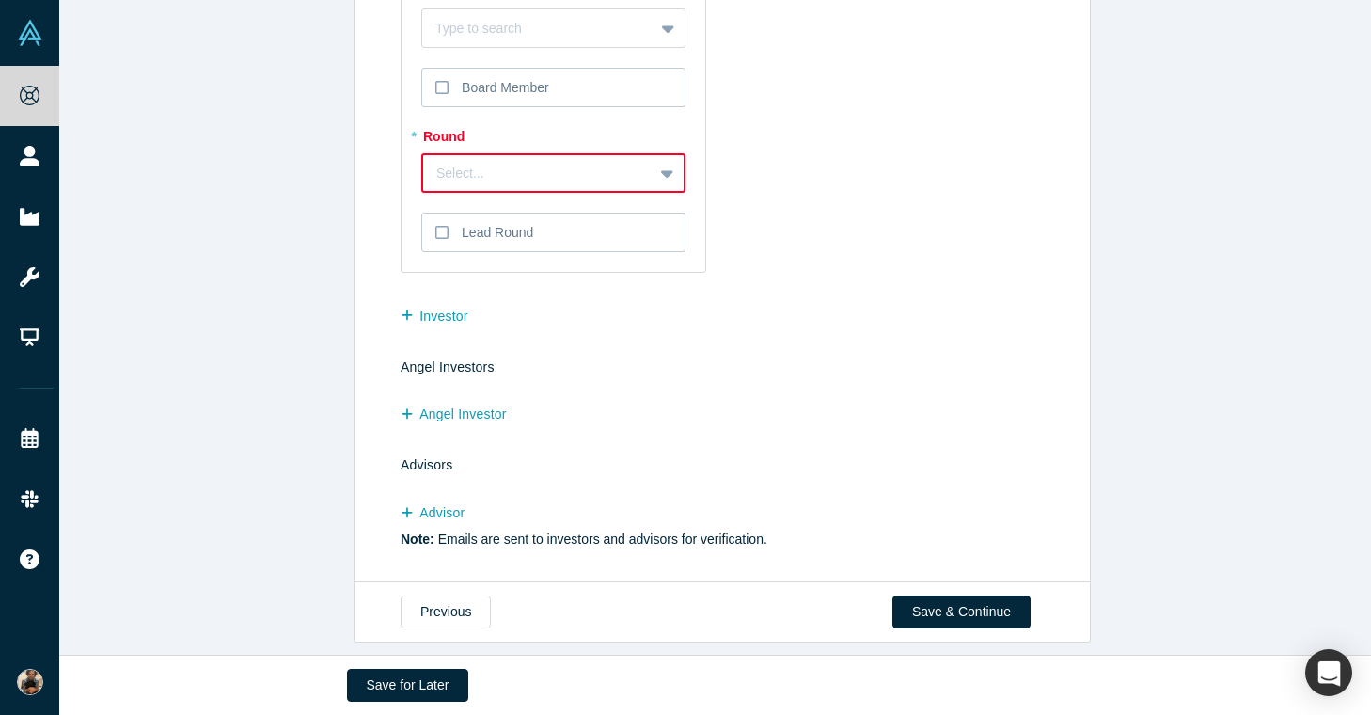
scroll to position [0, 0]
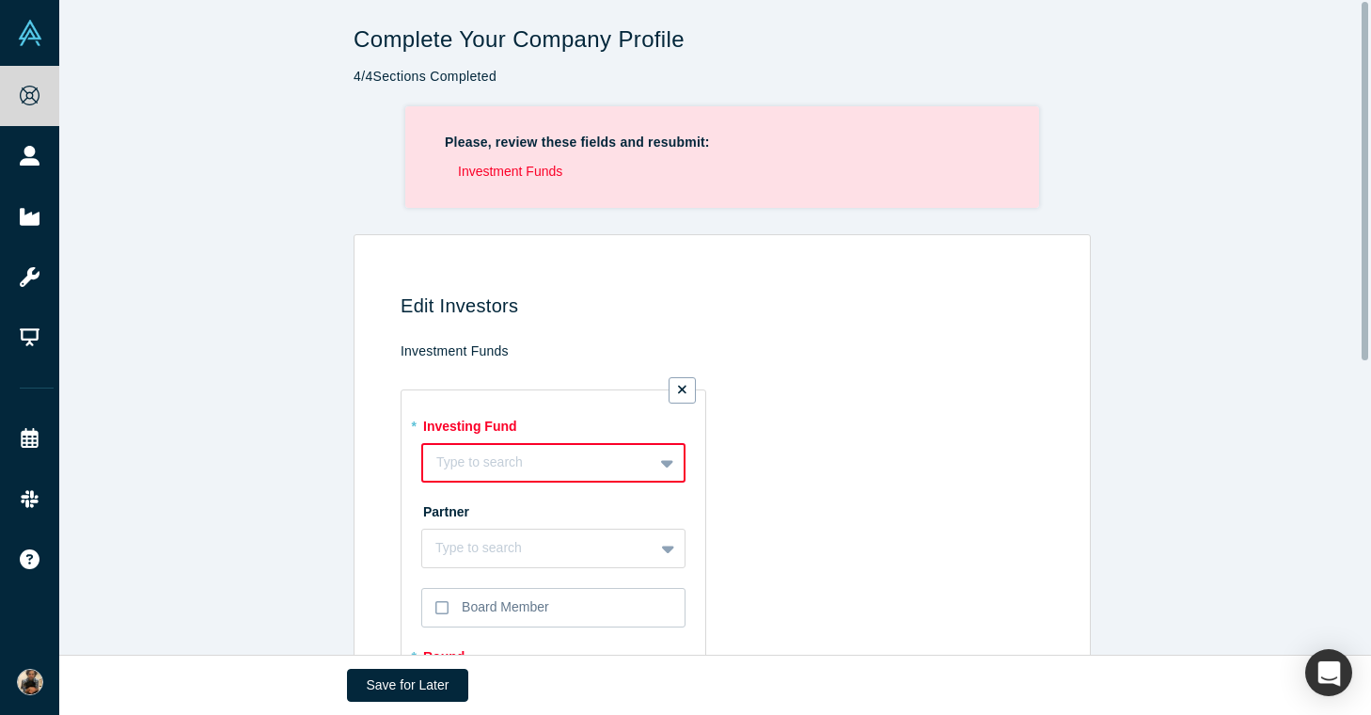
click at [678, 391] on icon at bounding box center [682, 389] width 8 height 13
click at [0, 0] on input "checkbox" at bounding box center [0, 0] width 0 height 0
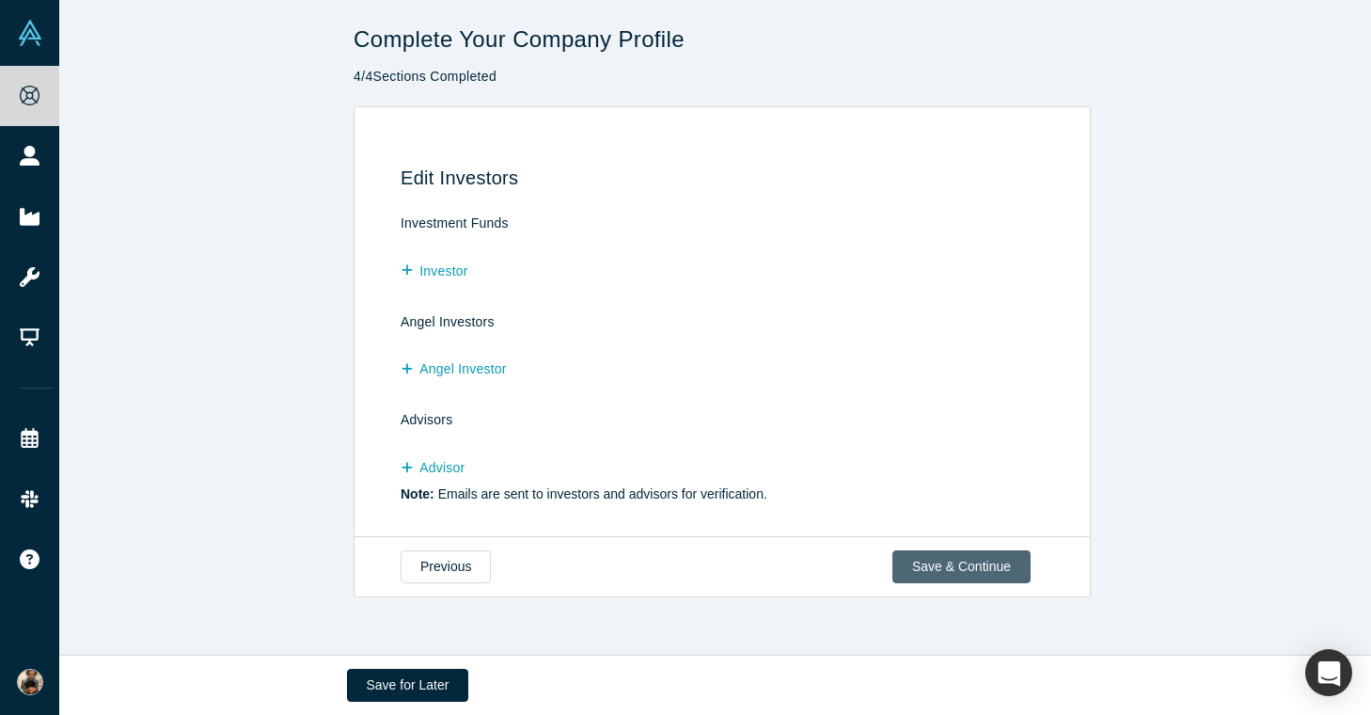
click at [955, 559] on button "Save & Continue" at bounding box center [961, 566] width 138 height 33
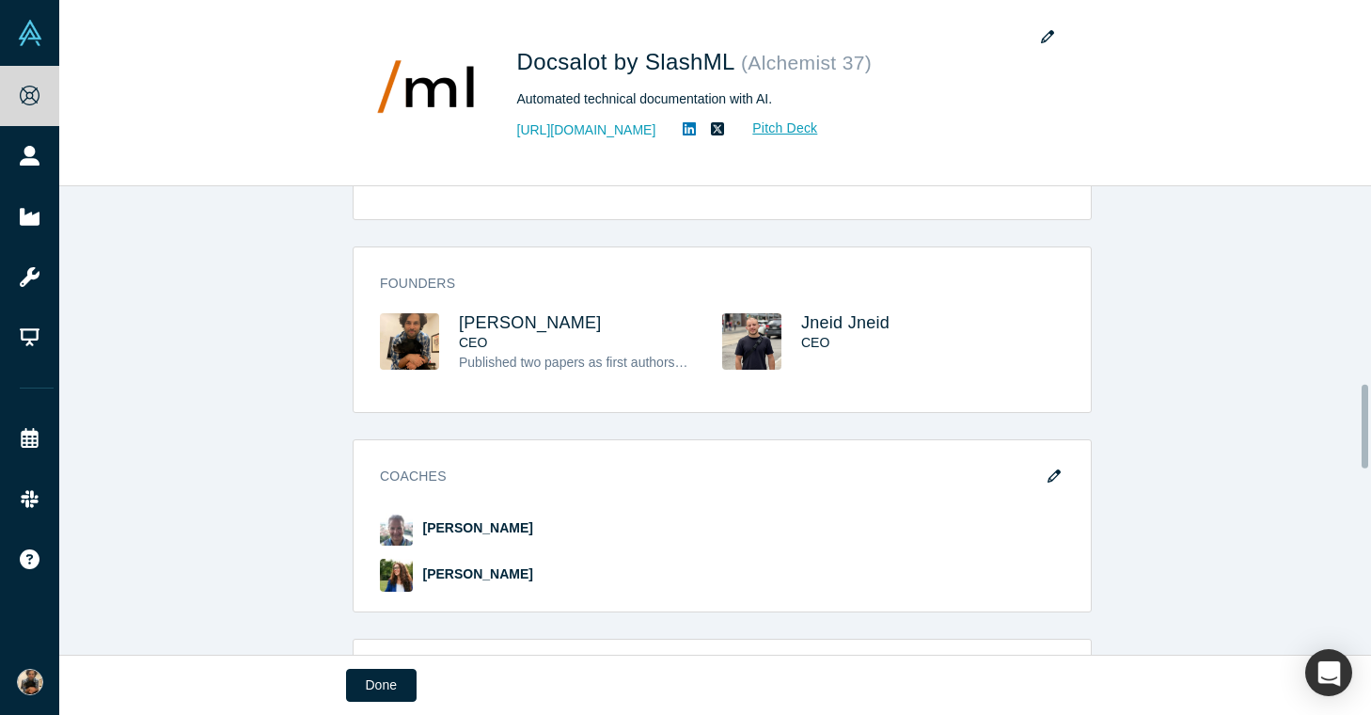
scroll to position [1002, 0]
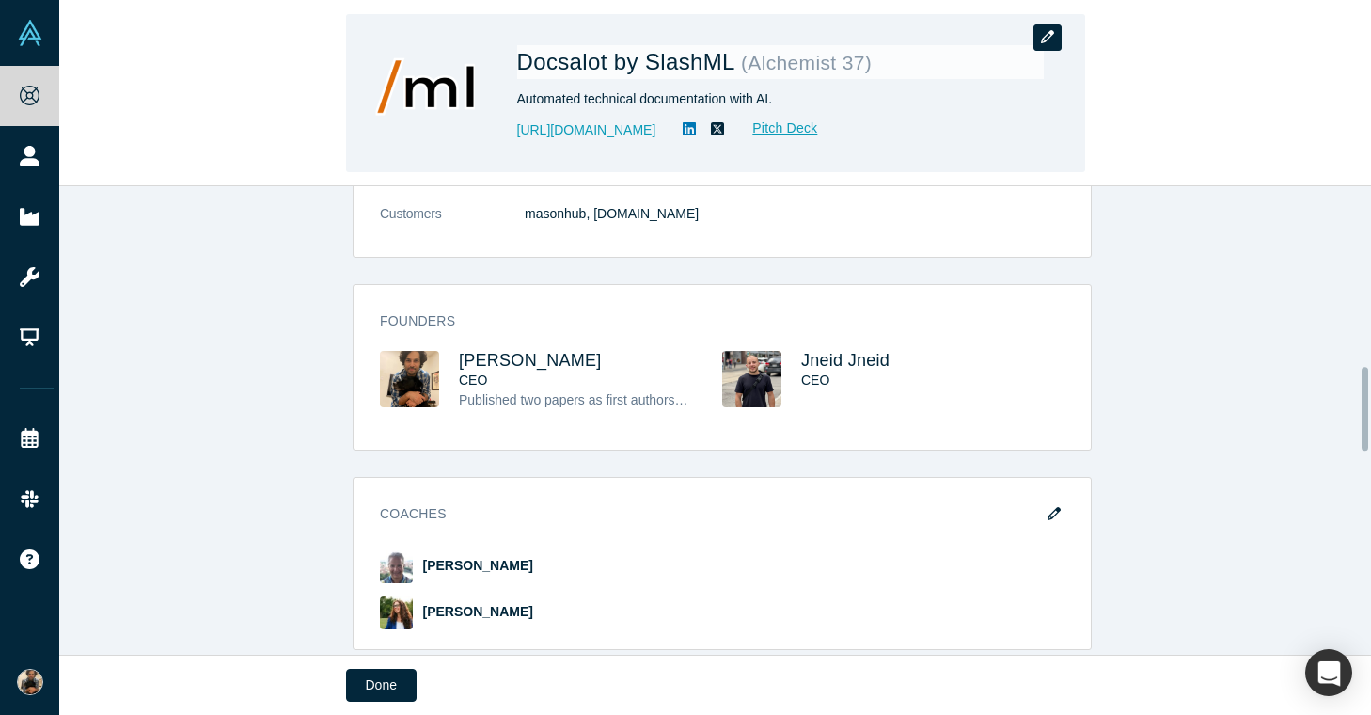
click at [1051, 25] on button "button" at bounding box center [1047, 37] width 28 height 26
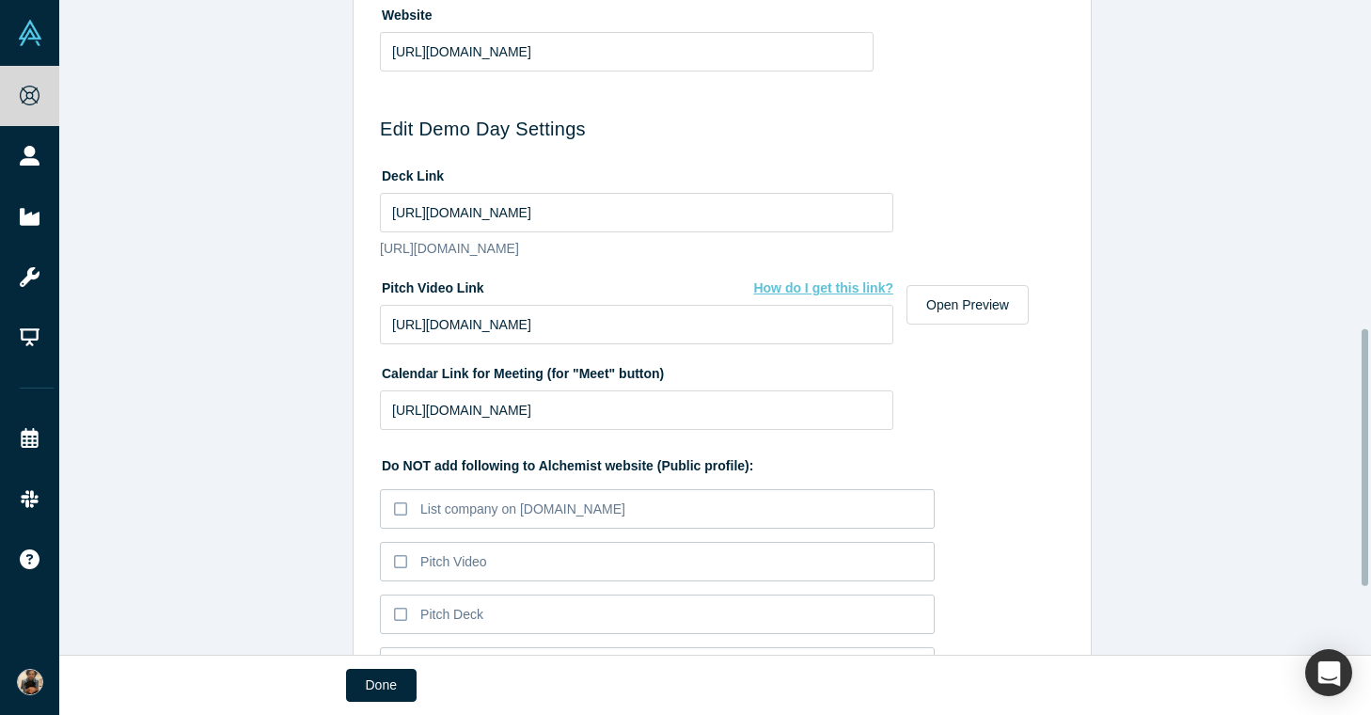
scroll to position [833, 0]
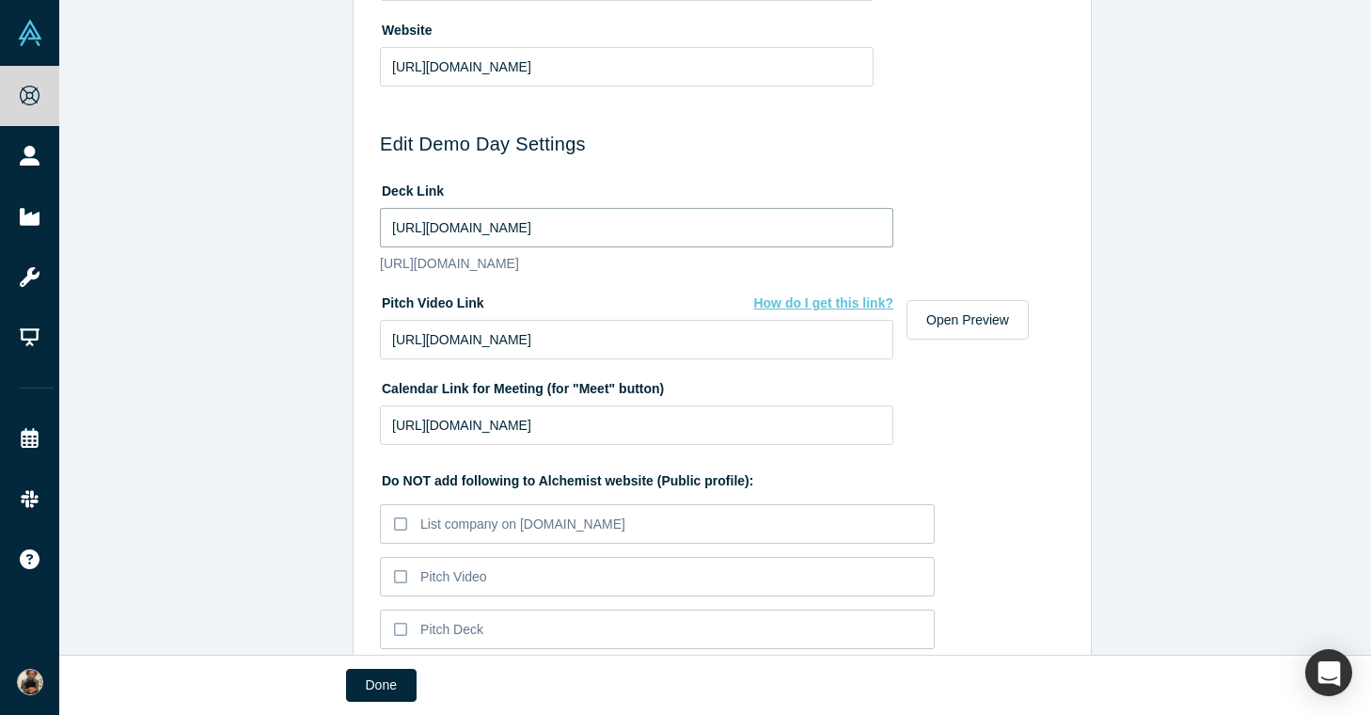
click at [664, 228] on input "https://drive.google.com/file/d/18MpI_LZfVmJlgox_wwMAw8FoQETGe6ev/view?usp=shar…" at bounding box center [636, 227] width 513 height 39
click at [796, 359] on input "https://vimeo.com/1008982815/9e4ec3f1d2?ts=0&share=copy" at bounding box center [636, 339] width 513 height 39
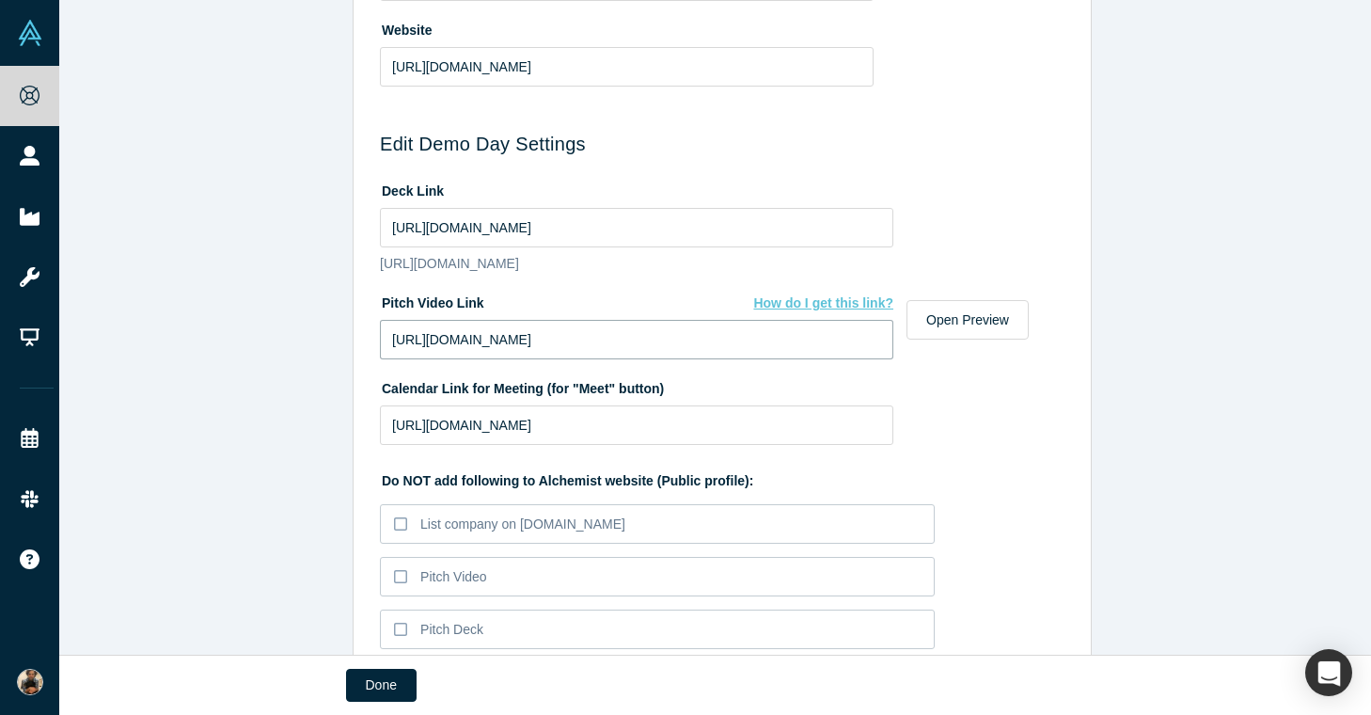
click at [796, 359] on input "https://vimeo.com/1008982815/9e4ec3f1d2?ts=0&share=copy" at bounding box center [636, 339] width 513 height 39
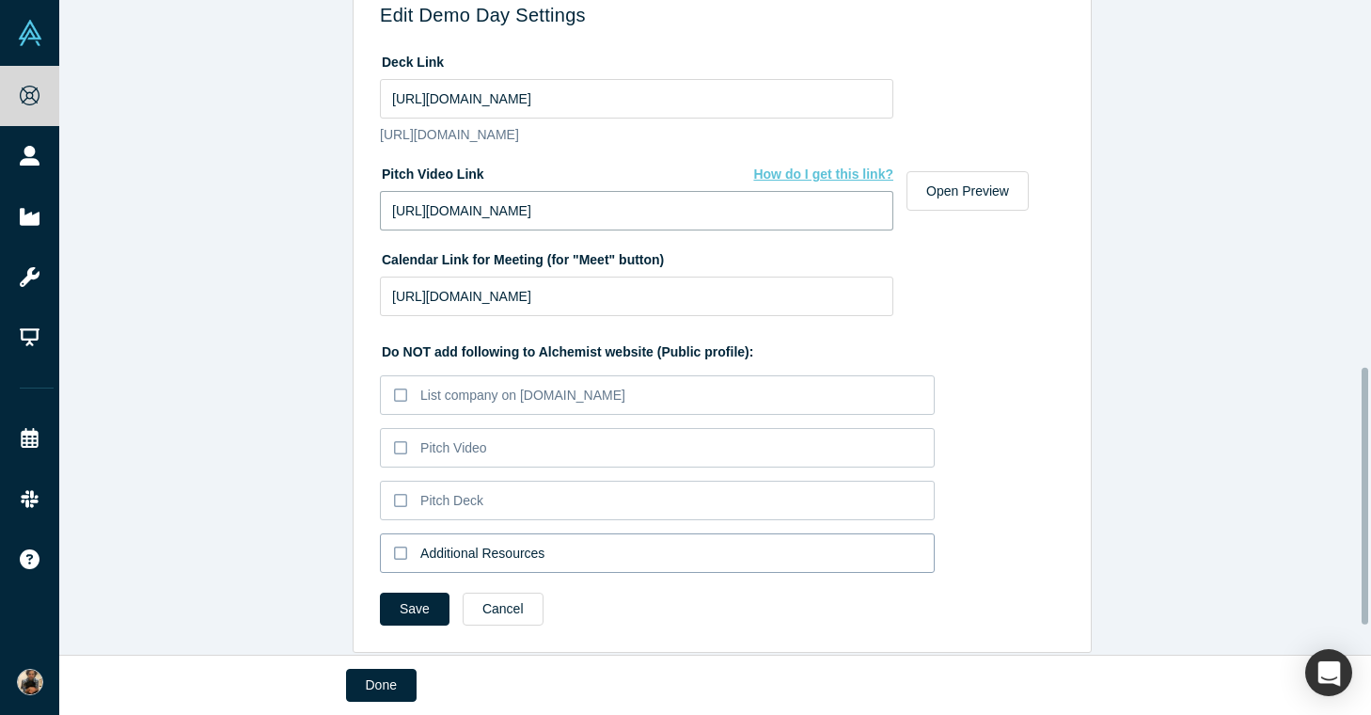
scroll to position [1006, 0]
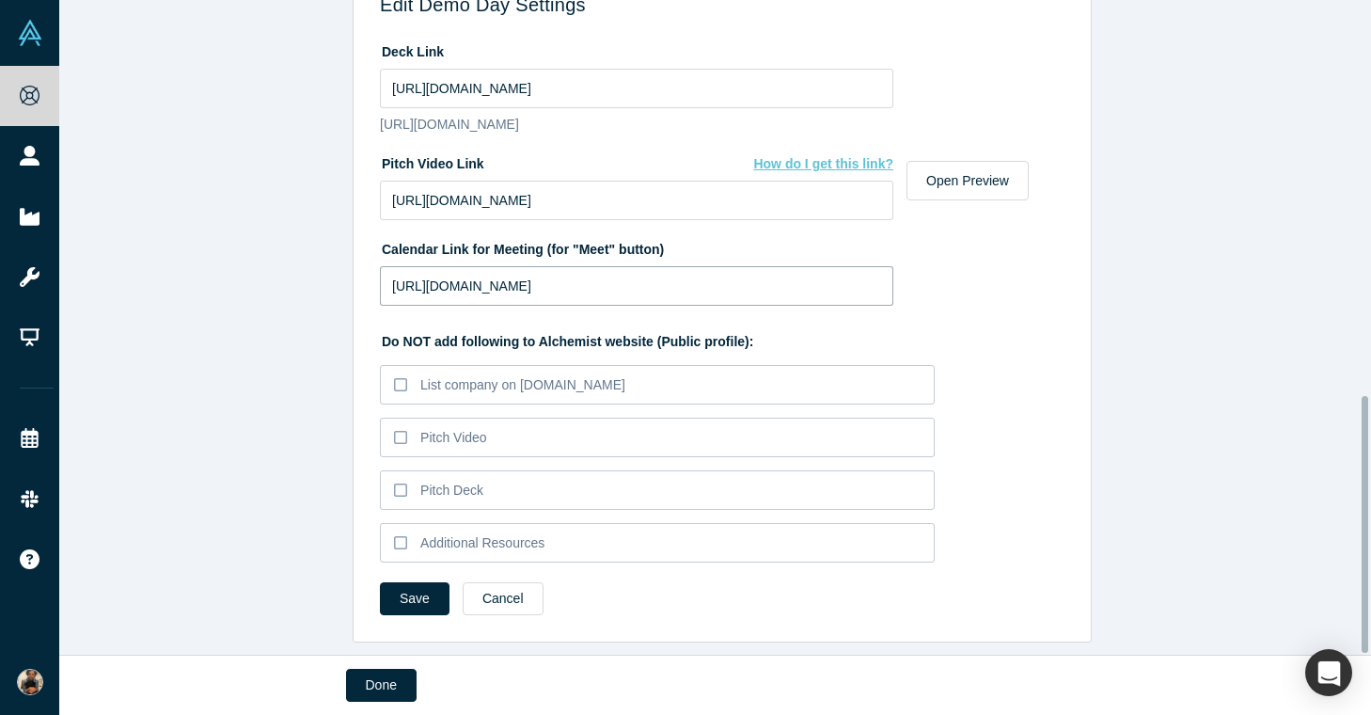
click at [569, 268] on input "https://calendar.app.google/uN6aQy7VuTRQRQiYA" at bounding box center [636, 285] width 513 height 39
paste input "ly.com/faizank/15min"
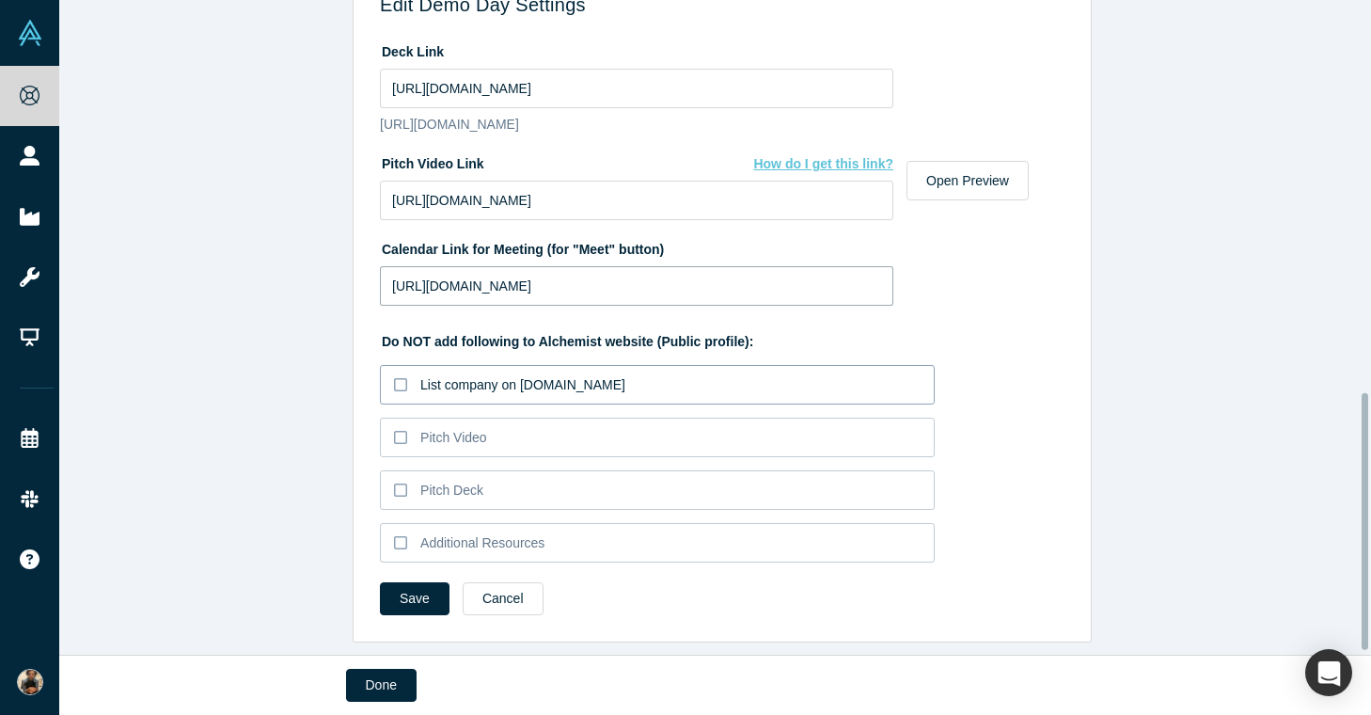
type input "https://calendly.com/faizank/15min"
click at [396, 382] on icon at bounding box center [400, 384] width 13 height 15
click at [0, 0] on input "List company on AlchemistAccelerator.com" at bounding box center [0, 0] width 0 height 0
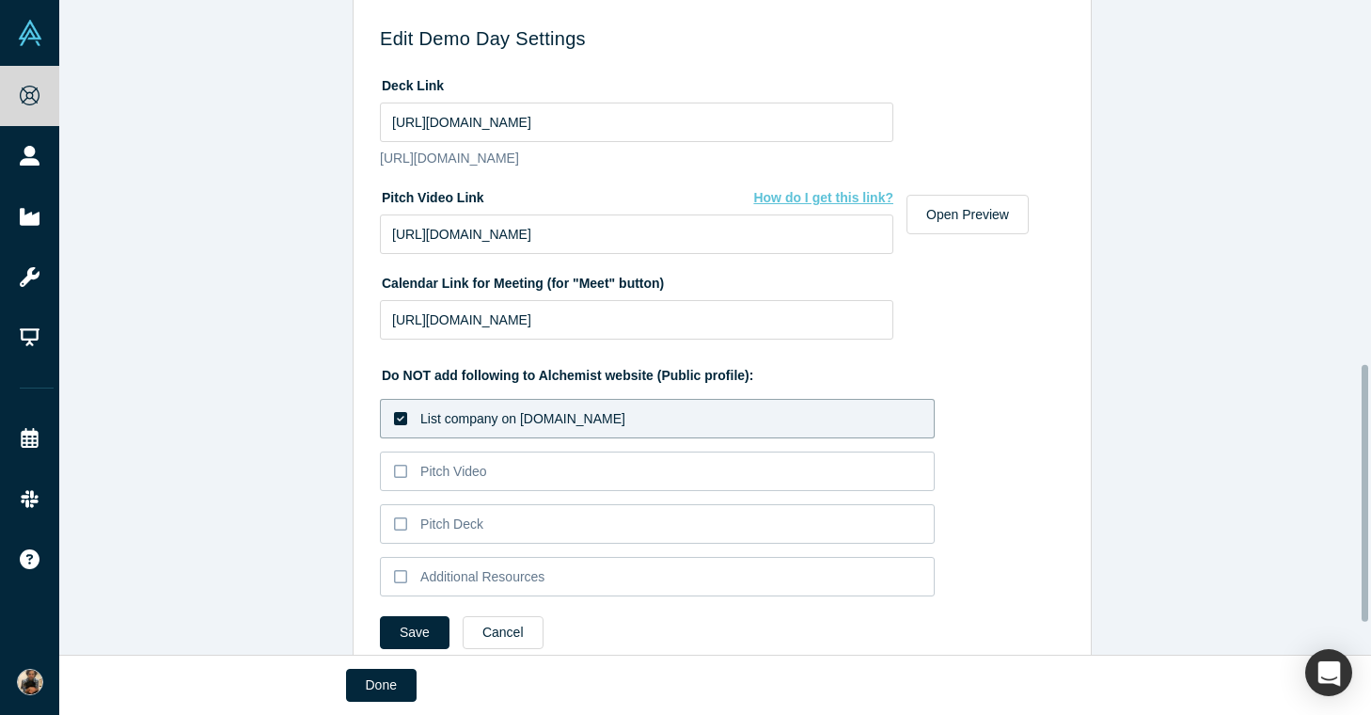
scroll to position [904, 0]
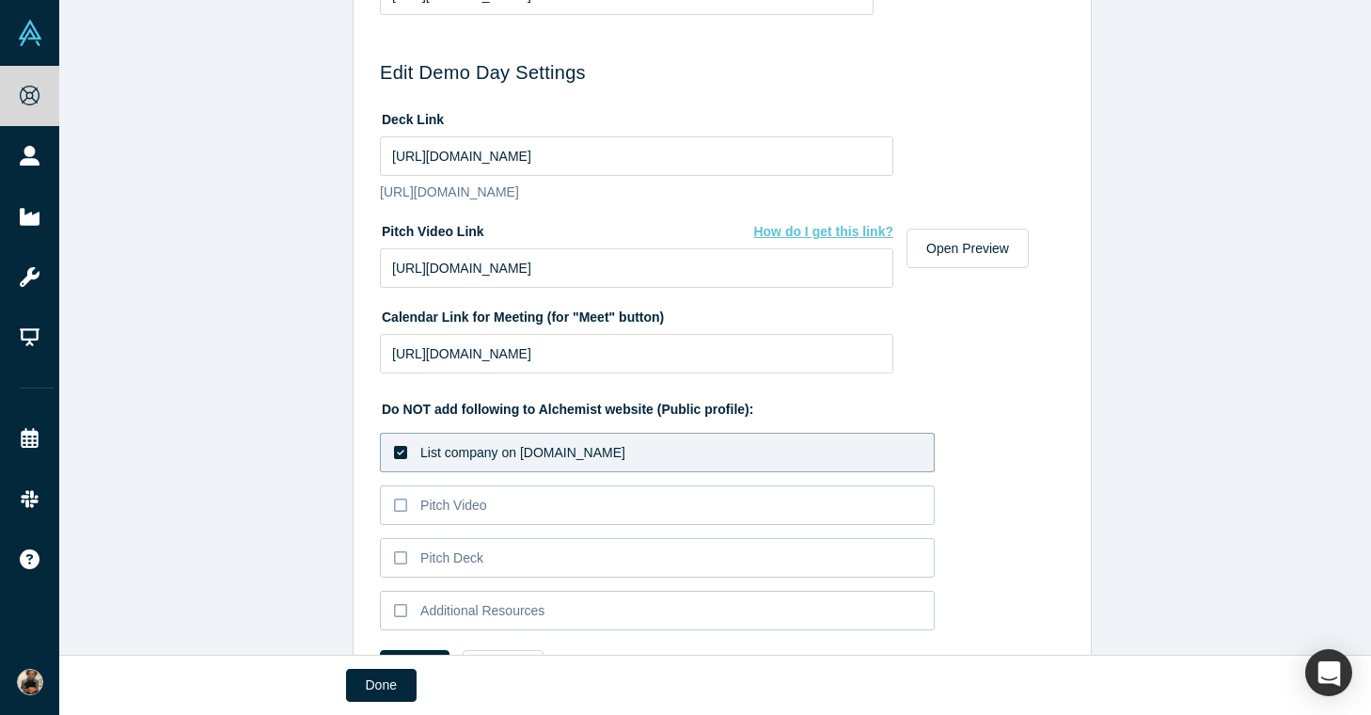
click at [394, 459] on icon at bounding box center [400, 452] width 13 height 13
click at [0, 0] on input "List company on AlchemistAccelerator.com" at bounding box center [0, 0] width 0 height 0
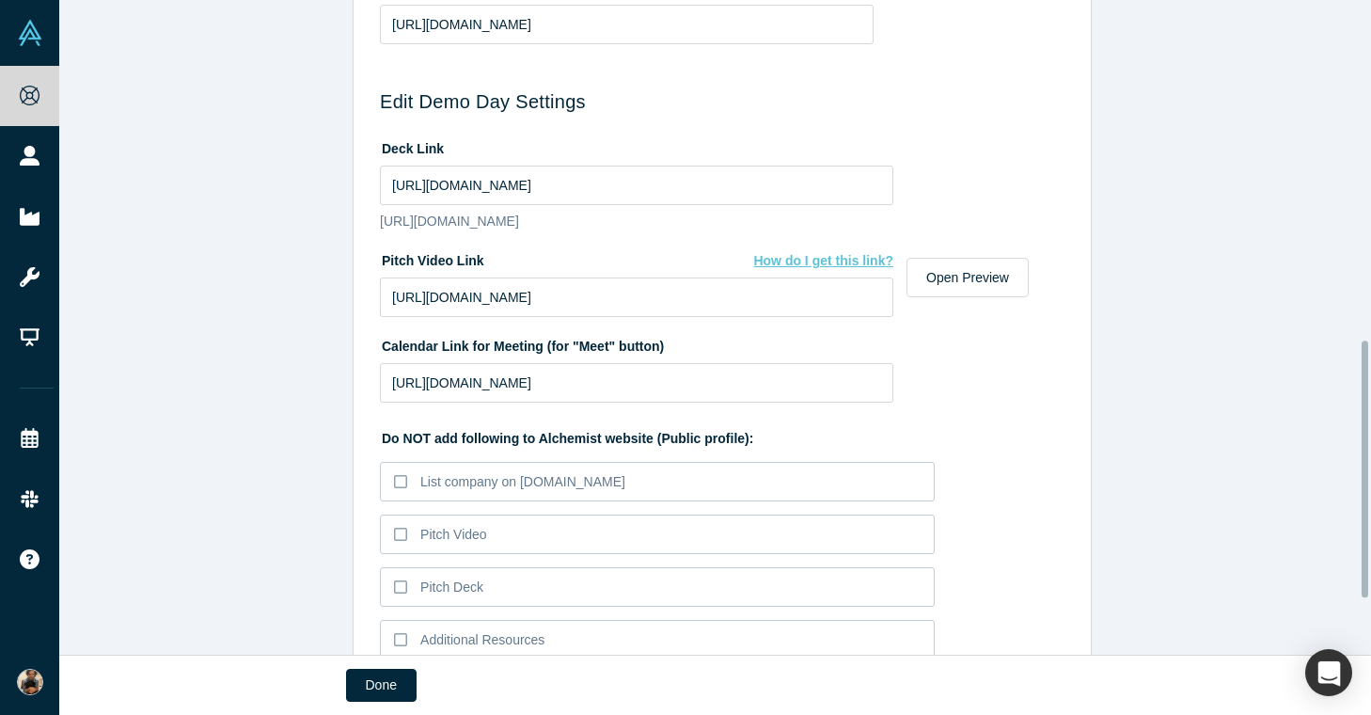
scroll to position [861, 0]
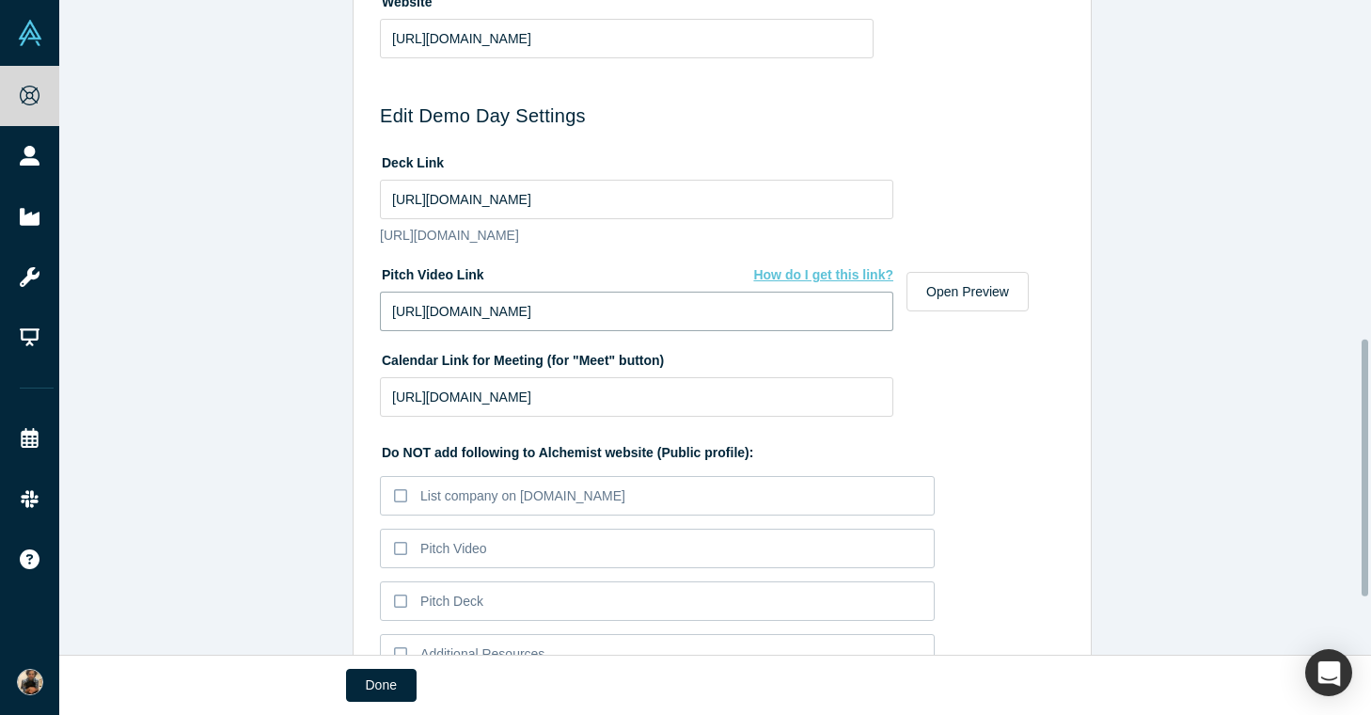
click at [548, 330] on input "https://vimeo.com/1008982815/9e4ec3f1d2?ts=0&share=copy" at bounding box center [636, 310] width 513 height 39
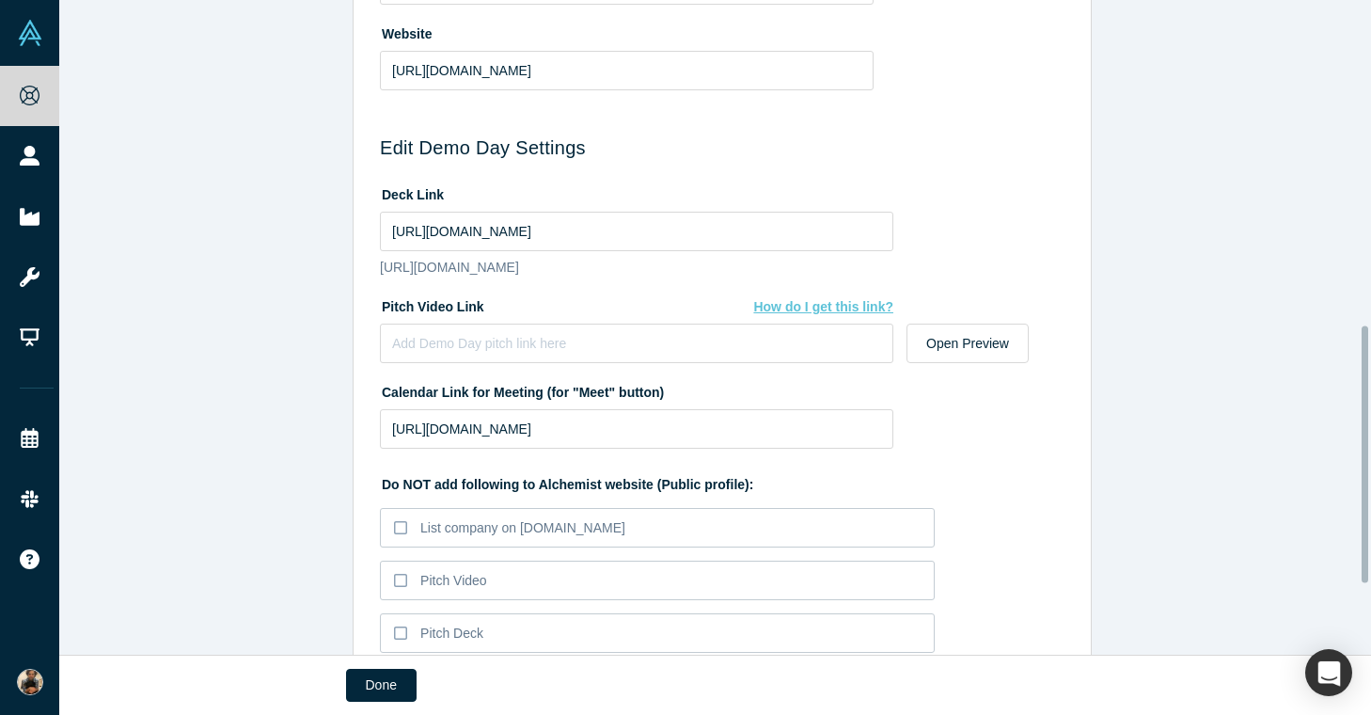
scroll to position [827, 0]
click at [535, 362] on input at bounding box center [636, 344] width 513 height 39
click at [566, 231] on input "https://drive.google.com/file/d/18MpI_LZfVmJlgox_wwMAw8FoQETGe6ev/view?usp=shar…" at bounding box center [636, 232] width 513 height 39
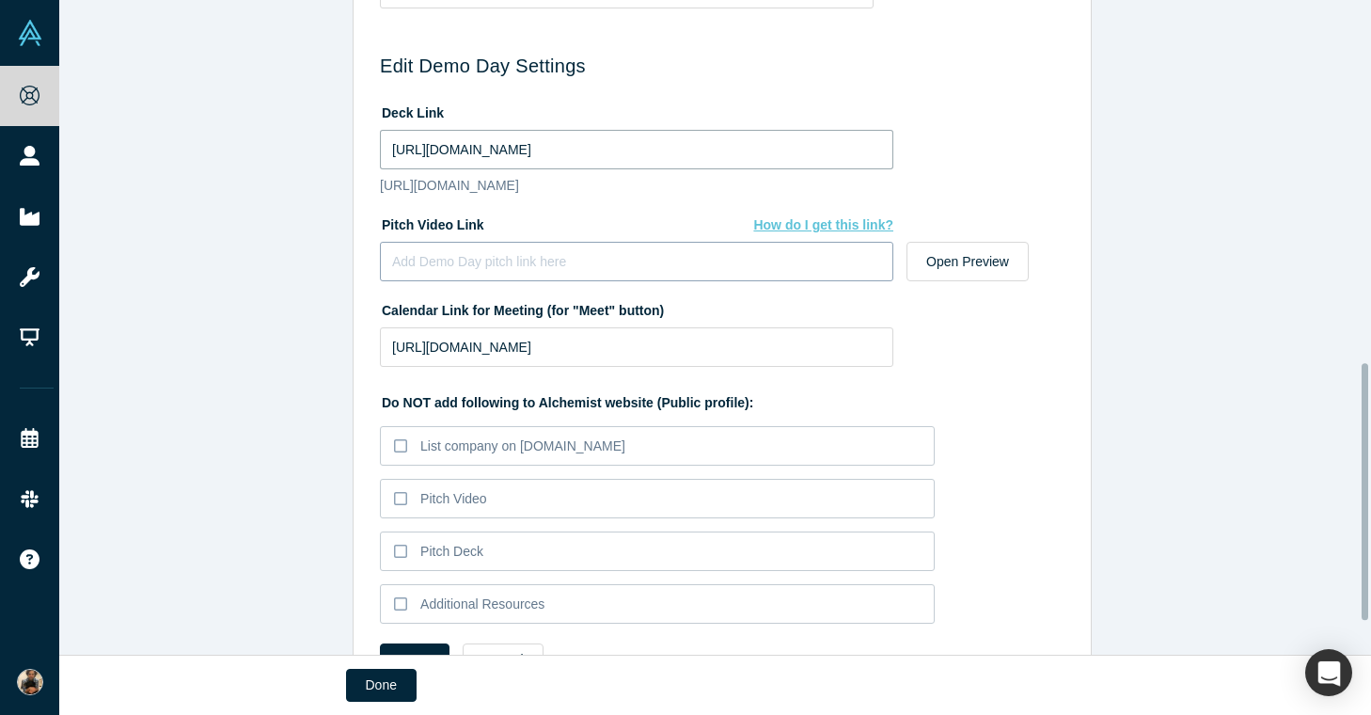
scroll to position [891, 0]
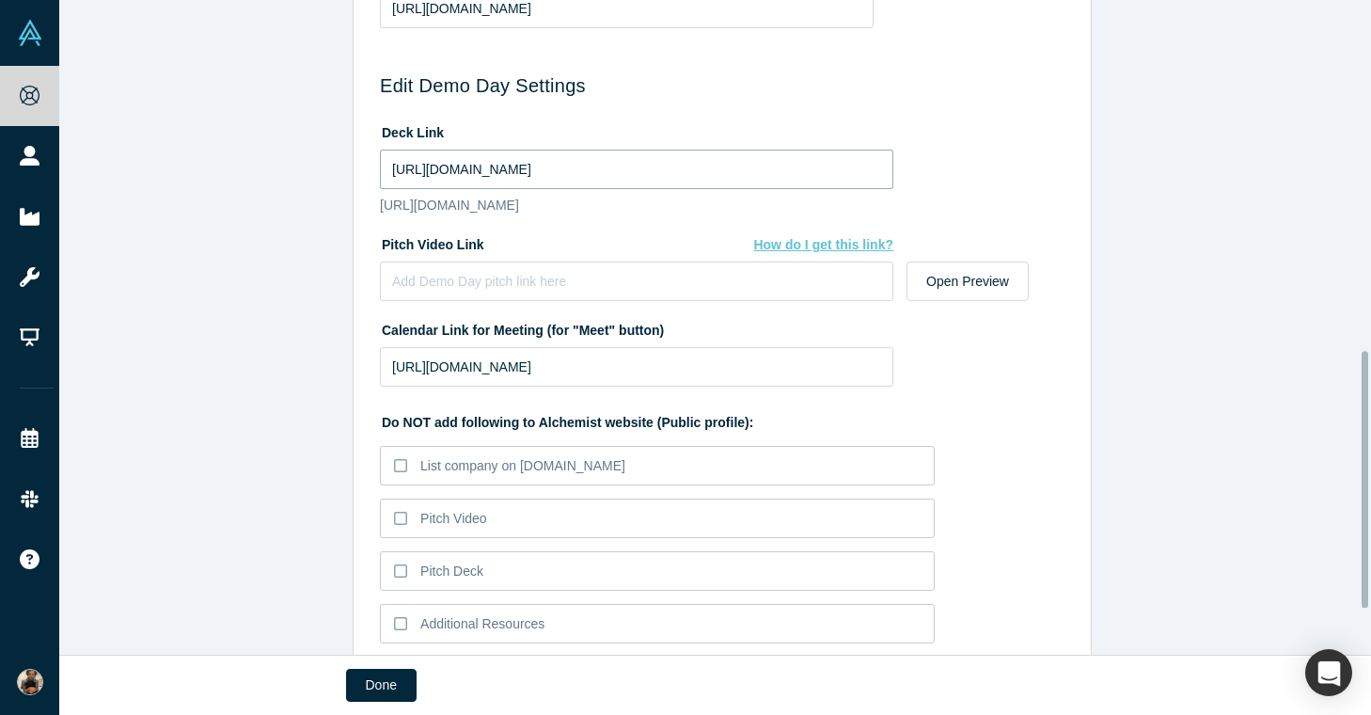
paste input "1IScAbNqYVyrk0kTL1uYTRp0p0B9IUqU/view?usp=drive_link"
type input "https://drive.google.com/file/d/11IScAbNqYVyrk0kTL1uYTRp0p0B9IUqU/view?usp=driv…"
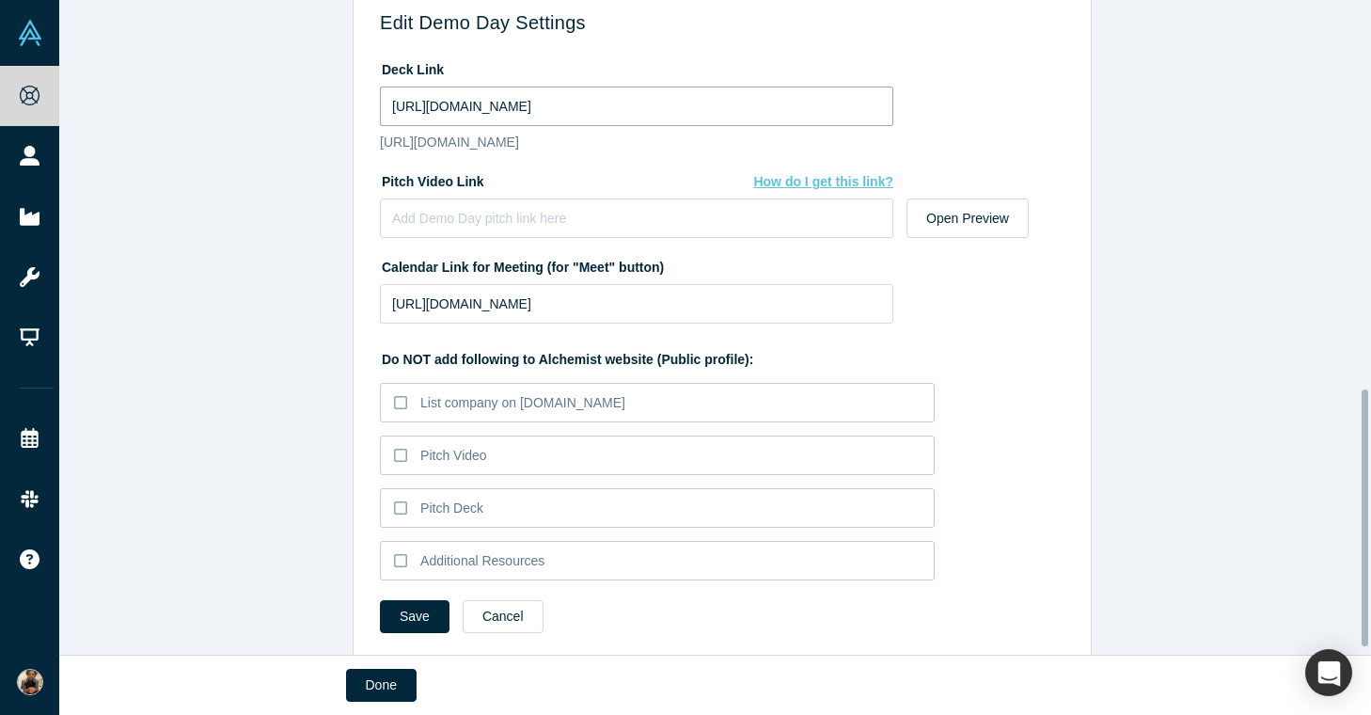
scroll to position [1006, 0]
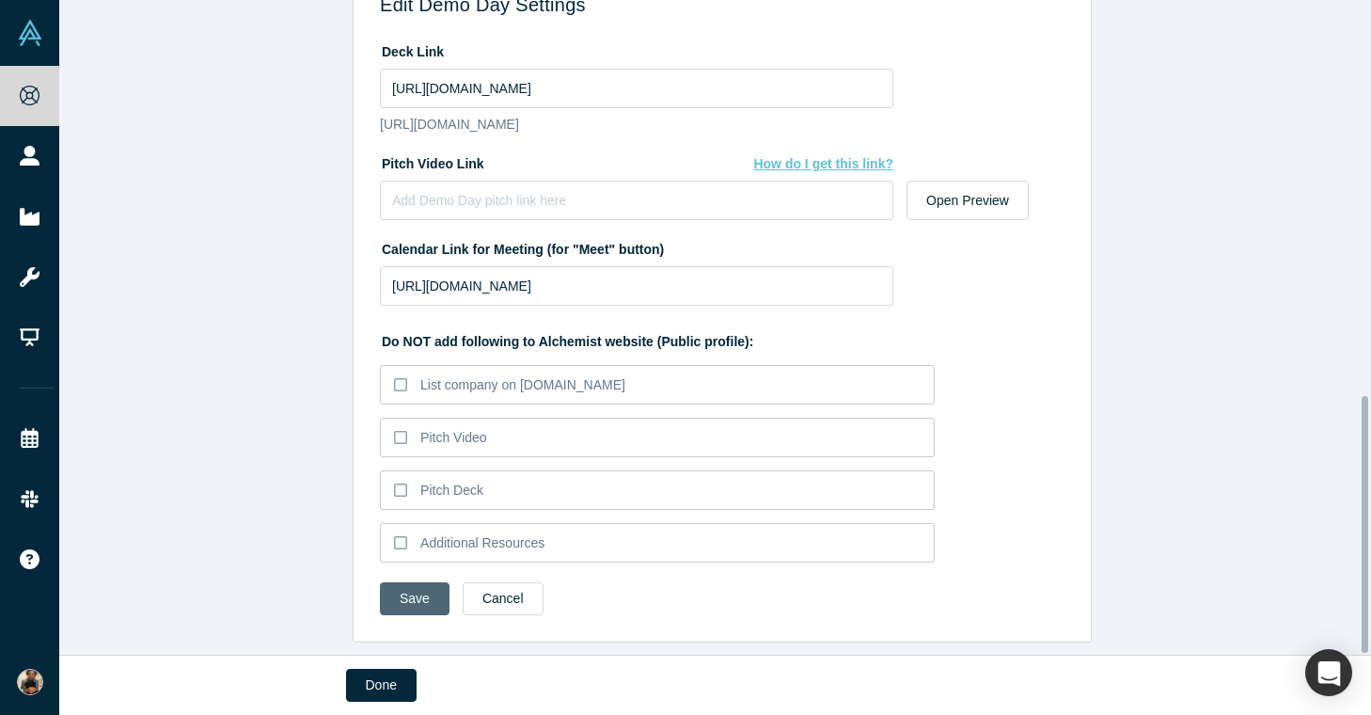
click at [395, 589] on button "Save" at bounding box center [415, 598] width 70 height 33
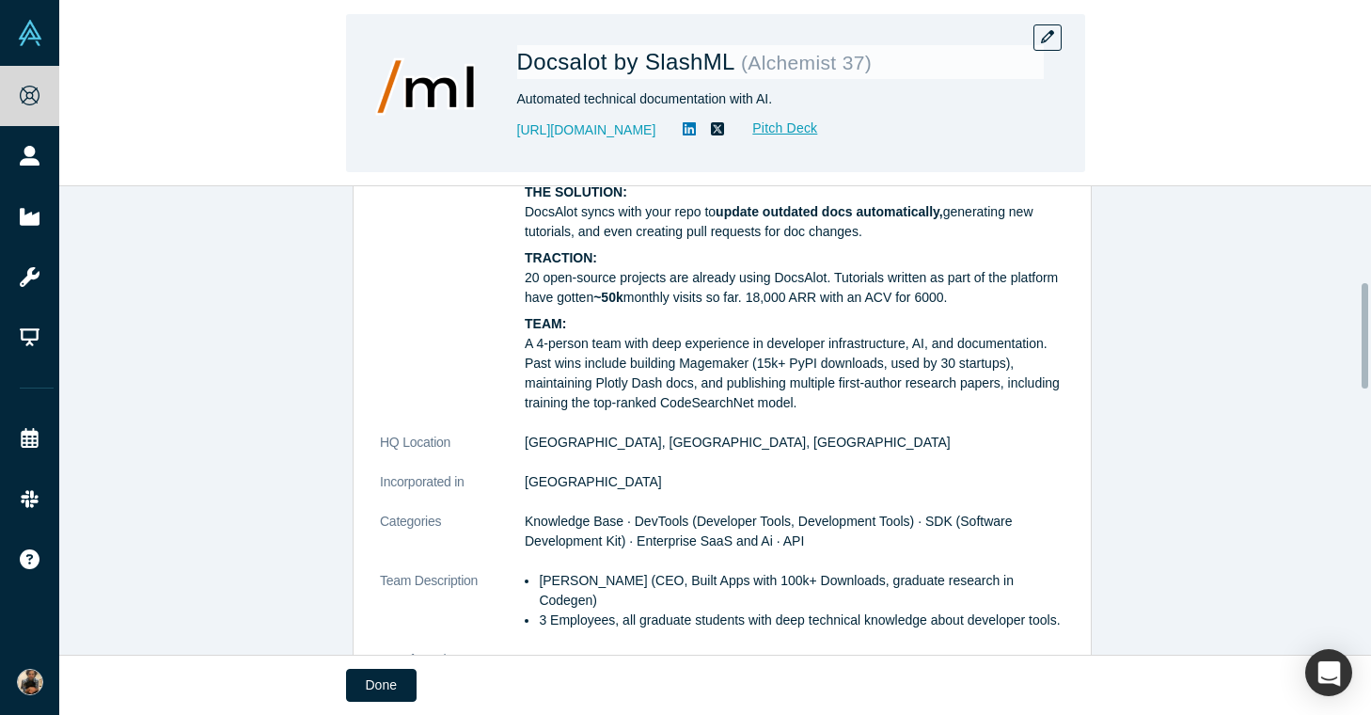
scroll to position [426, 0]
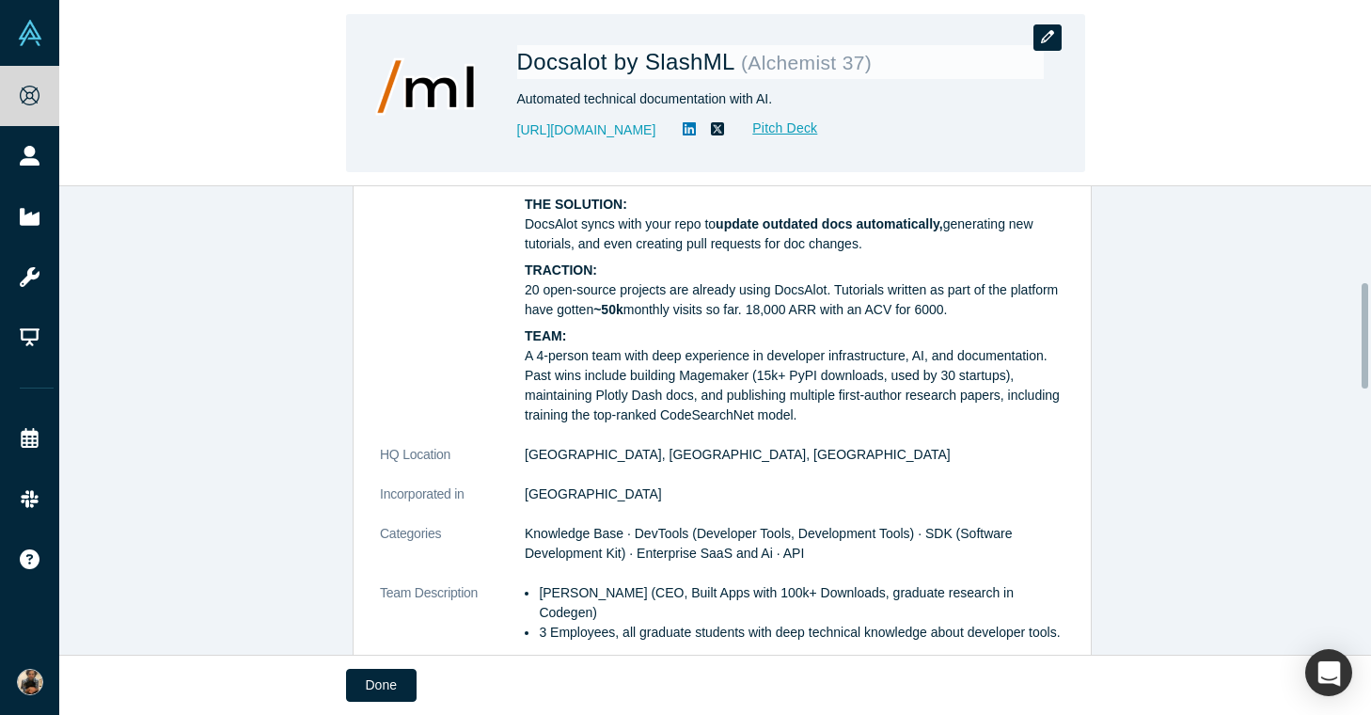
click at [1055, 38] on button "button" at bounding box center [1047, 37] width 28 height 26
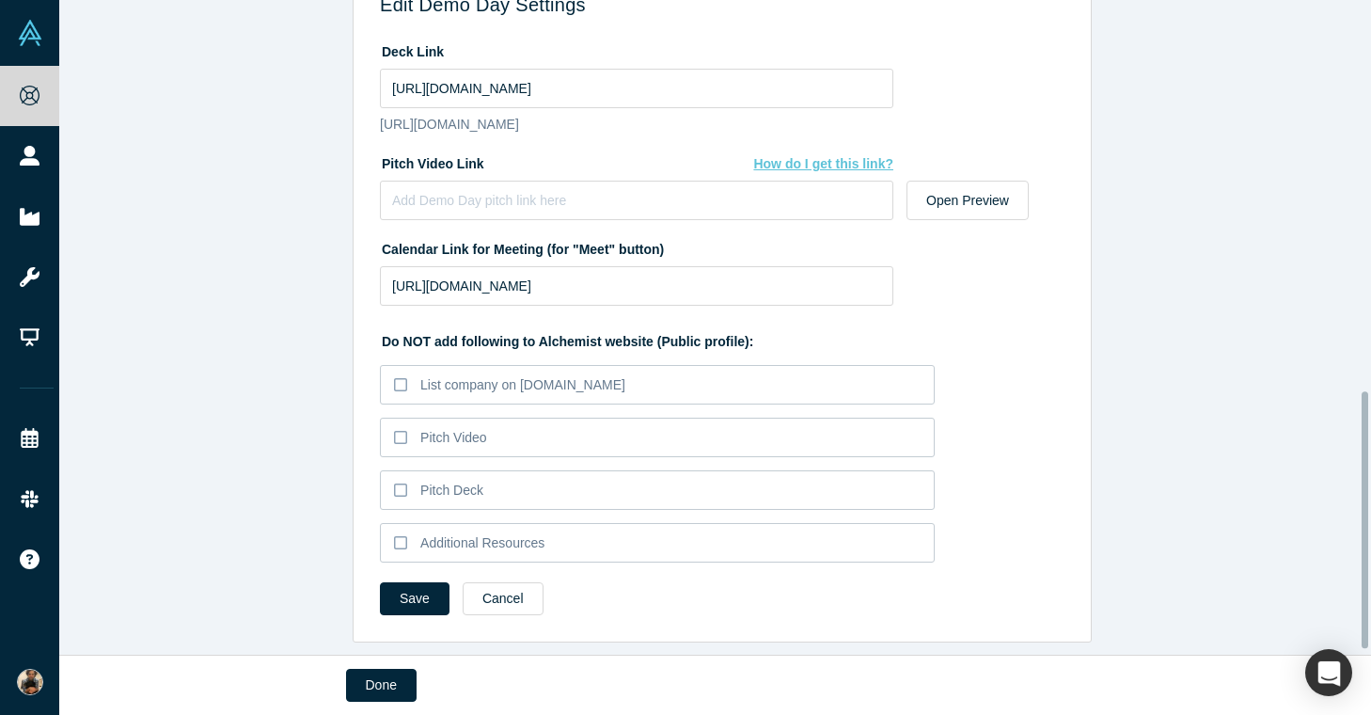
scroll to position [1006, 0]
click at [471, 593] on button "Cancel" at bounding box center [503, 598] width 81 height 33
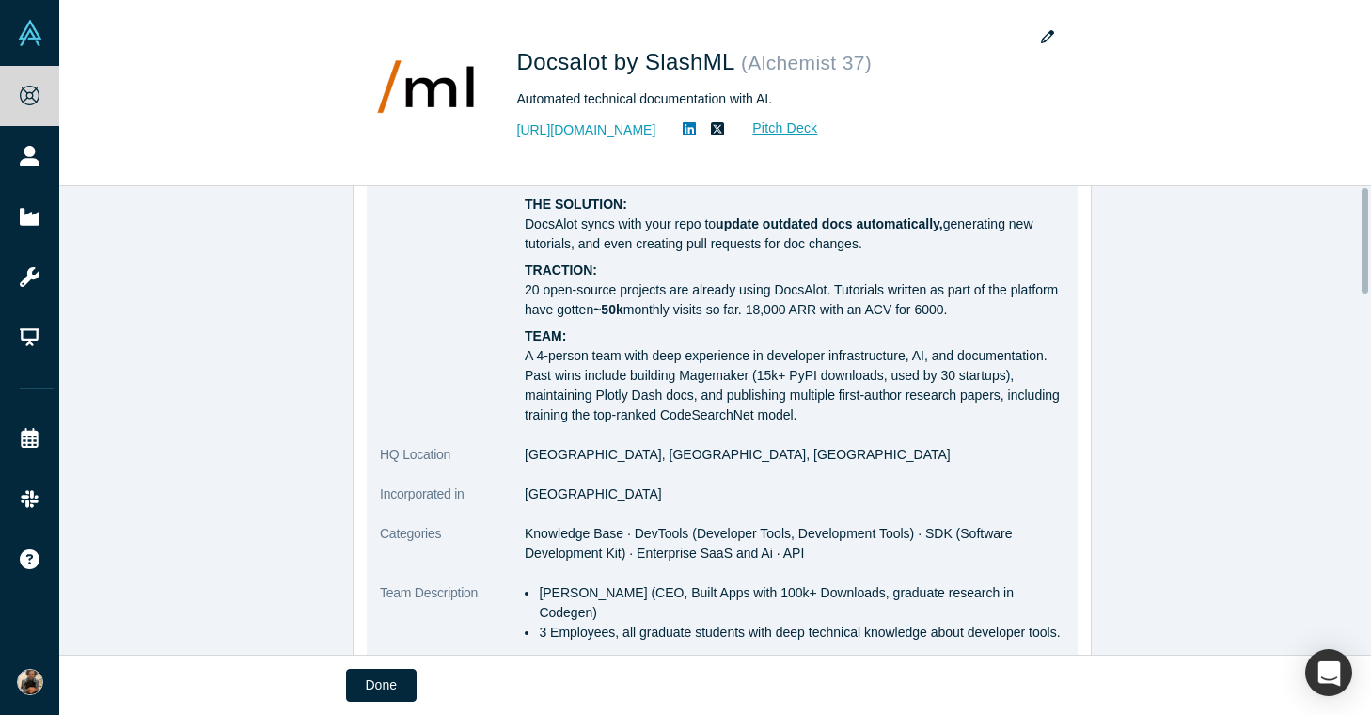
scroll to position [0, 0]
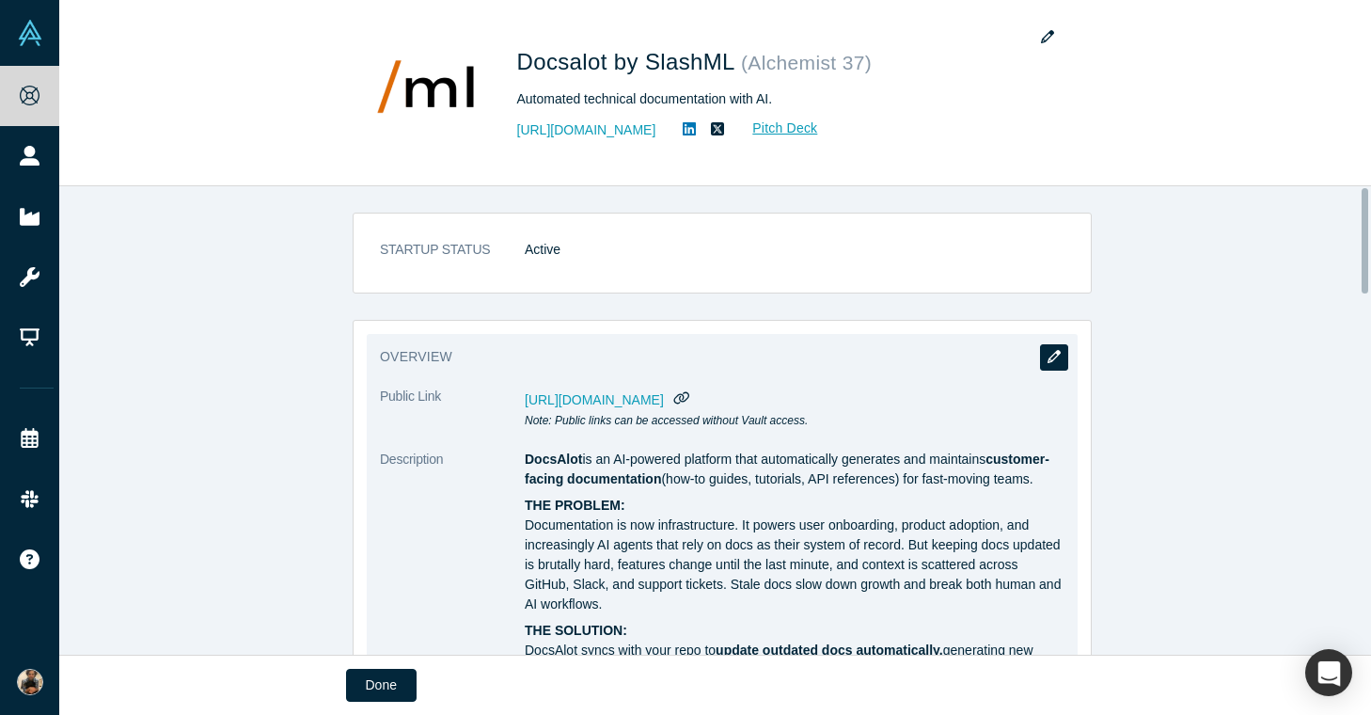
click at [1056, 366] on button "button" at bounding box center [1054, 357] width 28 height 26
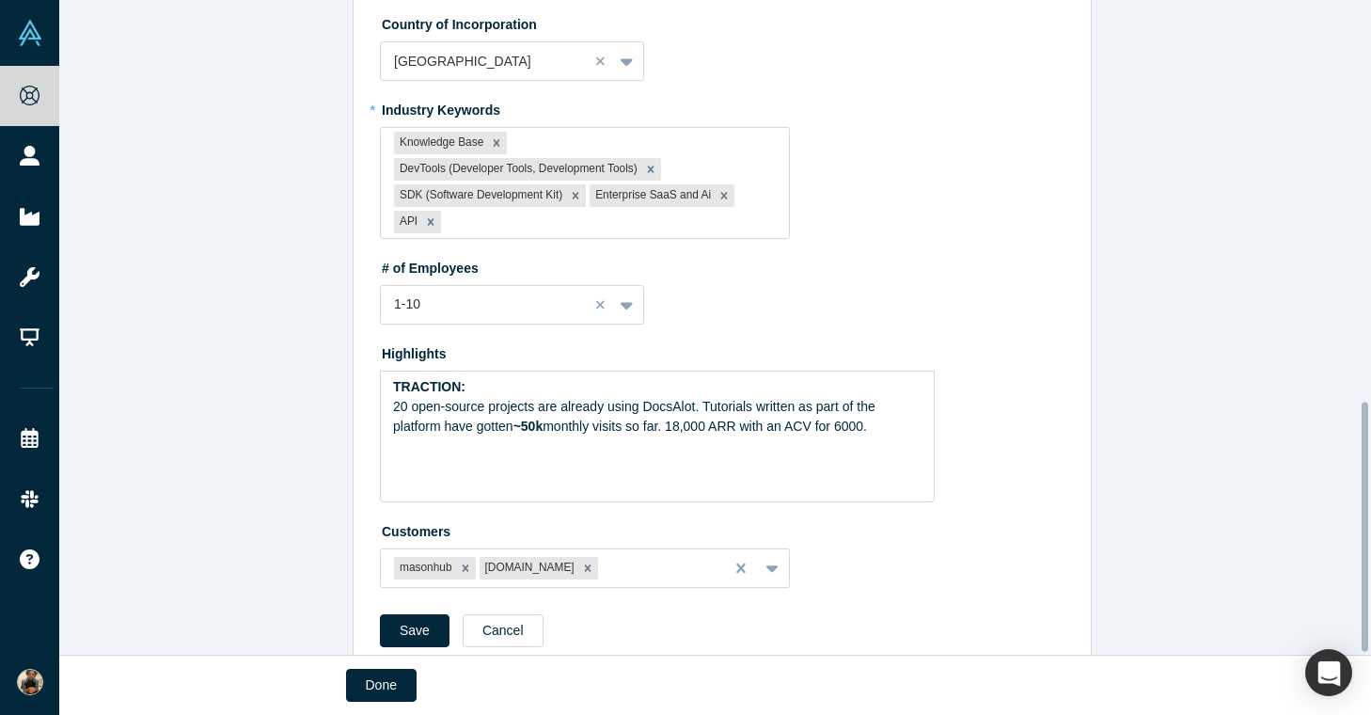
scroll to position [1060, 0]
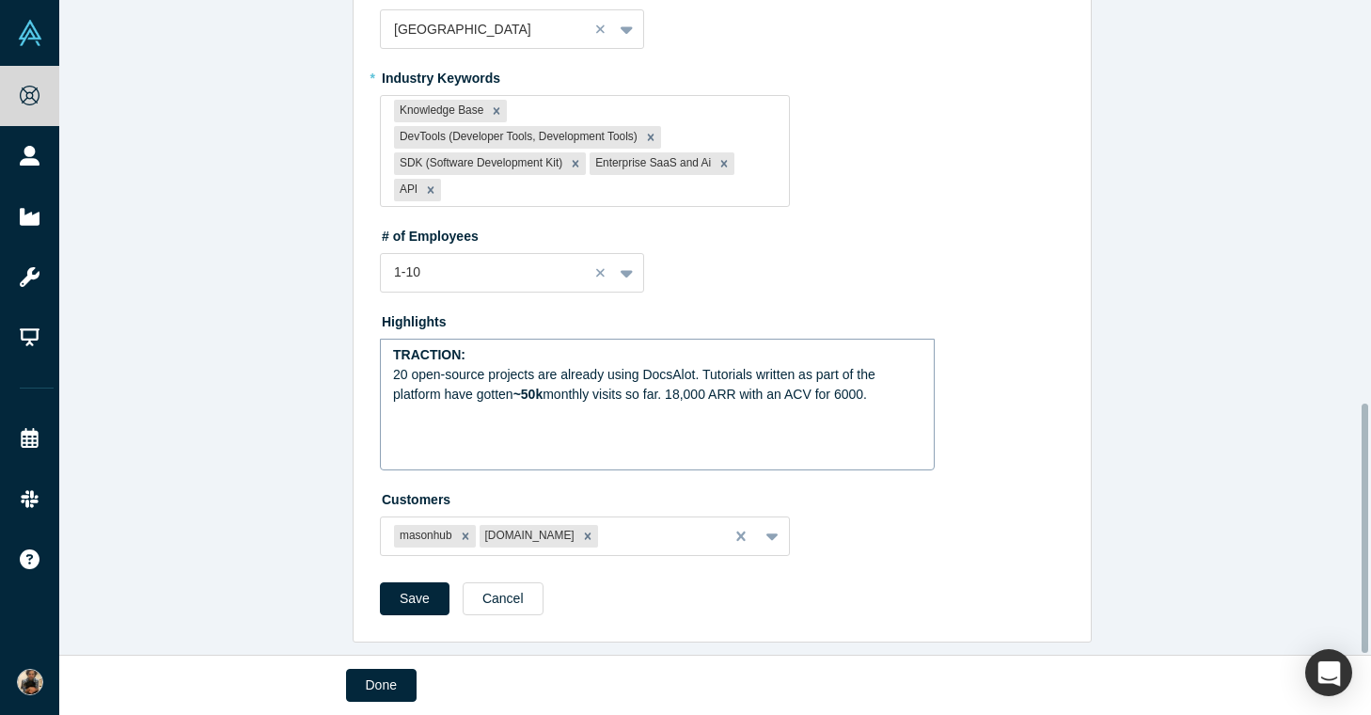
click at [699, 367] on span "20 open-source projects are already using DocsAlot. Tutorials written as part o…" at bounding box center [636, 384] width 486 height 35
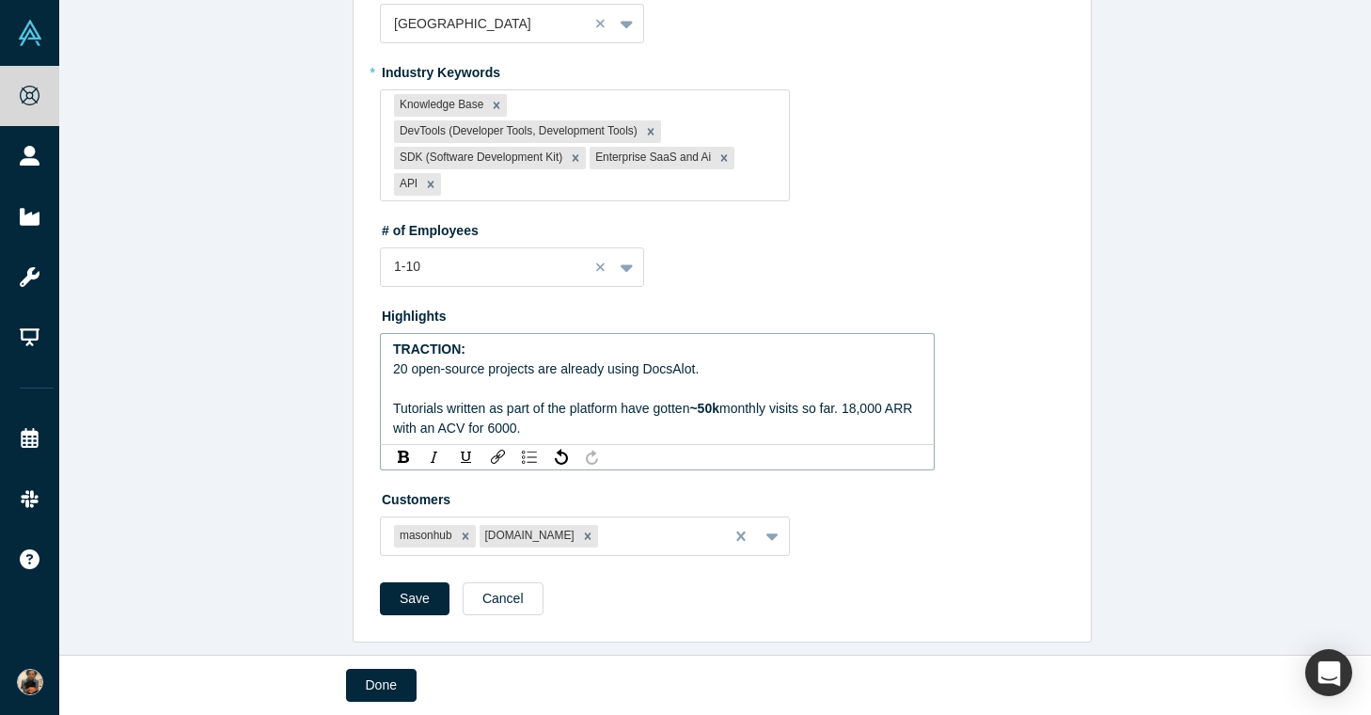
drag, startPoint x: 848, startPoint y: 397, endPoint x: 866, endPoint y: 411, distance: 22.8
click at [848, 401] on span "monthly visits so far. 18,000 ARR with an ACV for 6000." at bounding box center [654, 418] width 523 height 35
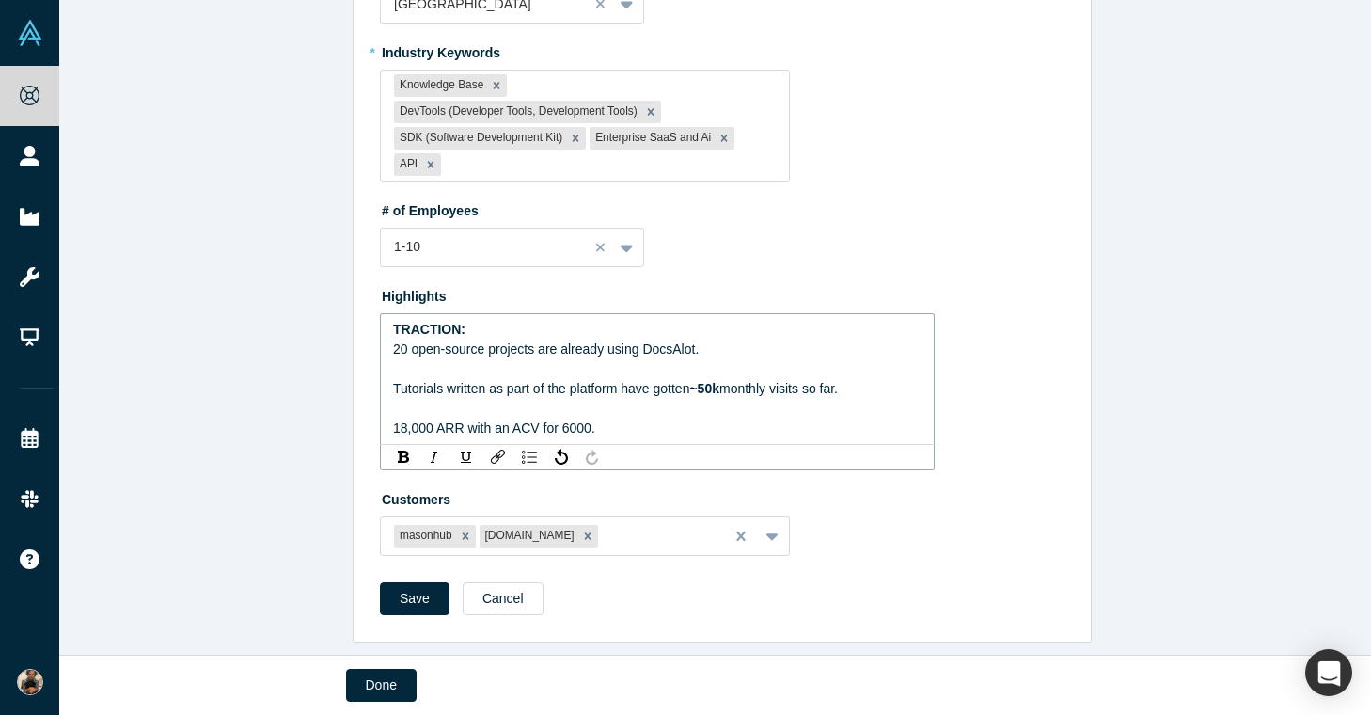
click at [524, 435] on span "monthly visits so far. 18,000 ARR with an ACV for 6000." at bounding box center [617, 408] width 448 height 55
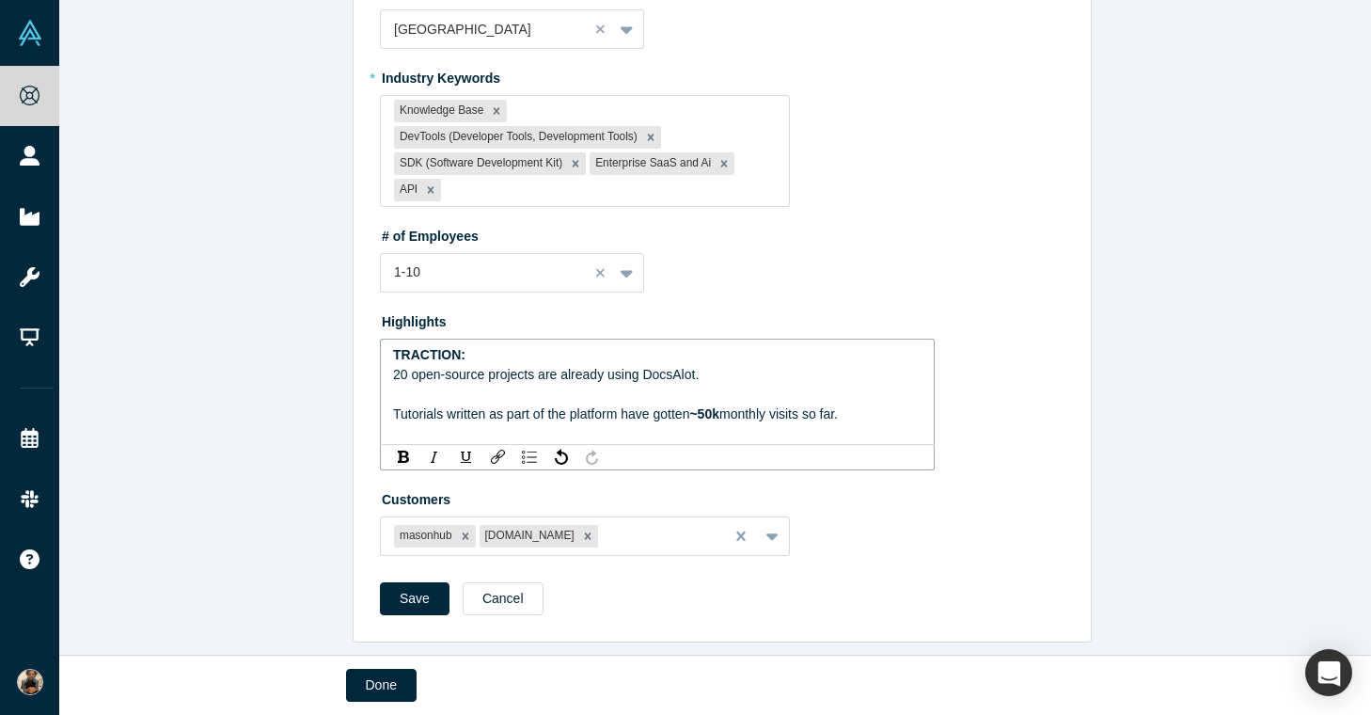
click at [495, 346] on div "TRACTION:" at bounding box center [657, 355] width 529 height 20
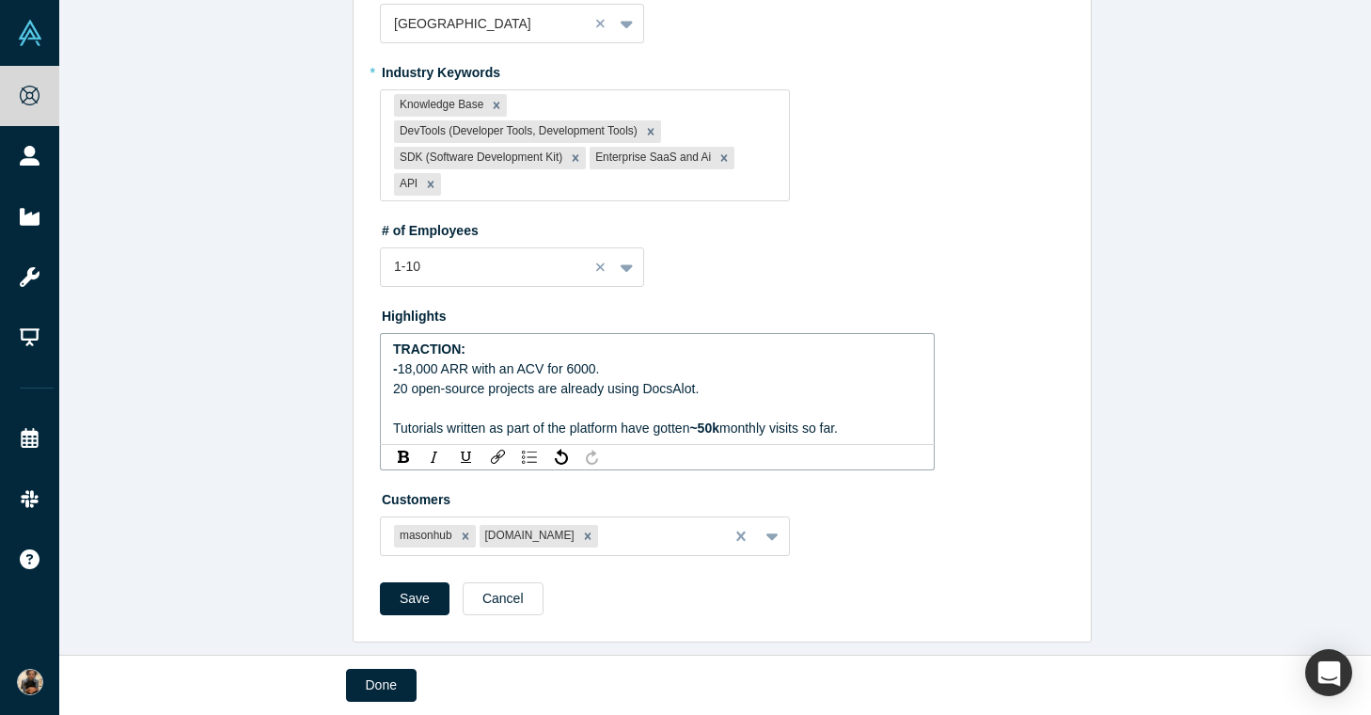
click at [393, 385] on span "20 open-source projects are already using DocsAlot. Tutorials written as part o…" at bounding box center [547, 408] width 309 height 55
click at [393, 424] on span "- 20 open-source projects are already using DocsAlot. Tutorials written as part…" at bounding box center [552, 408] width 318 height 55
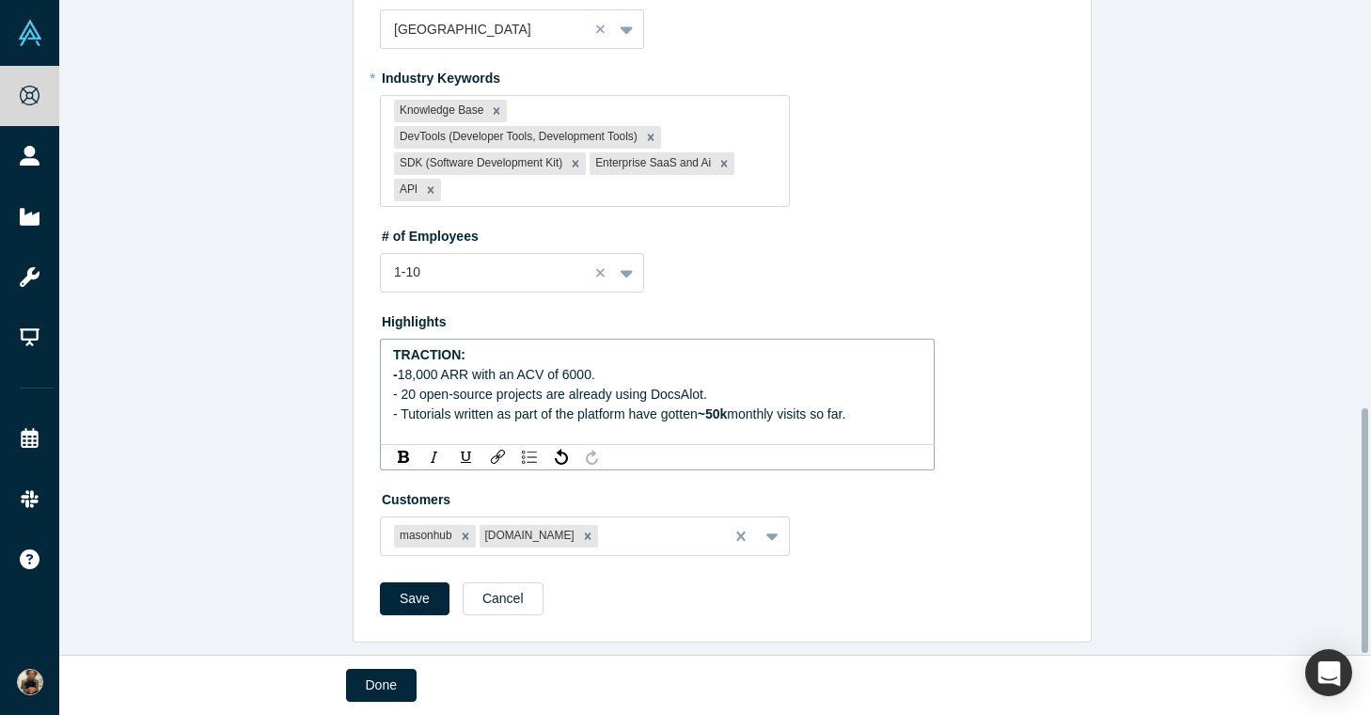
scroll to position [1088, 0]
click at [401, 590] on button "Save" at bounding box center [415, 598] width 70 height 33
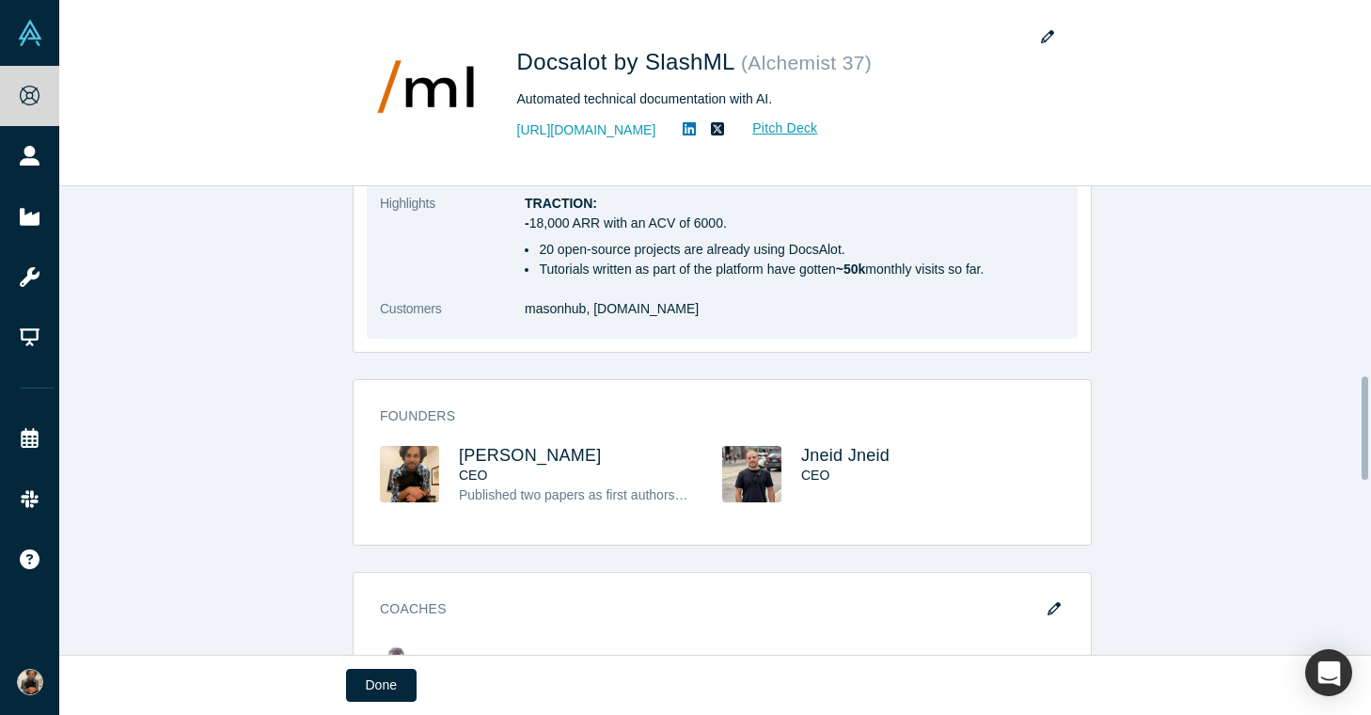
scroll to position [854, 0]
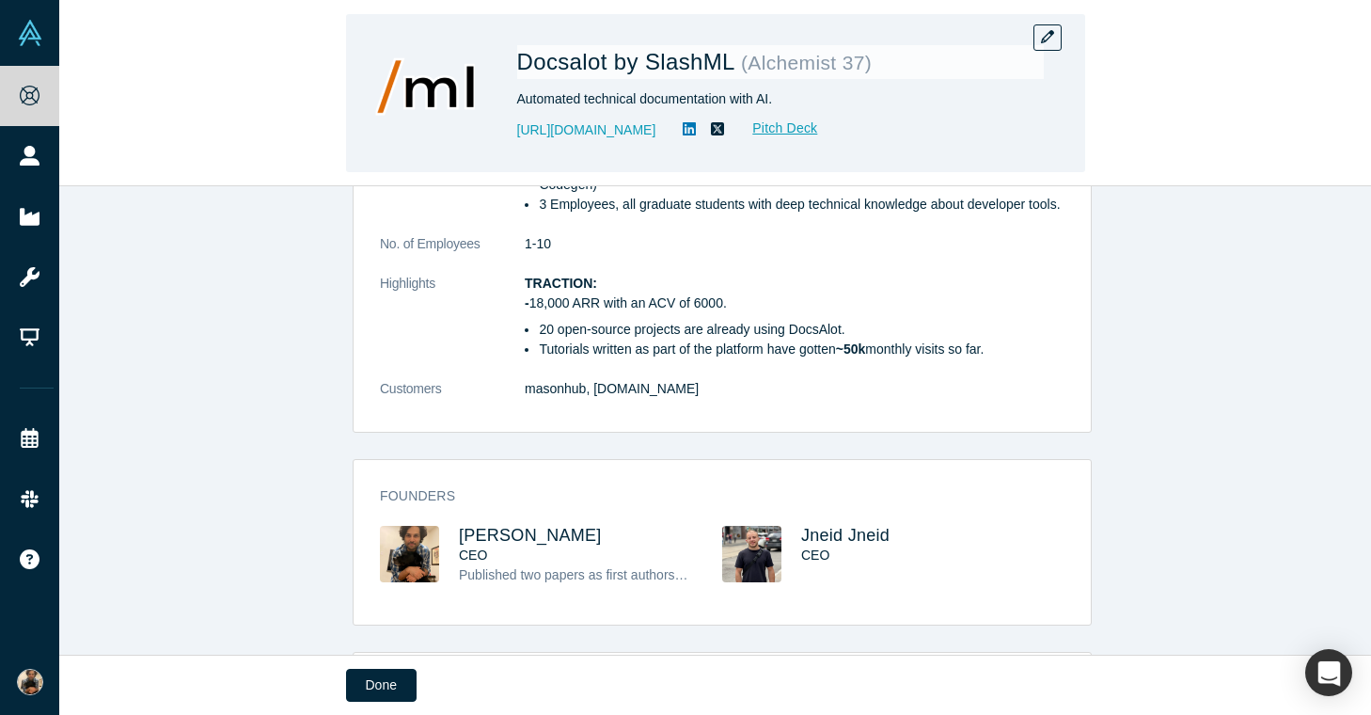
click at [1046, 18] on div "Docsalot by SlashML ( Alchemist 37 ) Automated technical documentation with AI.…" at bounding box center [715, 93] width 739 height 158
click at [1046, 27] on button "button" at bounding box center [1047, 37] width 28 height 26
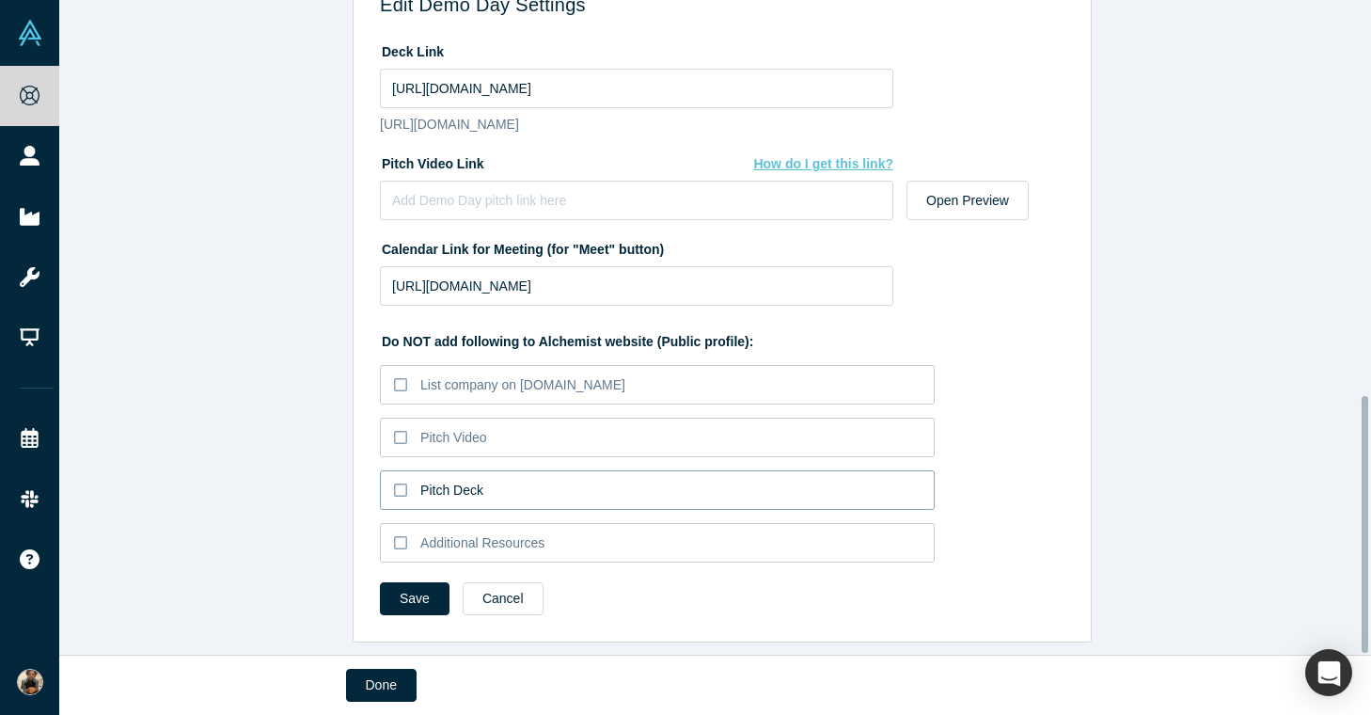
scroll to position [1006, 0]
click at [511, 588] on button "Cancel" at bounding box center [503, 598] width 81 height 33
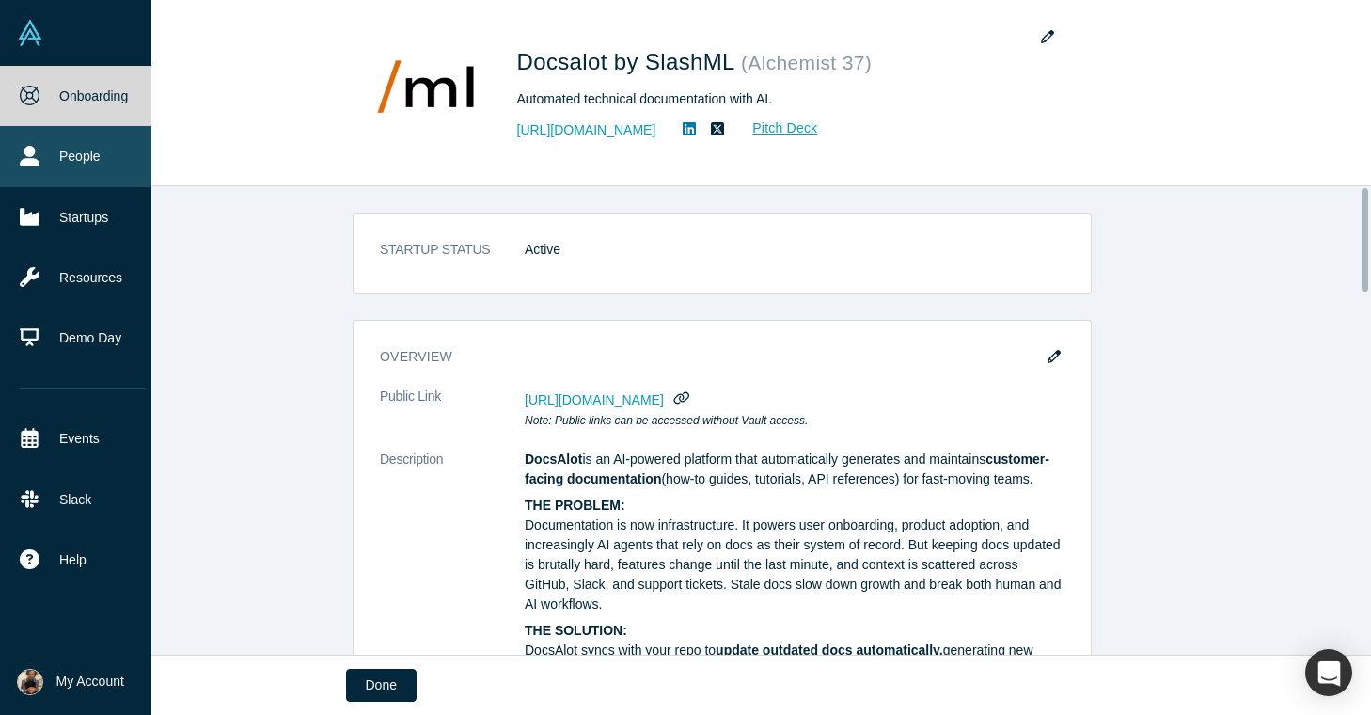
click at [12, 167] on link "People" at bounding box center [82, 156] width 165 height 60
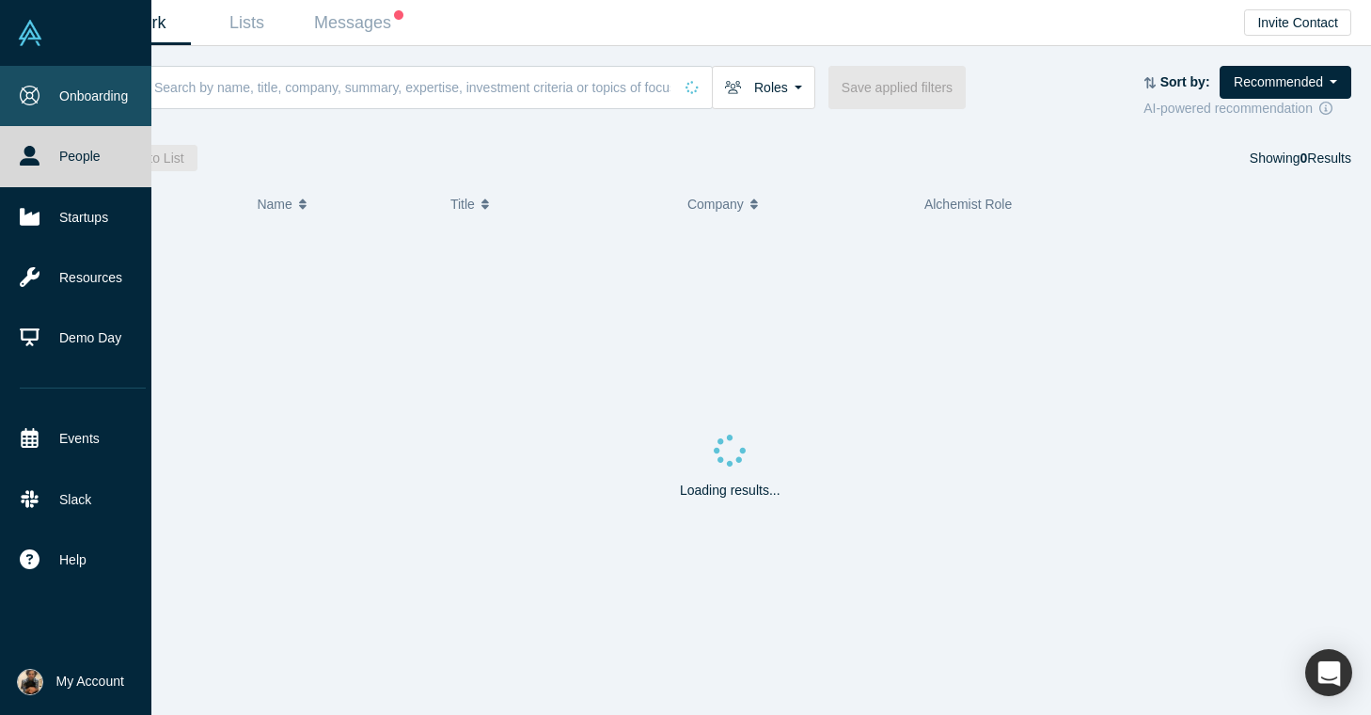
click at [55, 103] on link "Onboarding" at bounding box center [82, 96] width 165 height 60
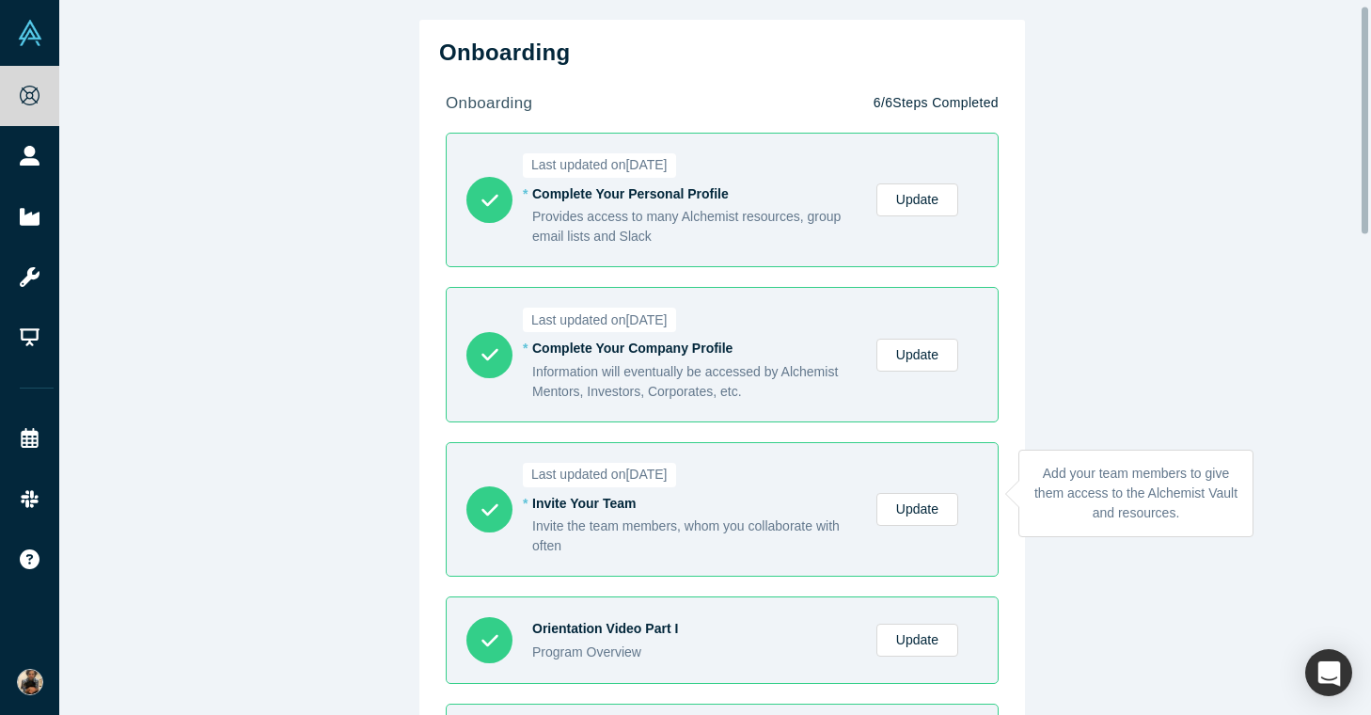
scroll to position [124, 0]
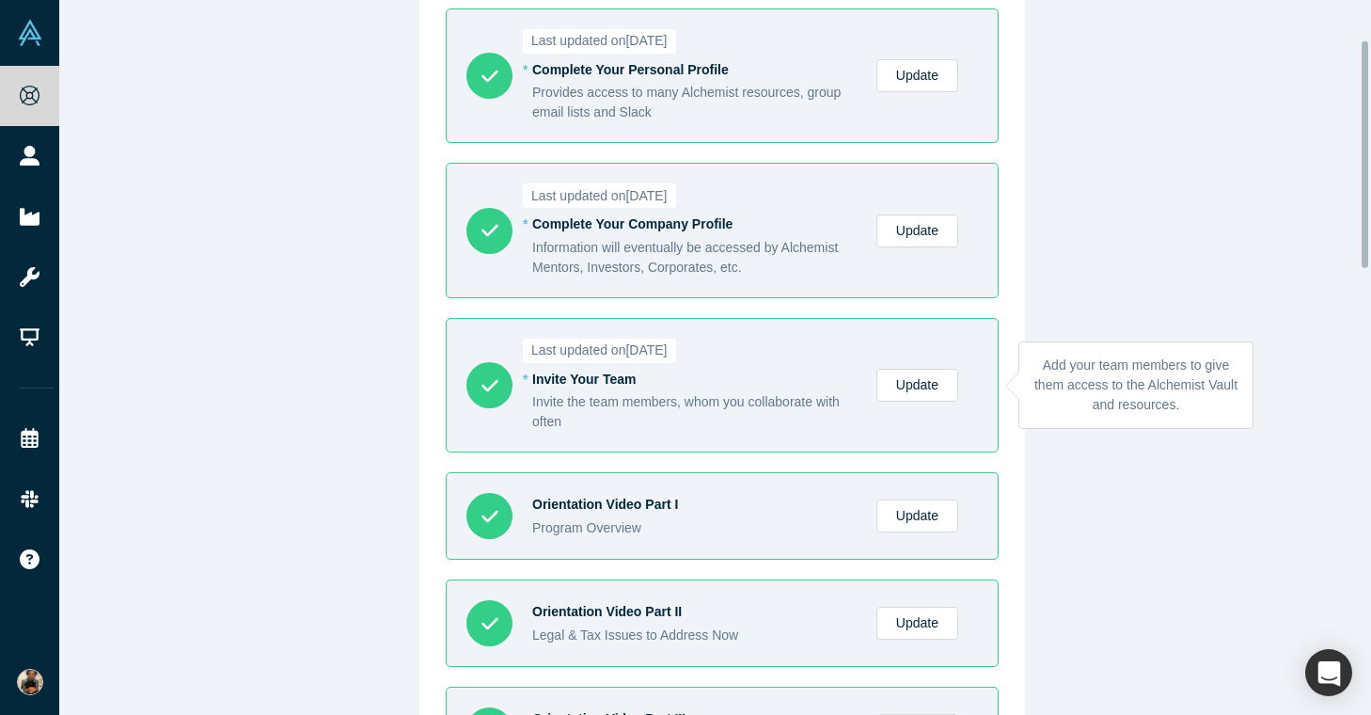
click at [901, 388] on link "Update" at bounding box center [917, 385] width 82 height 33
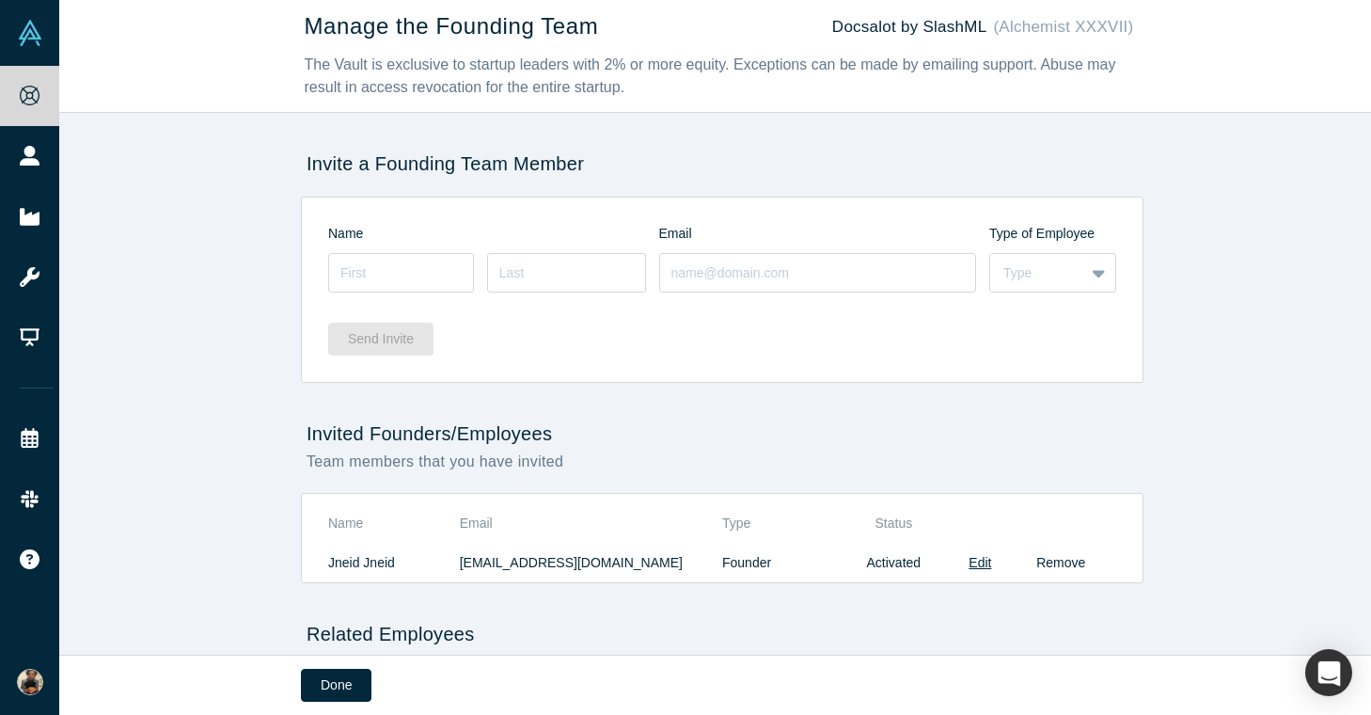
click at [1049, 559] on button "Remove" at bounding box center [1060, 563] width 49 height 20
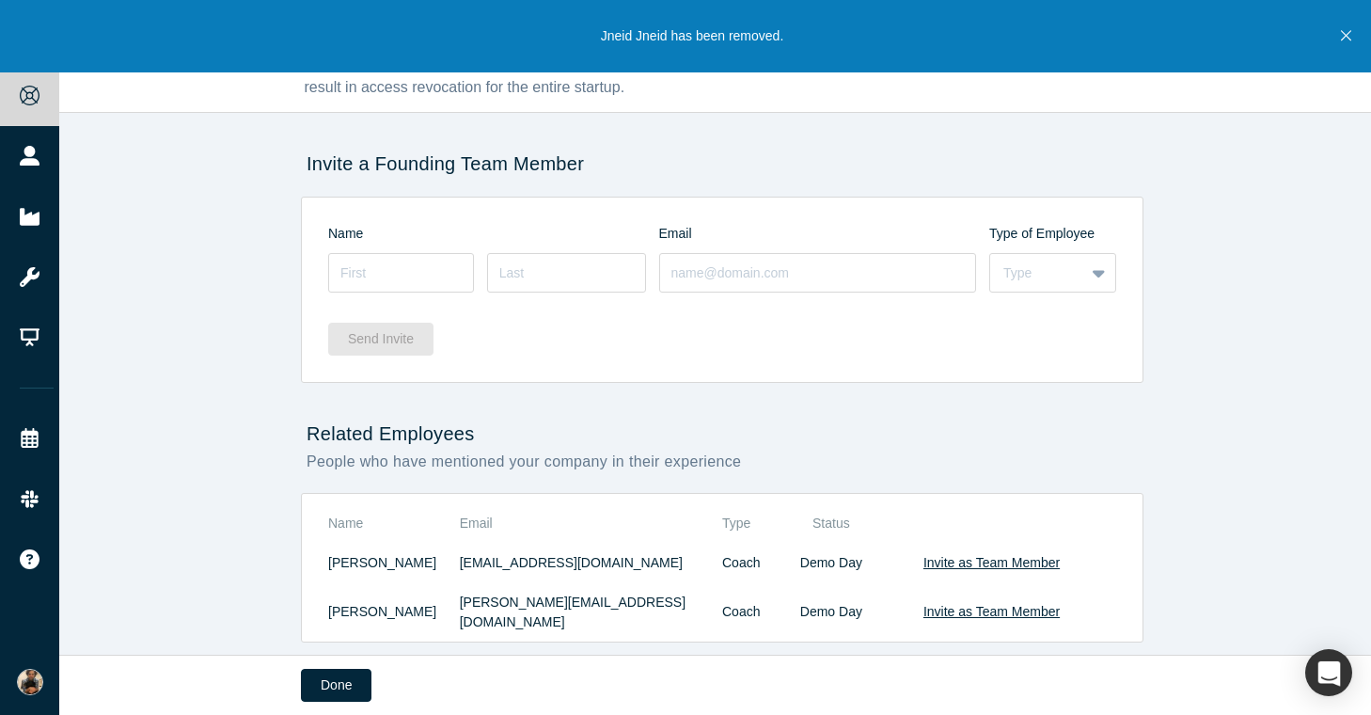
click at [500, 352] on div "Send Invite" at bounding box center [722, 332] width 788 height 72
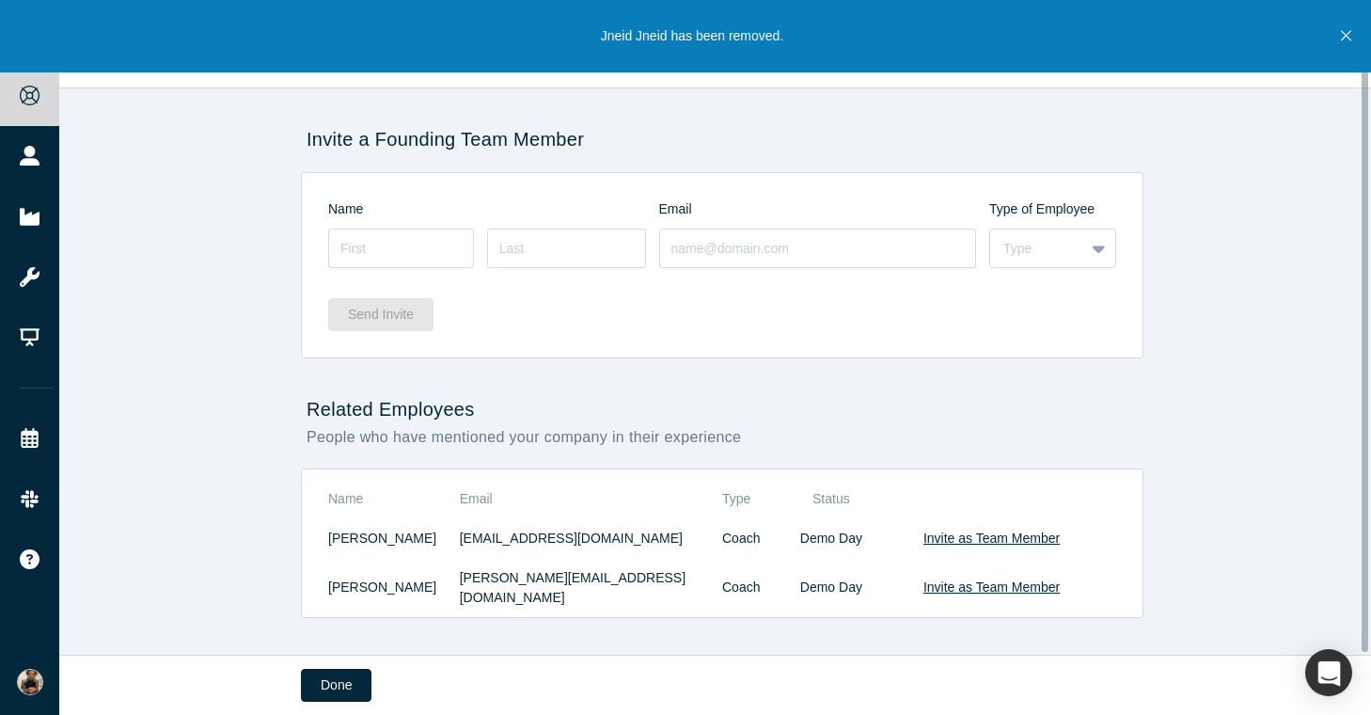
scroll to position [45, 0]
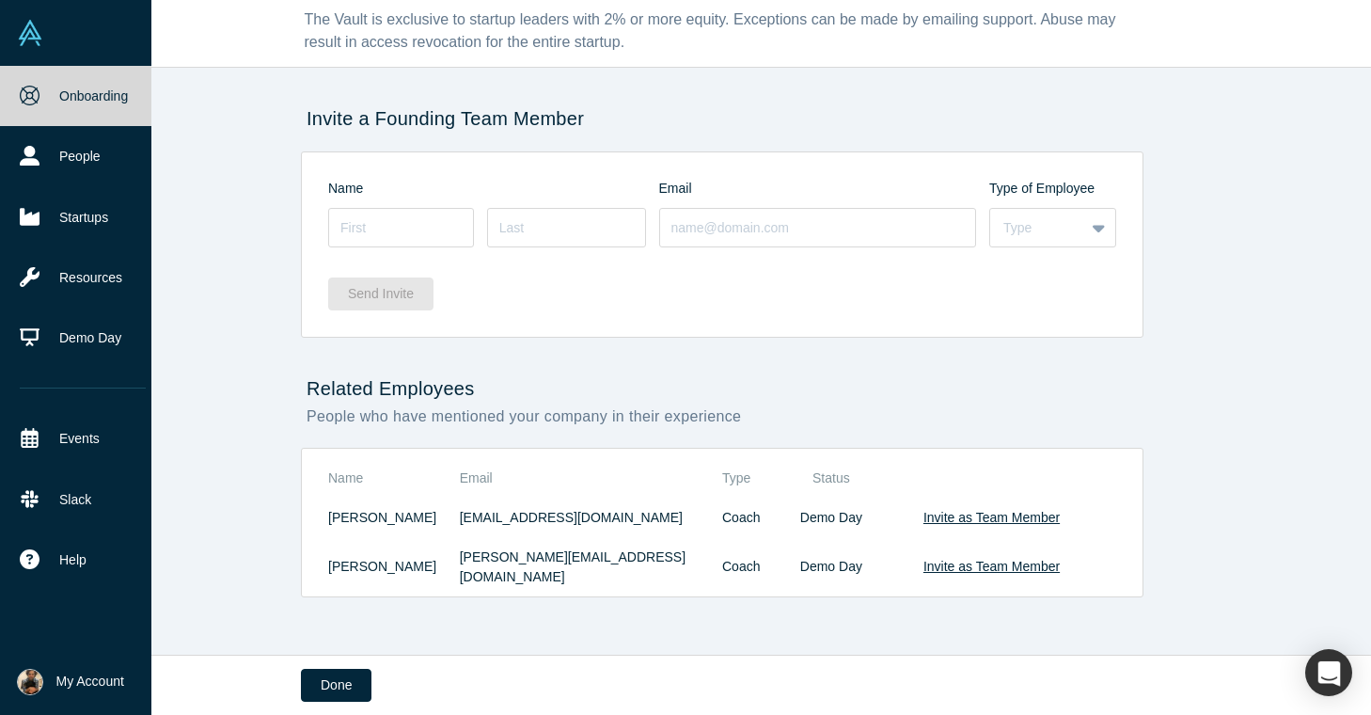
click at [59, 80] on link "Onboarding" at bounding box center [82, 96] width 165 height 60
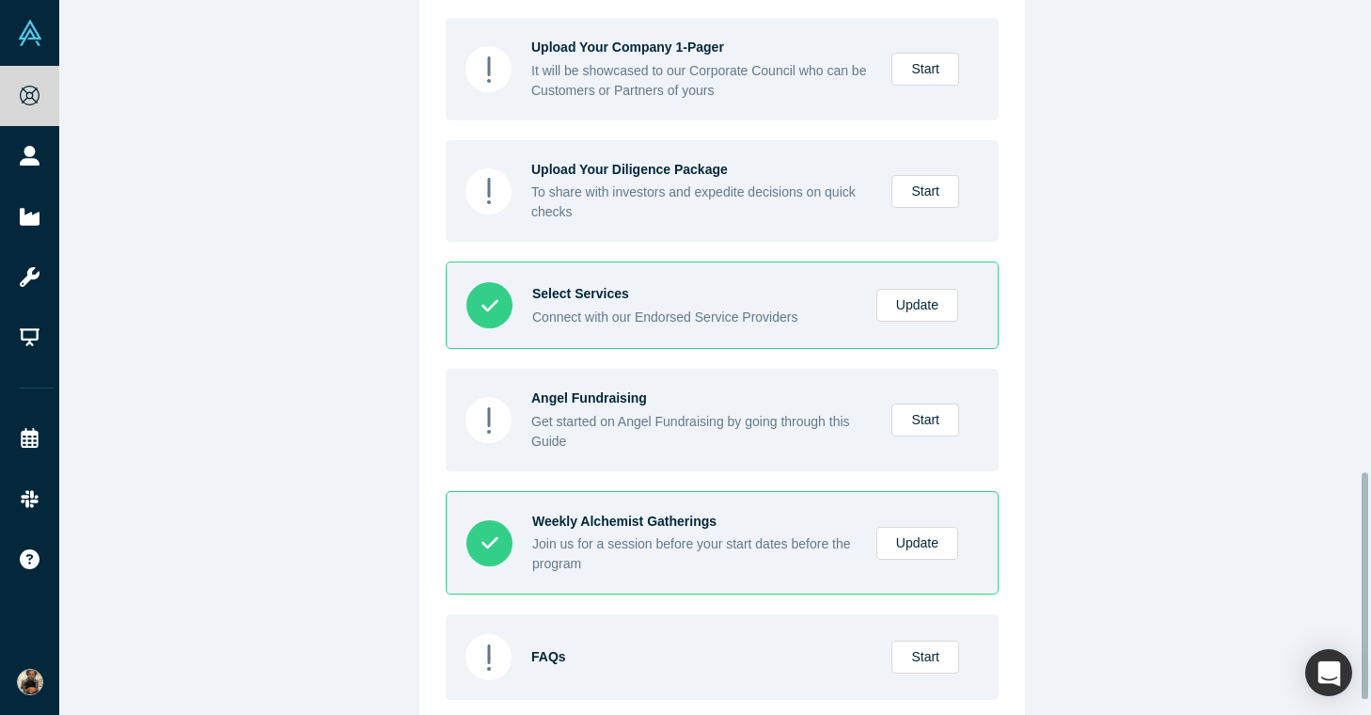
scroll to position [1465, 0]
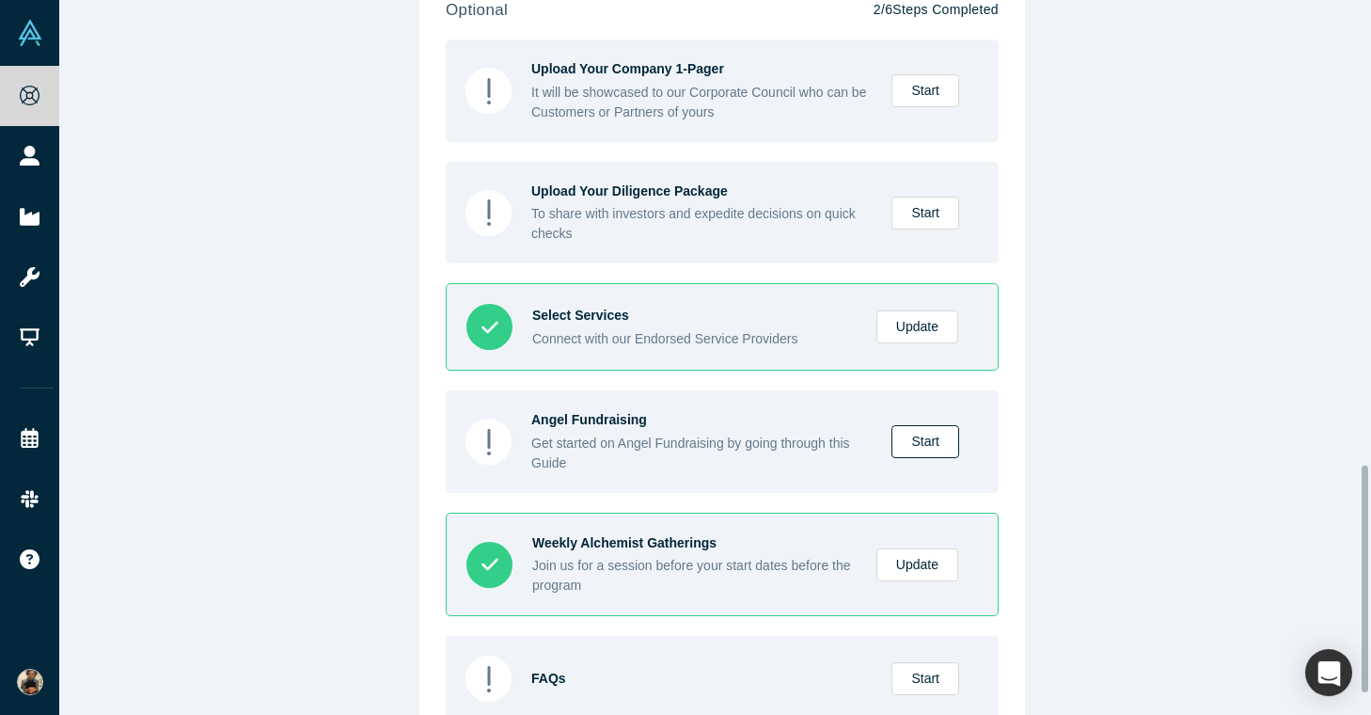
click at [917, 458] on link "Start" at bounding box center [925, 441] width 68 height 33
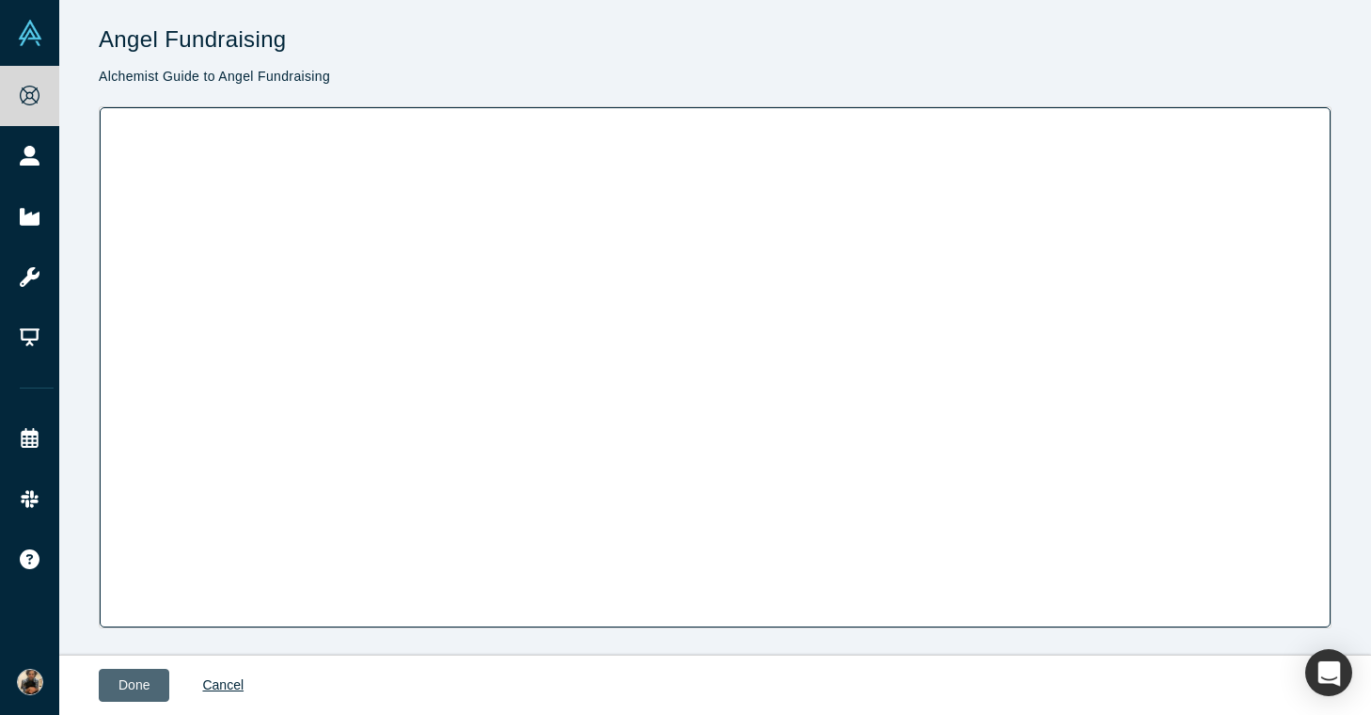
click at [134, 669] on button "Done" at bounding box center [134, 684] width 71 height 33
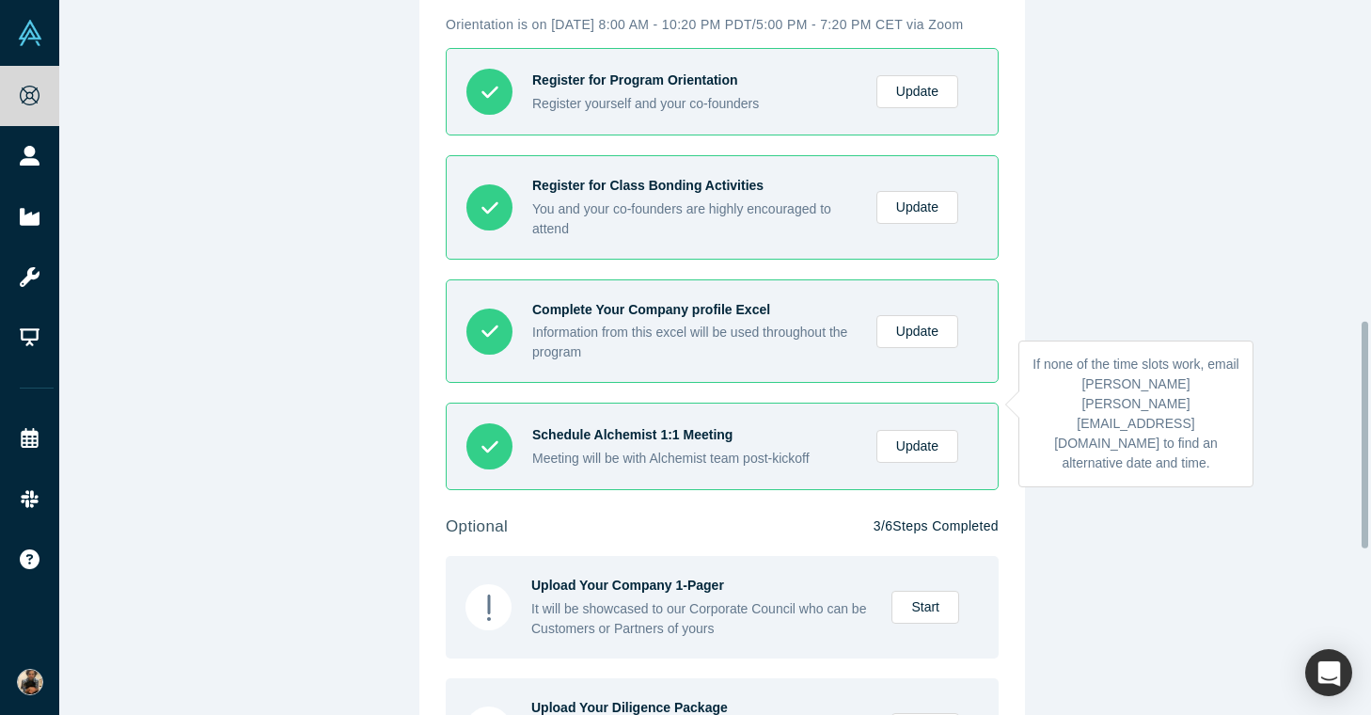
scroll to position [1310, 0]
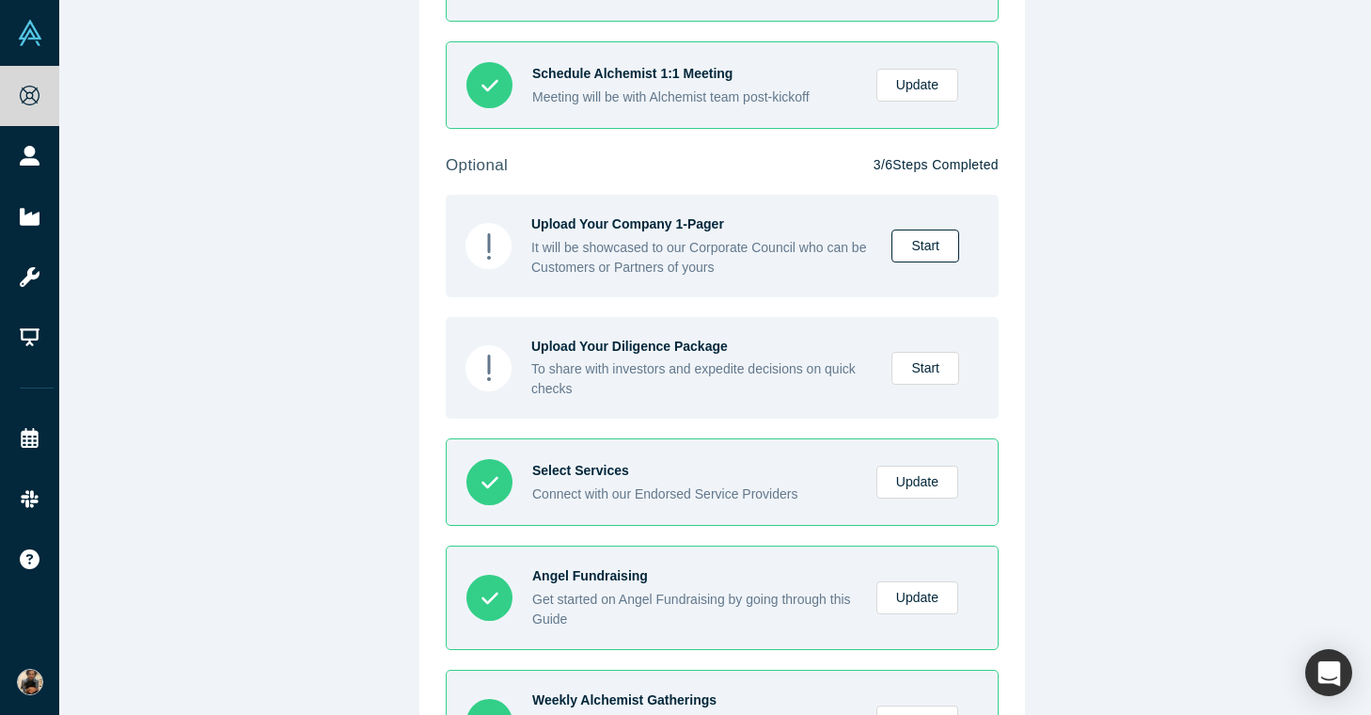
click at [919, 262] on link "Start" at bounding box center [925, 245] width 68 height 33
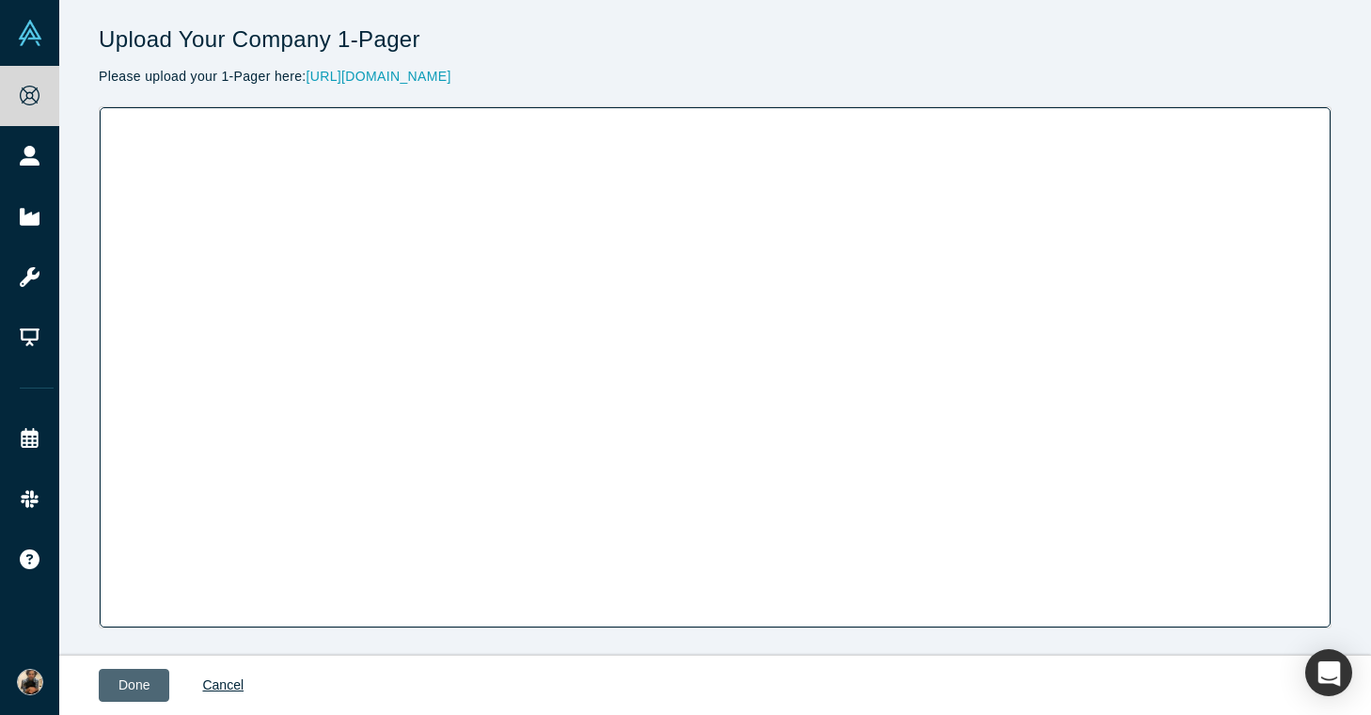
click at [138, 699] on button "Done" at bounding box center [134, 684] width 71 height 33
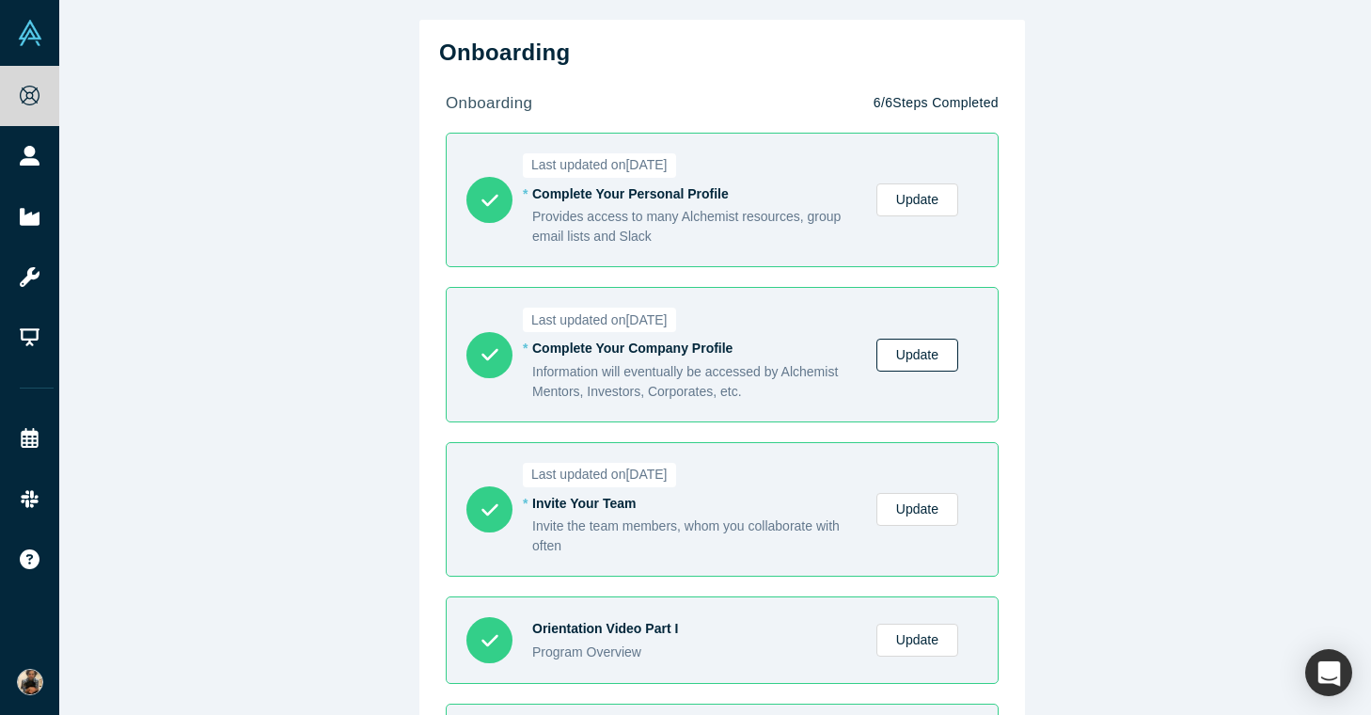
click at [898, 351] on link "Update" at bounding box center [917, 354] width 82 height 33
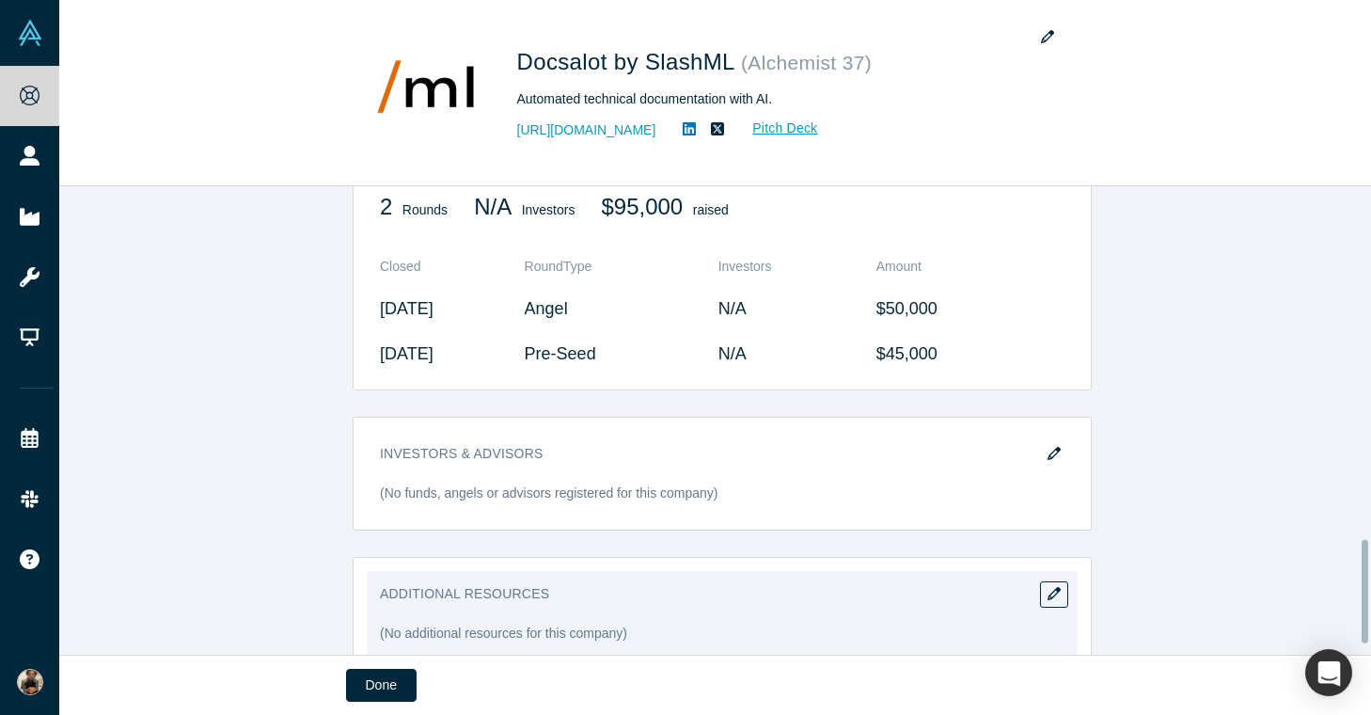
scroll to position [1638, 0]
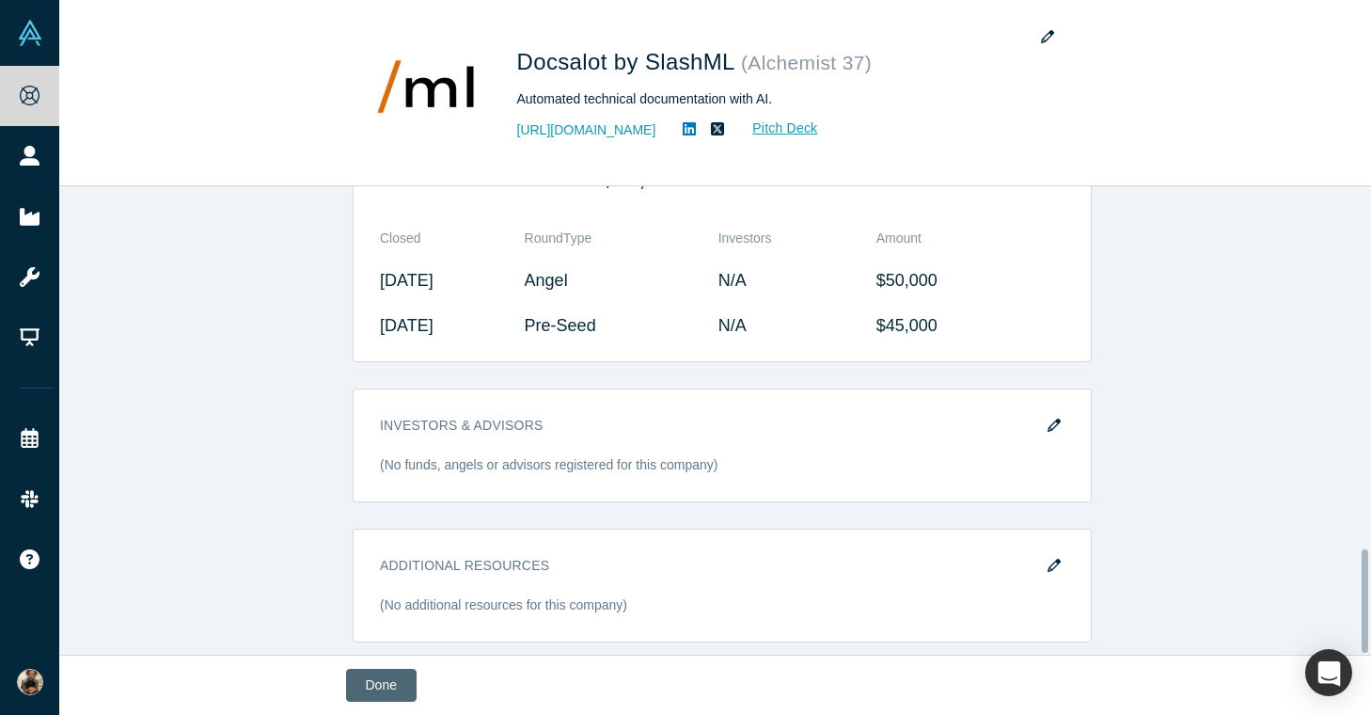
click at [382, 686] on button "Done" at bounding box center [381, 684] width 71 height 33
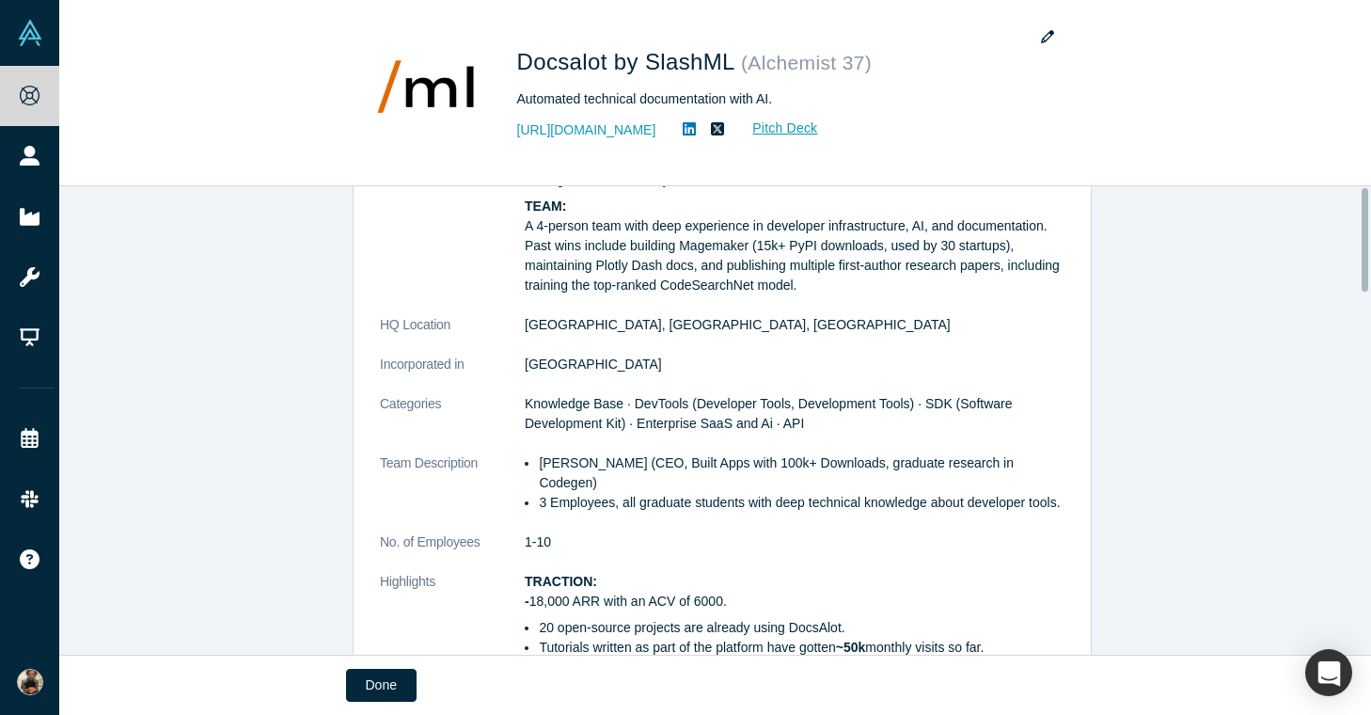
scroll to position [0, 0]
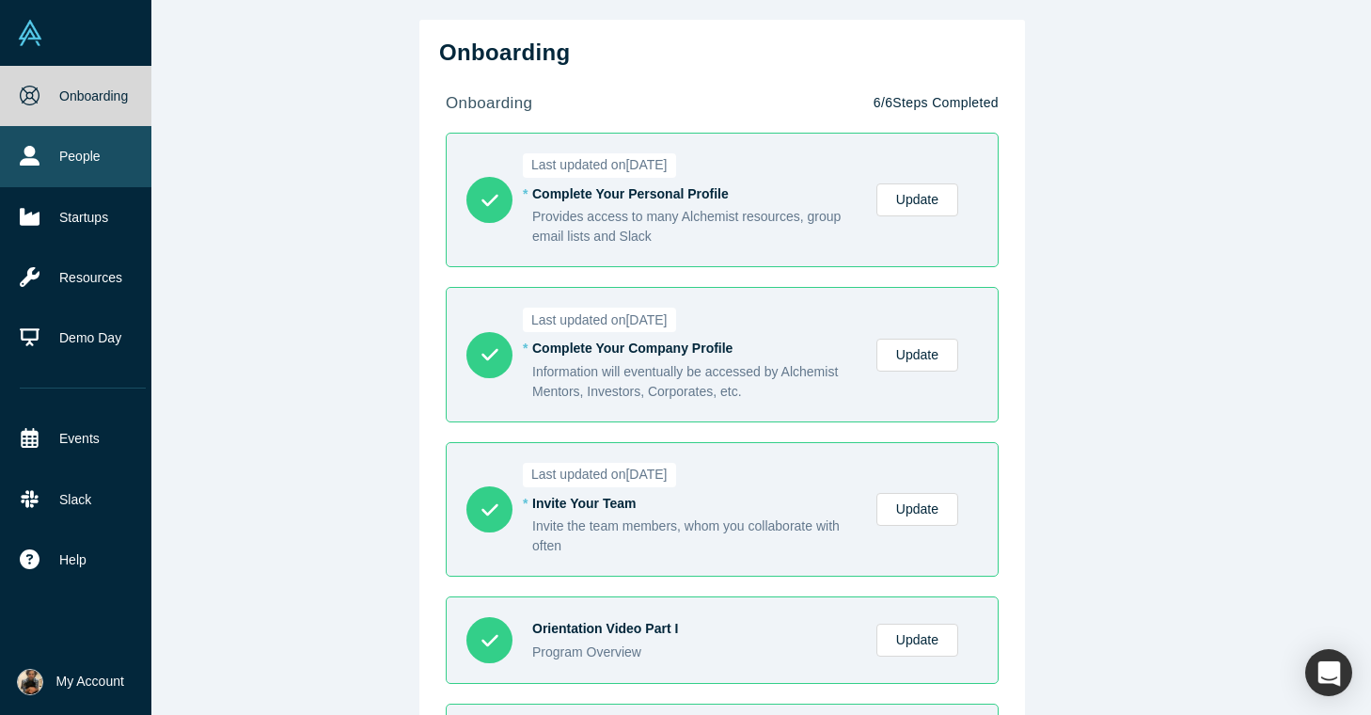
click at [32, 161] on icon at bounding box center [30, 156] width 20 height 20
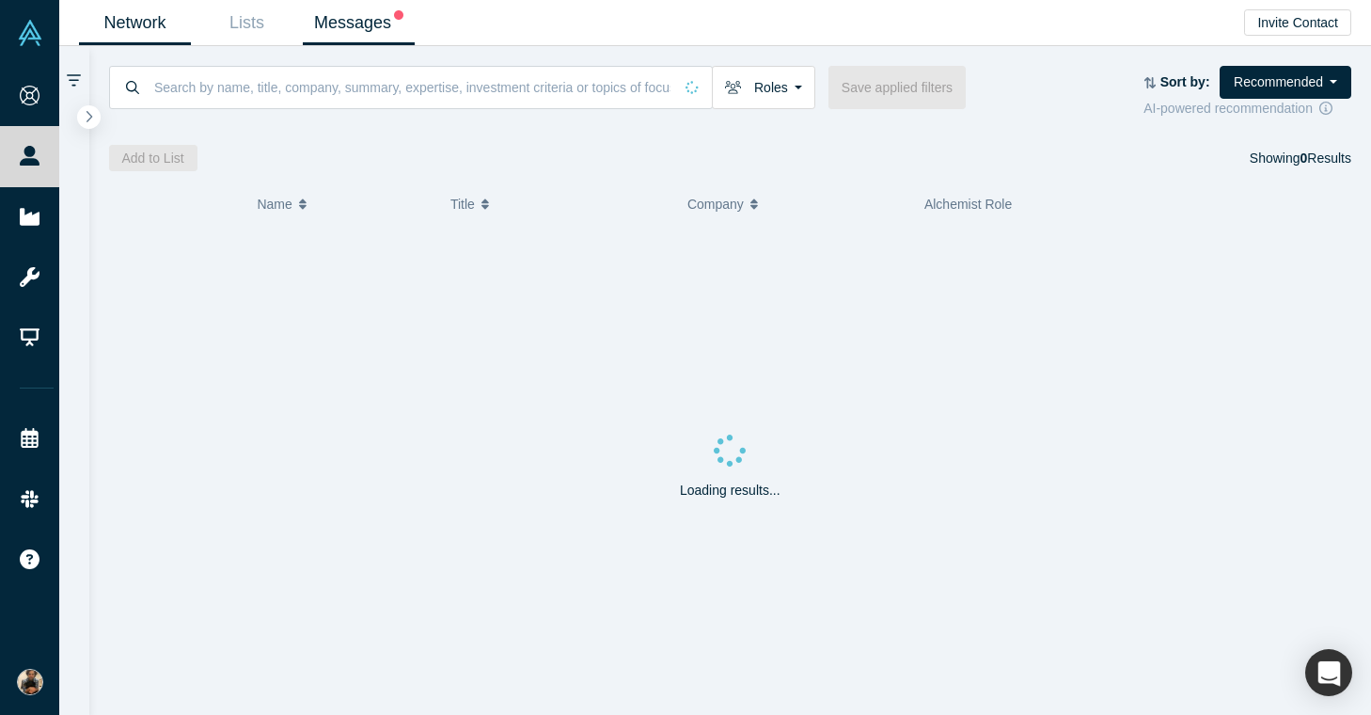
click at [381, 14] on link "Messages" at bounding box center [359, 23] width 112 height 44
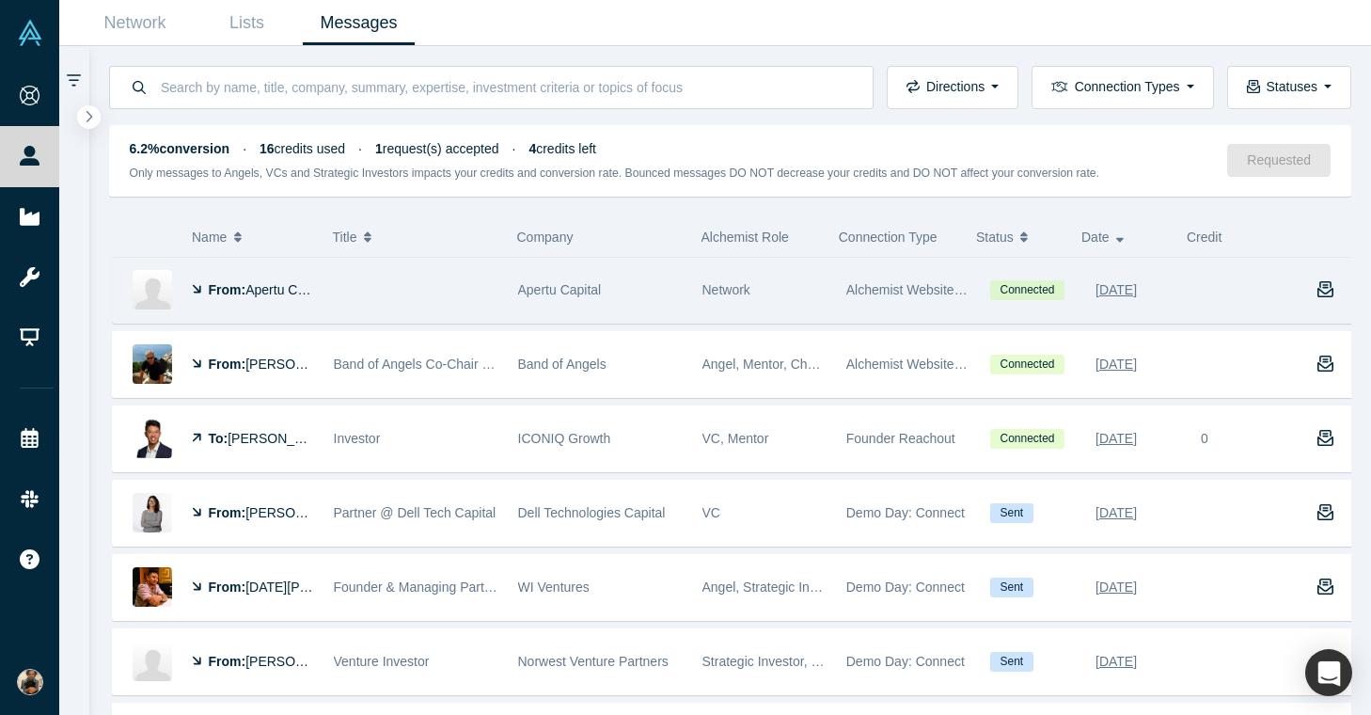
click at [310, 261] on div "From: Apertu Capital" at bounding box center [253, 290] width 122 height 65
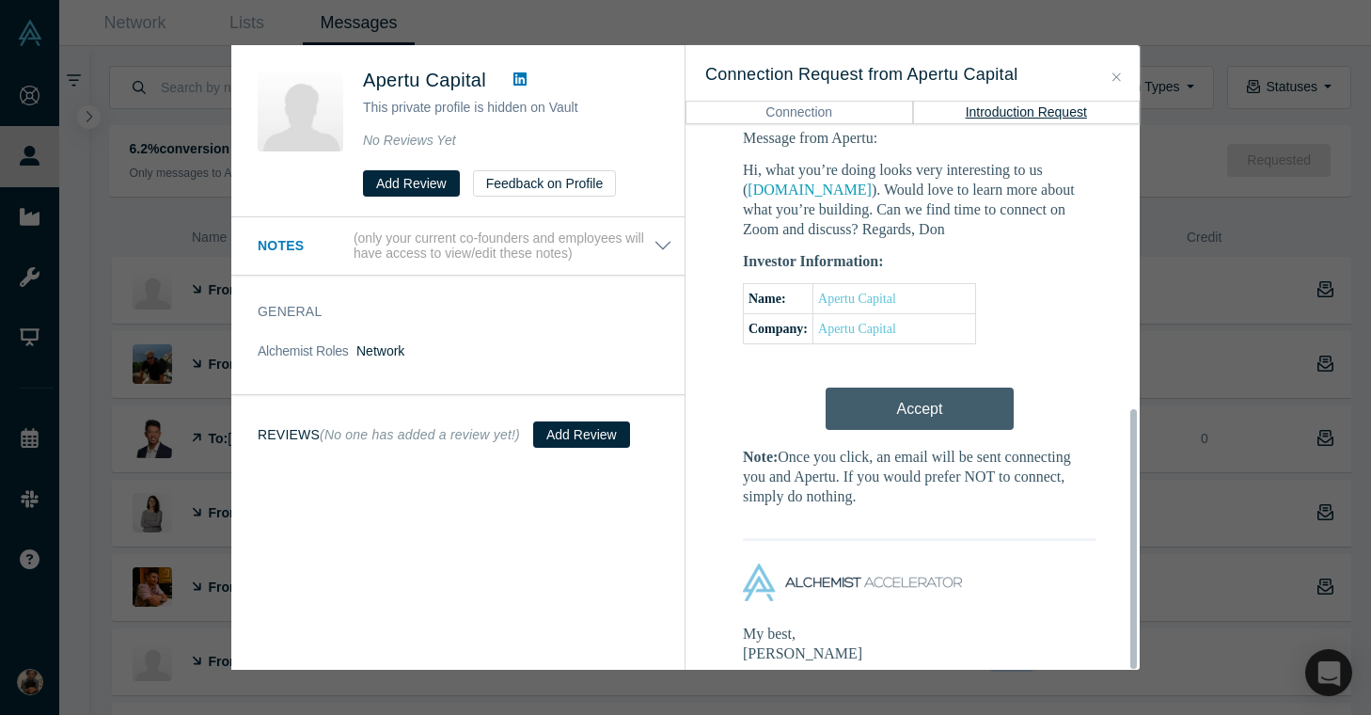
scroll to position [600, 0]
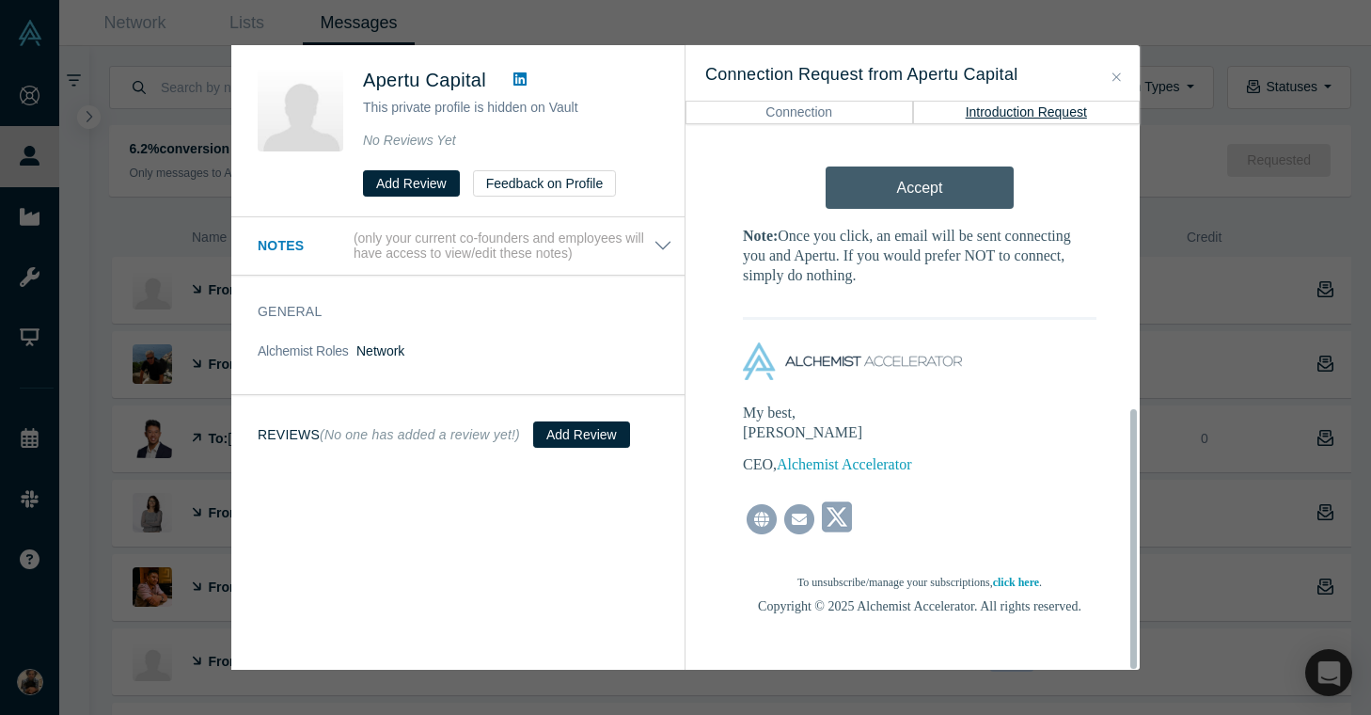
click at [1190, 320] on div "Was the recommendation useful? Apertu Capital This private profile is hidden on…" at bounding box center [685, 357] width 1371 height 715
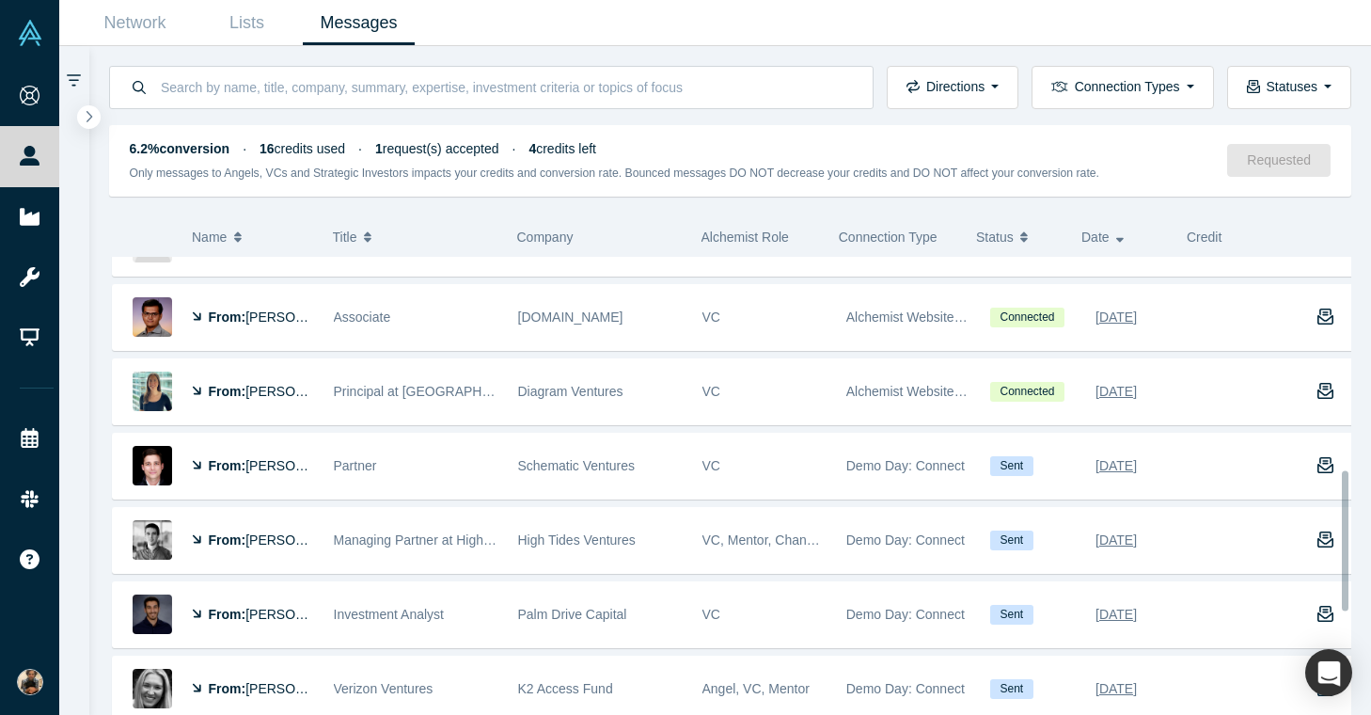
scroll to position [742, 0]
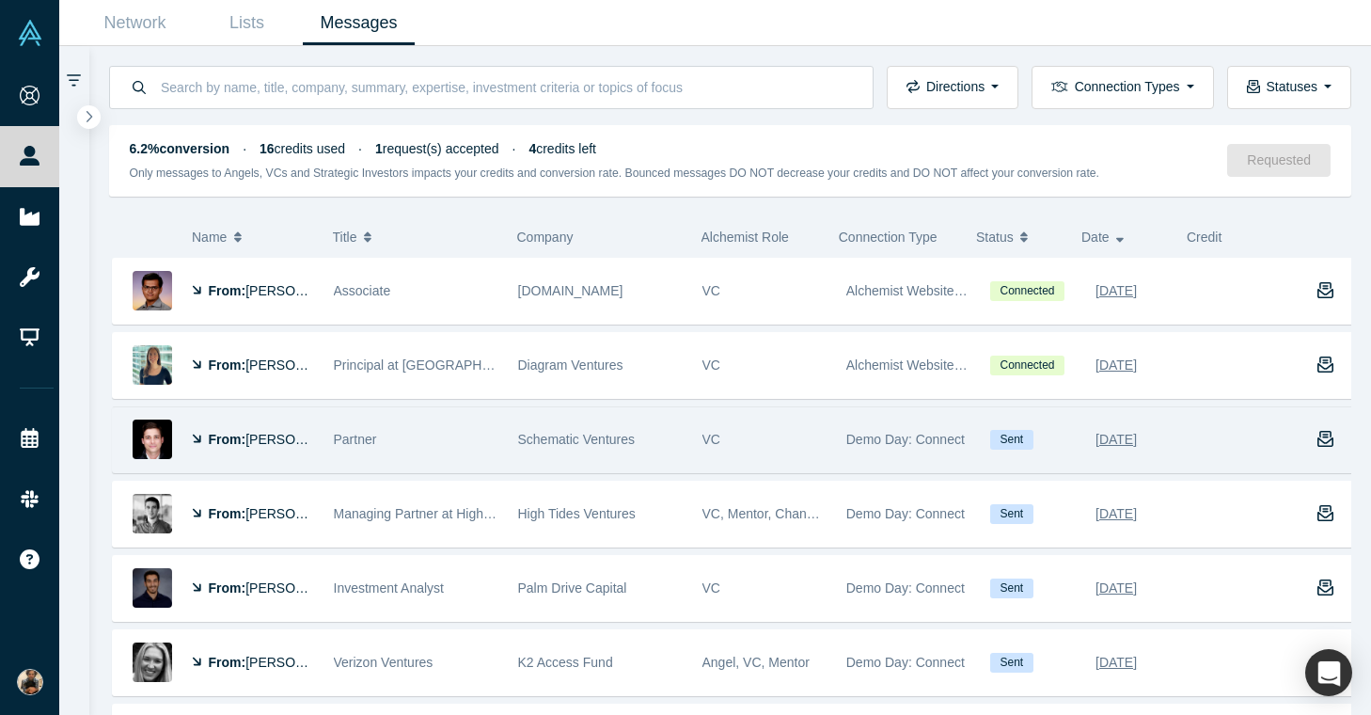
click at [347, 426] on div "Partner" at bounding box center [416, 439] width 165 height 65
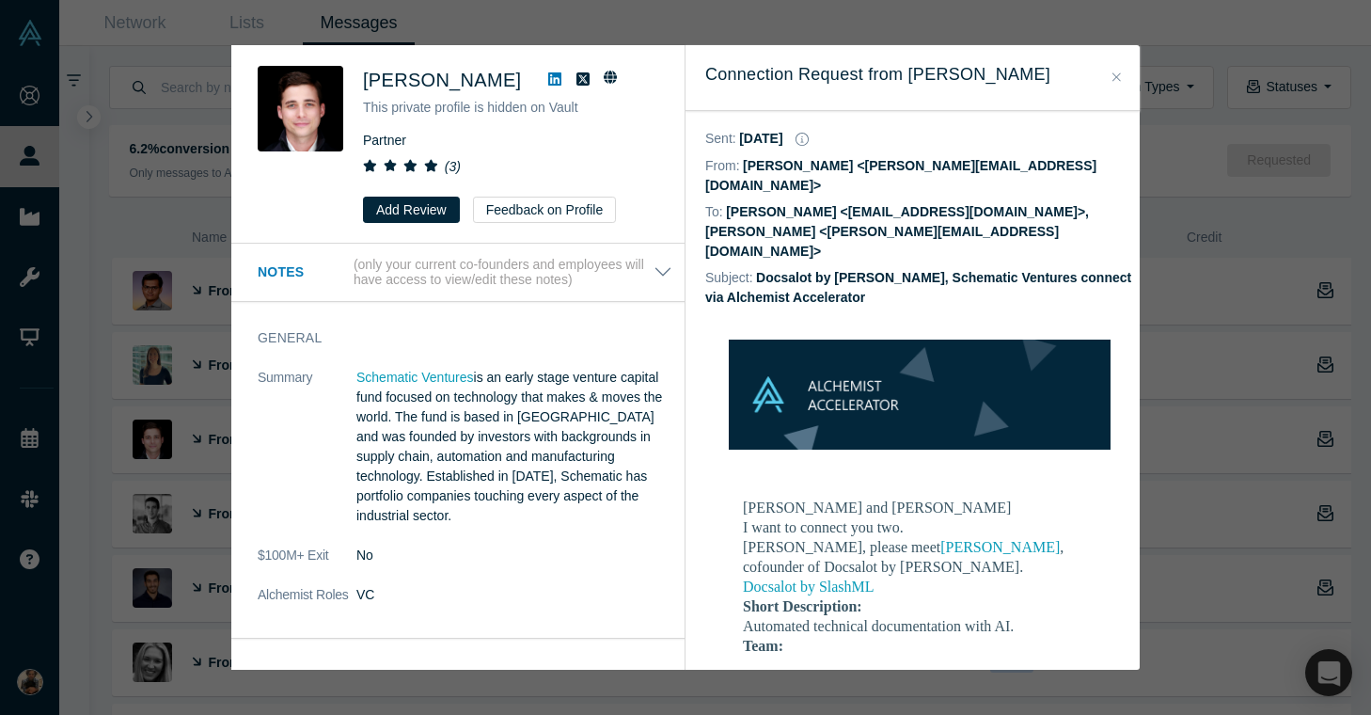
click at [194, 416] on div "Was the recommendation useful? Julian Counihan This private profile is hidden o…" at bounding box center [685, 357] width 1371 height 715
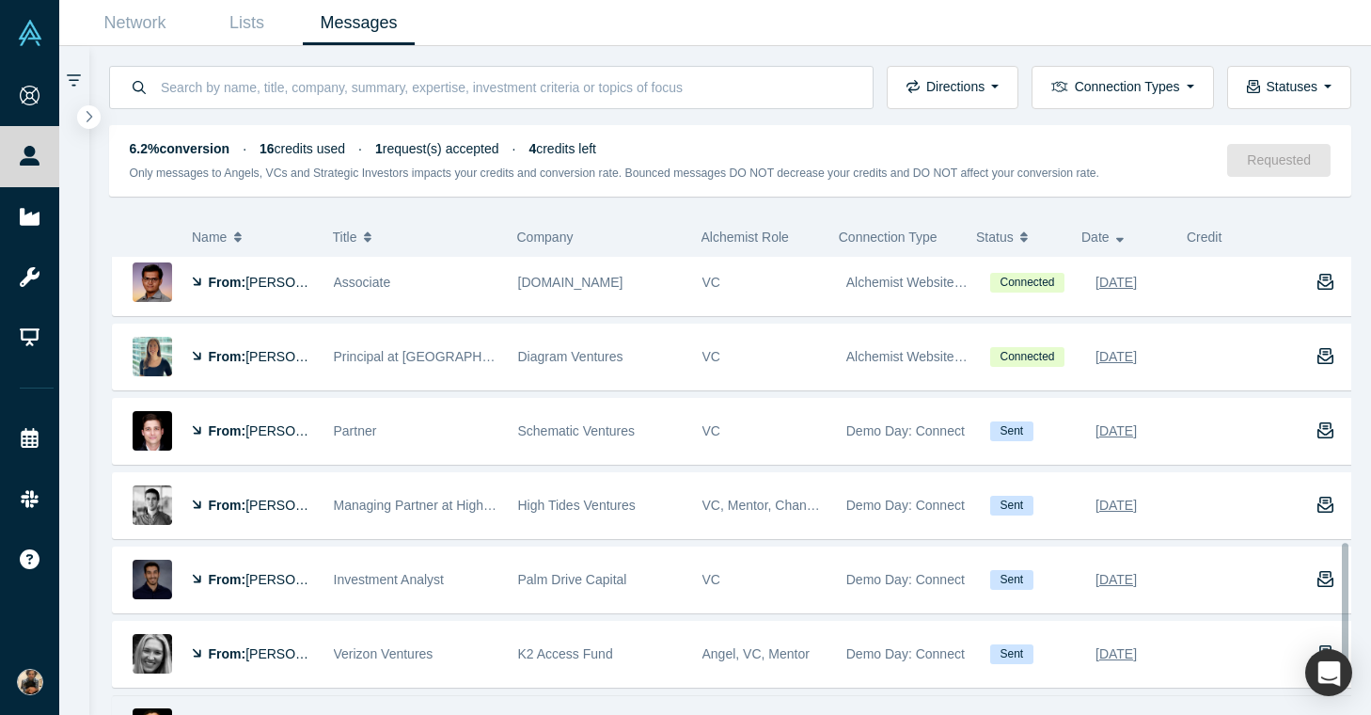
scroll to position [958, 0]
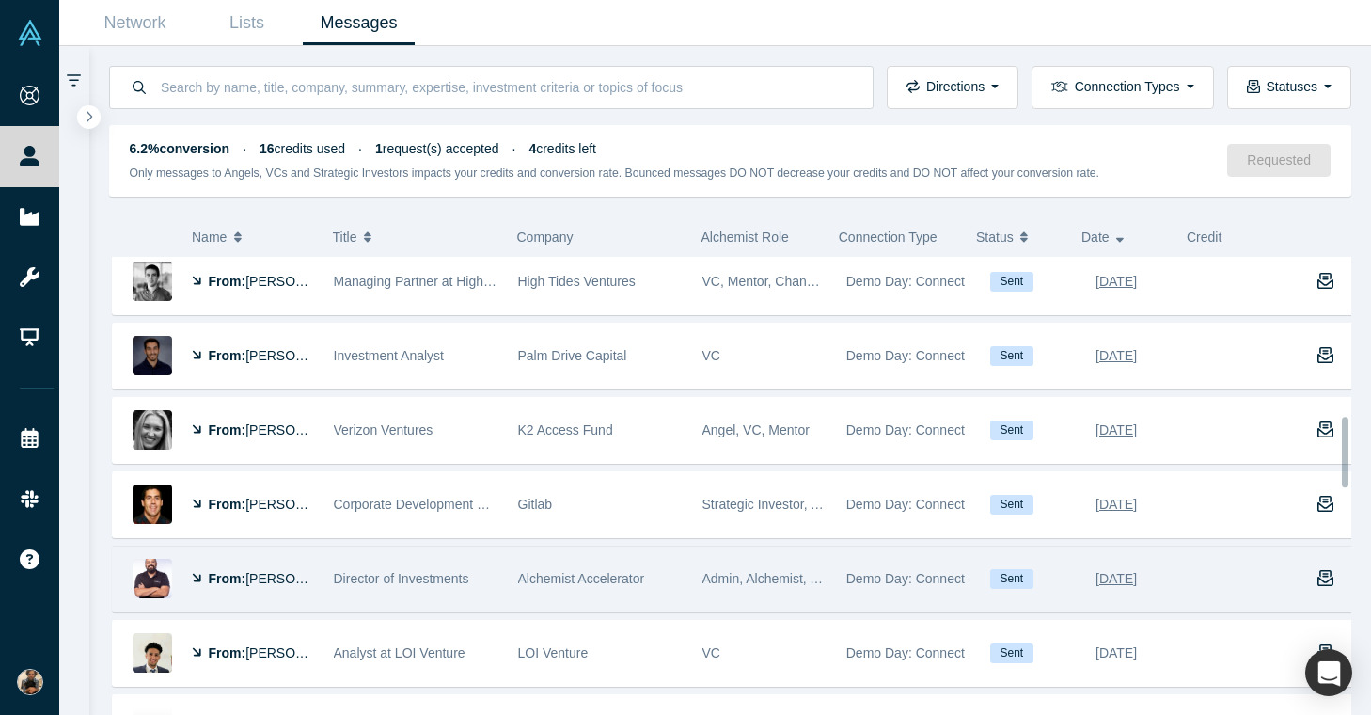
scroll to position [1065, 0]
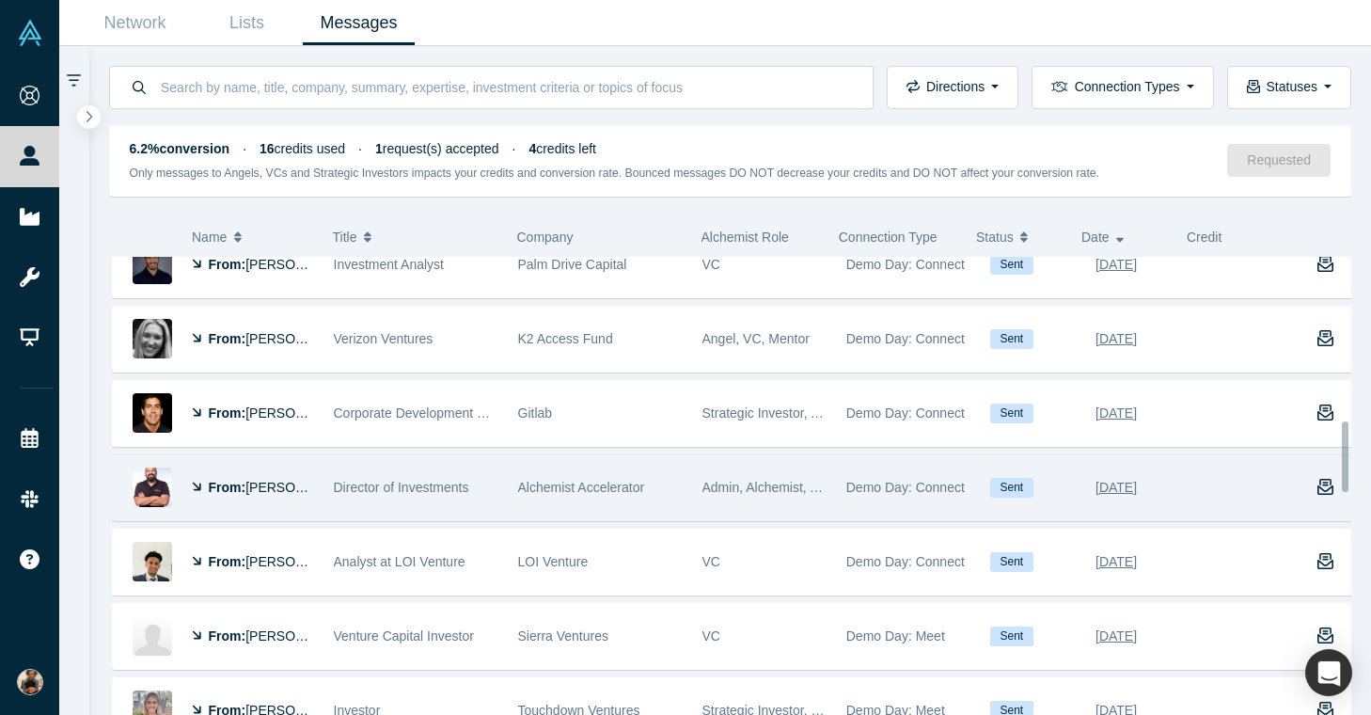
click at [337, 507] on div "Director of Investments" at bounding box center [416, 487] width 165 height 65
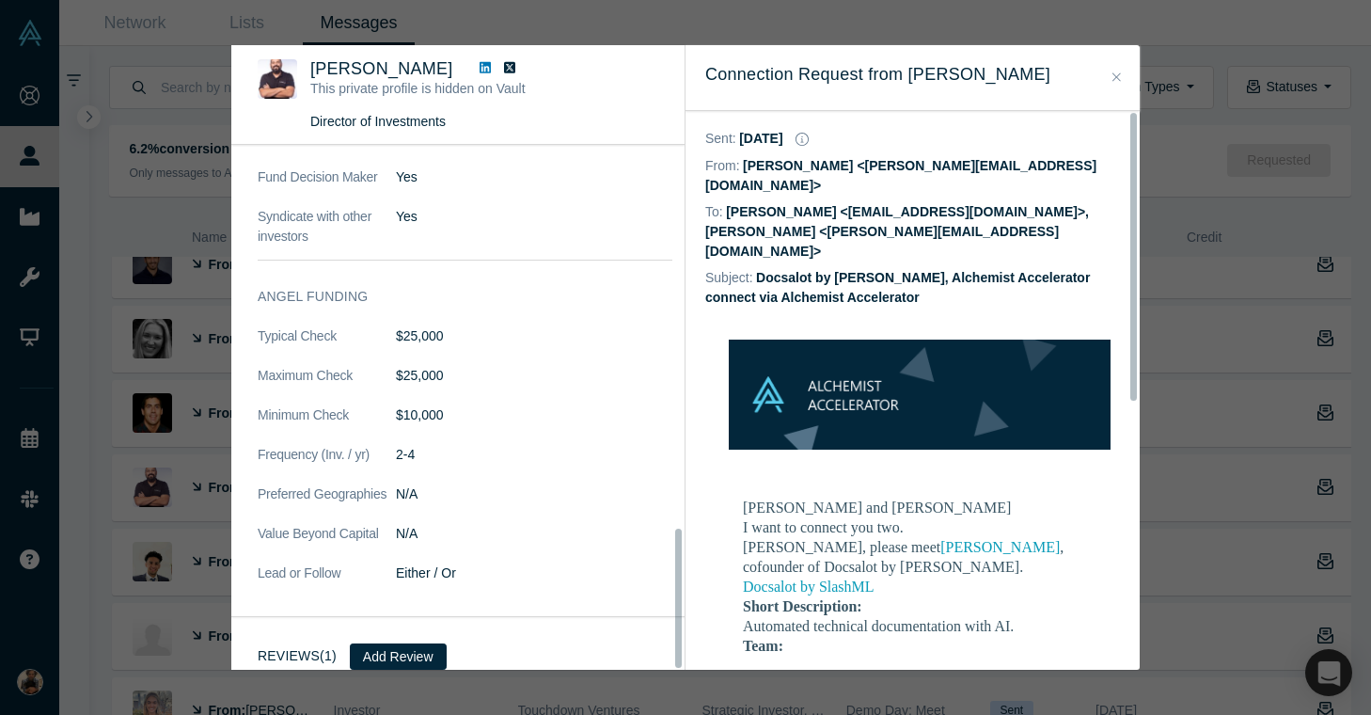
click at [162, 394] on div "Was the recommendation useful? Muhannad Taslaq This private profile is hidden o…" at bounding box center [685, 357] width 1371 height 715
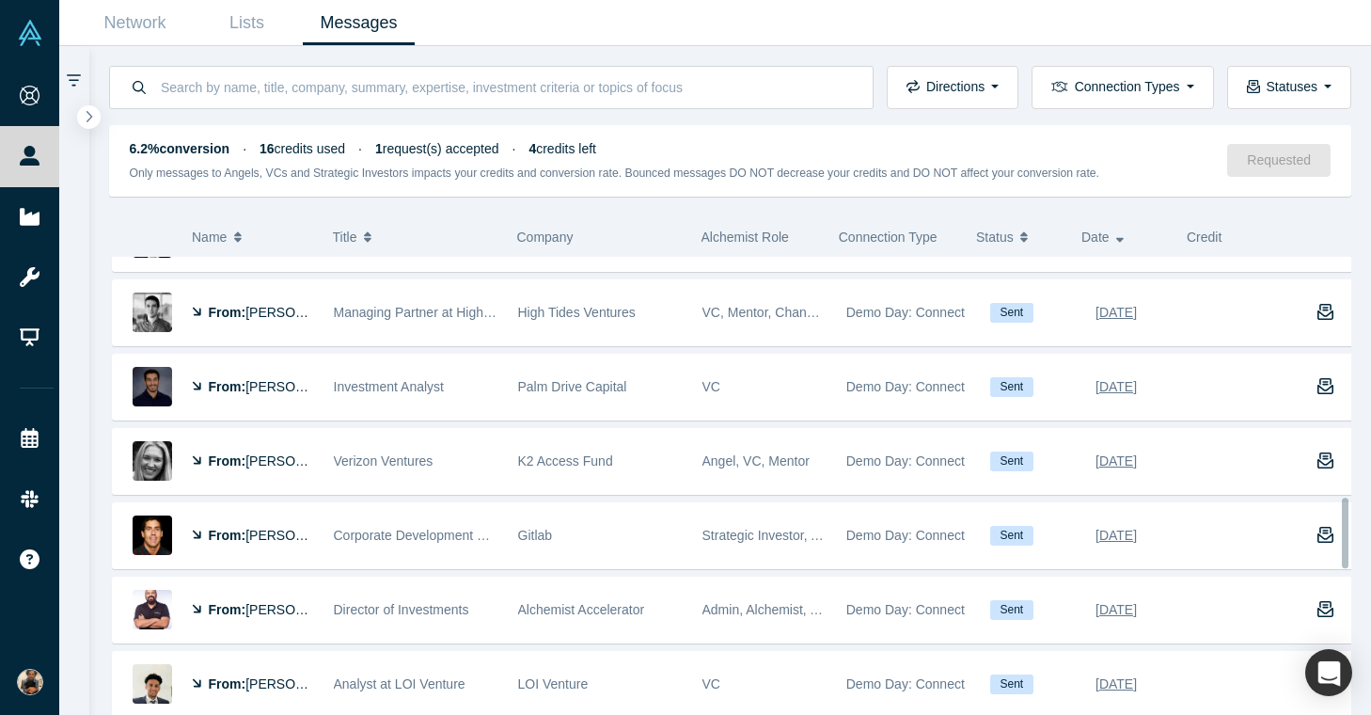
scroll to position [76, 0]
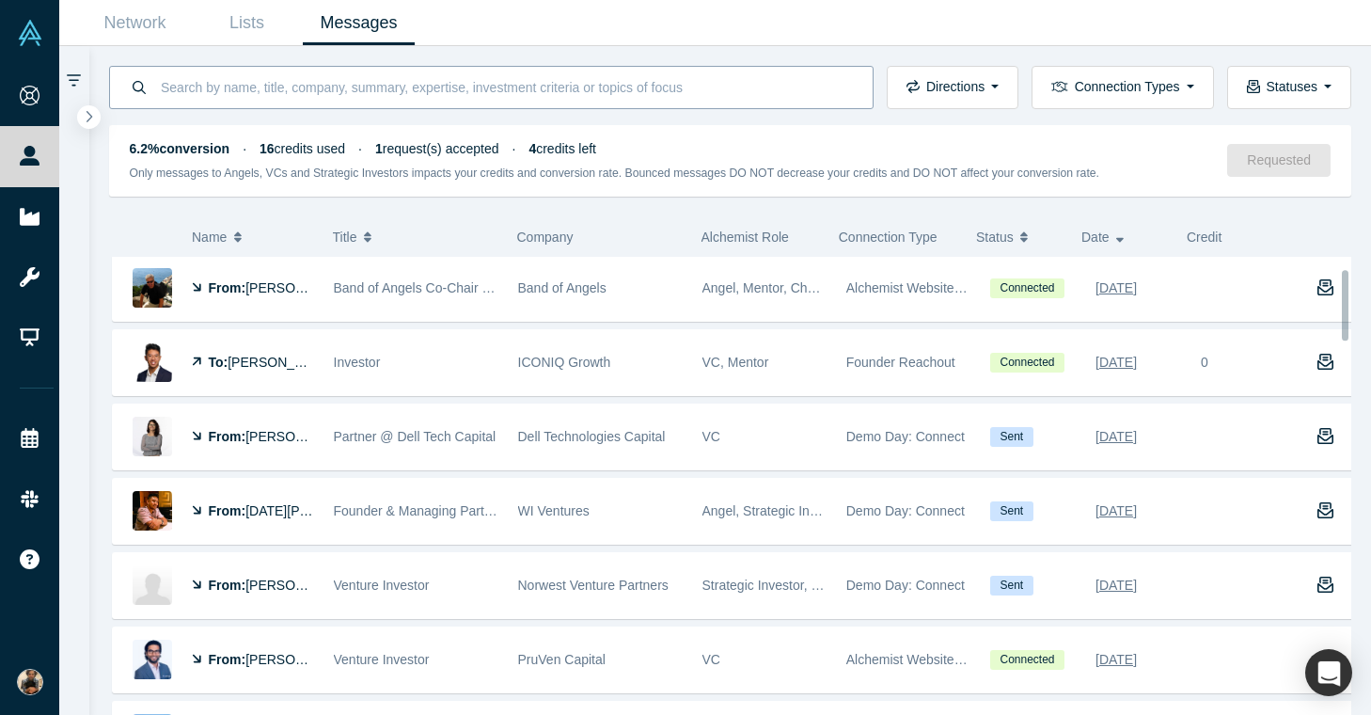
click at [369, 99] on input at bounding box center [506, 87] width 694 height 44
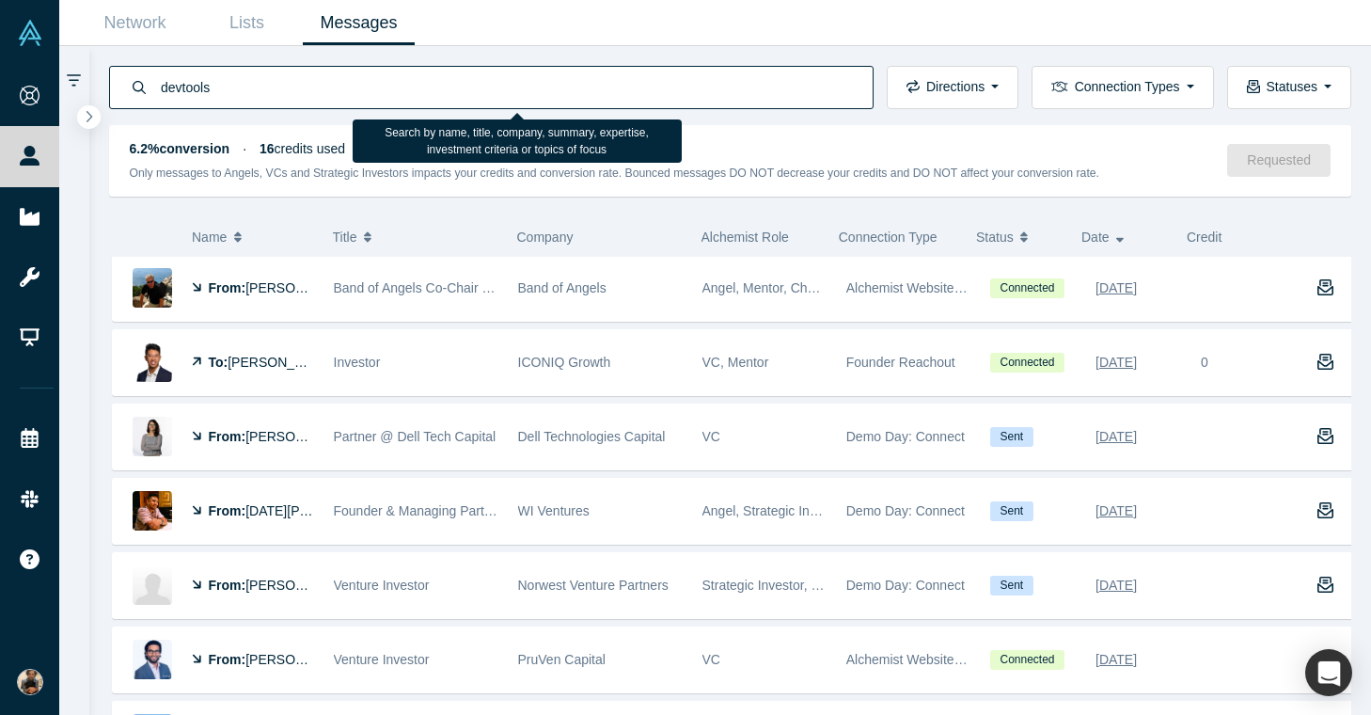
type input "devtools"
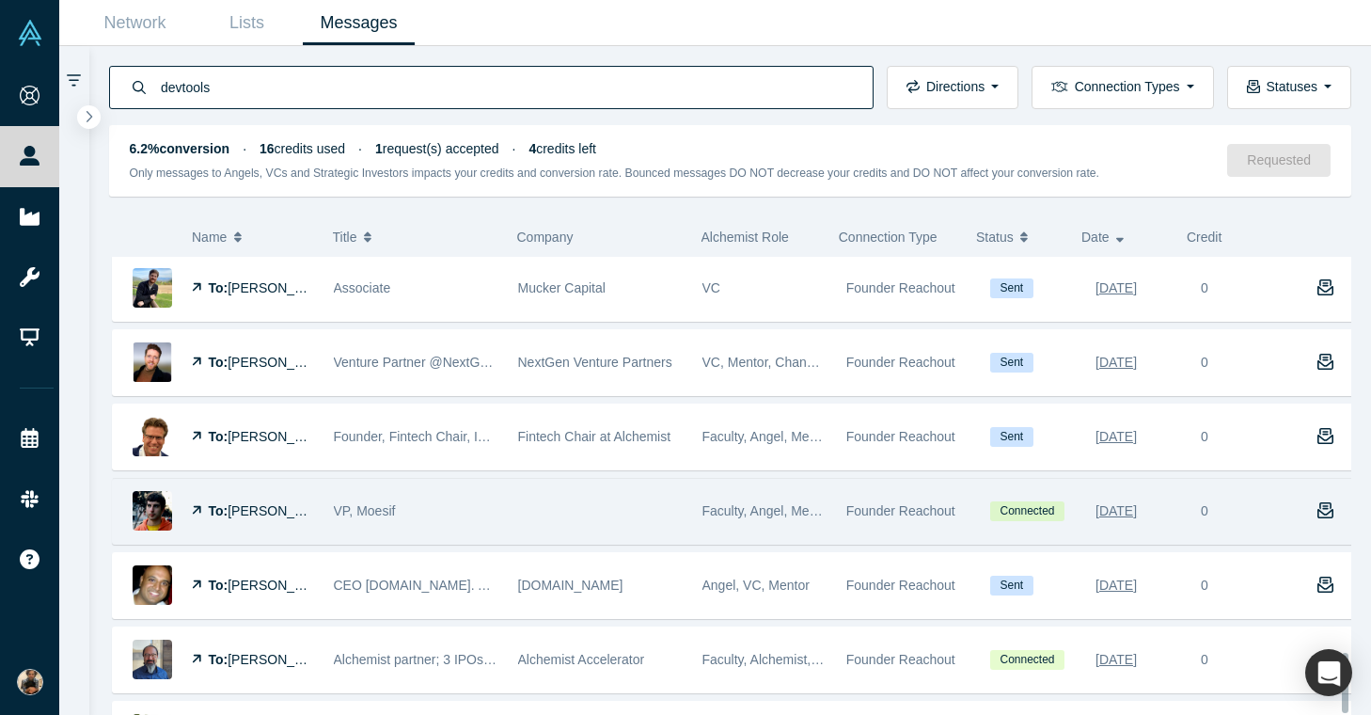
scroll to position [3033, 0]
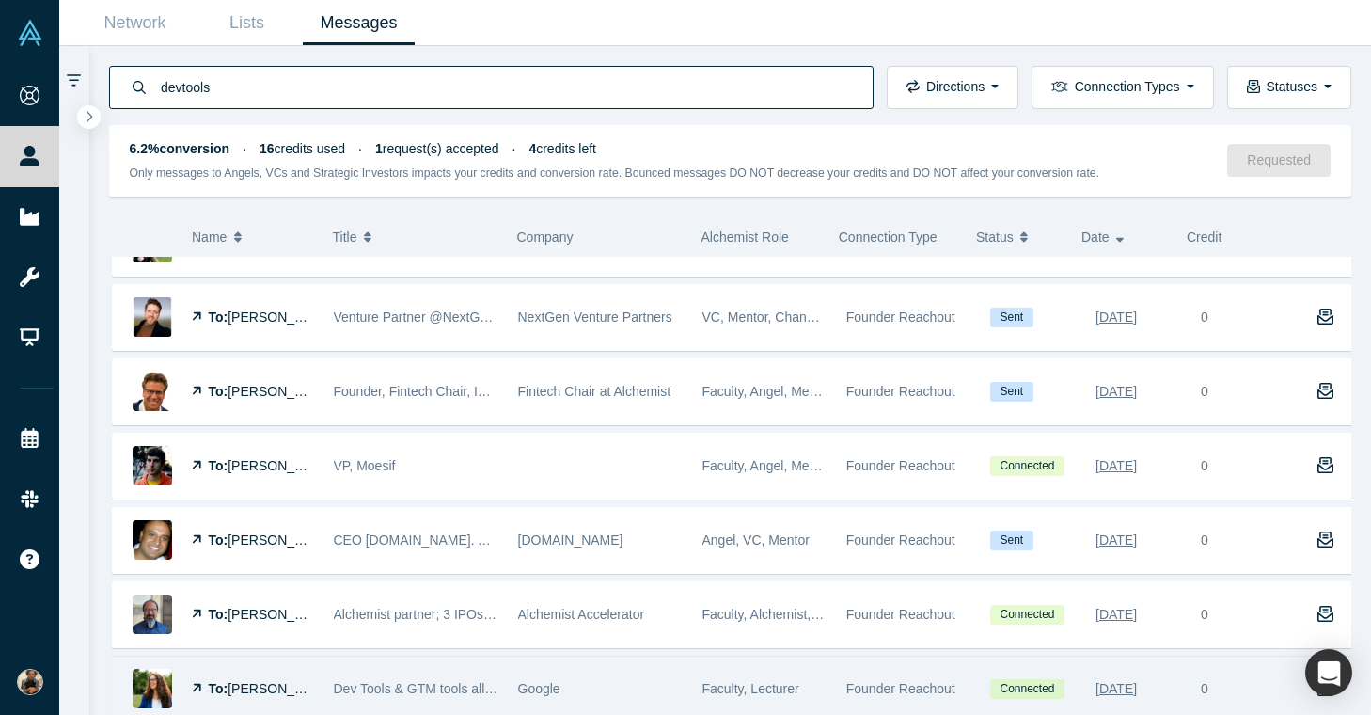
click at [606, 693] on div "Google" at bounding box center [600, 688] width 165 height 65
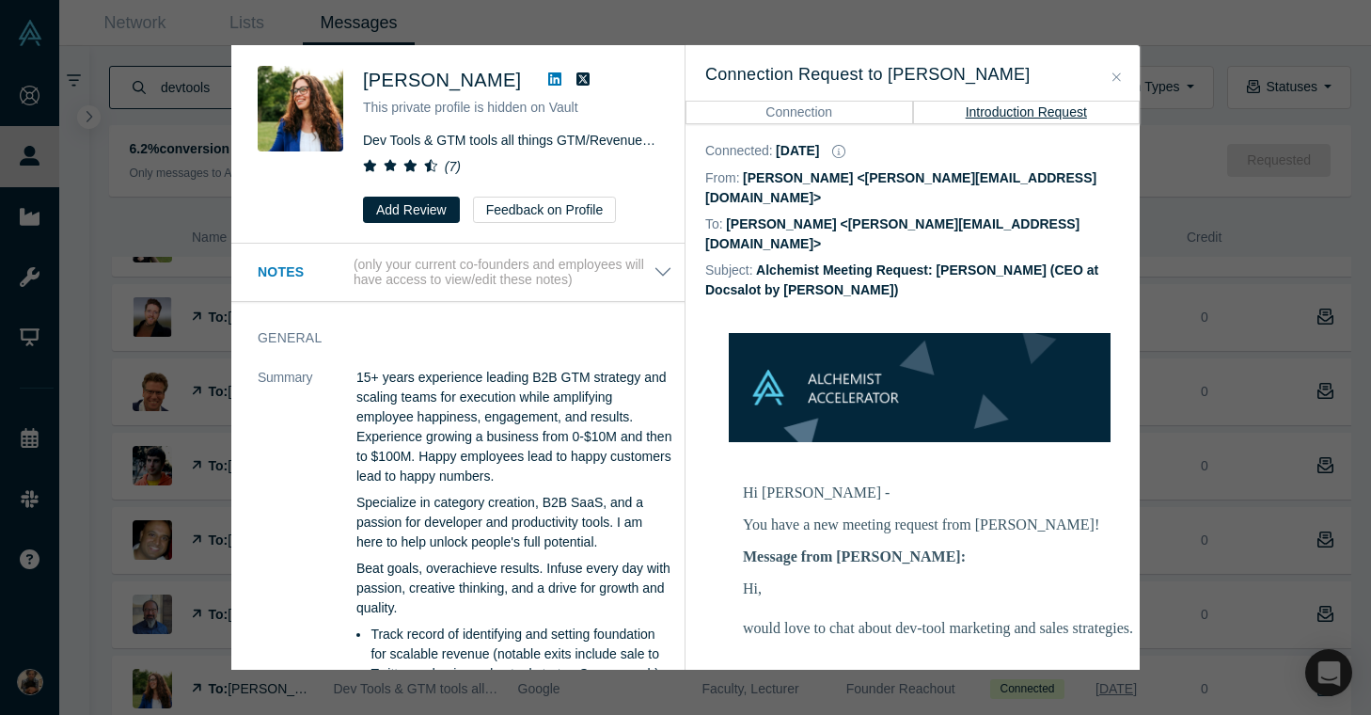
click at [162, 421] on div "Was the recommendation useful? Julia Gilinets This private profile is hidden on…" at bounding box center [685, 357] width 1371 height 715
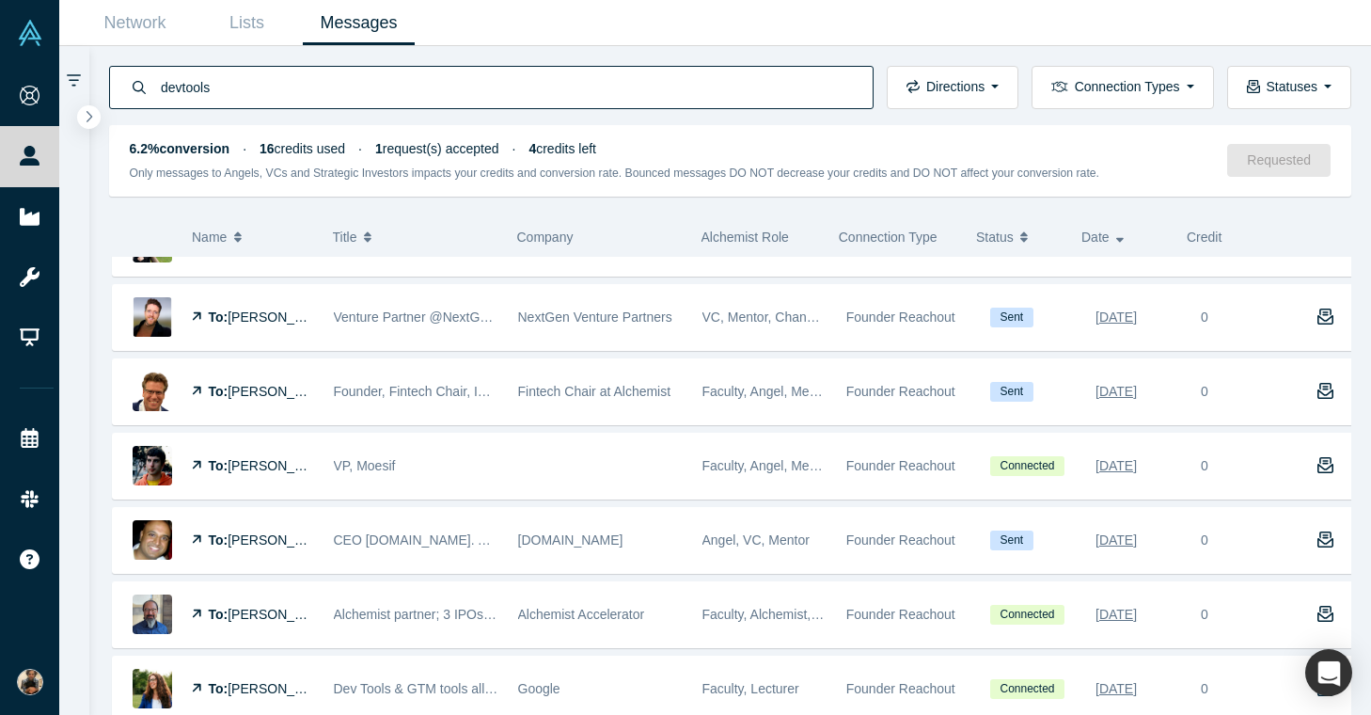
click at [189, 465] on div "Was the recommendation useful? Julia Gilinets This private profile is hidden on…" at bounding box center [685, 357] width 1371 height 715
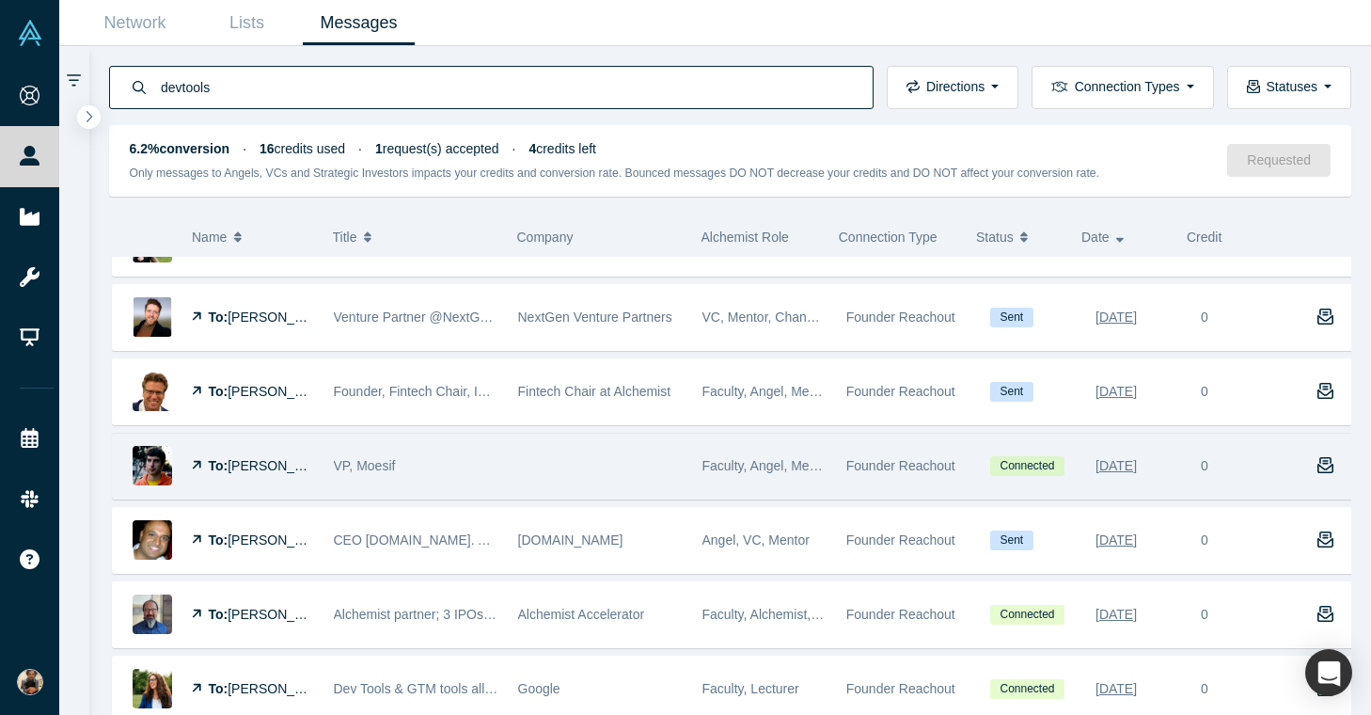
click at [387, 458] on span "VP, Moesif" at bounding box center [365, 465] width 62 height 15
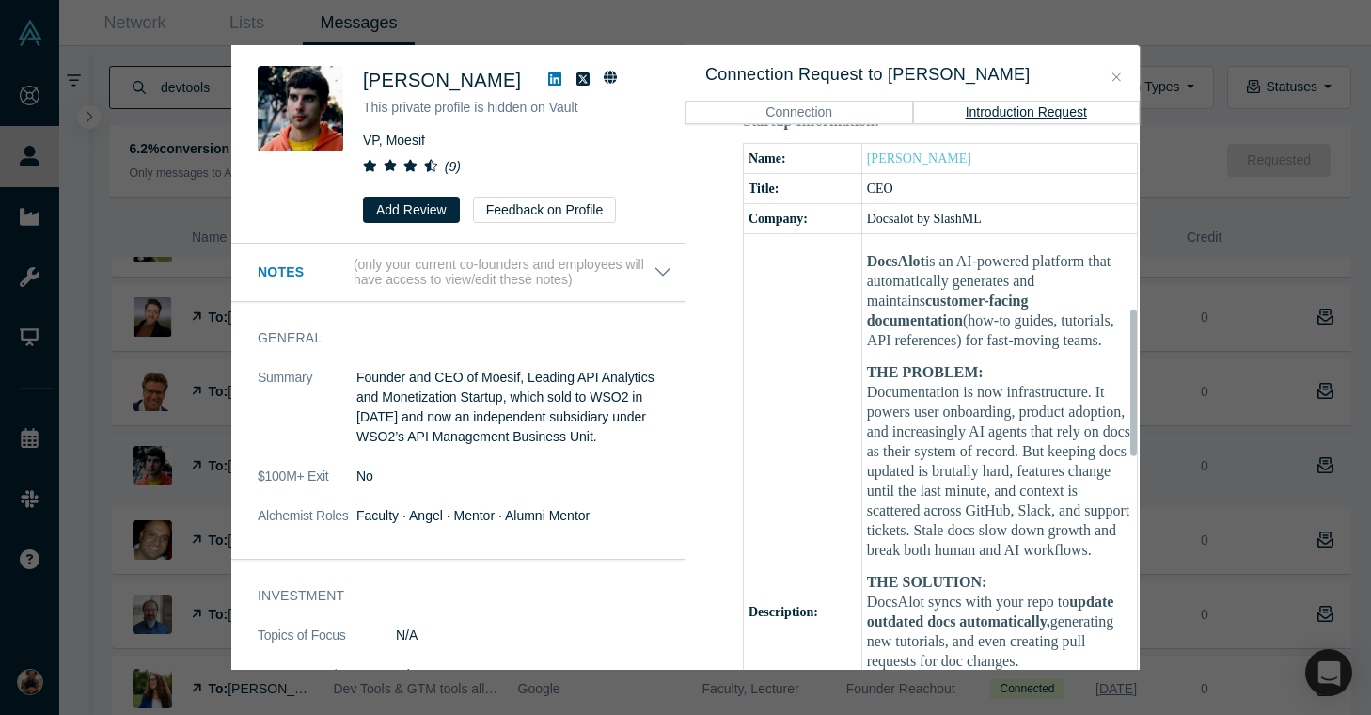
scroll to position [889, 0]
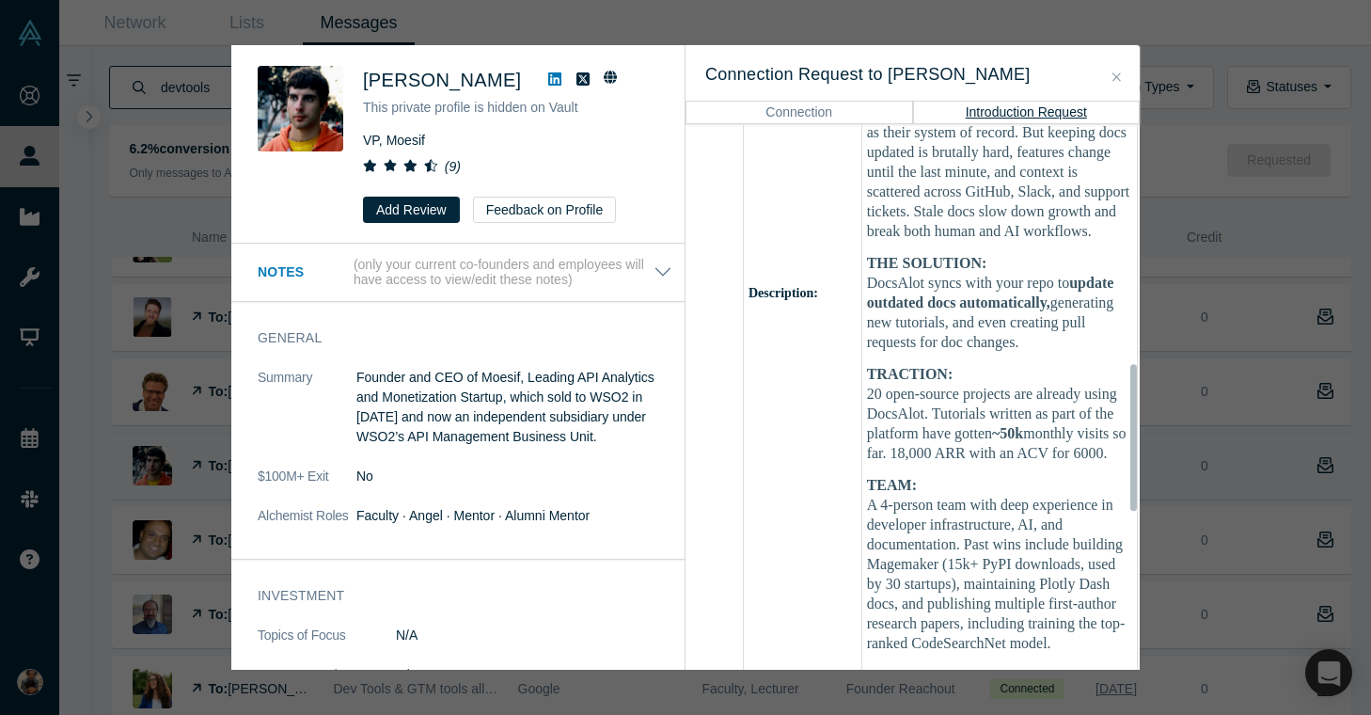
click at [188, 416] on div "Was the recommendation useful? Derric Gilling This private profile is hidden on…" at bounding box center [685, 357] width 1371 height 715
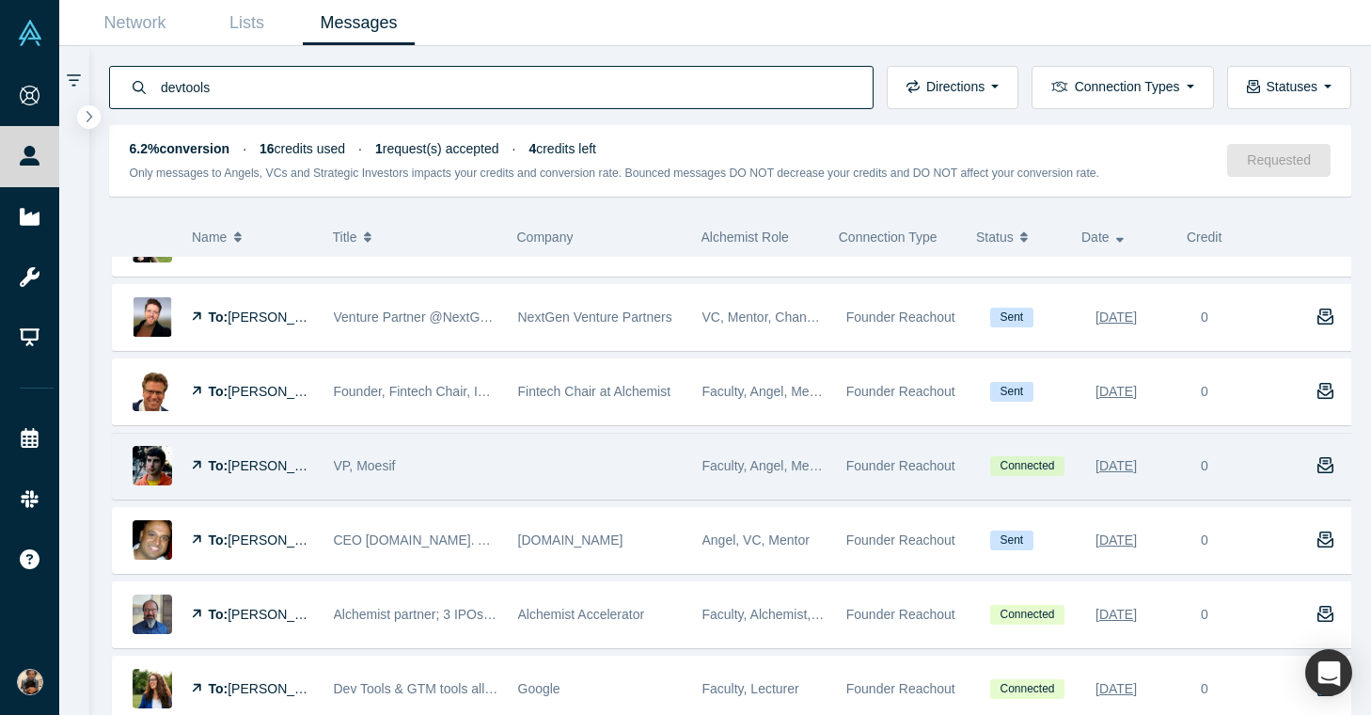
click at [28, 223] on div "Was the recommendation useful? Derric Gilling This private profile is hidden on…" at bounding box center [685, 357] width 1371 height 715
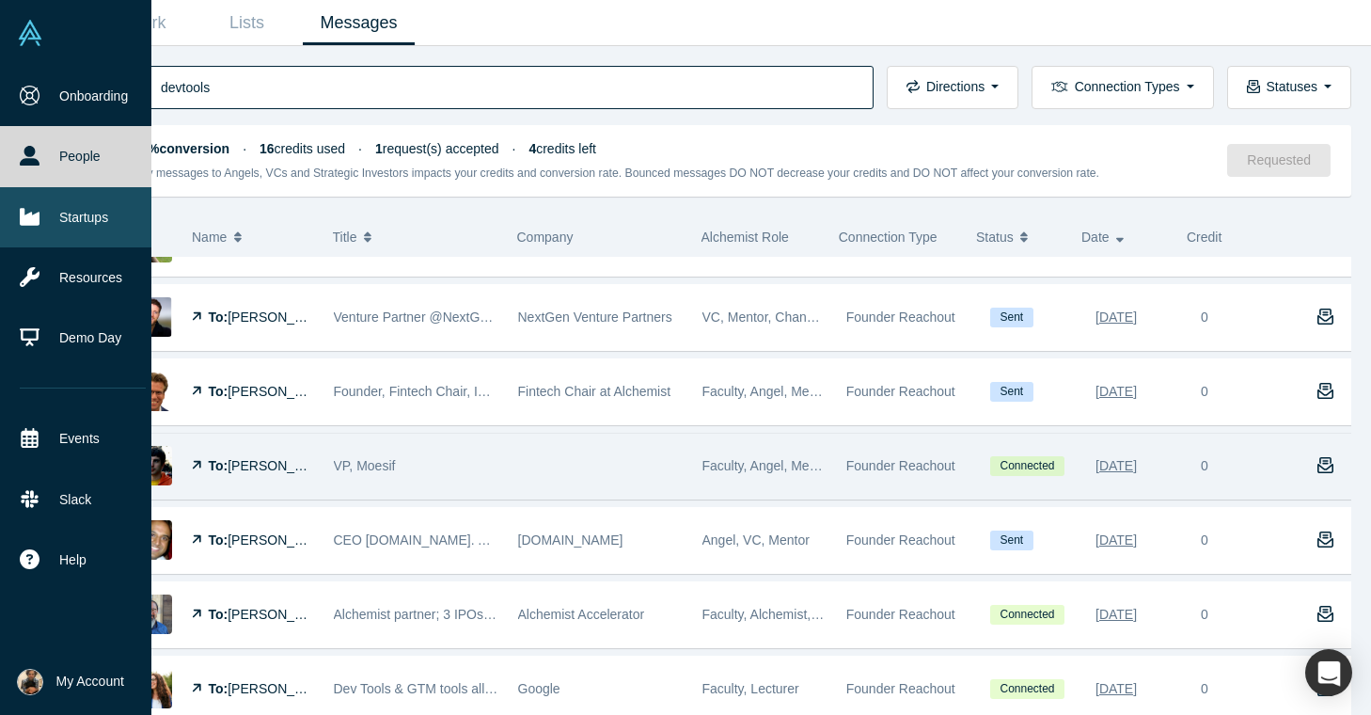
click at [31, 213] on icon at bounding box center [30, 216] width 20 height 17
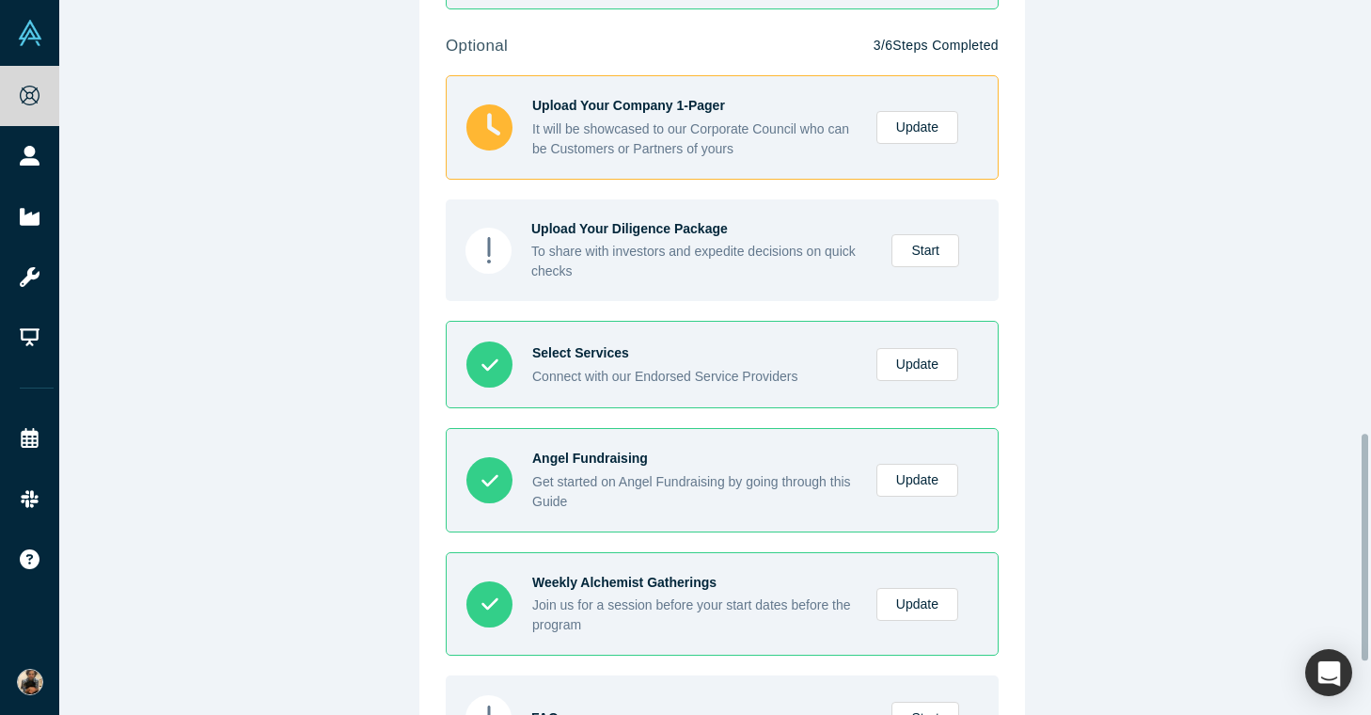
scroll to position [1534, 0]
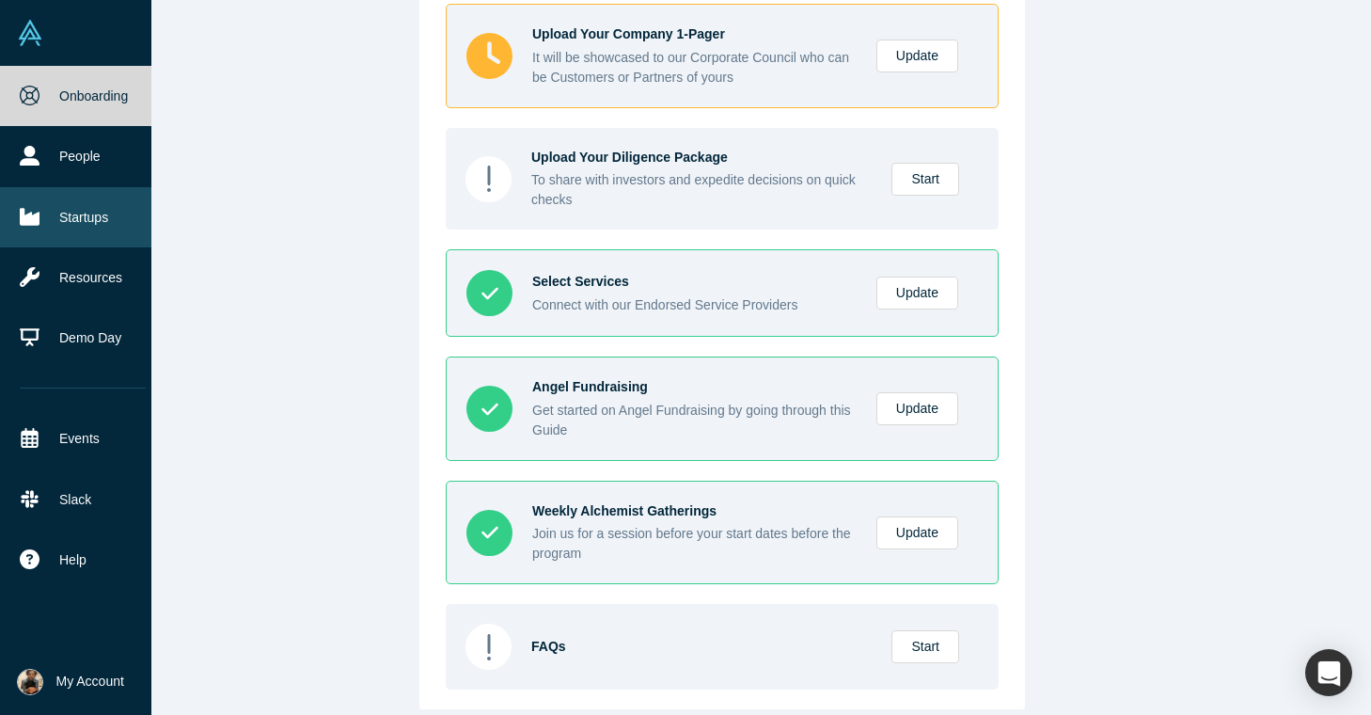
click at [72, 206] on link "Startups" at bounding box center [82, 217] width 165 height 60
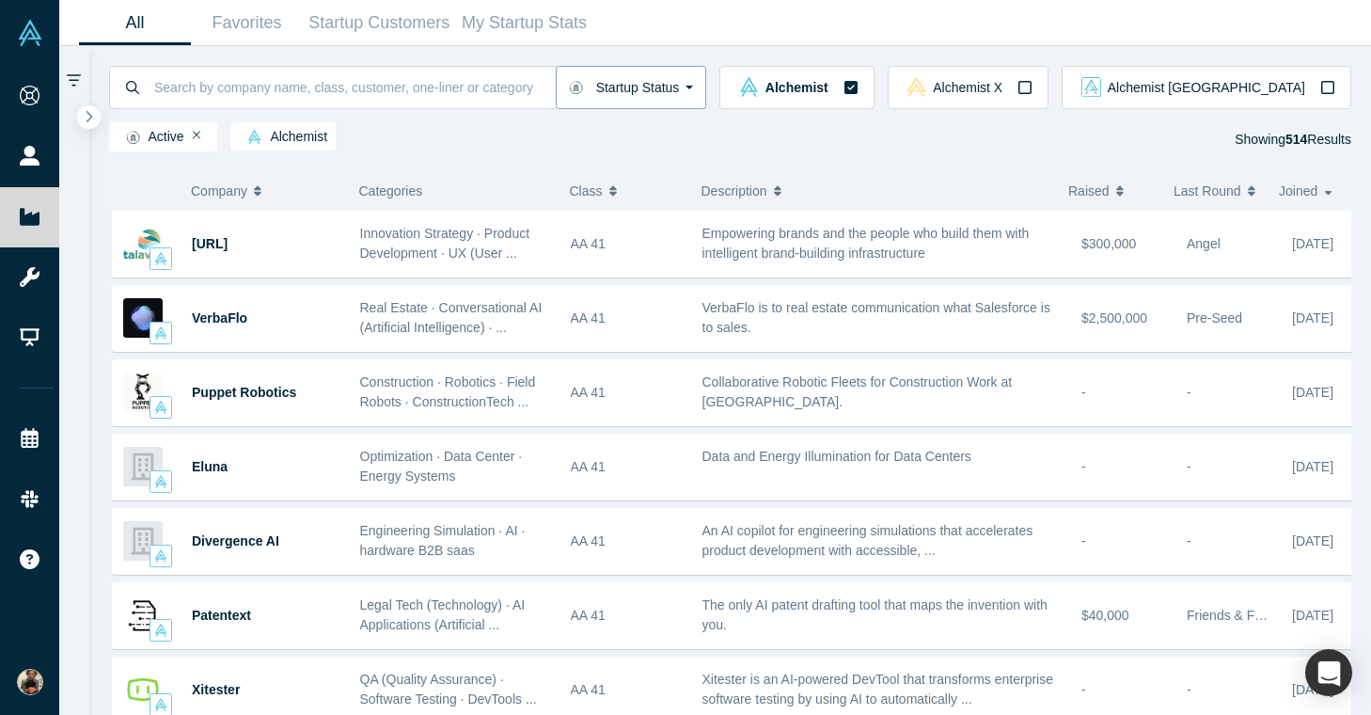
click at [707, 81] on button "Startup Status" at bounding box center [631, 87] width 151 height 43
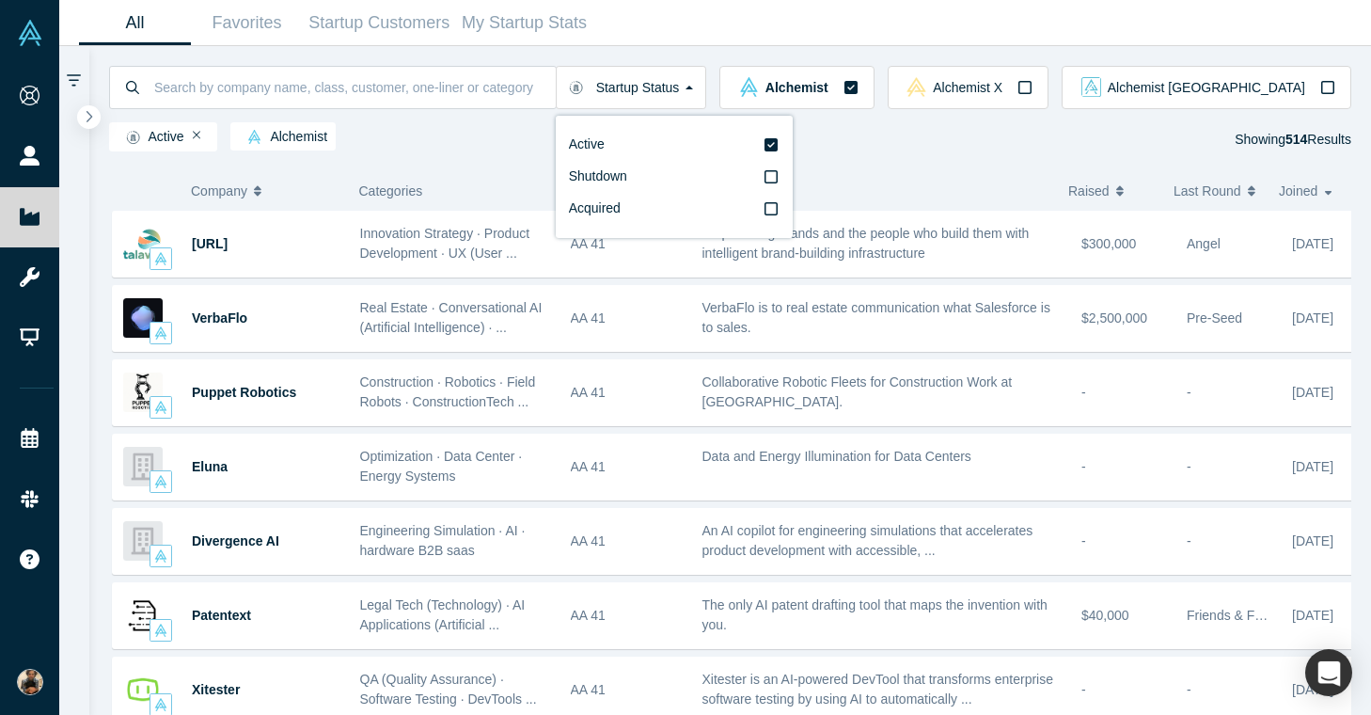
click at [616, 127] on div "Active Alchemist Showing 514 Results" at bounding box center [730, 140] width 1243 height 36
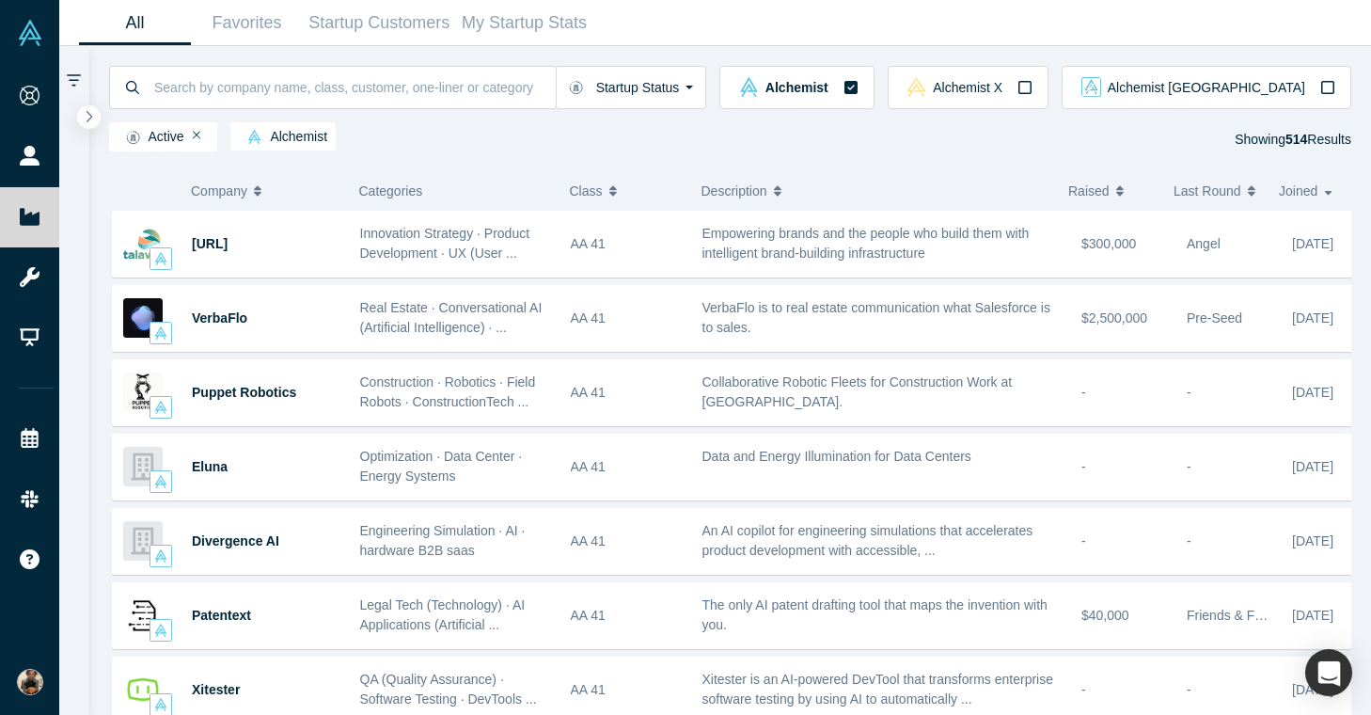
click at [1294, 188] on span "Joined" at bounding box center [1298, 190] width 39 height 39
click at [77, 81] on icon at bounding box center [74, 80] width 14 height 12
click at [149, 92] on div at bounding box center [333, 87] width 448 height 43
click at [182, 87] on input at bounding box center [353, 87] width 403 height 44
click at [85, 111] on icon "button" at bounding box center [89, 116] width 9 height 14
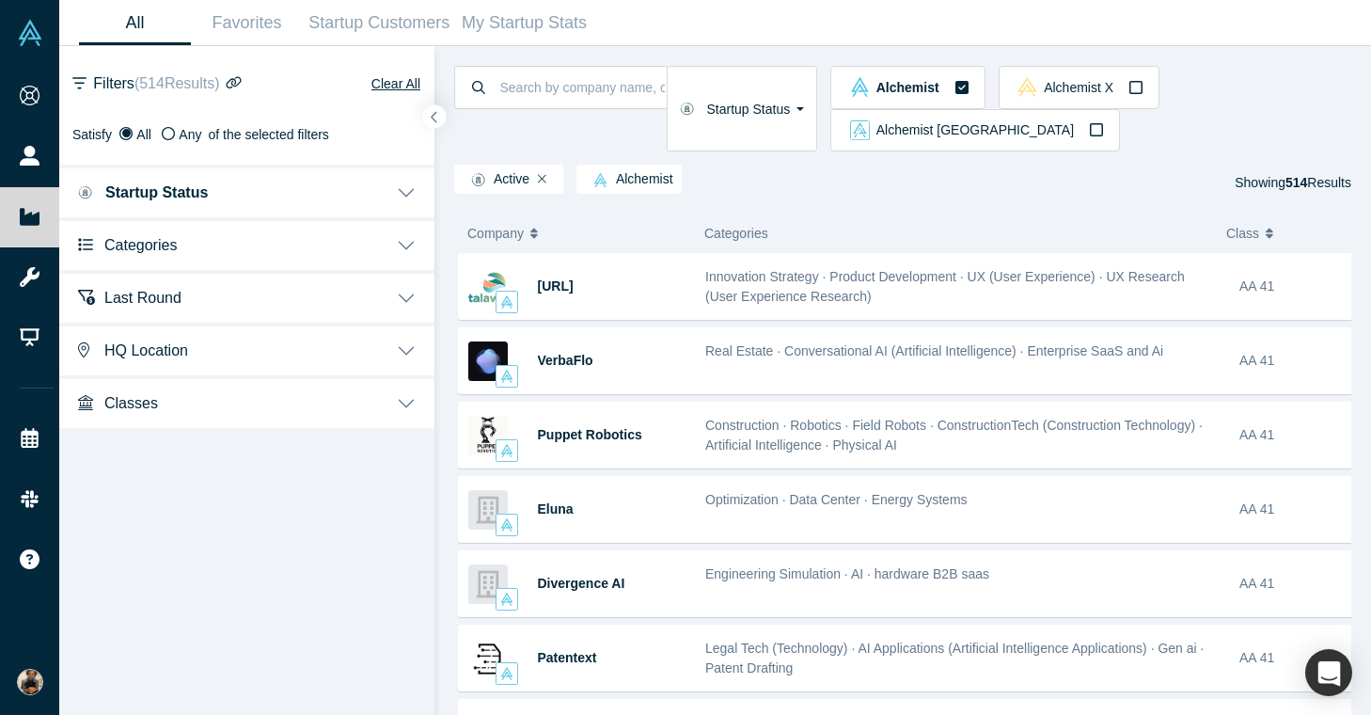
click at [330, 304] on button "Last Round" at bounding box center [246, 296] width 375 height 53
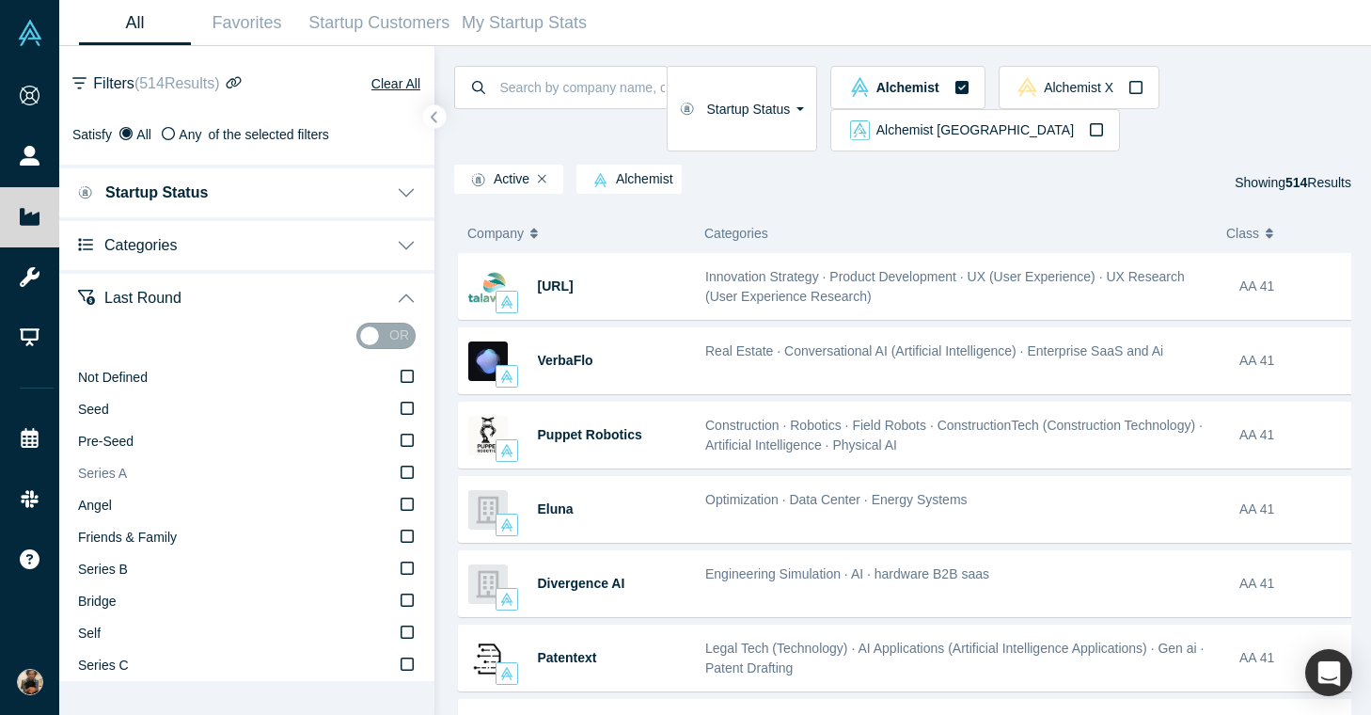
click at [346, 463] on label "Series A" at bounding box center [247, 474] width 338 height 32
click at [0, 0] on input "Series A" at bounding box center [0, 0] width 0 height 0
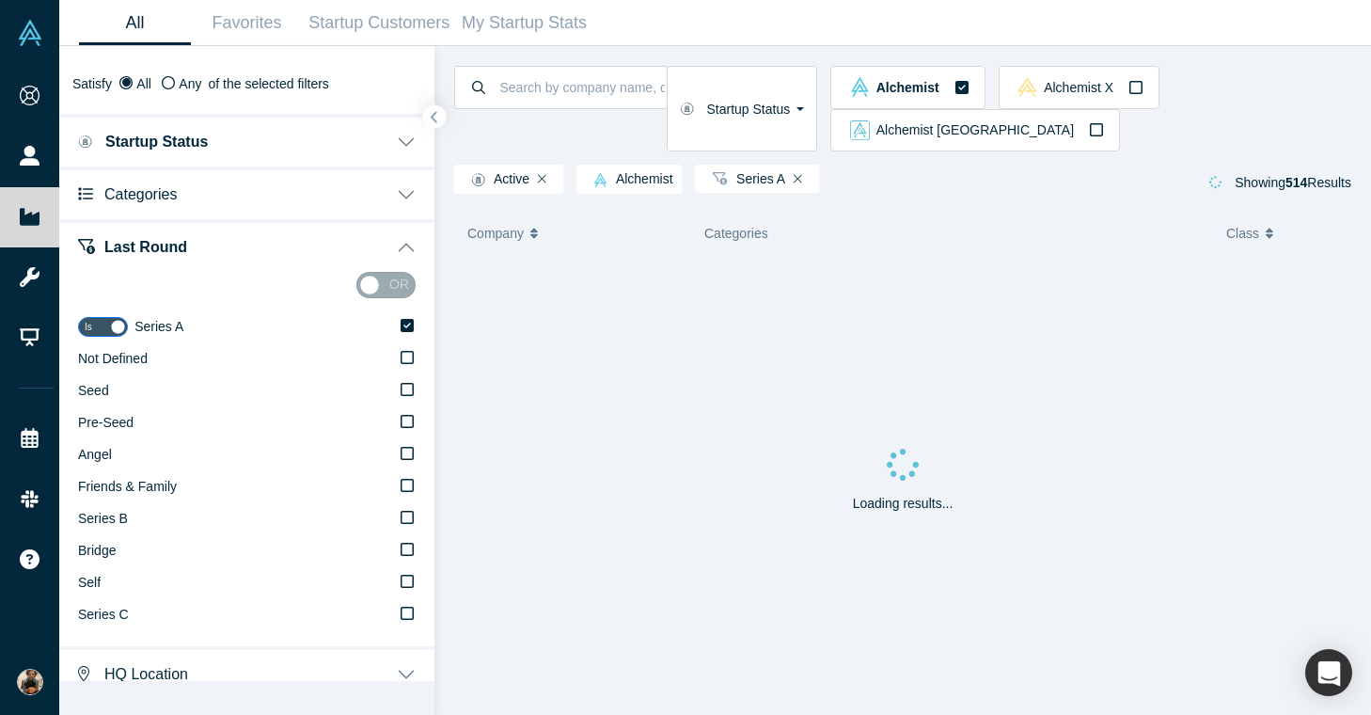
scroll to position [52, 0]
click at [280, 180] on button "Categories" at bounding box center [246, 191] width 375 height 53
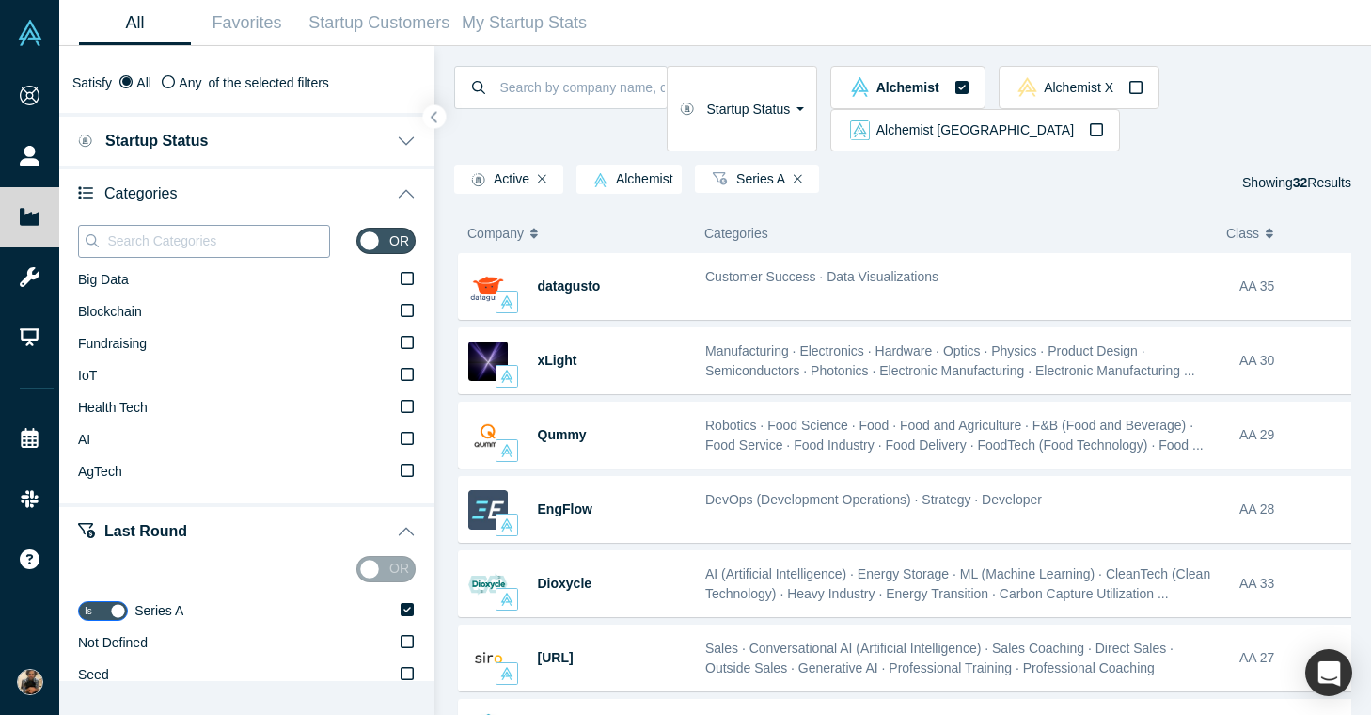
click at [158, 244] on input at bounding box center [217, 240] width 224 height 24
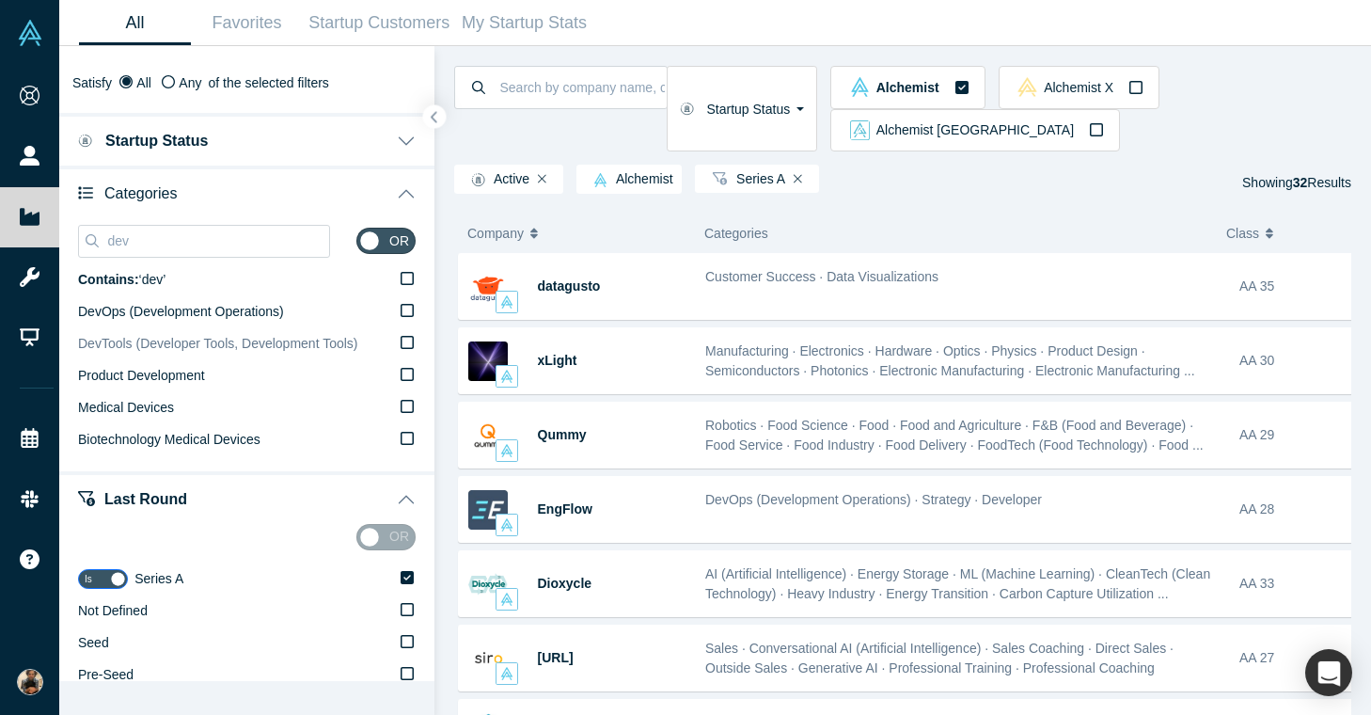
click at [186, 347] on span "DevTools (Developer Tools, Development Tools)" at bounding box center [218, 343] width 280 height 15
click at [0, 0] on input "DevTools (Developer Tools, Development Tools)" at bounding box center [0, 0] width 0 height 0
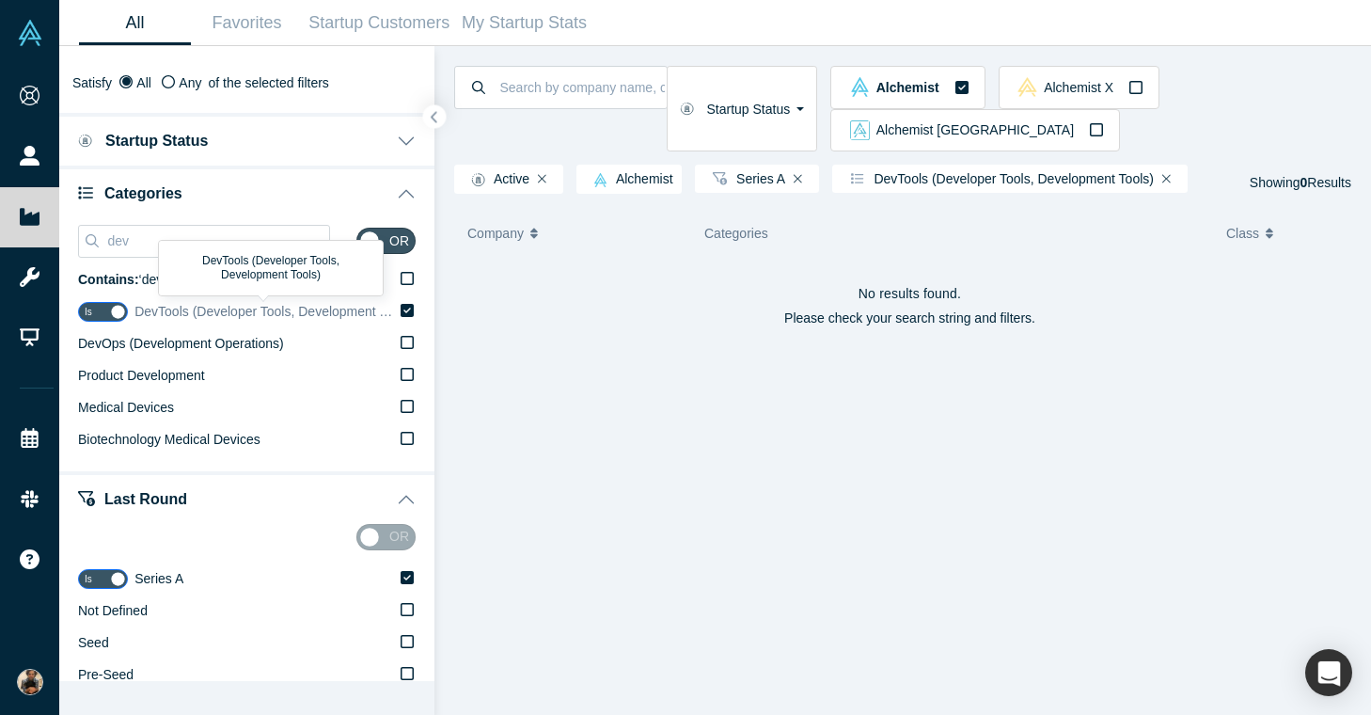
click at [401, 310] on icon at bounding box center [407, 310] width 13 height 13
click at [0, 0] on input "DevTools (Developer Tools, Development Tools)" at bounding box center [0, 0] width 0 height 0
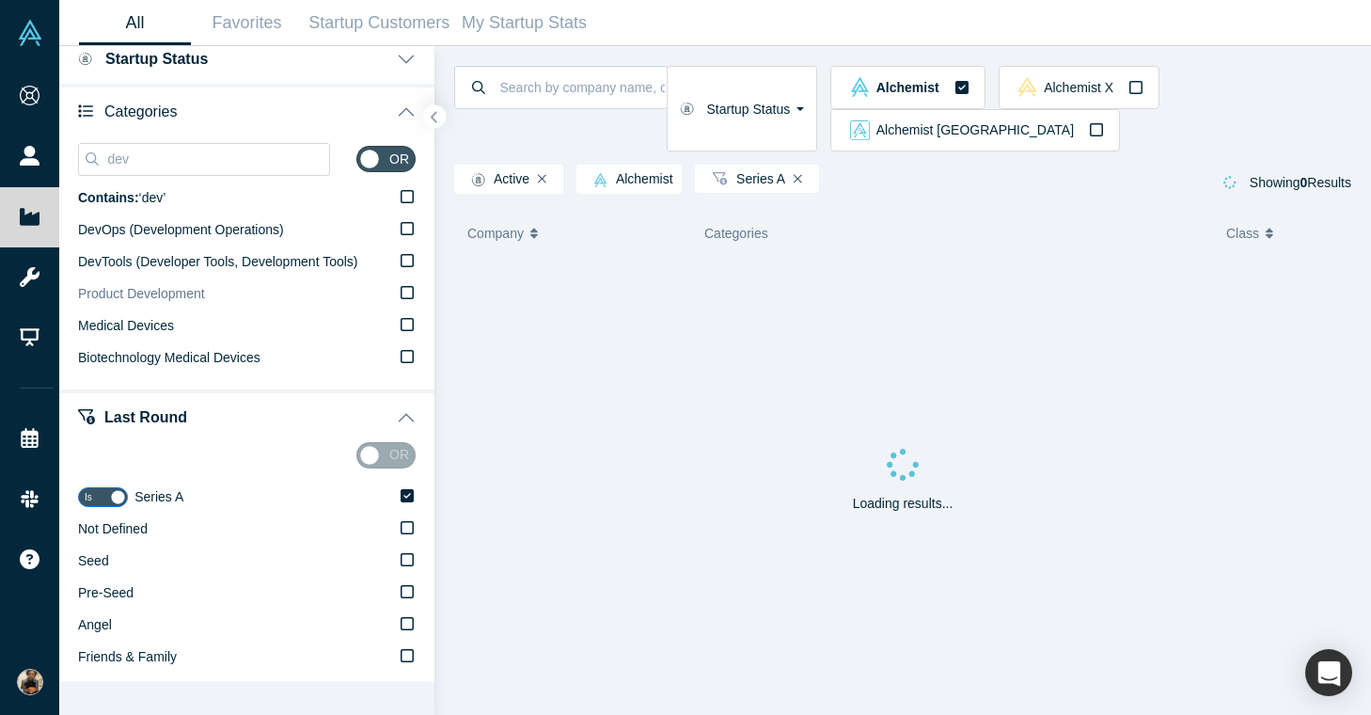
scroll to position [149, 0]
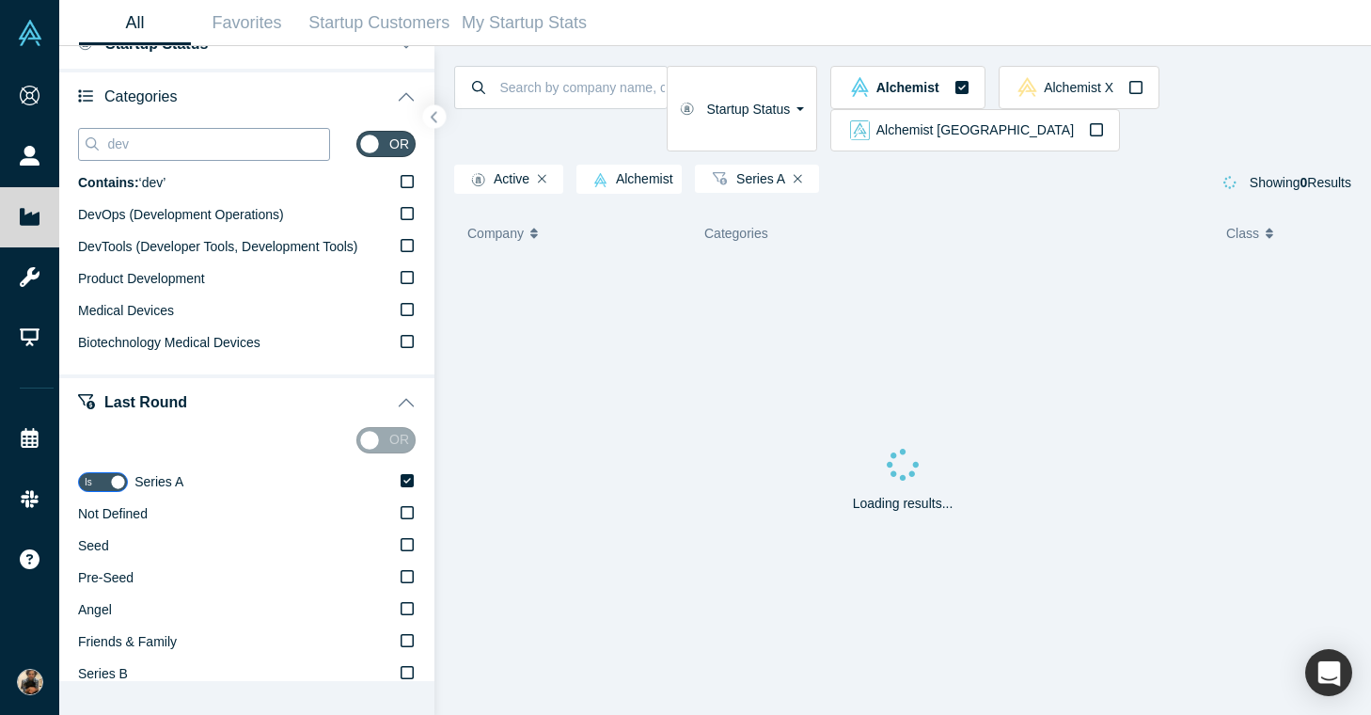
click at [182, 134] on input "dev" at bounding box center [217, 144] width 224 height 24
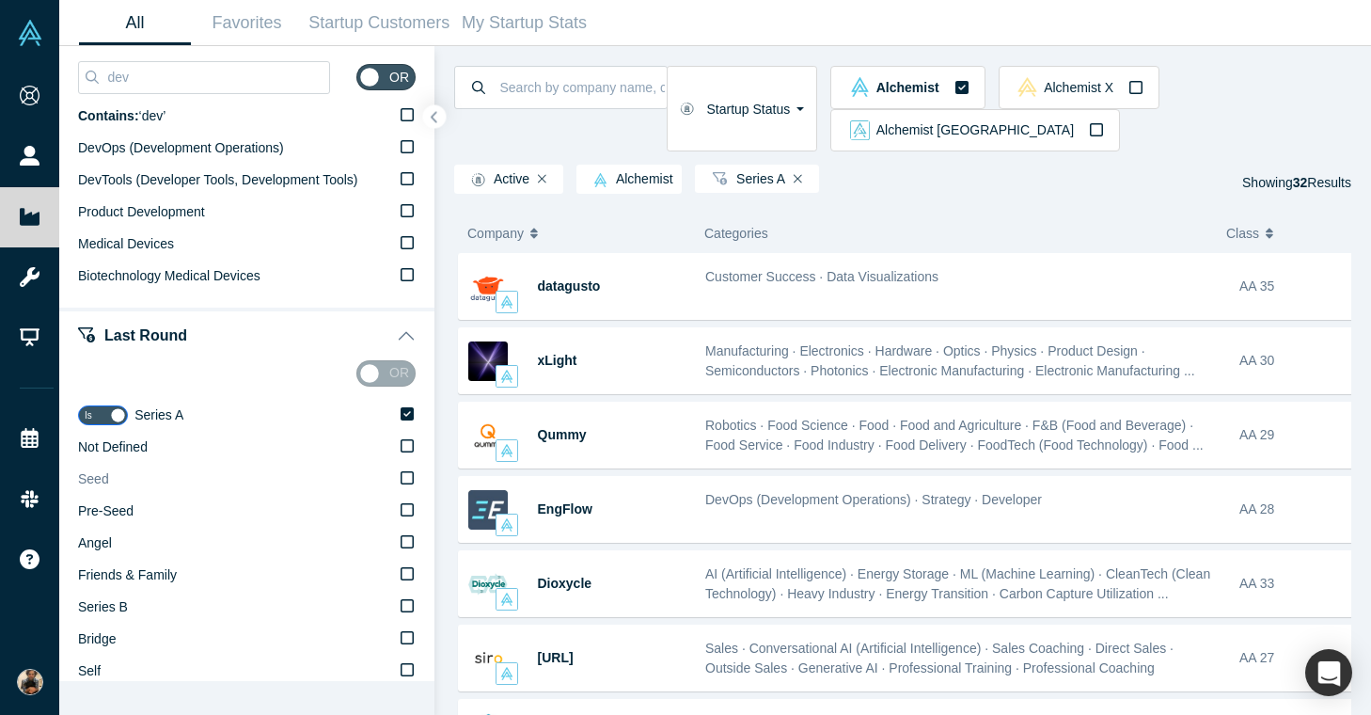
scroll to position [271, 0]
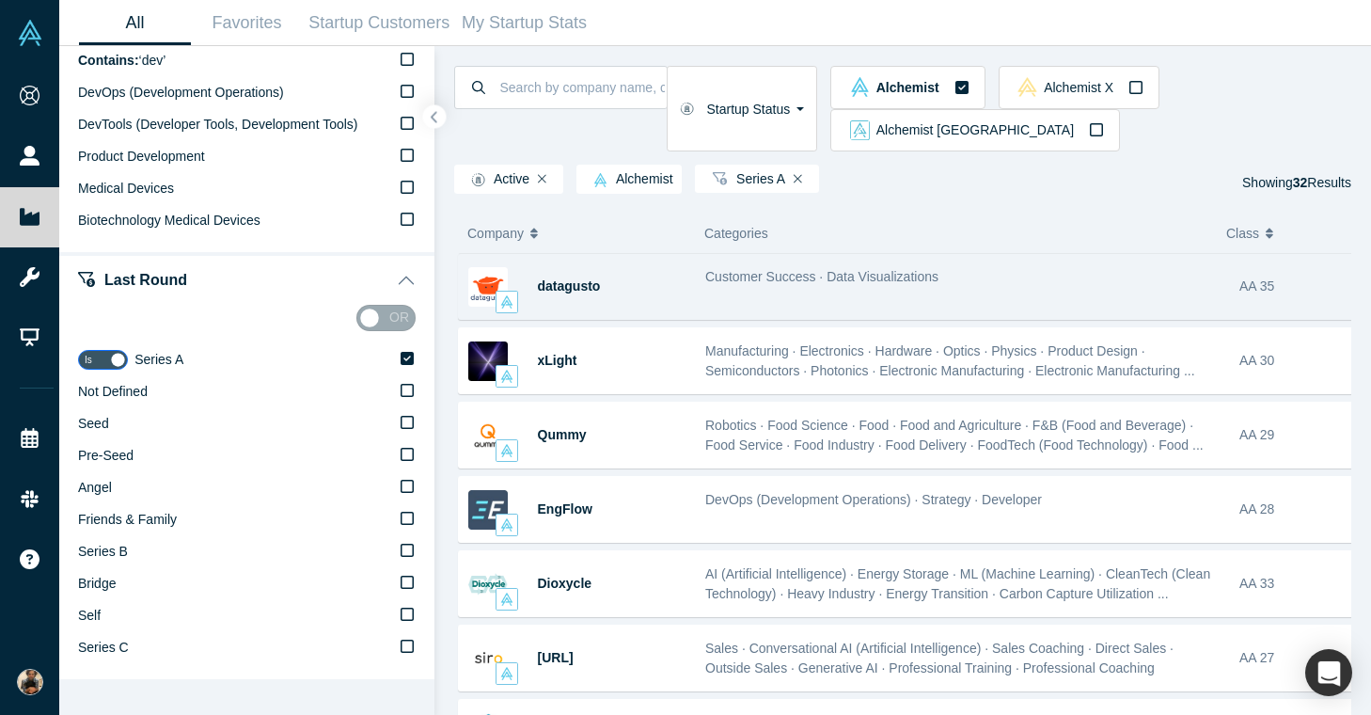
click at [764, 257] on div "Customer Success · Data Visualizations" at bounding box center [963, 286] width 534 height 59
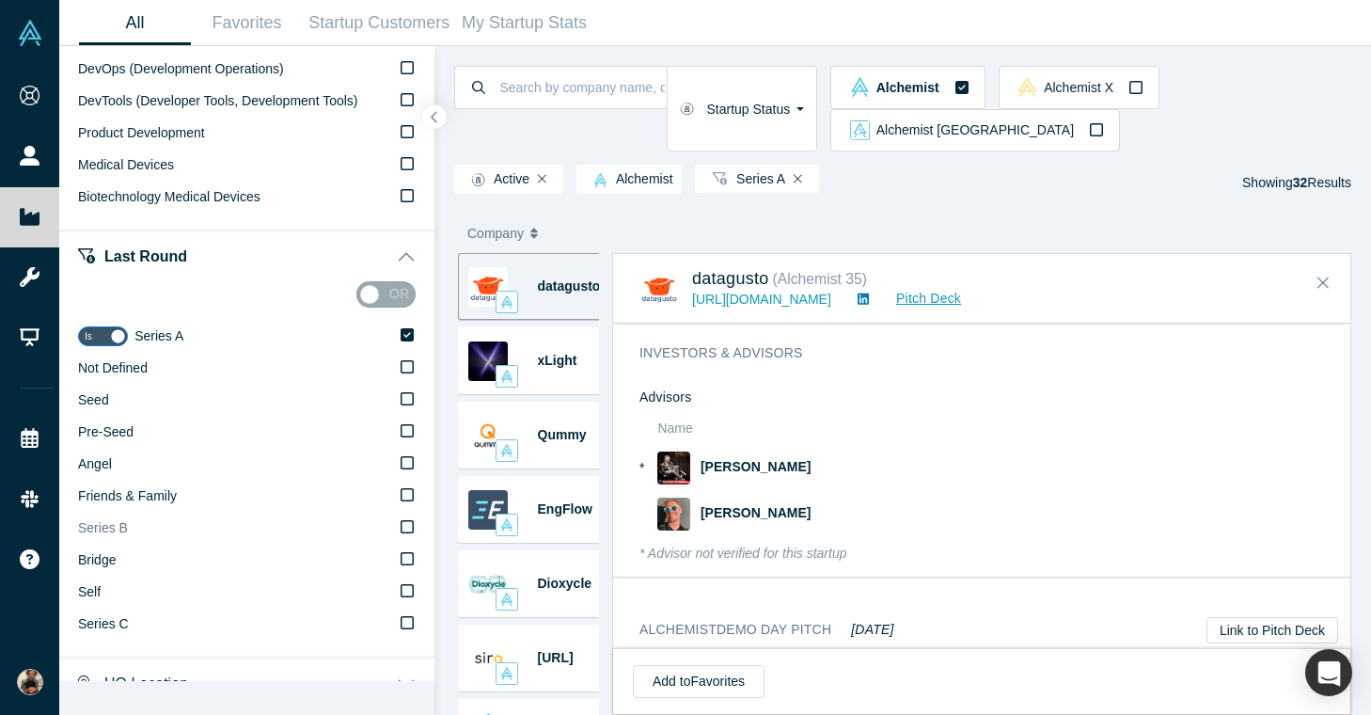
scroll to position [375, 0]
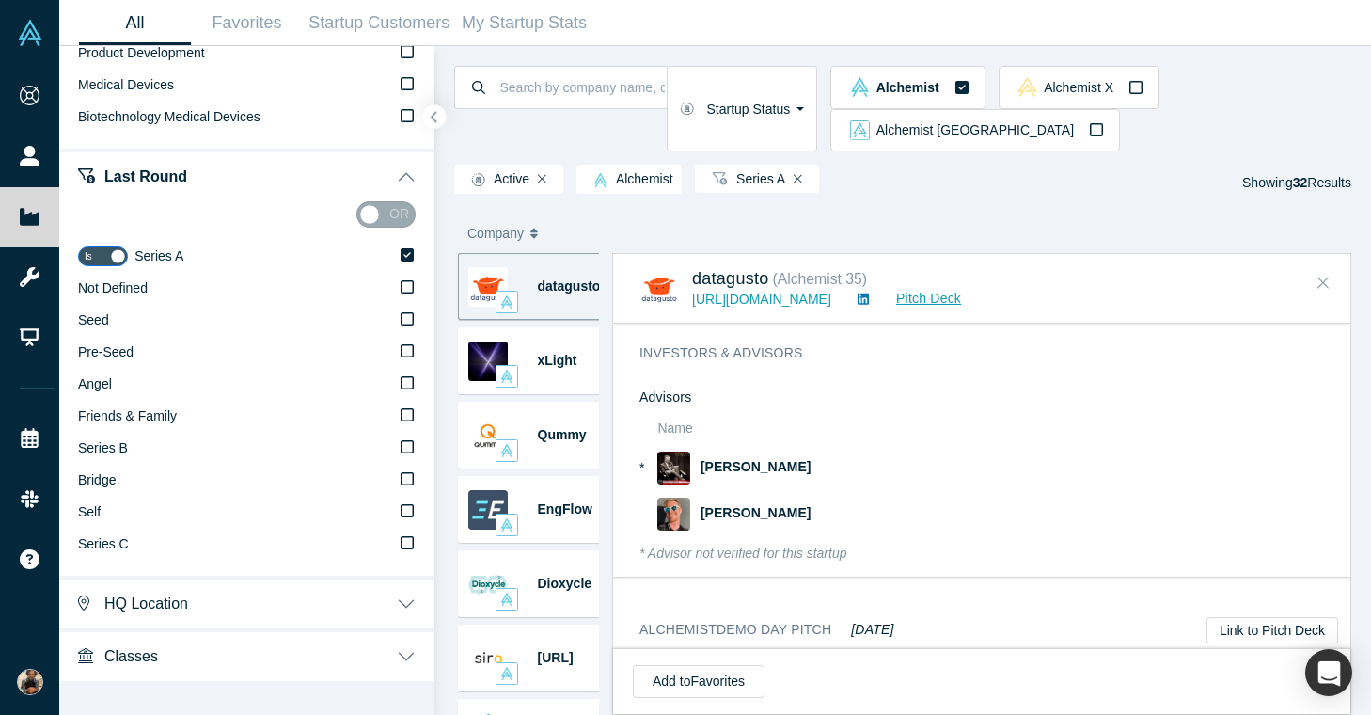
click at [1327, 274] on icon "Close" at bounding box center [1322, 282] width 11 height 17
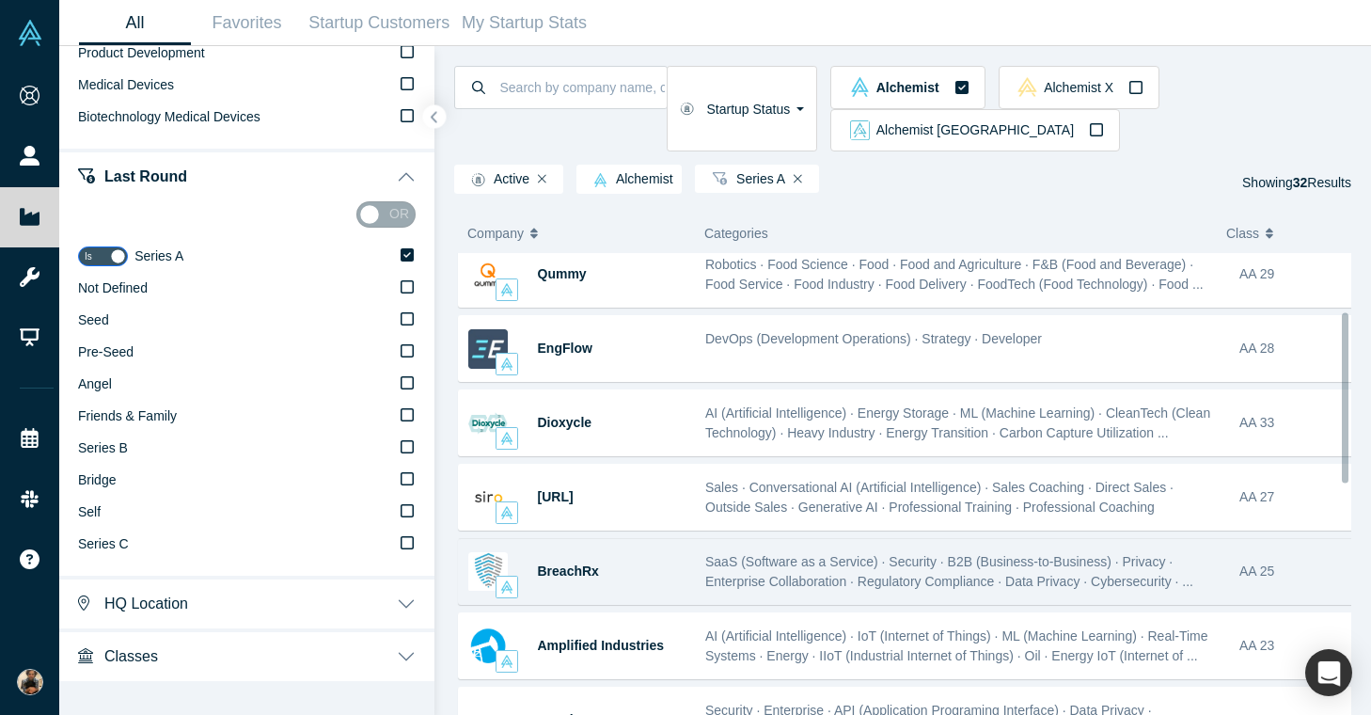
scroll to position [178, 0]
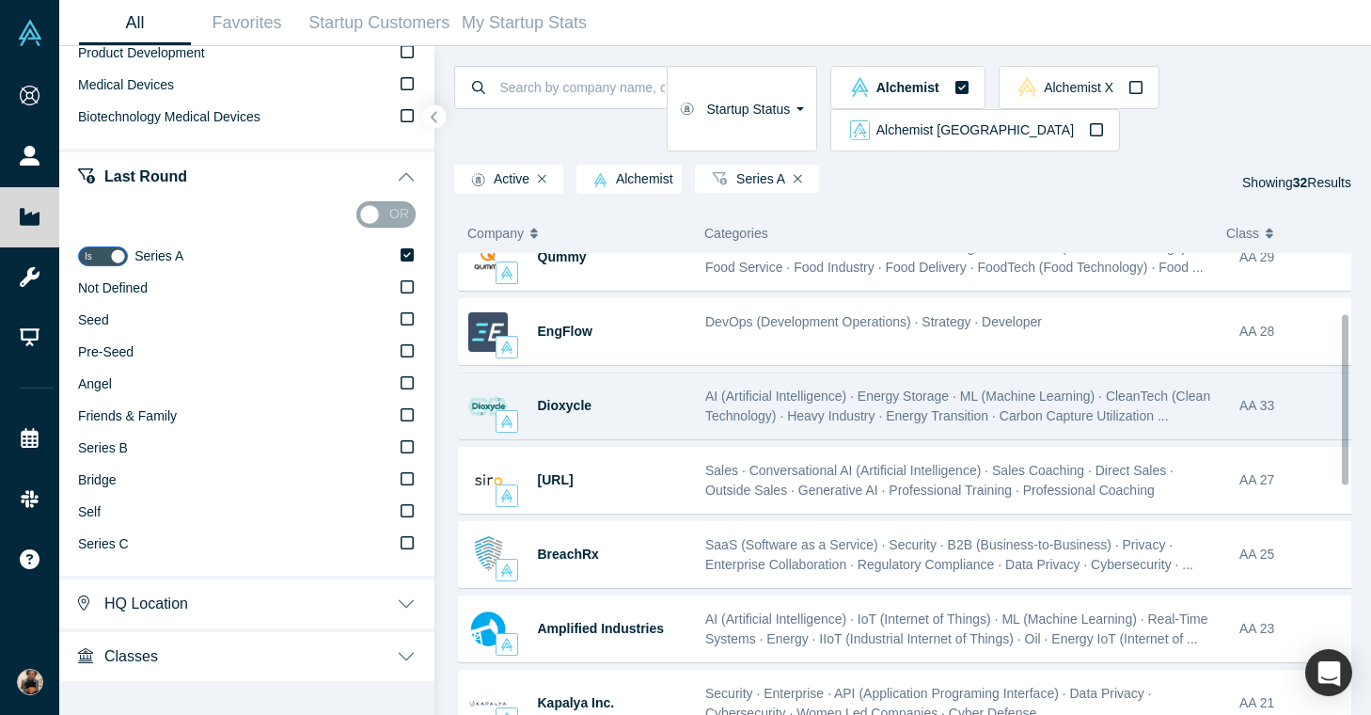
click at [643, 373] on div "Dioxycle" at bounding box center [612, 405] width 149 height 65
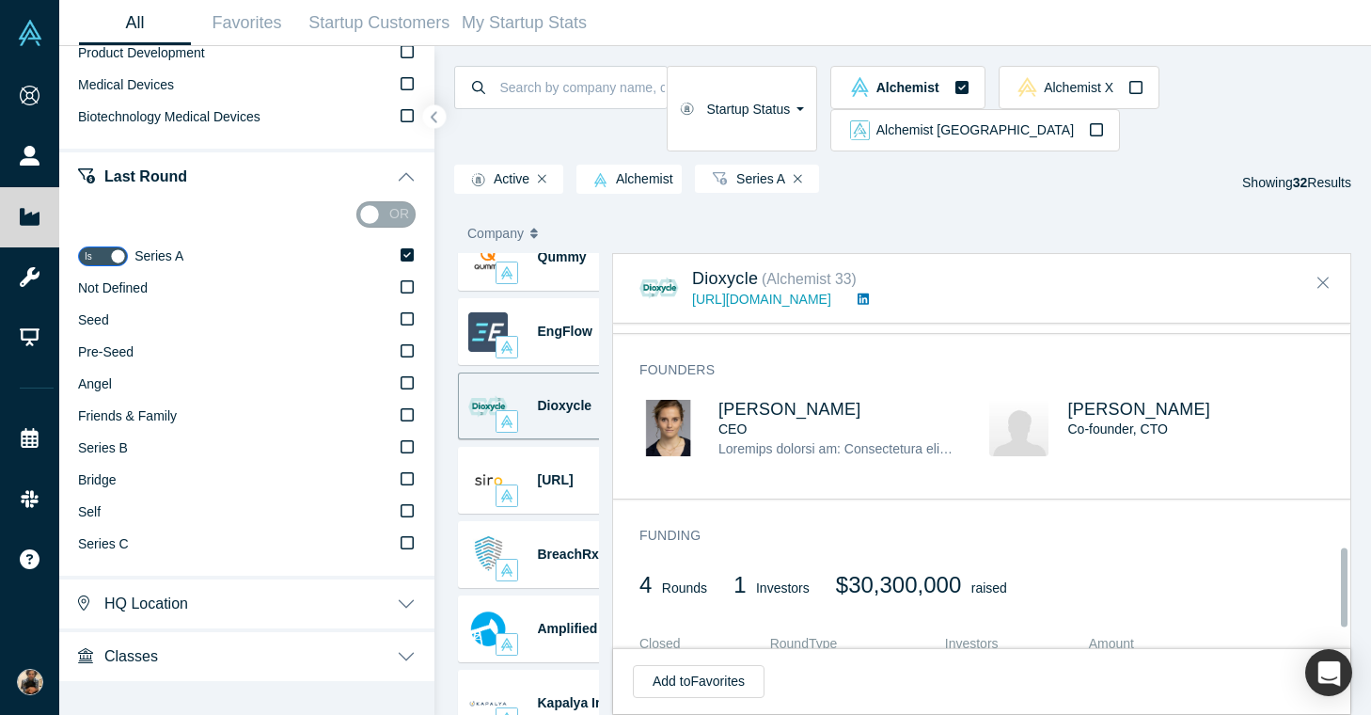
scroll to position [957, 0]
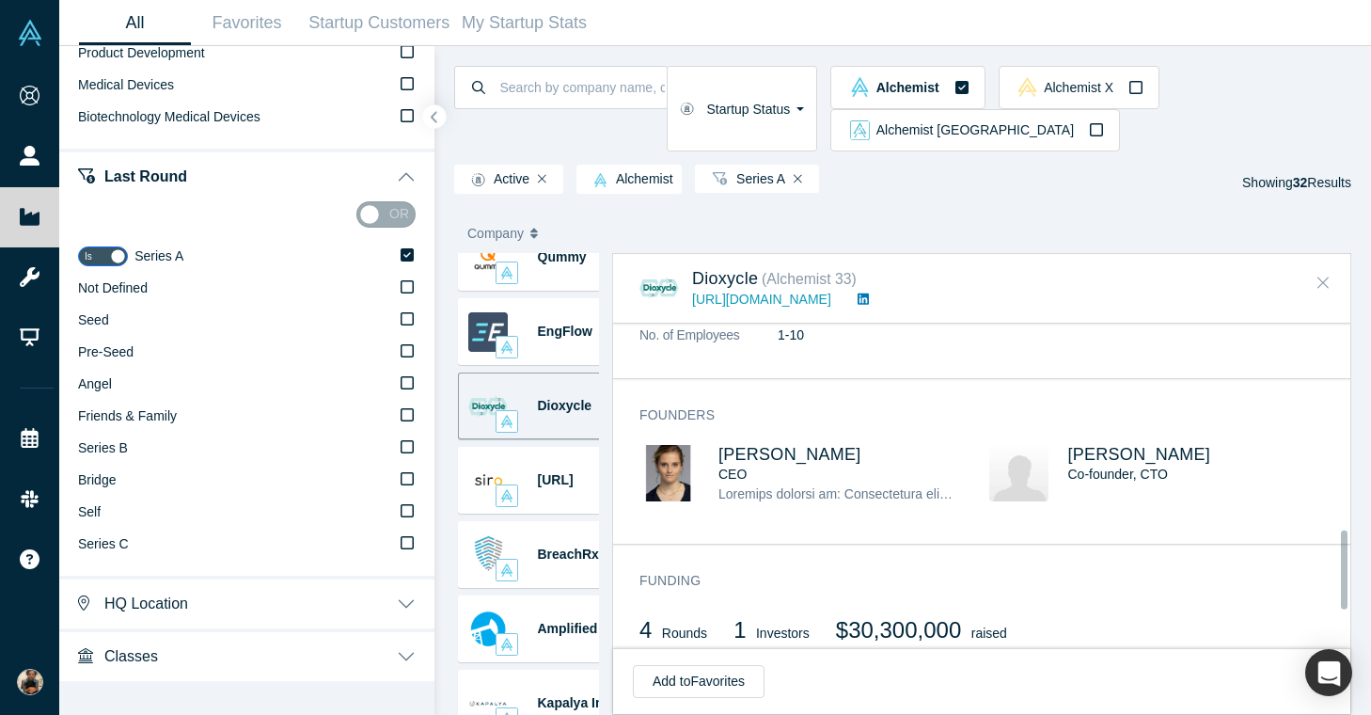
click at [1328, 274] on icon "Close" at bounding box center [1322, 282] width 11 height 17
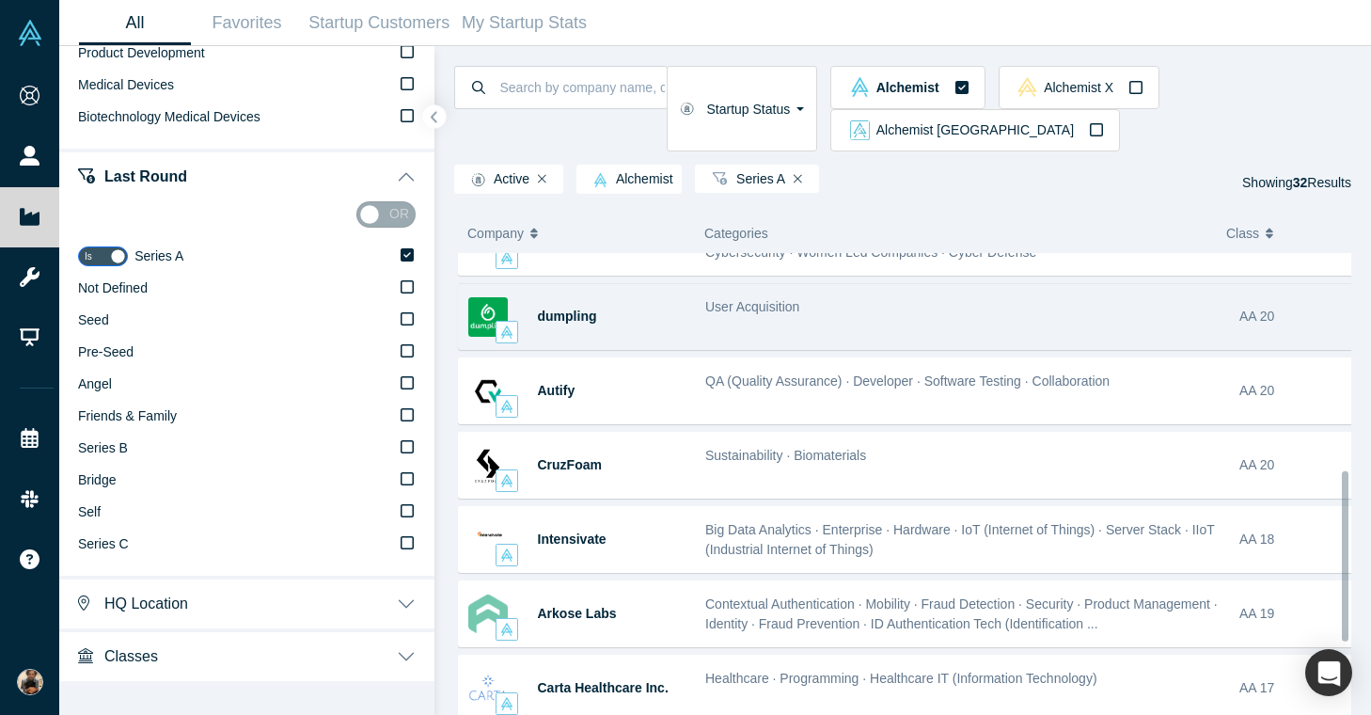
scroll to position [642, 0]
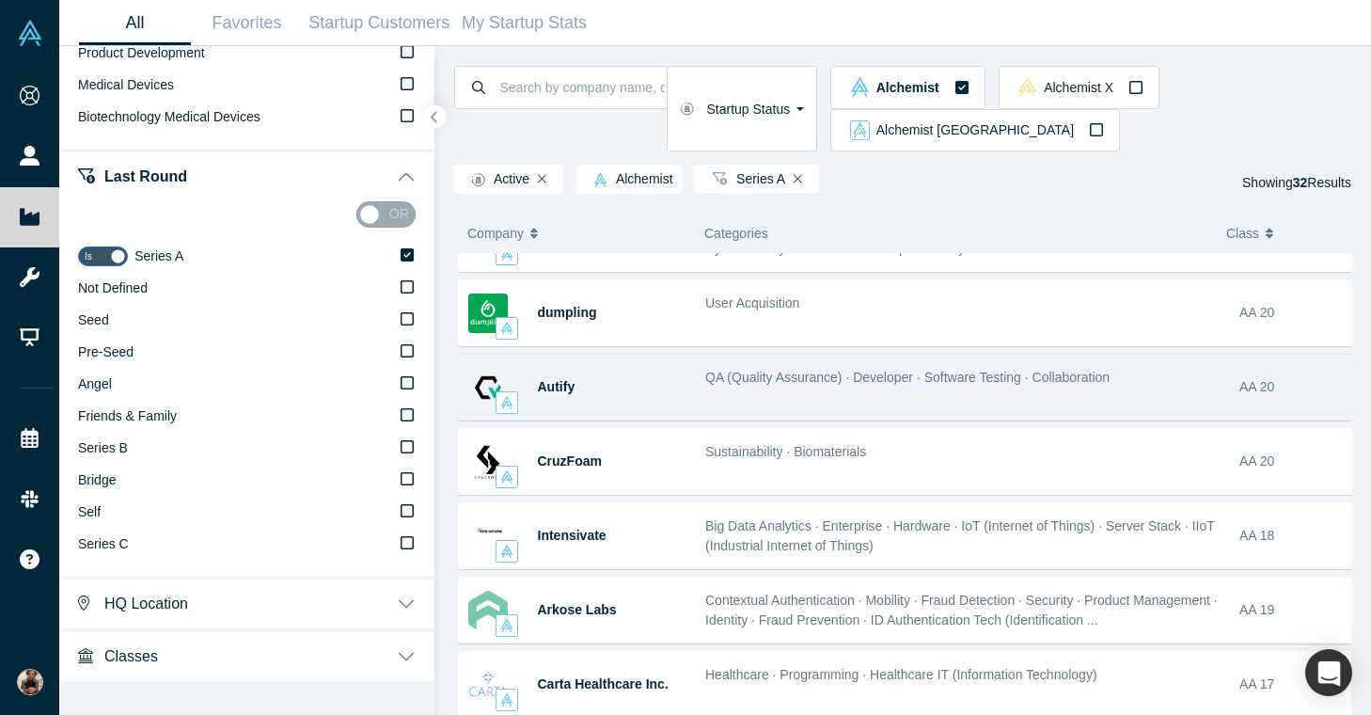
click at [665, 363] on div "Autify" at bounding box center [612, 386] width 149 height 65
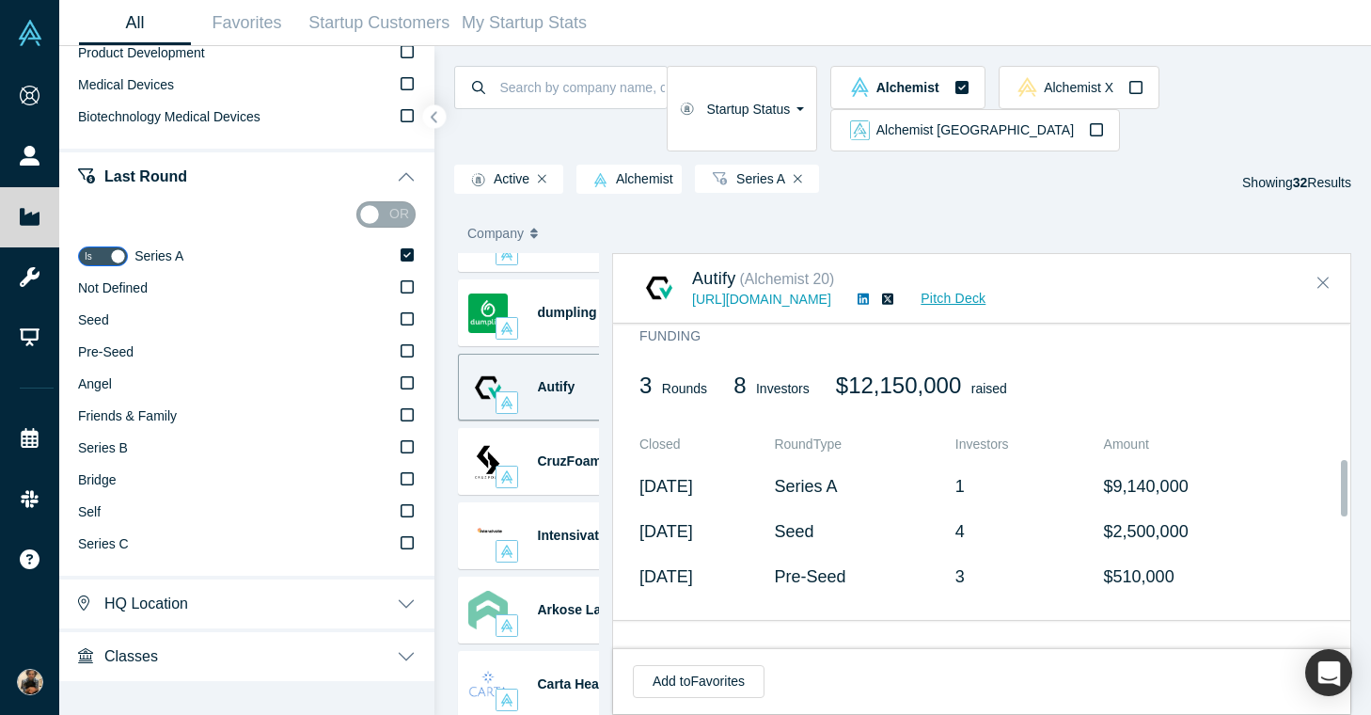
scroll to position [883, 0]
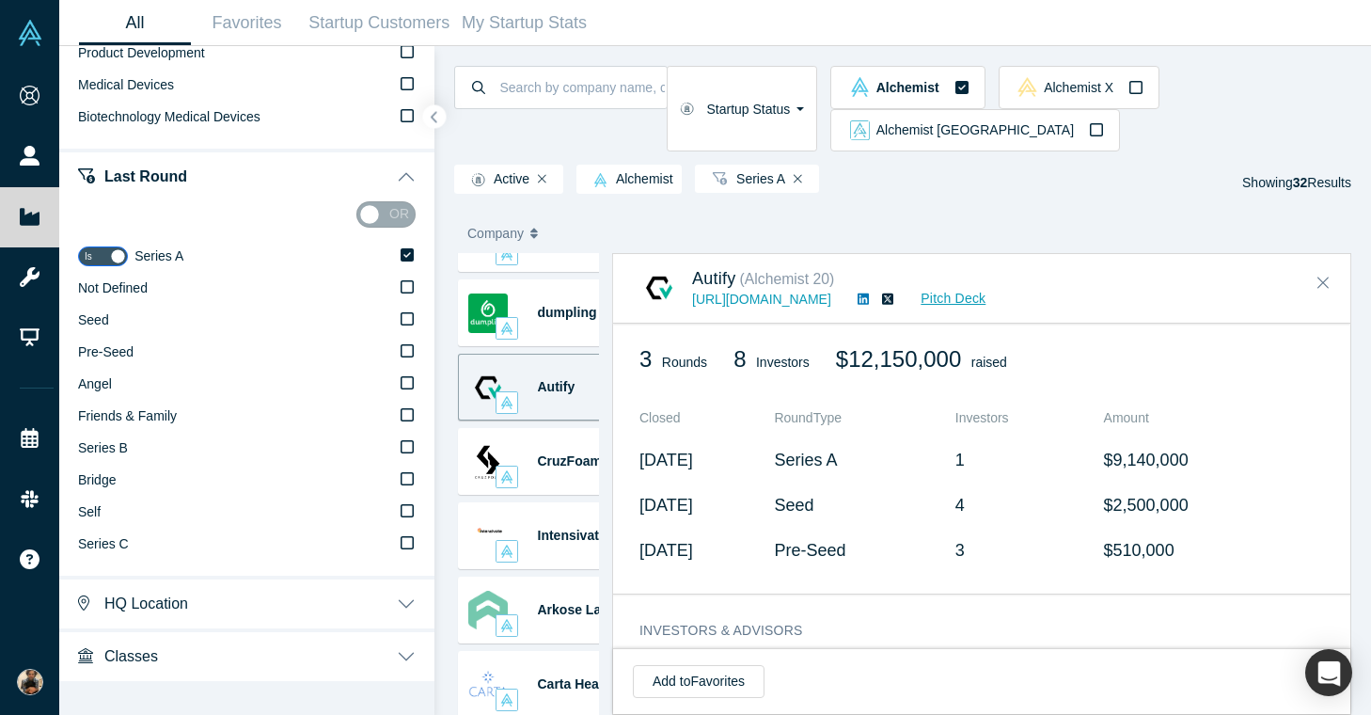
click at [448, 450] on div "Company Categories Class Description Raised Last Round Joined datagusto Custome…" at bounding box center [902, 457] width 936 height 514
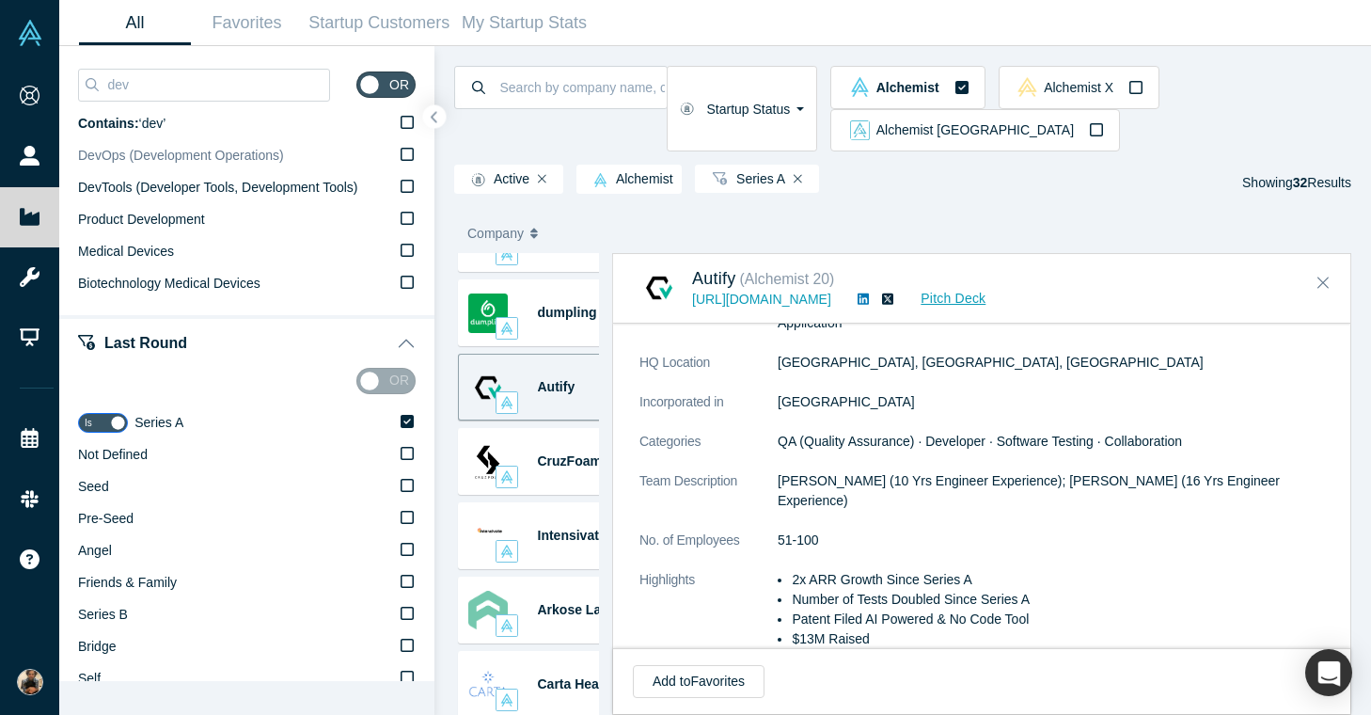
scroll to position [184, 0]
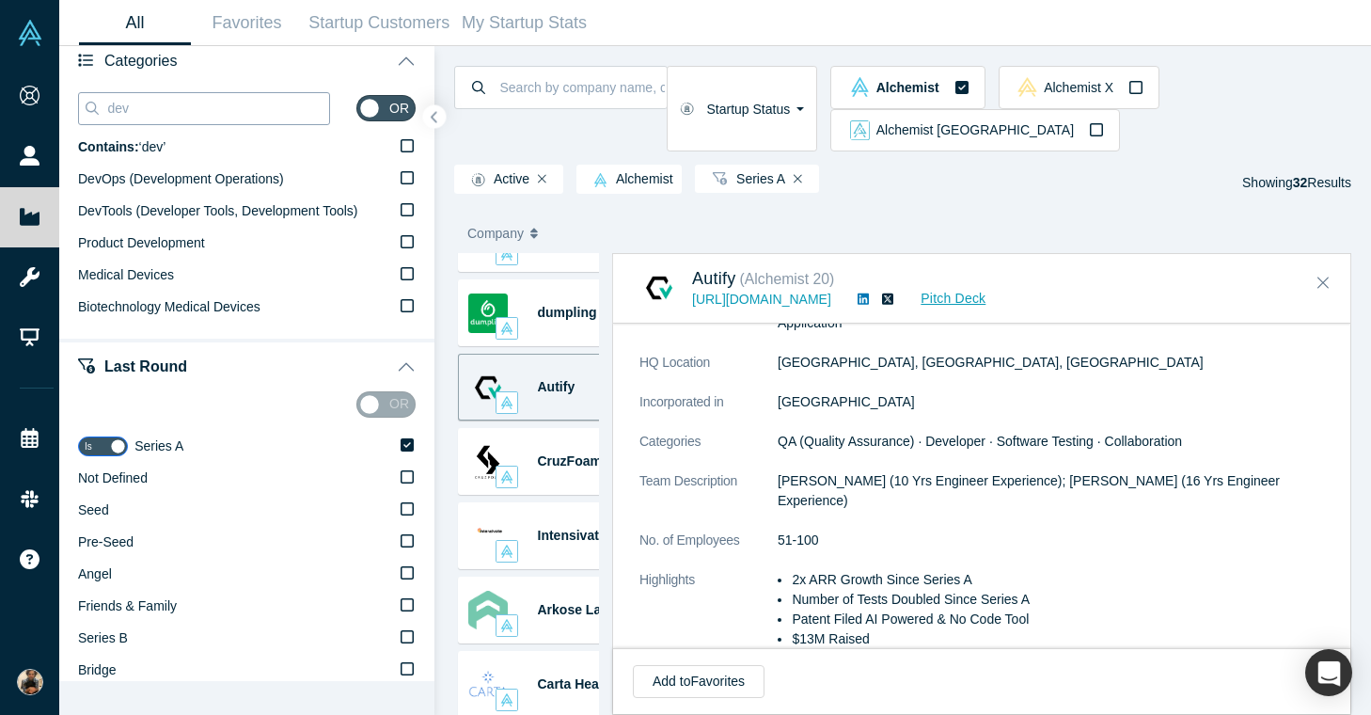
click at [188, 110] on input "dev" at bounding box center [217, 108] width 224 height 24
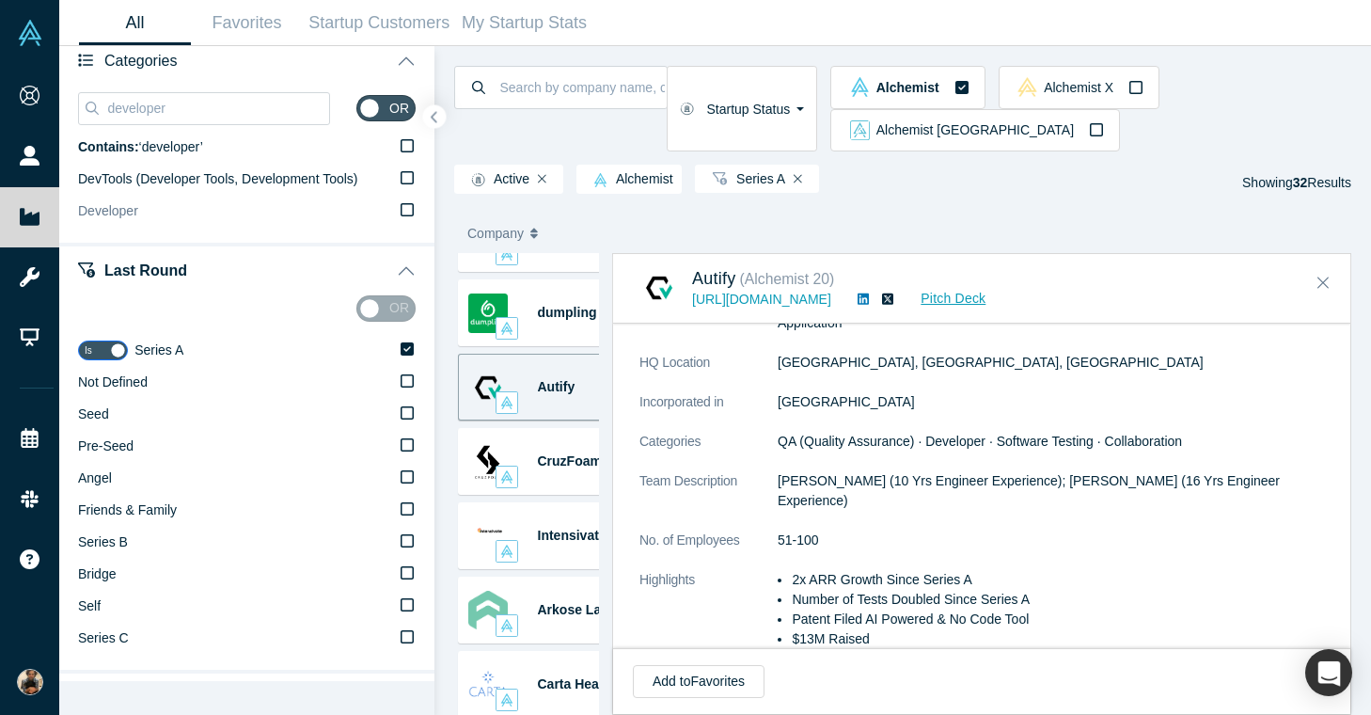
click at [257, 213] on label "Developer" at bounding box center [247, 212] width 338 height 32
click at [0, 0] on input "Developer" at bounding box center [0, 0] width 0 height 0
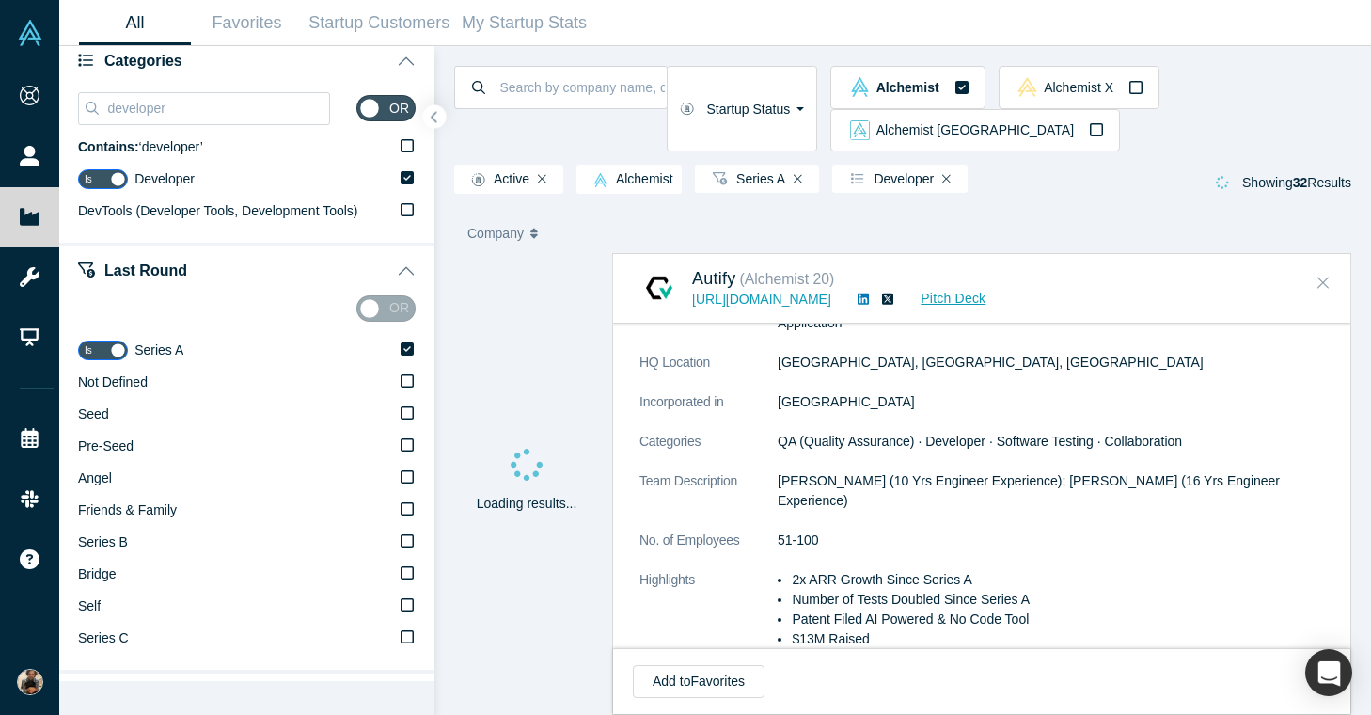
click at [1320, 274] on icon "Close" at bounding box center [1322, 282] width 11 height 17
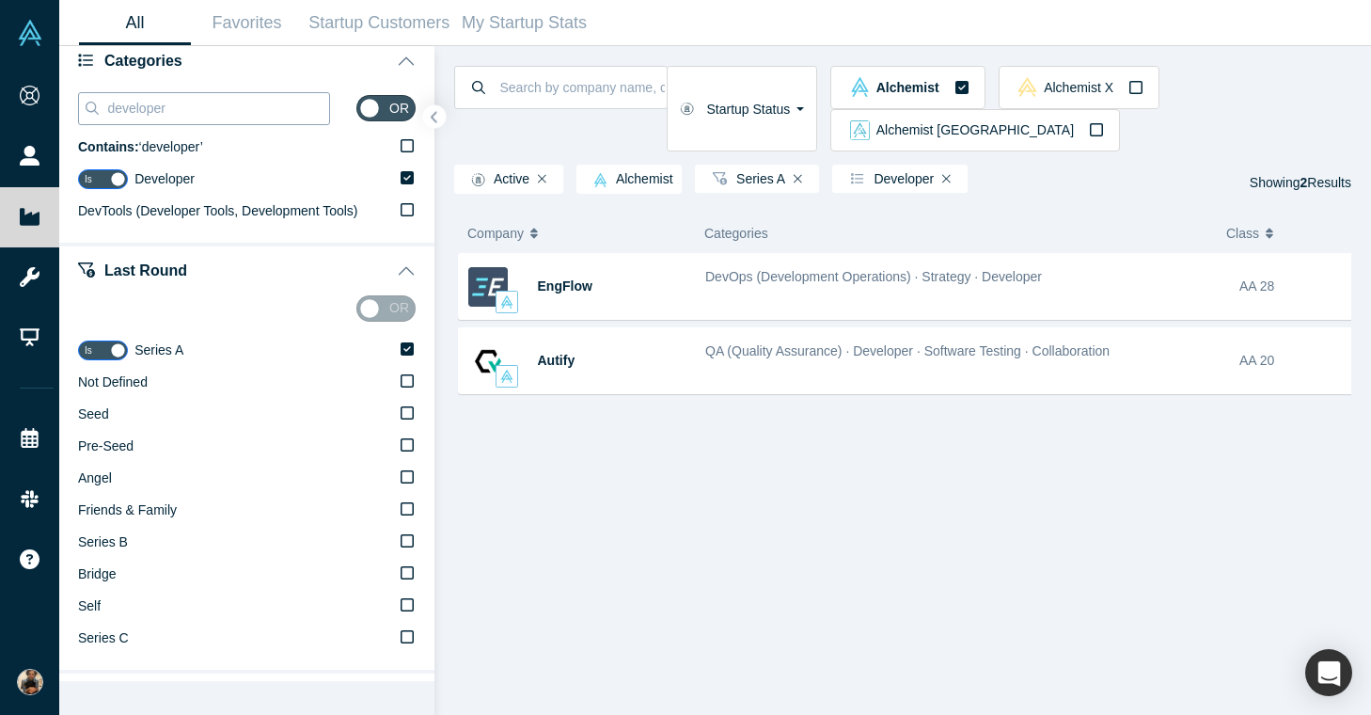
click at [190, 102] on input "developer" at bounding box center [217, 108] width 224 height 24
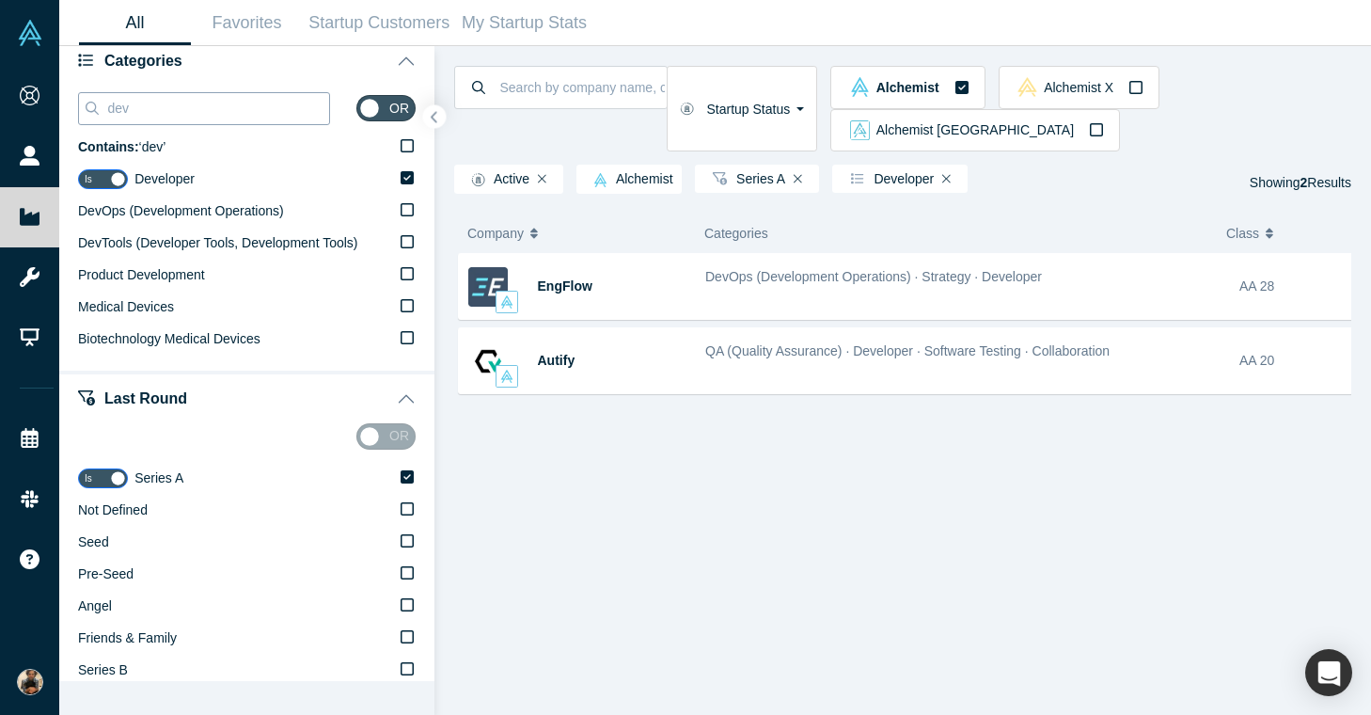
type input "dev"
click at [401, 181] on icon at bounding box center [407, 177] width 13 height 13
click at [0, 0] on input "Developer" at bounding box center [0, 0] width 0 height 0
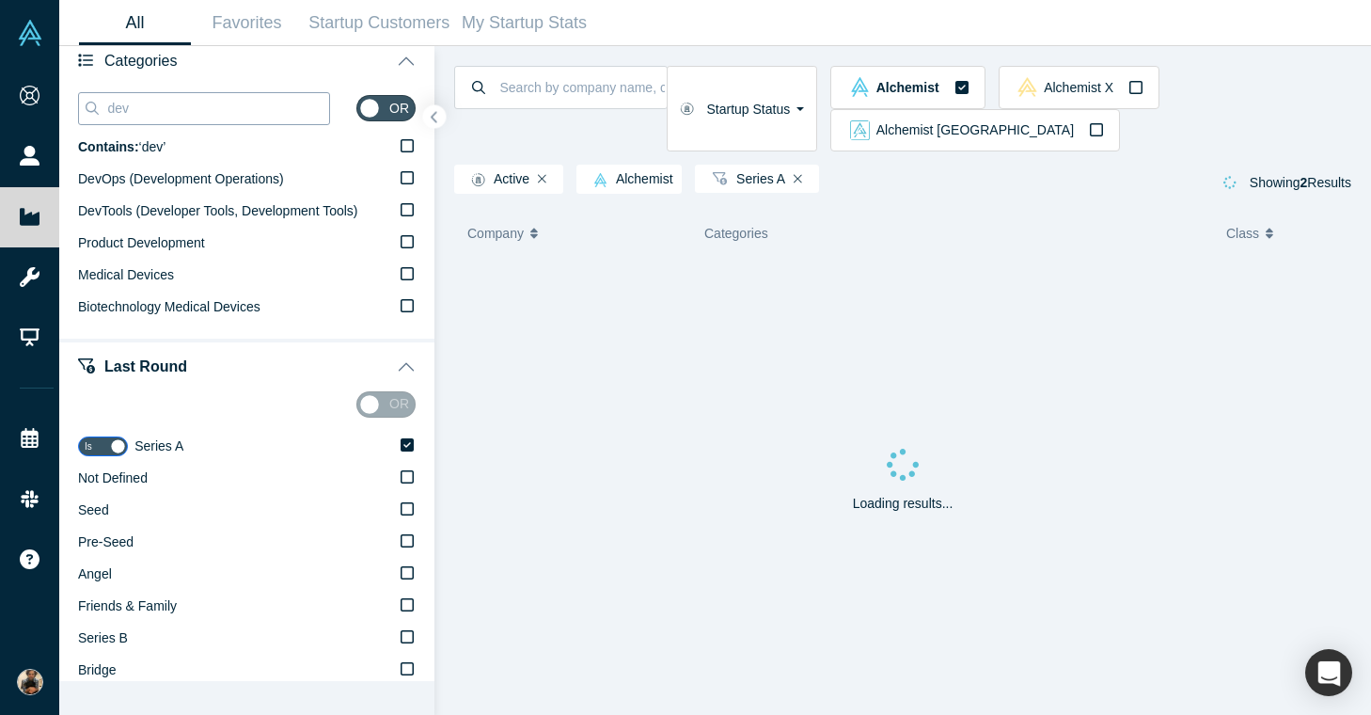
click at [170, 115] on input "dev" at bounding box center [217, 108] width 224 height 24
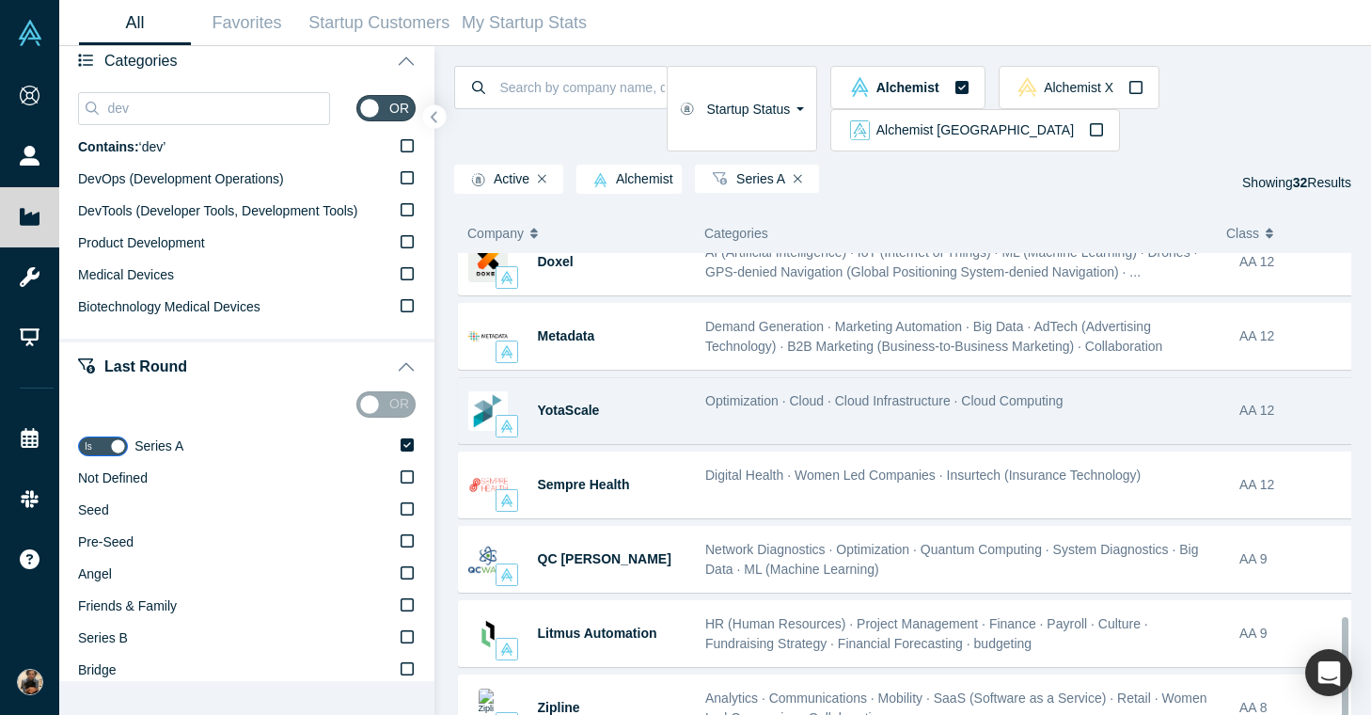
scroll to position [1720, 0]
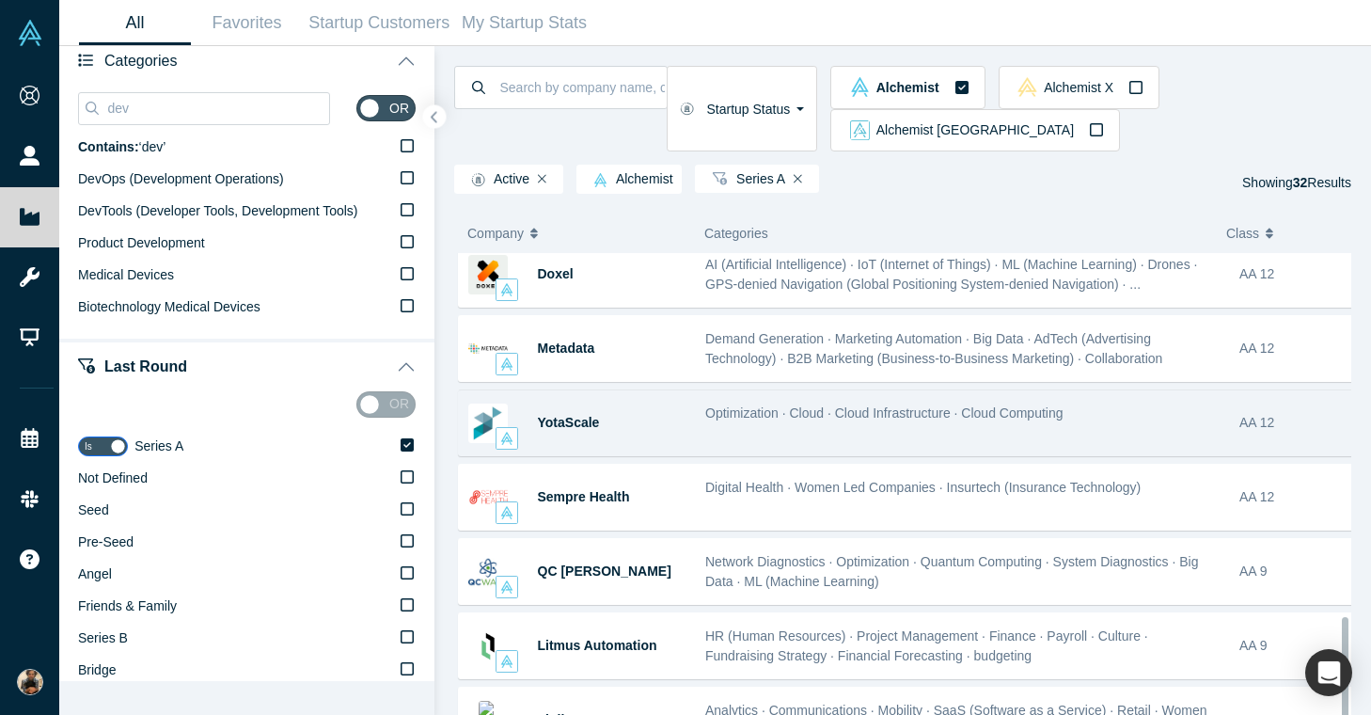
click at [679, 390] on div "YotaScale" at bounding box center [612, 422] width 149 height 65
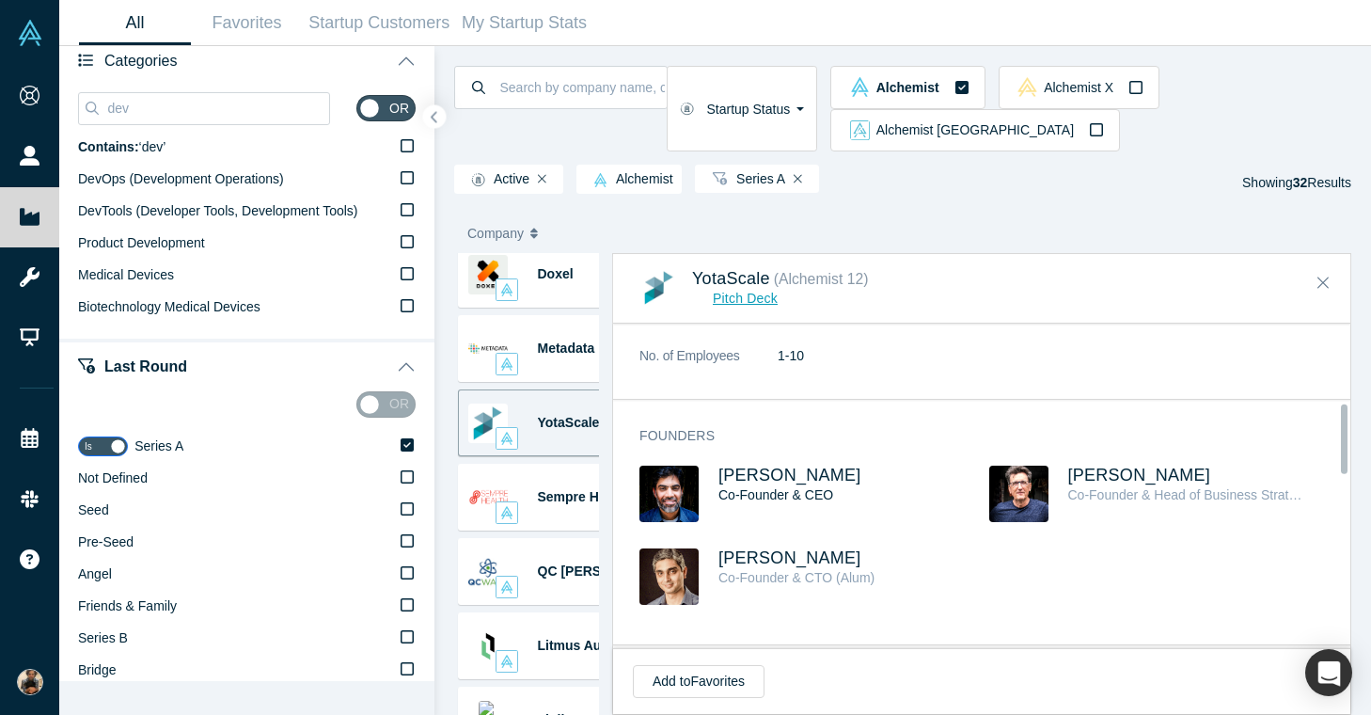
scroll to position [421, 0]
